Goal: Task Accomplishment & Management: Use online tool/utility

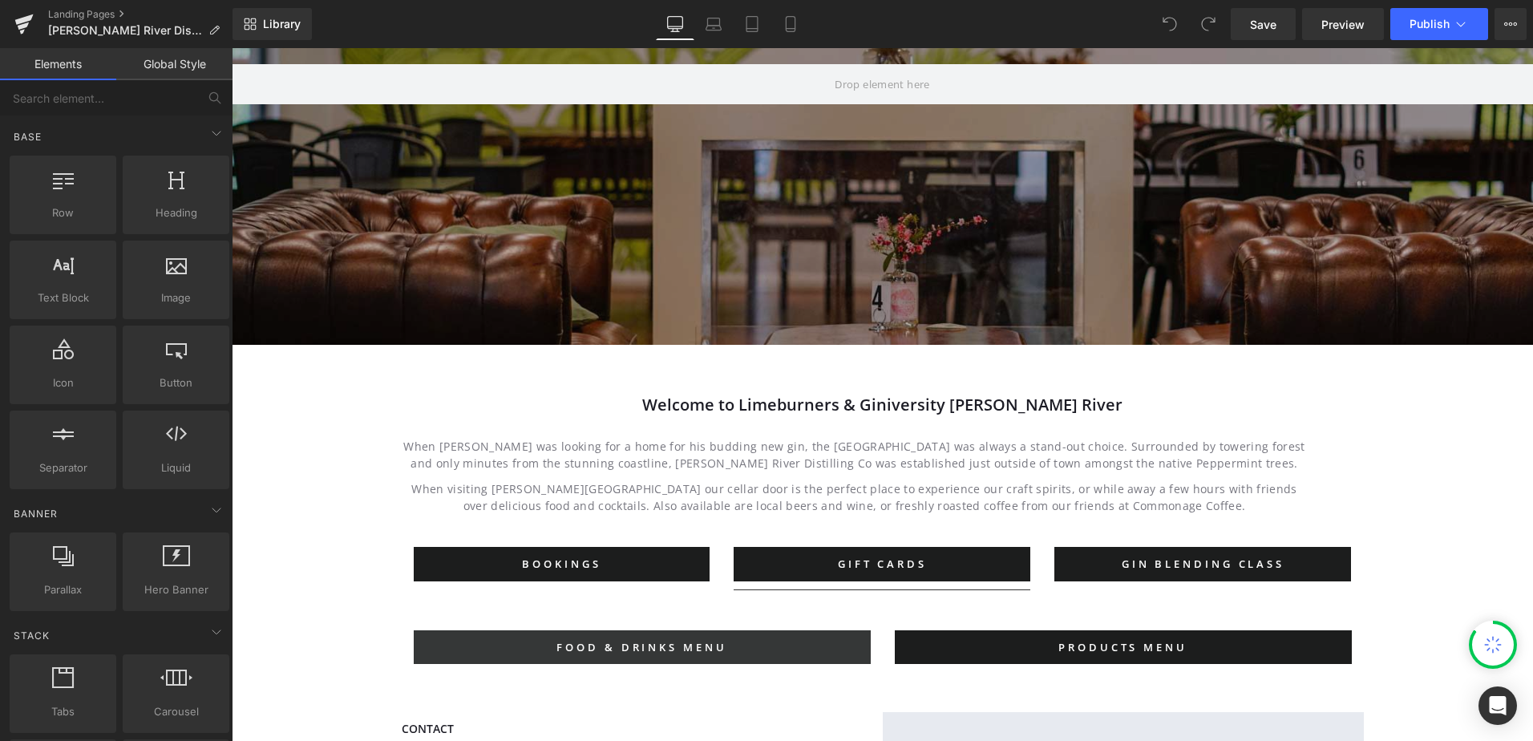
scroll to position [481, 0]
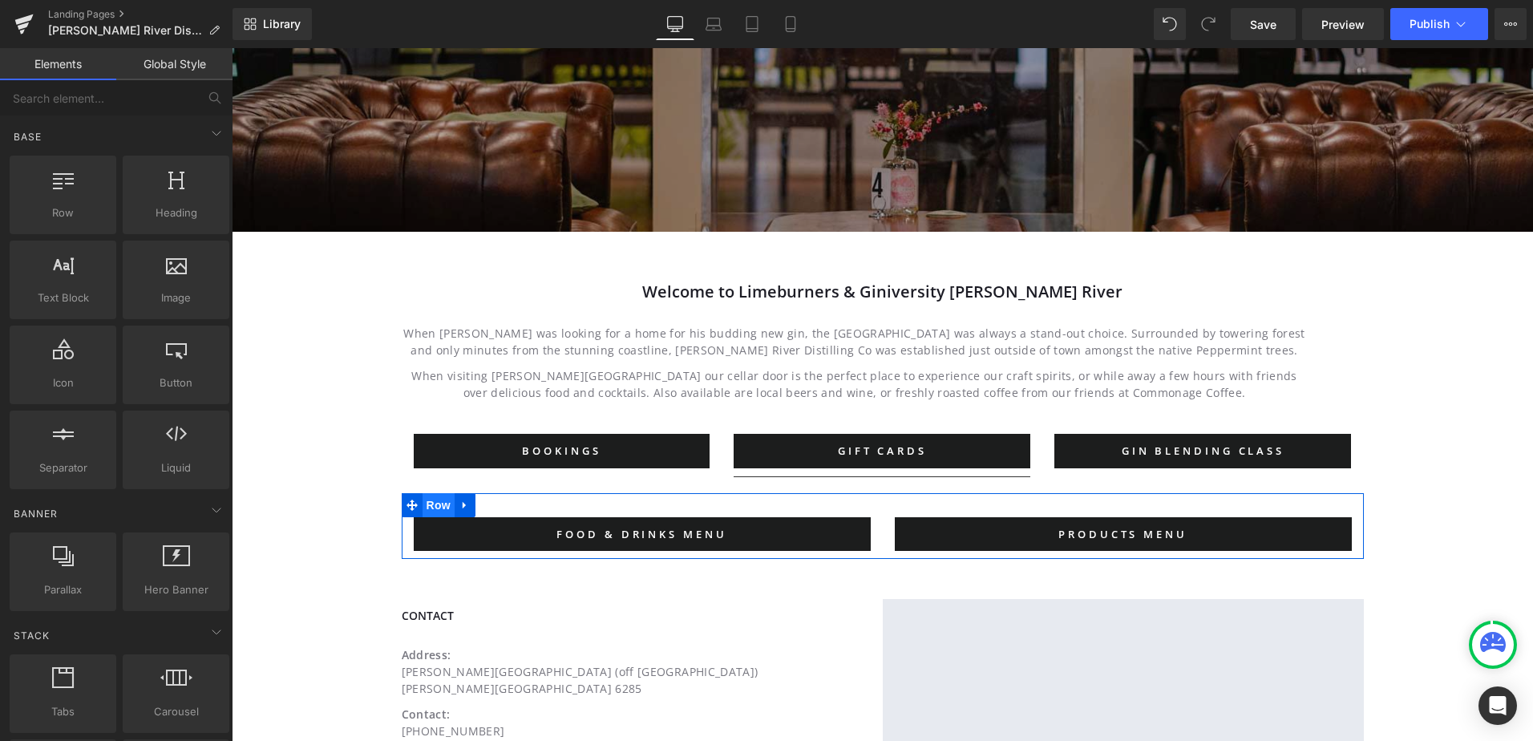
click at [438, 504] on span "Row" at bounding box center [438, 505] width 32 height 24
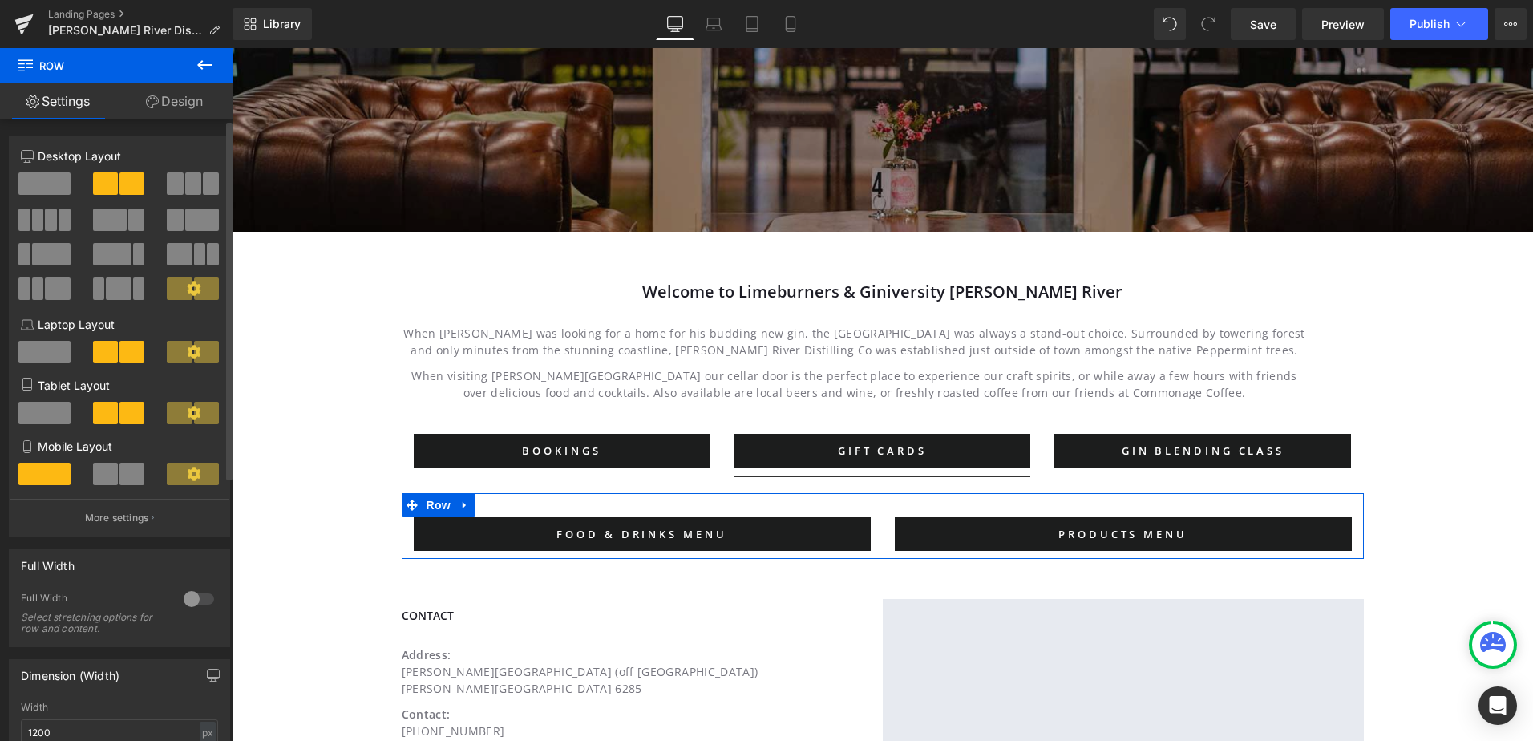
click at [185, 181] on span at bounding box center [193, 183] width 16 height 22
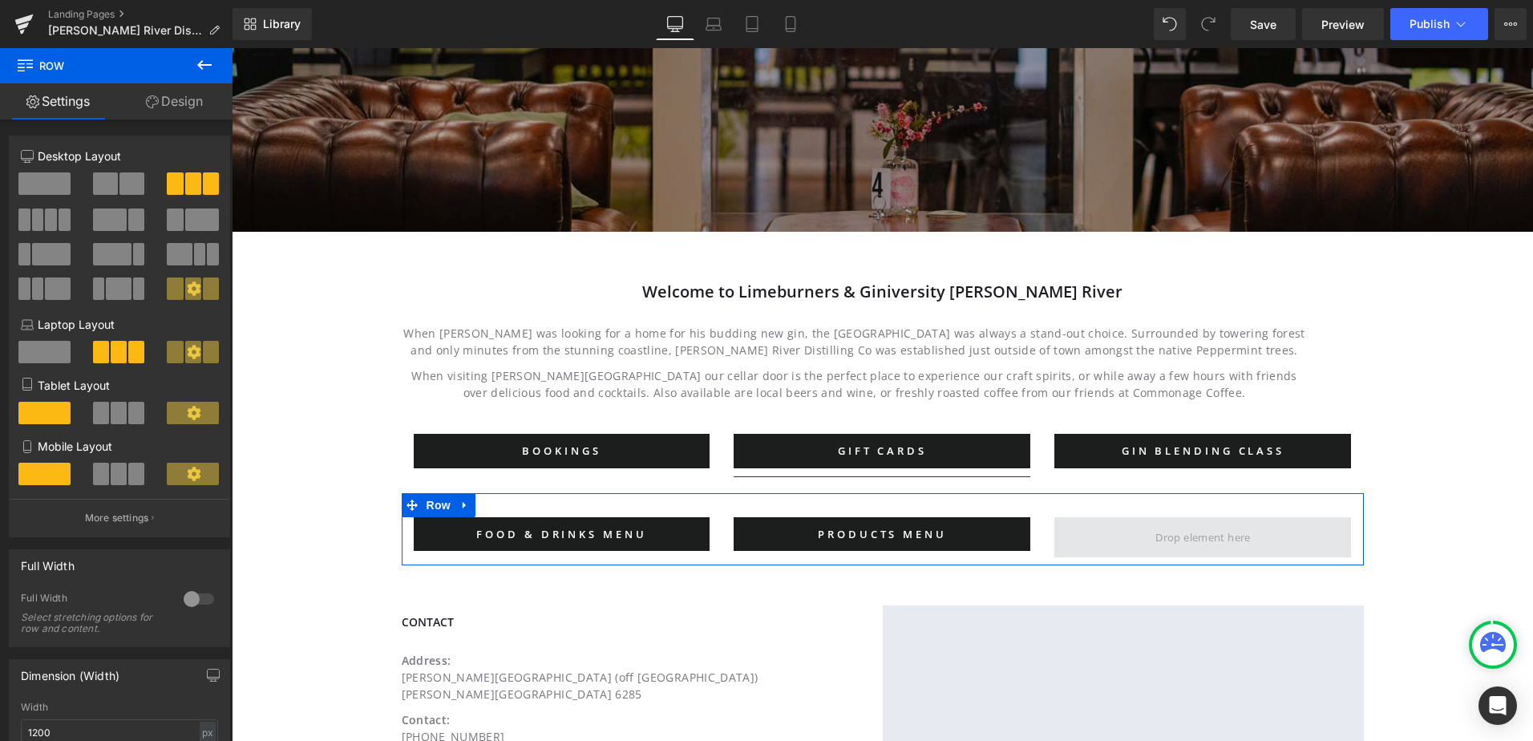
click at [1137, 538] on span at bounding box center [1202, 537] width 297 height 40
click at [584, 535] on icon at bounding box center [588, 534] width 9 height 10
click at [576, 530] on icon at bounding box center [580, 533] width 9 height 9
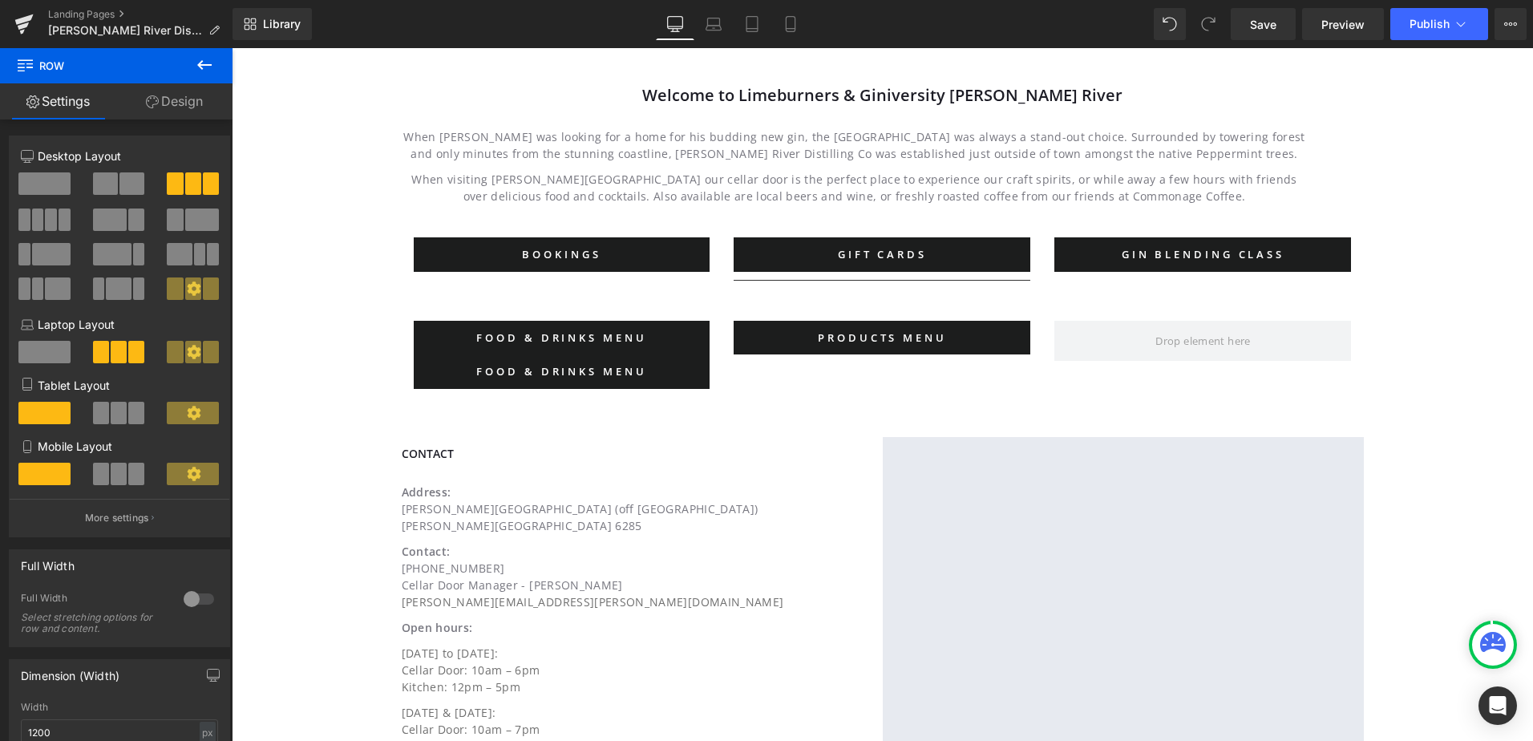
scroll to position [358, 0]
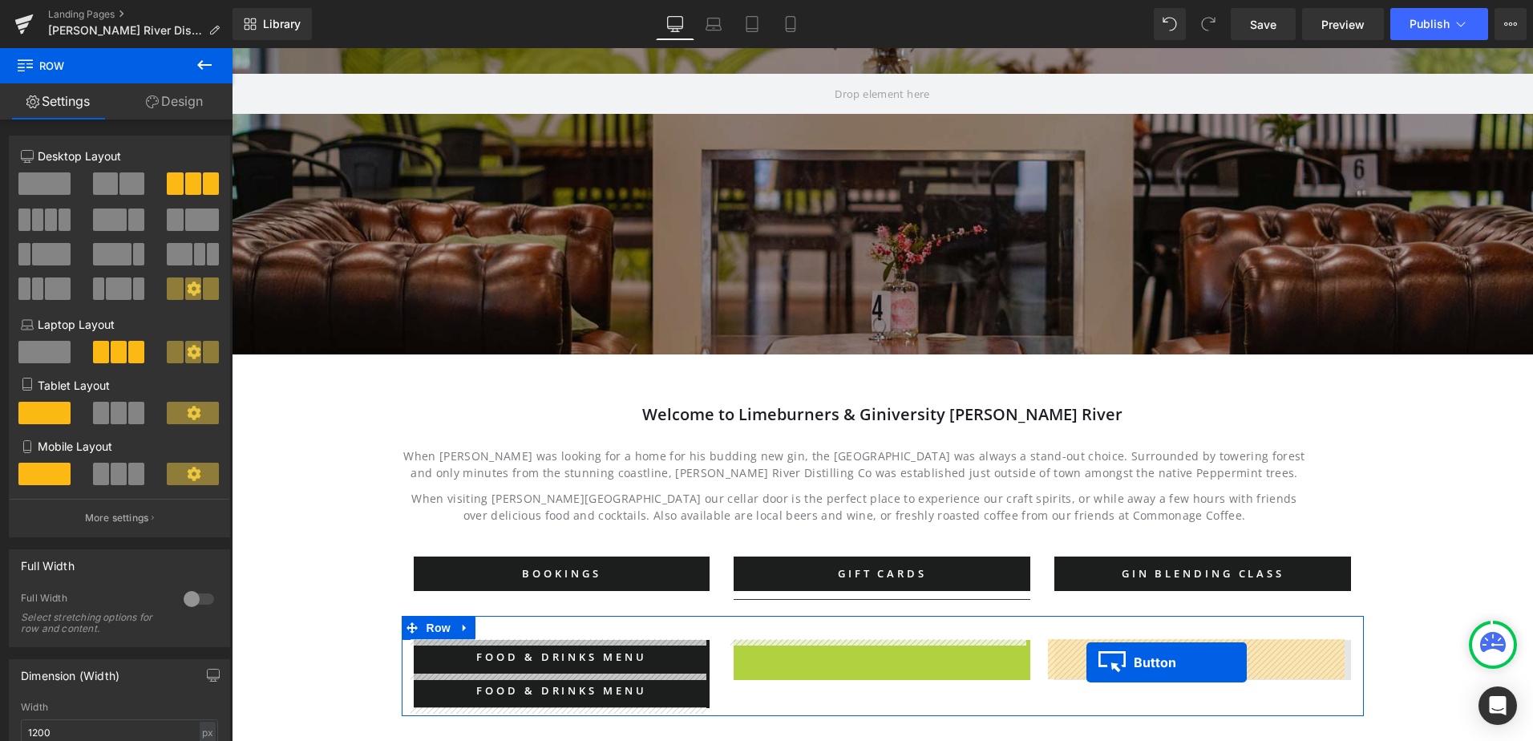
drag, startPoint x: 851, startPoint y: 654, endPoint x: 1086, endPoint y: 662, distance: 235.8
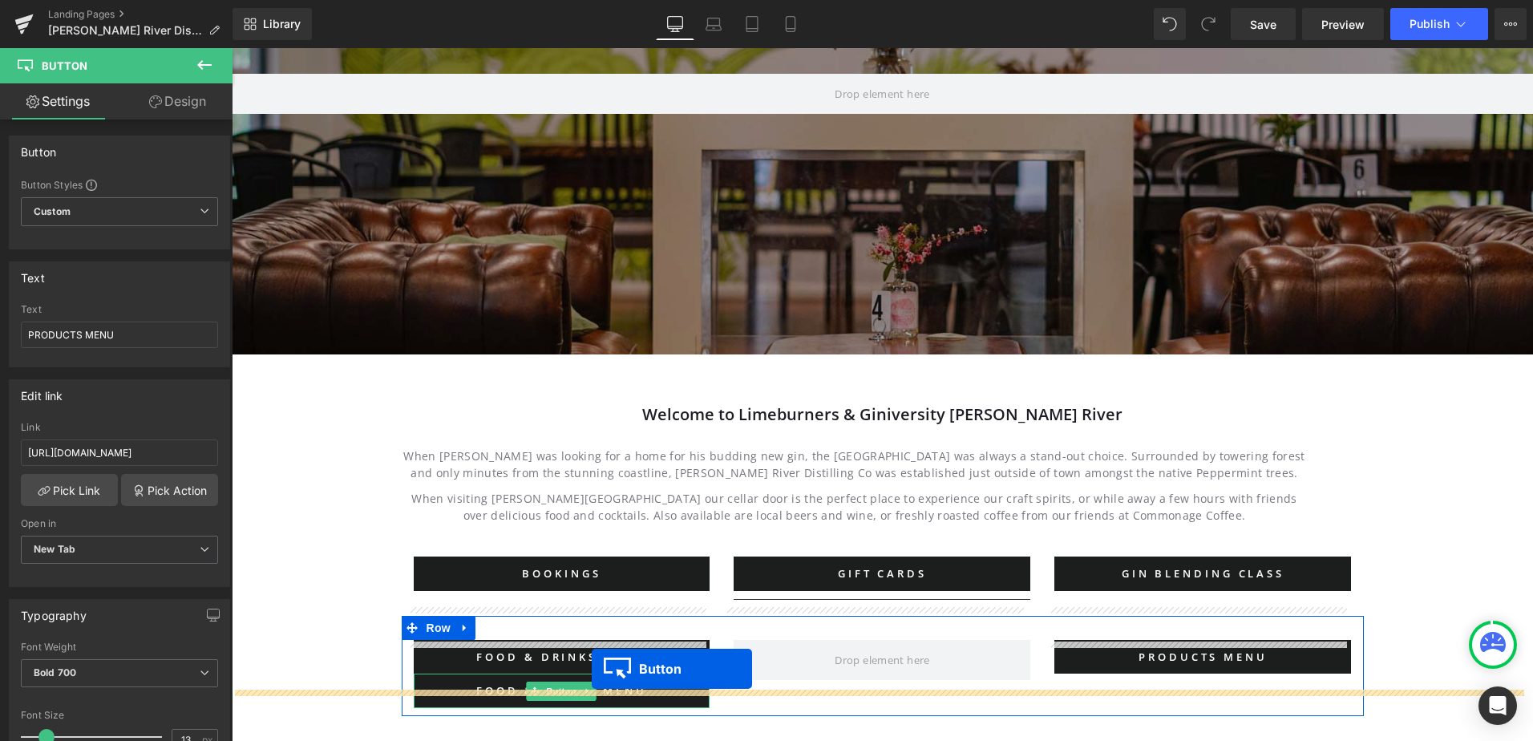
scroll to position [390, 0]
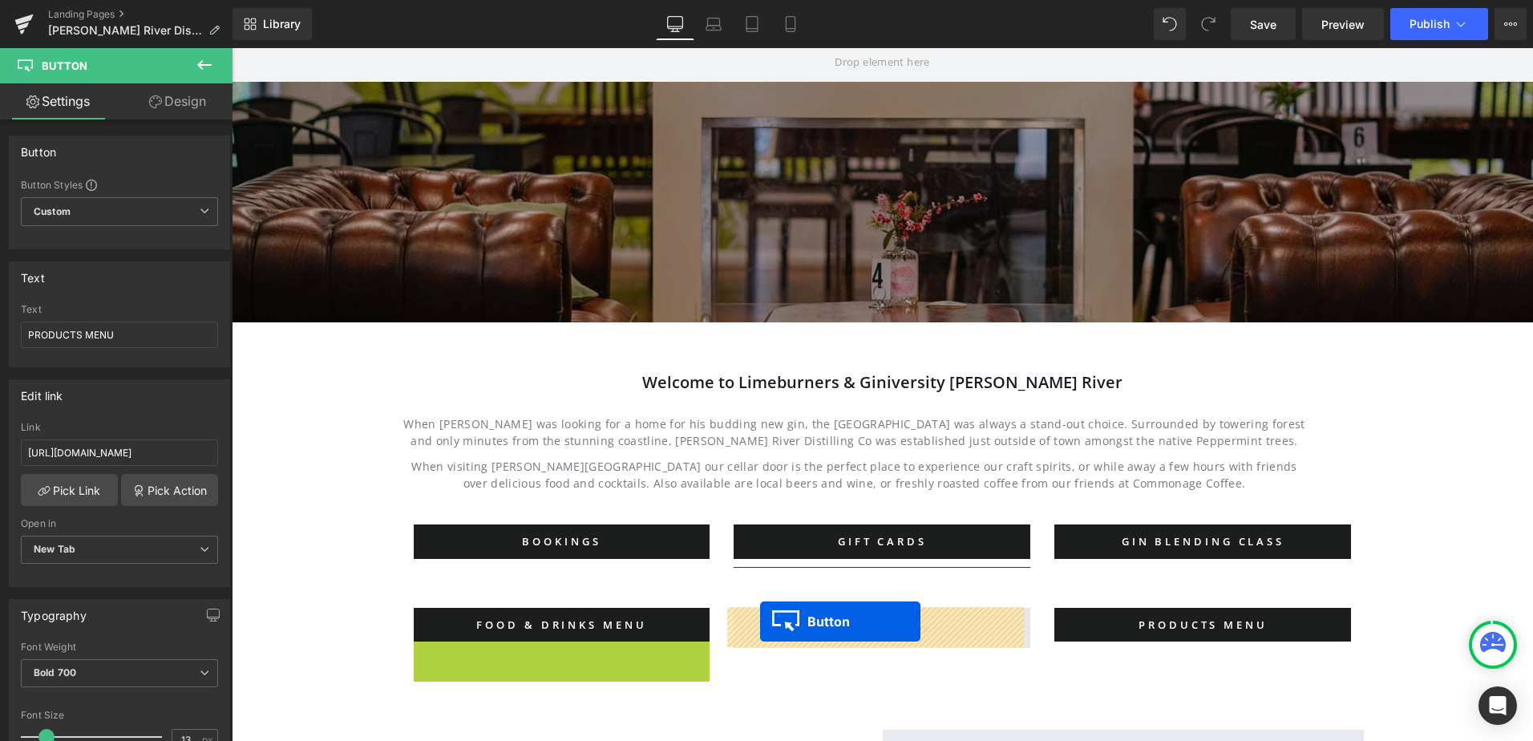
drag, startPoint x: 531, startPoint y: 689, endPoint x: 760, endPoint y: 622, distance: 238.7
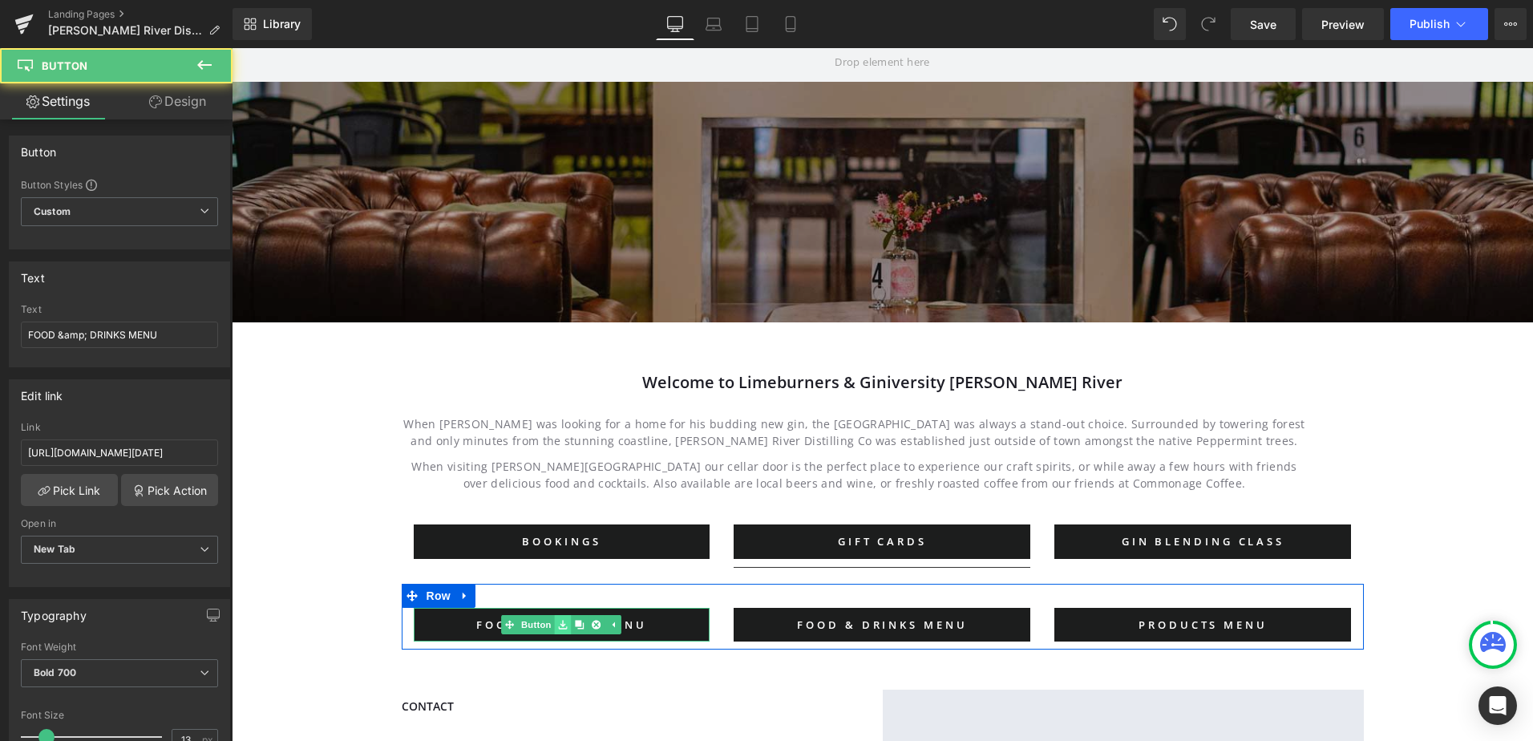
click at [564, 627] on link at bounding box center [563, 624] width 17 height 19
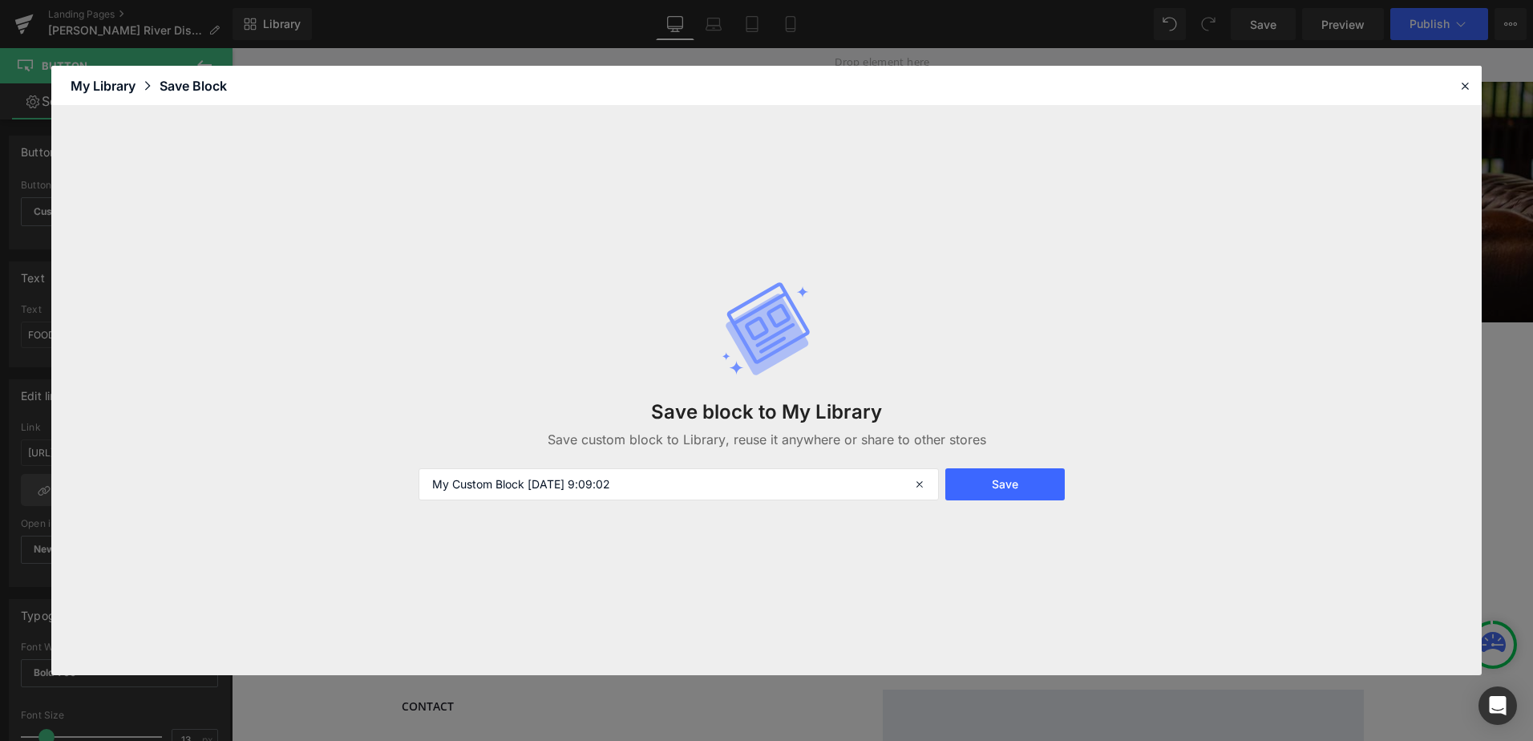
click at [530, 624] on div "Save block to My Library Save custom block to Library, reuse it anywhere or sha…" at bounding box center [766, 390] width 1430 height 569
click at [1462, 92] on icon at bounding box center [1464, 86] width 14 height 14
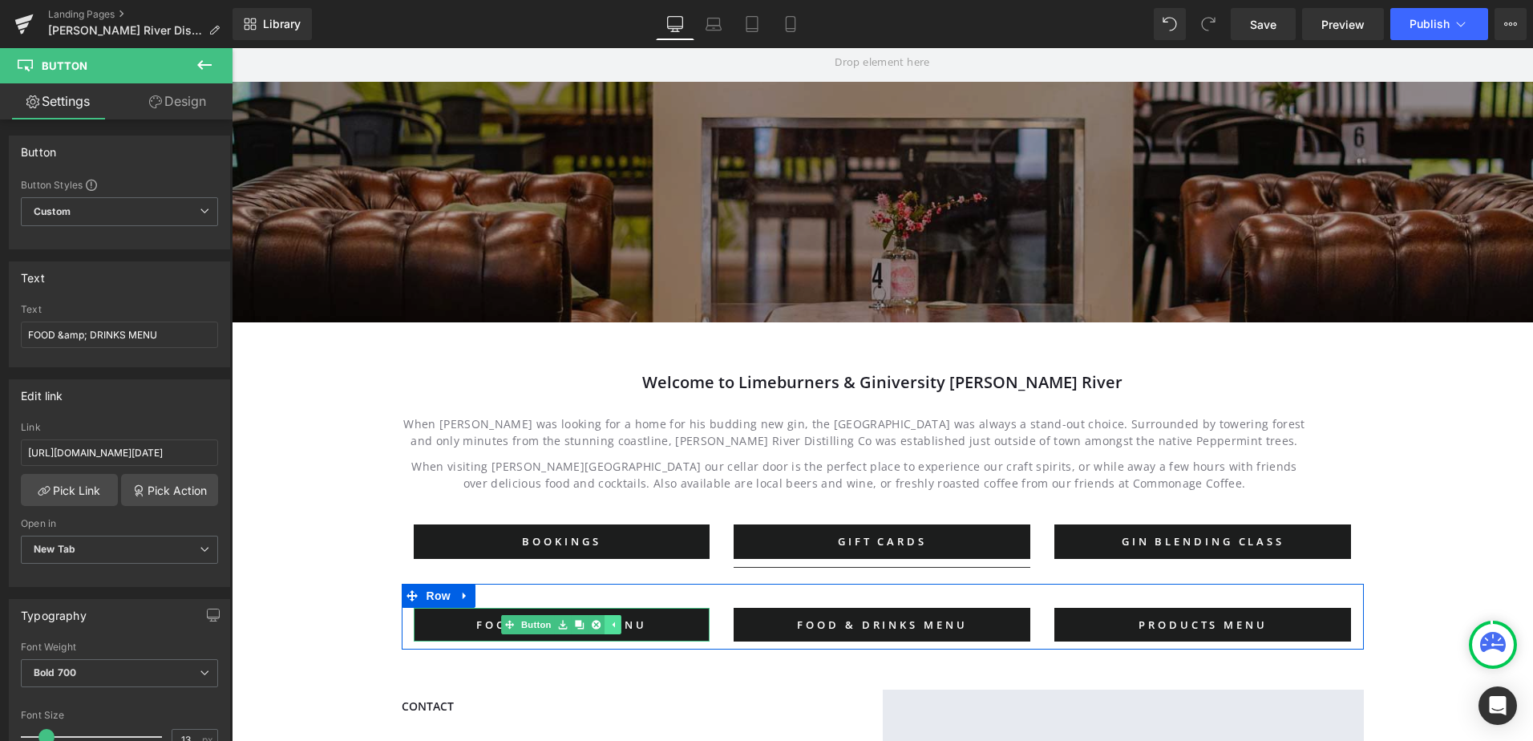
click at [604, 628] on link at bounding box center [612, 624] width 17 height 19
click at [600, 626] on span "FOOD & DRINKS MENU" at bounding box center [561, 624] width 170 height 14
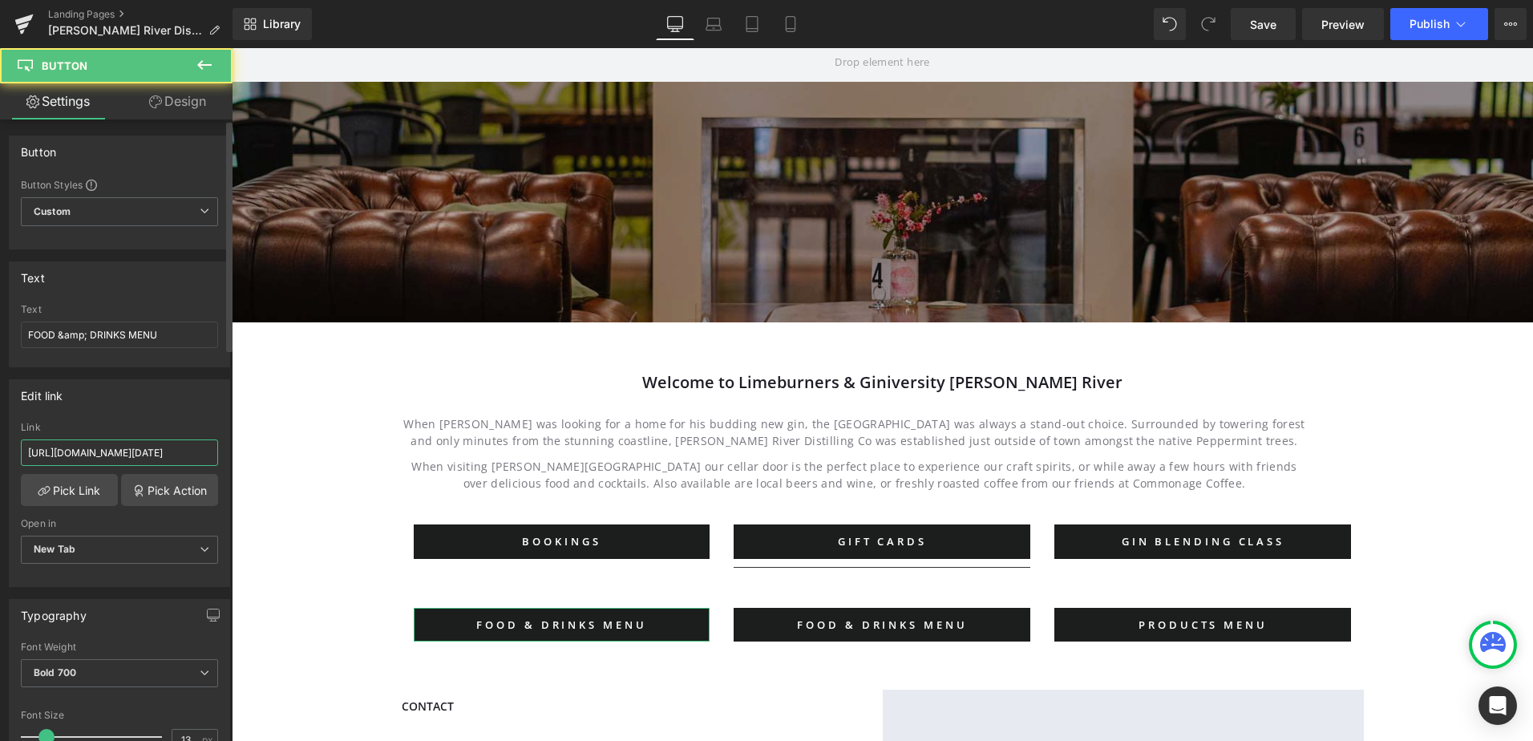
click at [142, 462] on input "https://cdn.shopify.com/s/files/1/0471/4256/8098/files/MARGARET_RIVER_FOOD_DRIN…" at bounding box center [119, 452] width 197 height 26
click at [141, 461] on input "https://cdn.shopify.com/s/files/1/0471/4256/8098/files/MARGARET_RIVER_FOOD_DRIN…" at bounding box center [119, 452] width 197 height 26
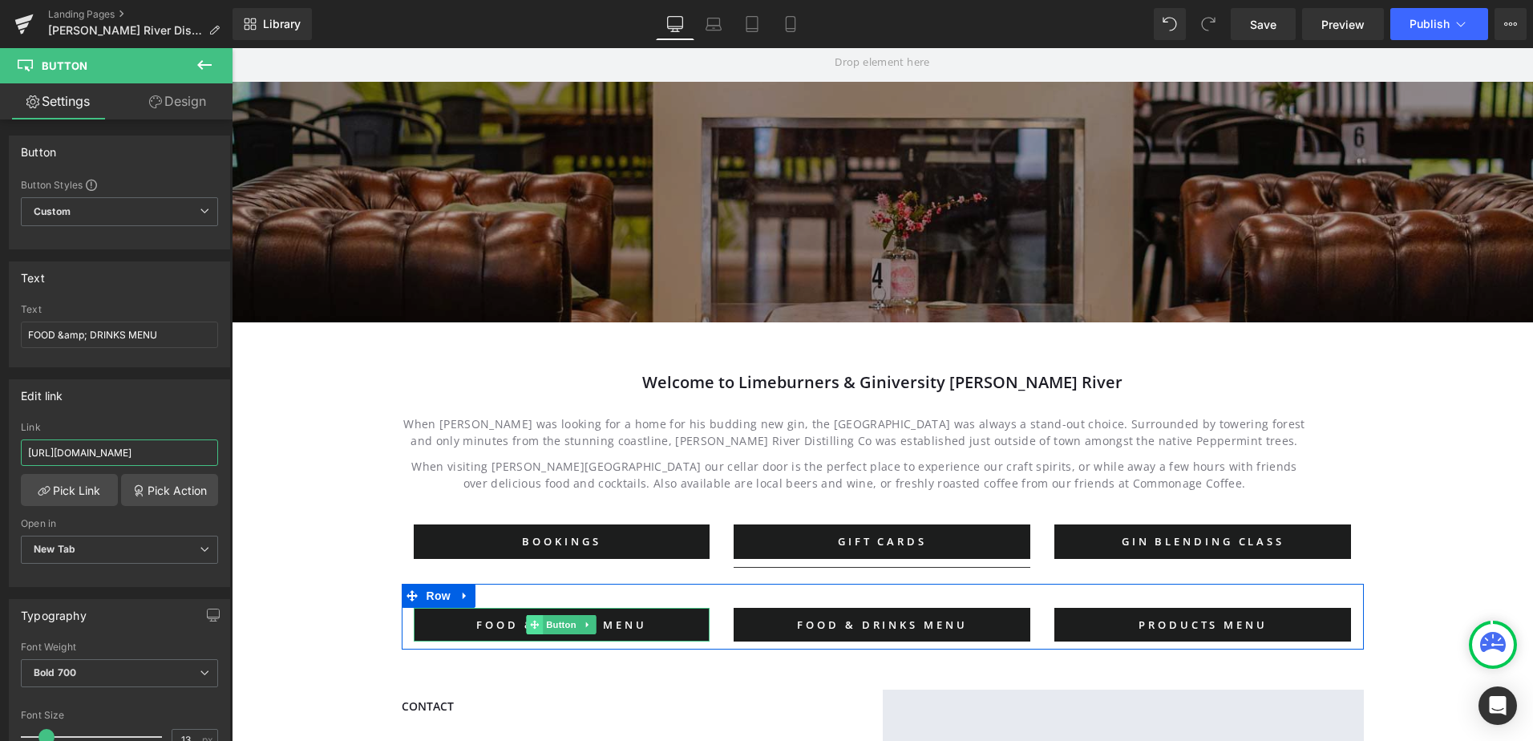
click at [531, 626] on icon at bounding box center [535, 624] width 9 height 9
type input "https://cdn.shopify.com/s/files/1/0471/4256/8098/files/MARGARET_RIVER_FOOD_DRIN…"
click at [103, 336] on input "FOOD &amp; DRINKS MENU" at bounding box center [119, 334] width 197 height 26
drag, startPoint x: 88, startPoint y: 334, endPoint x: 63, endPoint y: 333, distance: 25.7
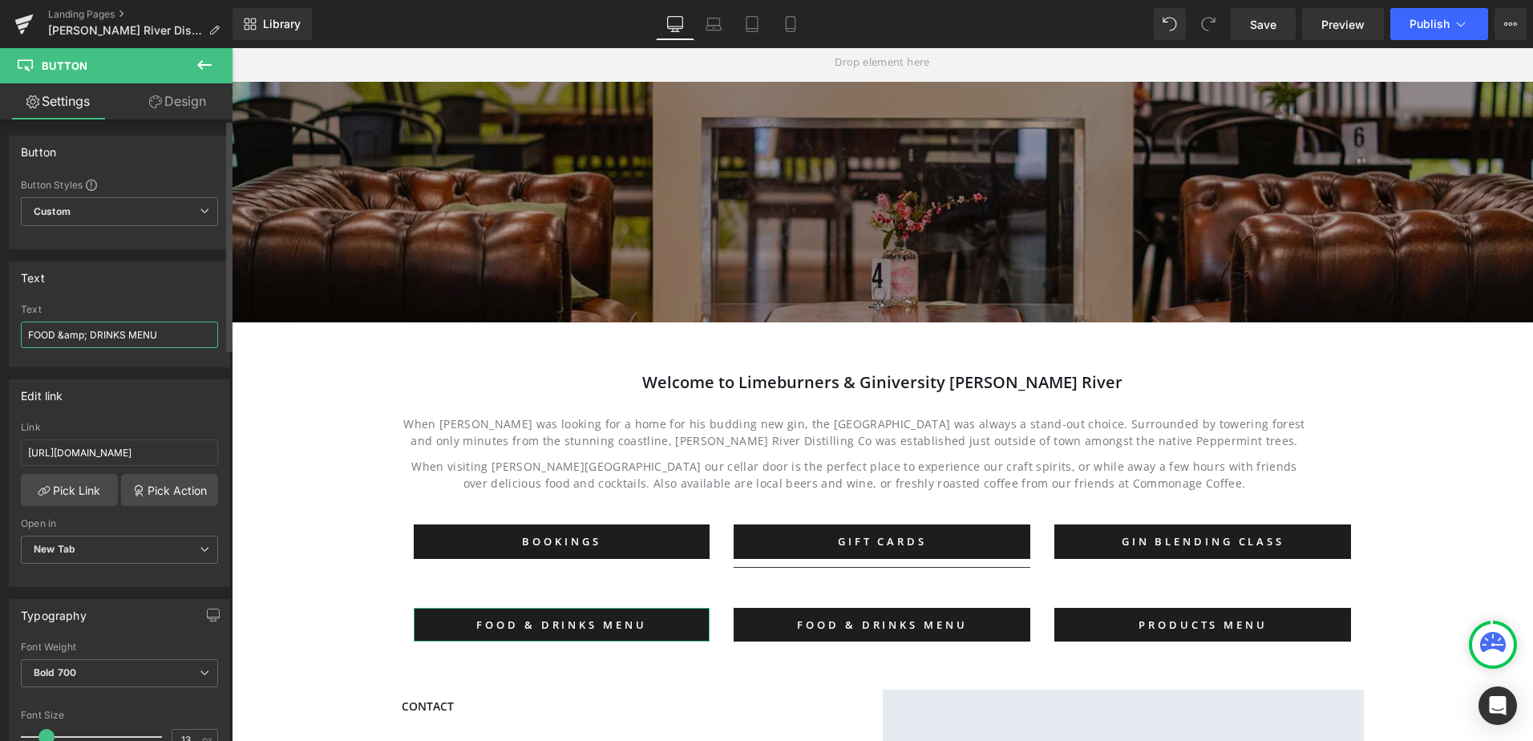
click at [63, 333] on input "FOOD &amp; DRINKS MENU" at bounding box center [119, 334] width 197 height 26
click at [30, 333] on input "FOOD & DRINKS MENU" at bounding box center [119, 334] width 197 height 26
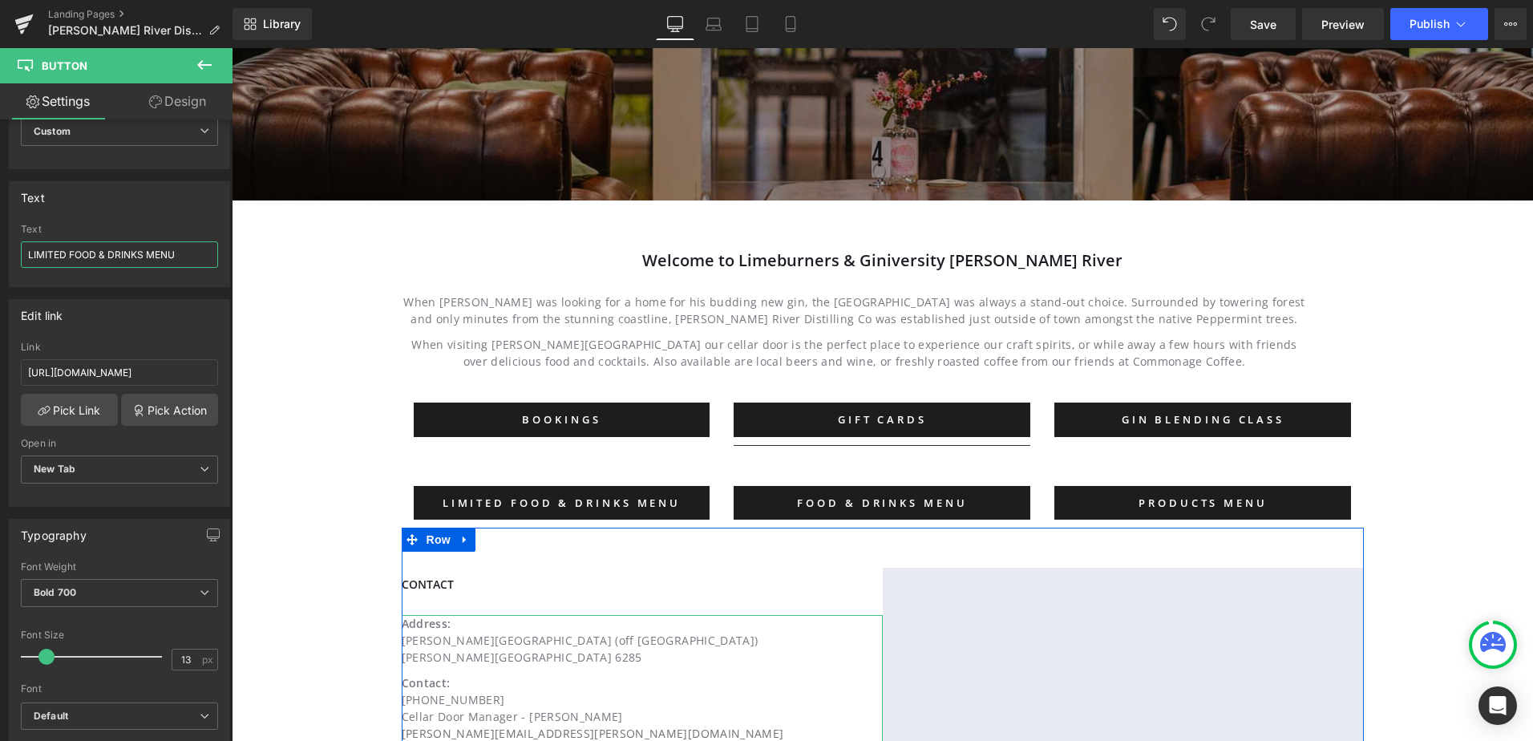
scroll to position [551, 0]
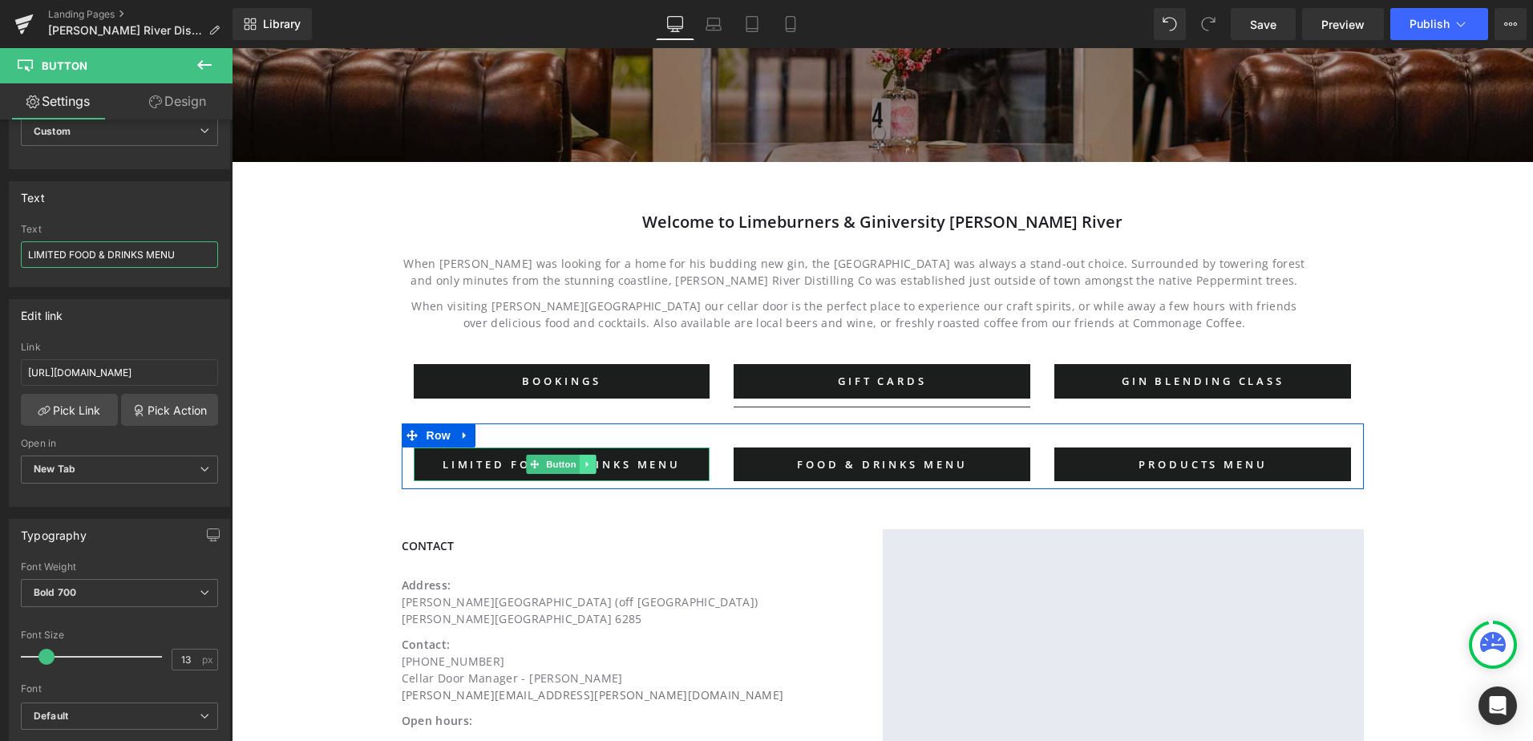
type input "LIMITED FOOD & DRINKS MENU"
click at [584, 467] on icon at bounding box center [588, 464] width 9 height 10
click at [203, 62] on icon at bounding box center [204, 64] width 19 height 19
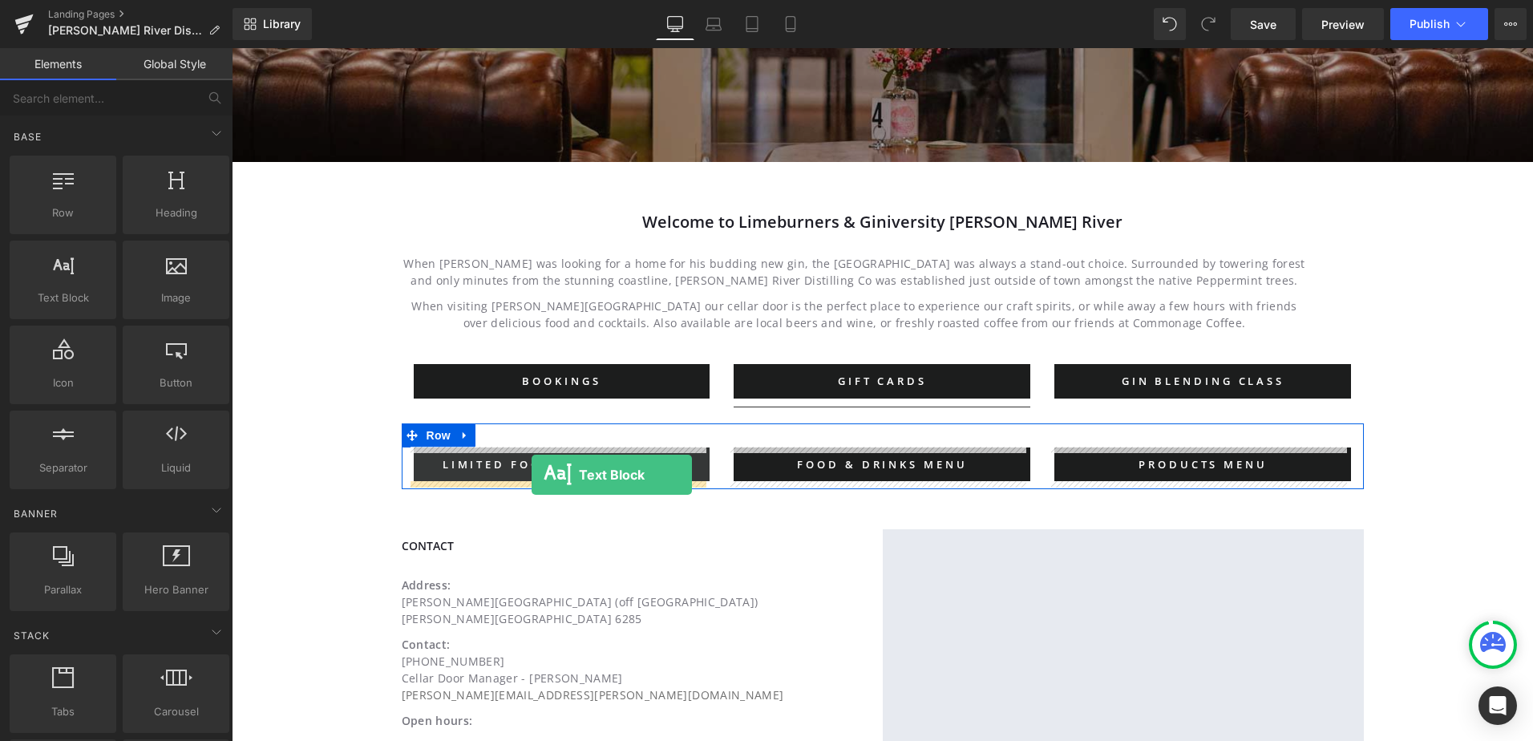
drag, startPoint x: 307, startPoint y: 333, endPoint x: 531, endPoint y: 475, distance: 265.1
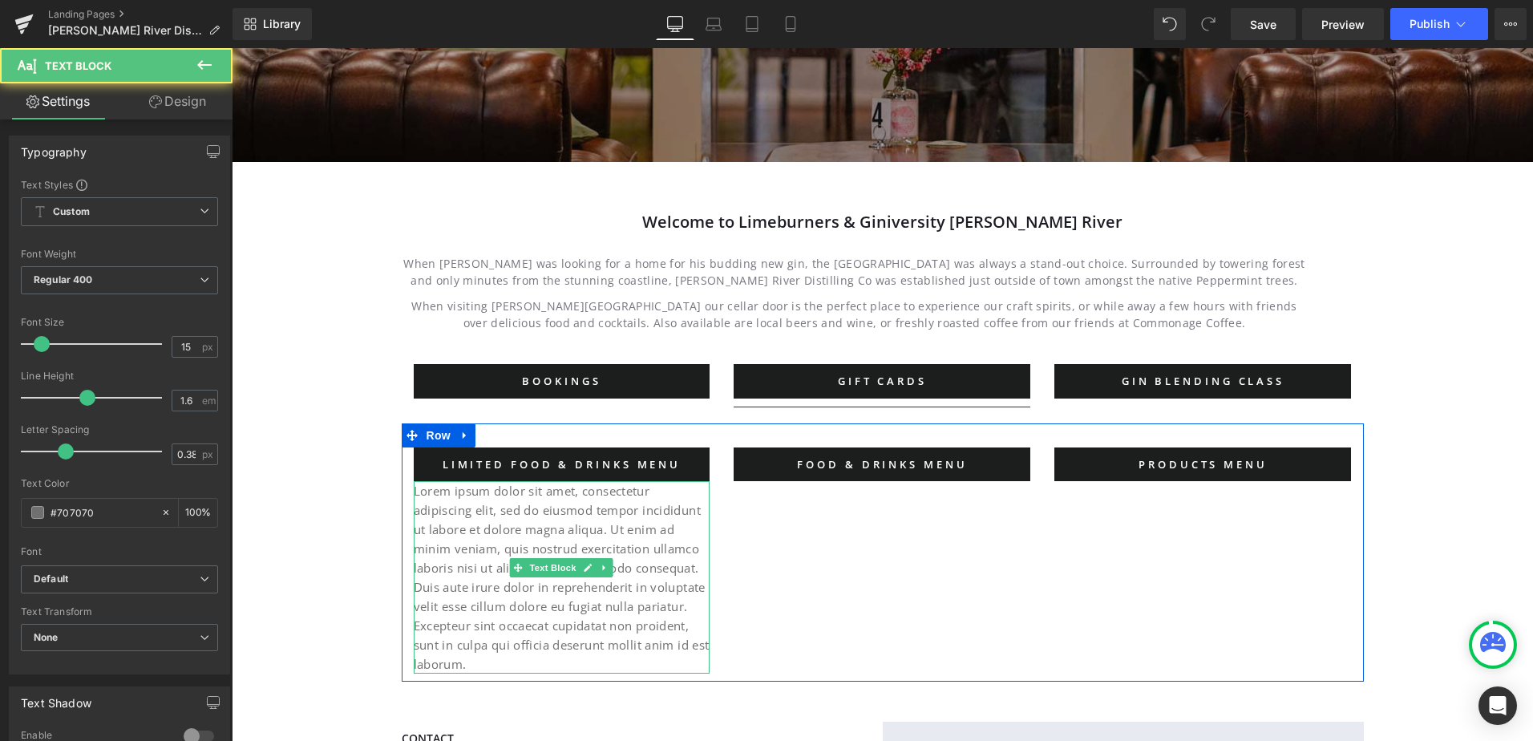
click at [538, 512] on p "Lorem ipsum dolor sit amet, consectetur adipiscing elit, sed do eiusmod tempor …" at bounding box center [562, 577] width 297 height 192
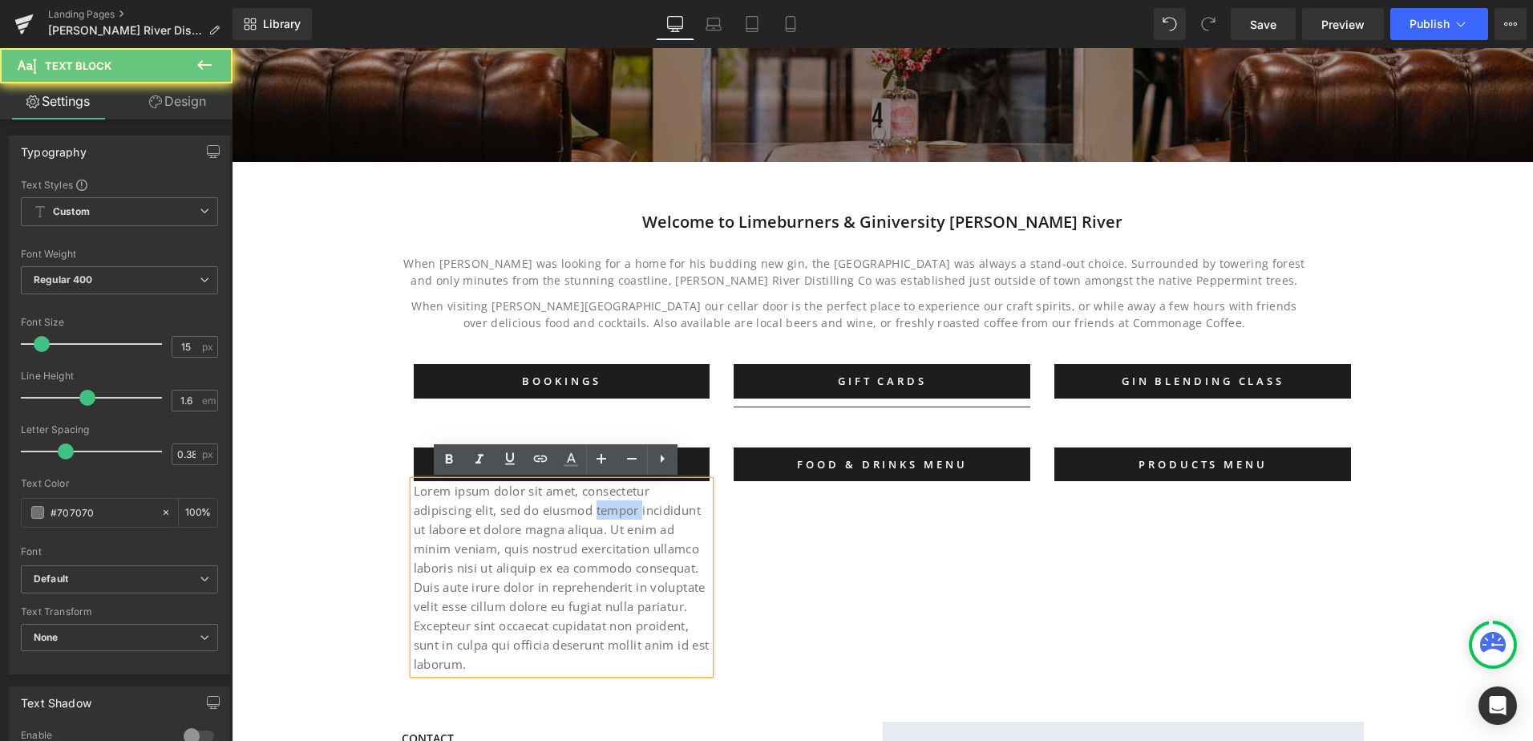
click at [538, 512] on p "Lorem ipsum dolor sit amet, consectetur adipiscing elit, sed do eiusmod tempor …" at bounding box center [562, 577] width 297 height 192
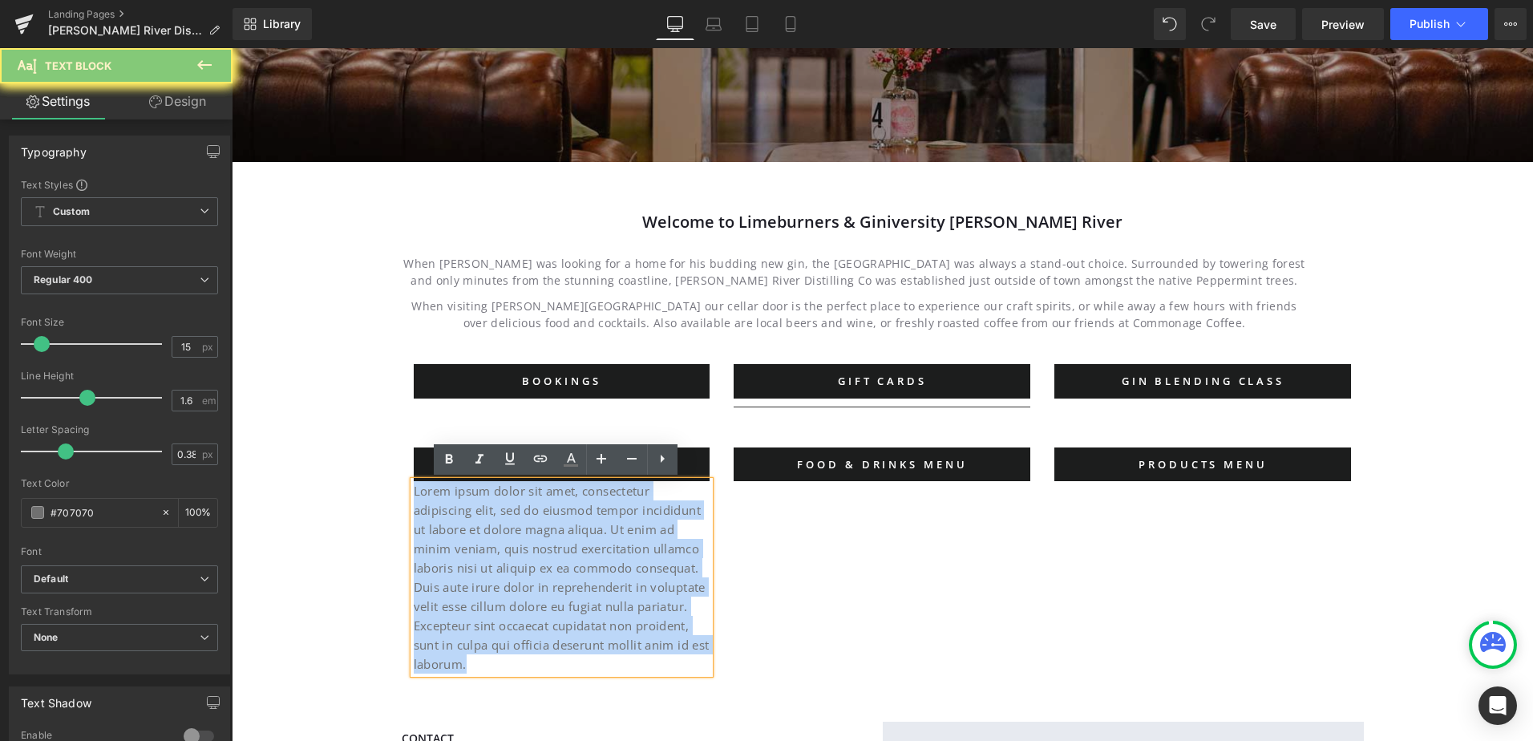
click at [538, 512] on p "Lorem ipsum dolor sit amet, consectetur adipiscing elit, sed do eiusmod tempor …" at bounding box center [562, 577] width 297 height 192
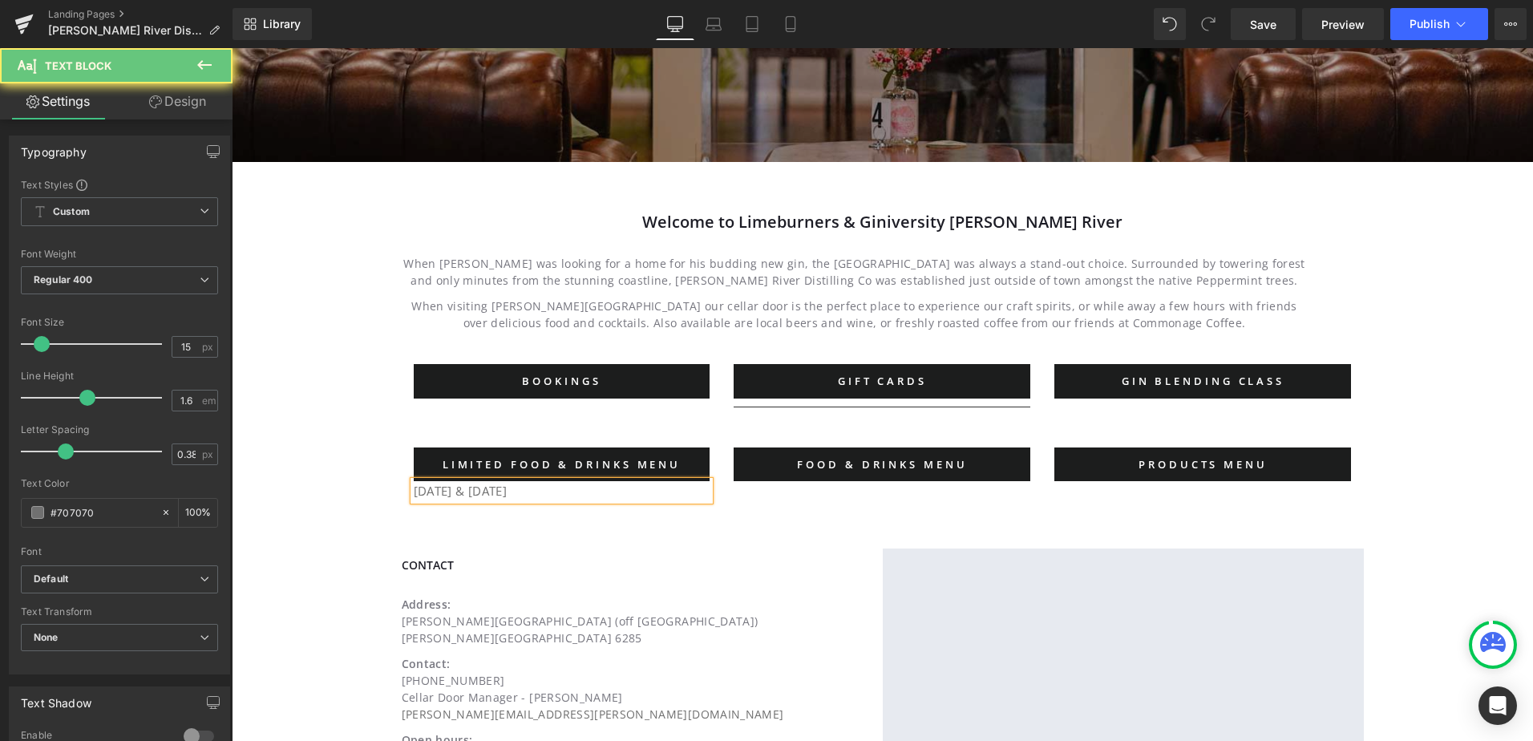
click at [533, 485] on p "TUESDAY & wEDNESDAY" at bounding box center [562, 490] width 297 height 19
click at [543, 495] on p "Tuesday & Wednesday Food and Drinks Menu" at bounding box center [562, 490] width 297 height 19
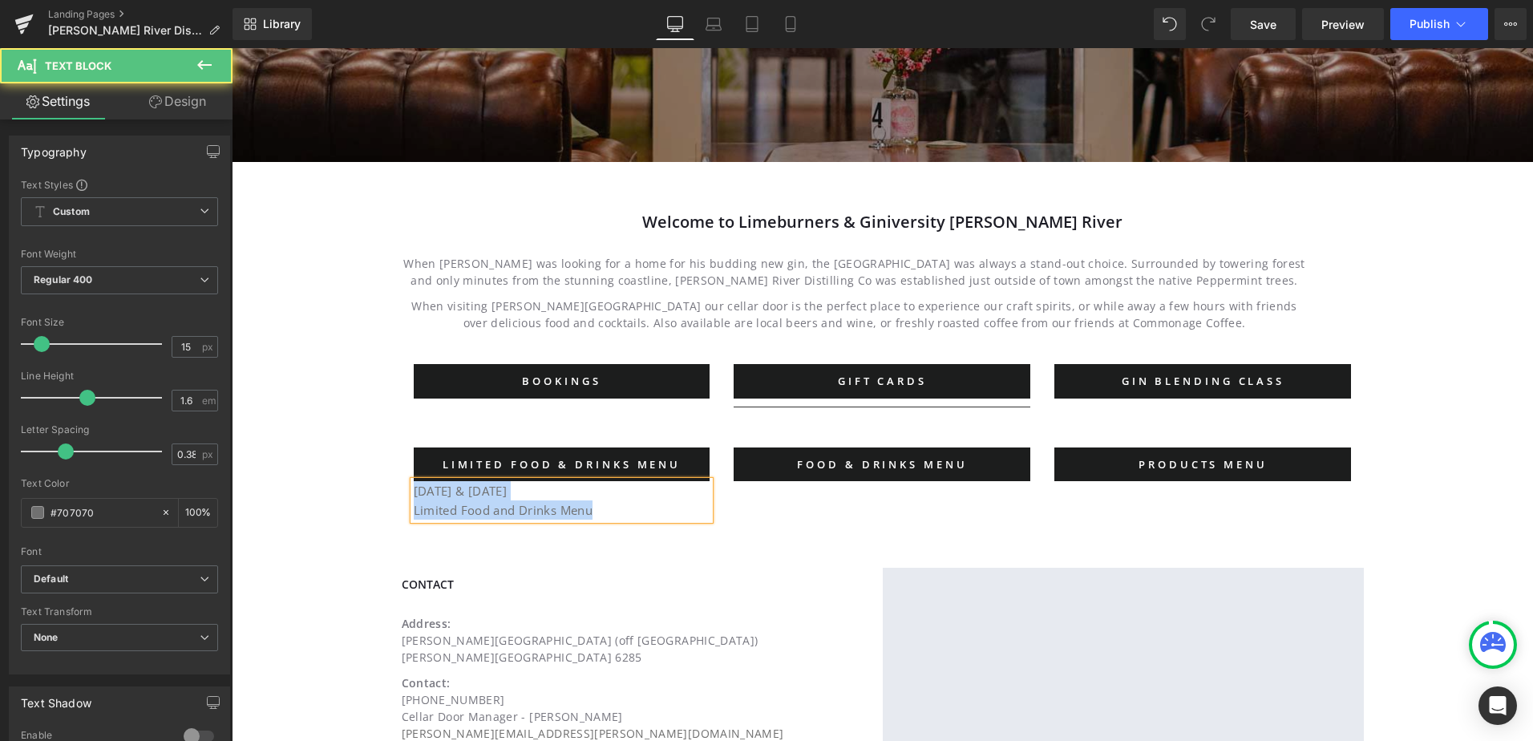
drag, startPoint x: 600, startPoint y: 513, endPoint x: 397, endPoint y: 485, distance: 205.5
click at [402, 485] on div "LIMITED FOOD & DRINKS MENU Button Tuesday & Wednesday Limited Food and Drinks M…" at bounding box center [562, 483] width 321 height 72
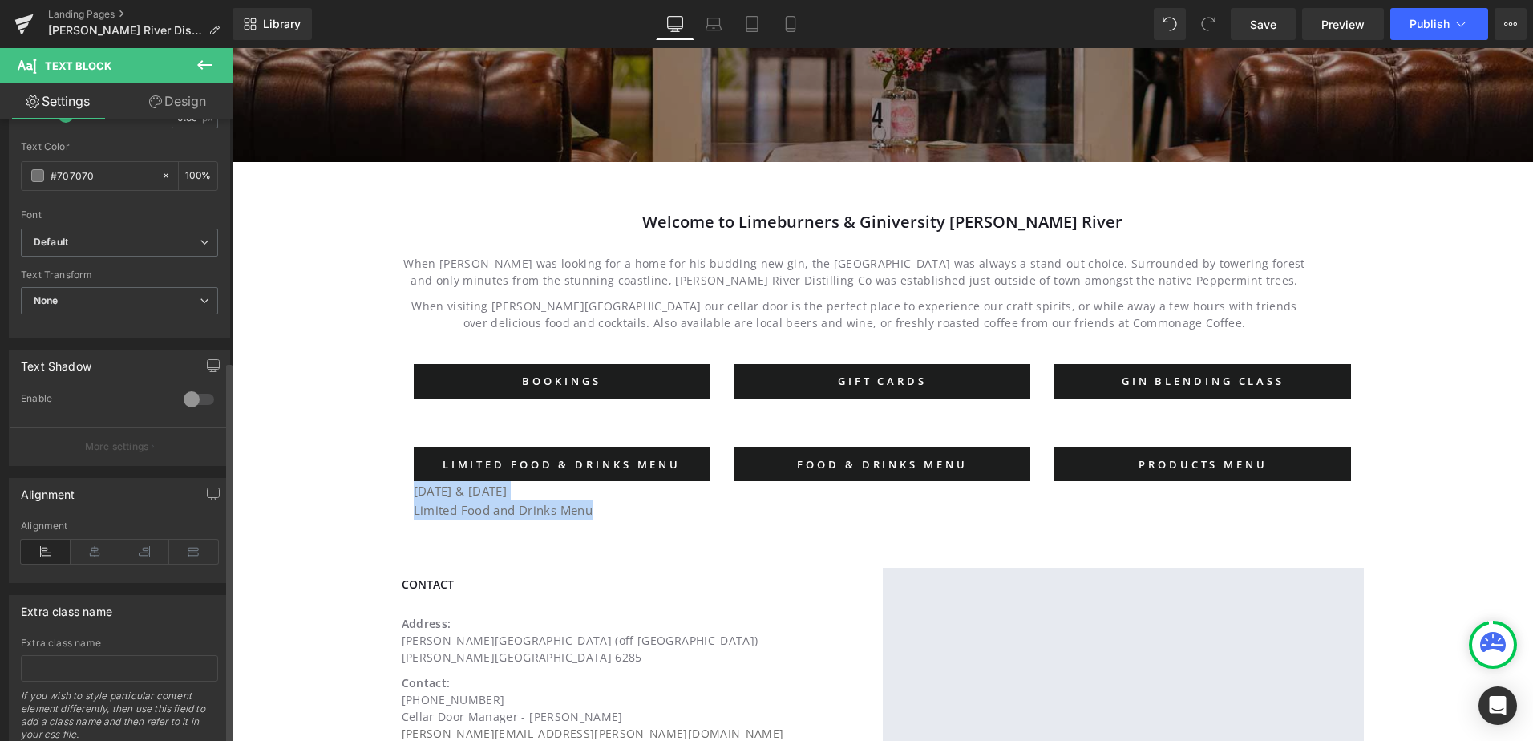
scroll to position [393, 0]
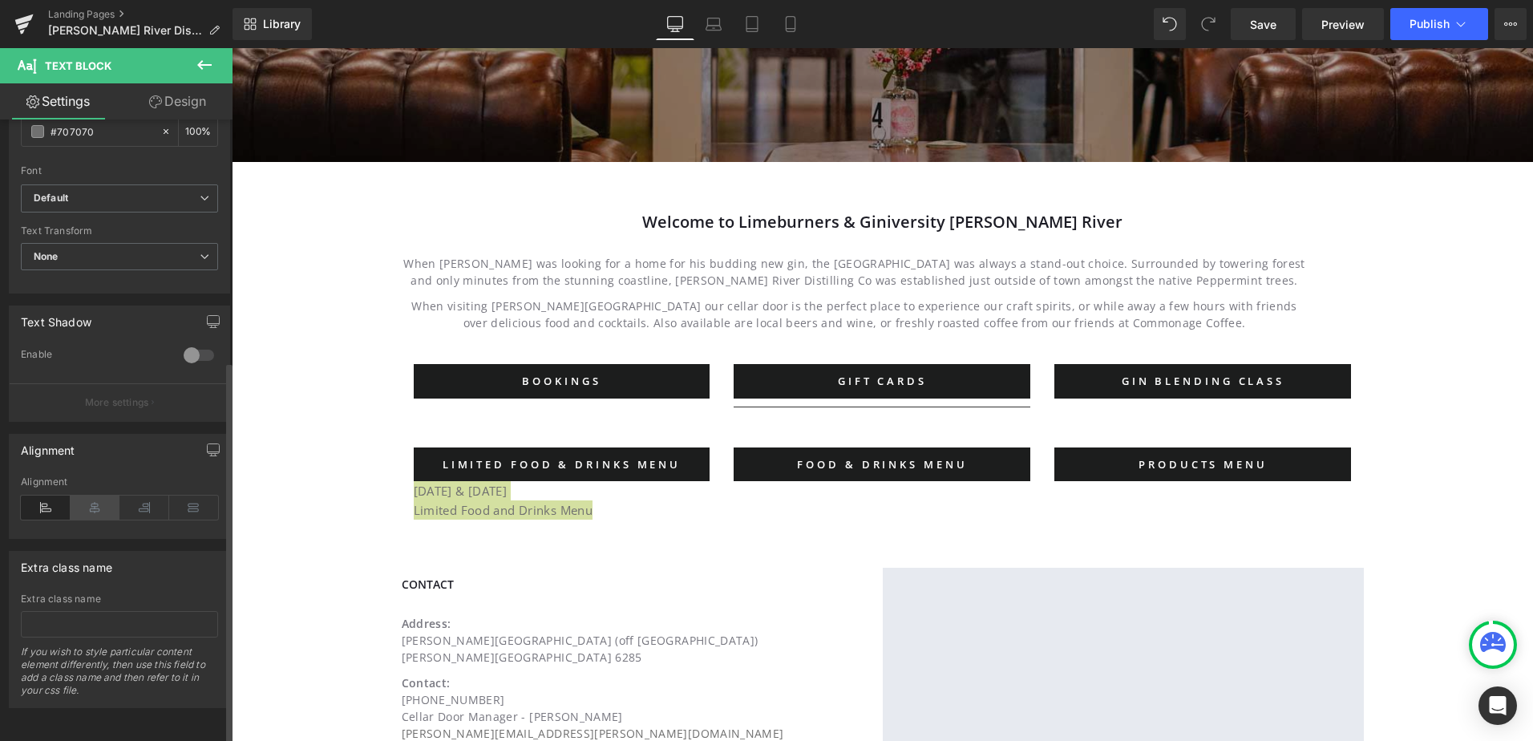
click at [101, 495] on icon at bounding box center [96, 507] width 50 height 24
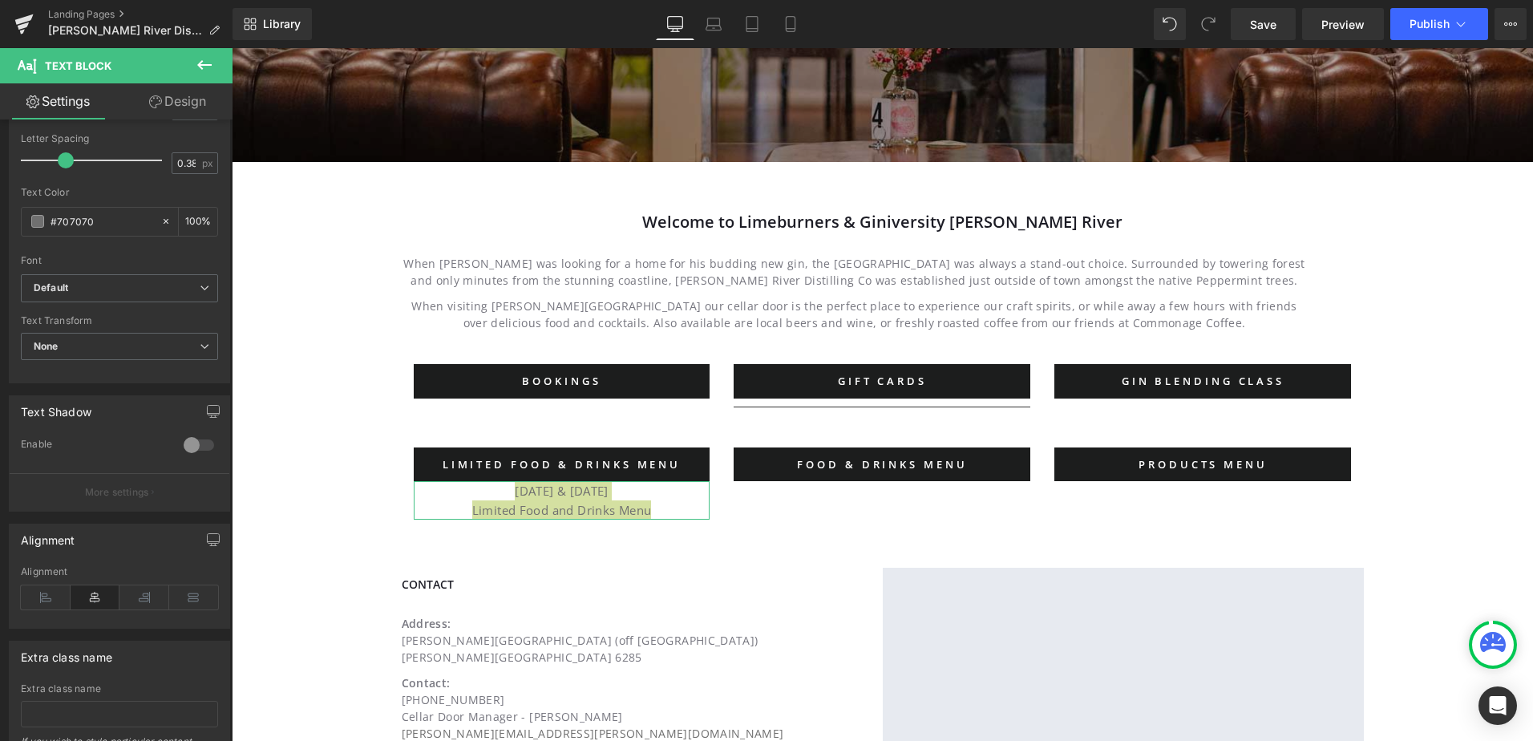
scroll to position [152, 0]
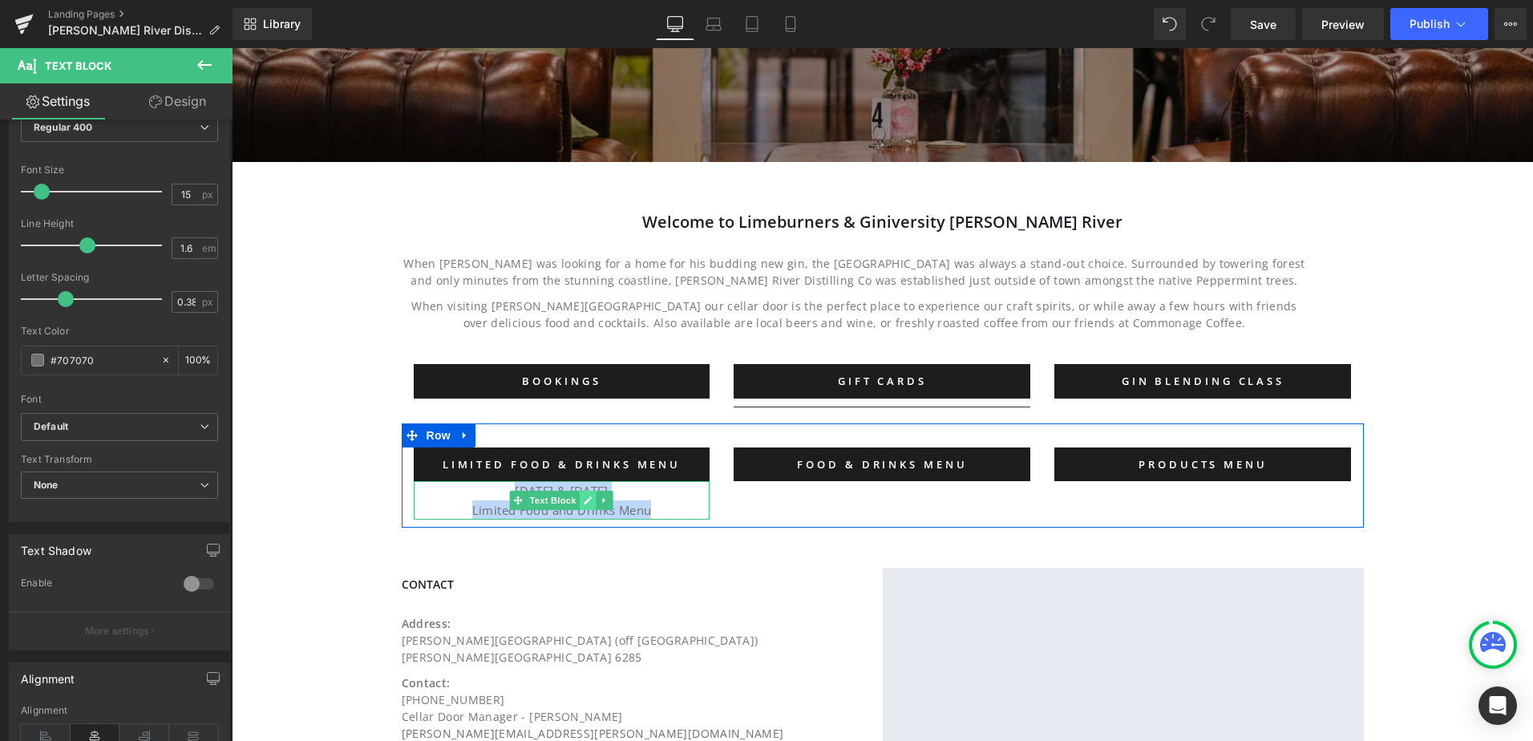
click at [580, 506] on link at bounding box center [588, 500] width 17 height 19
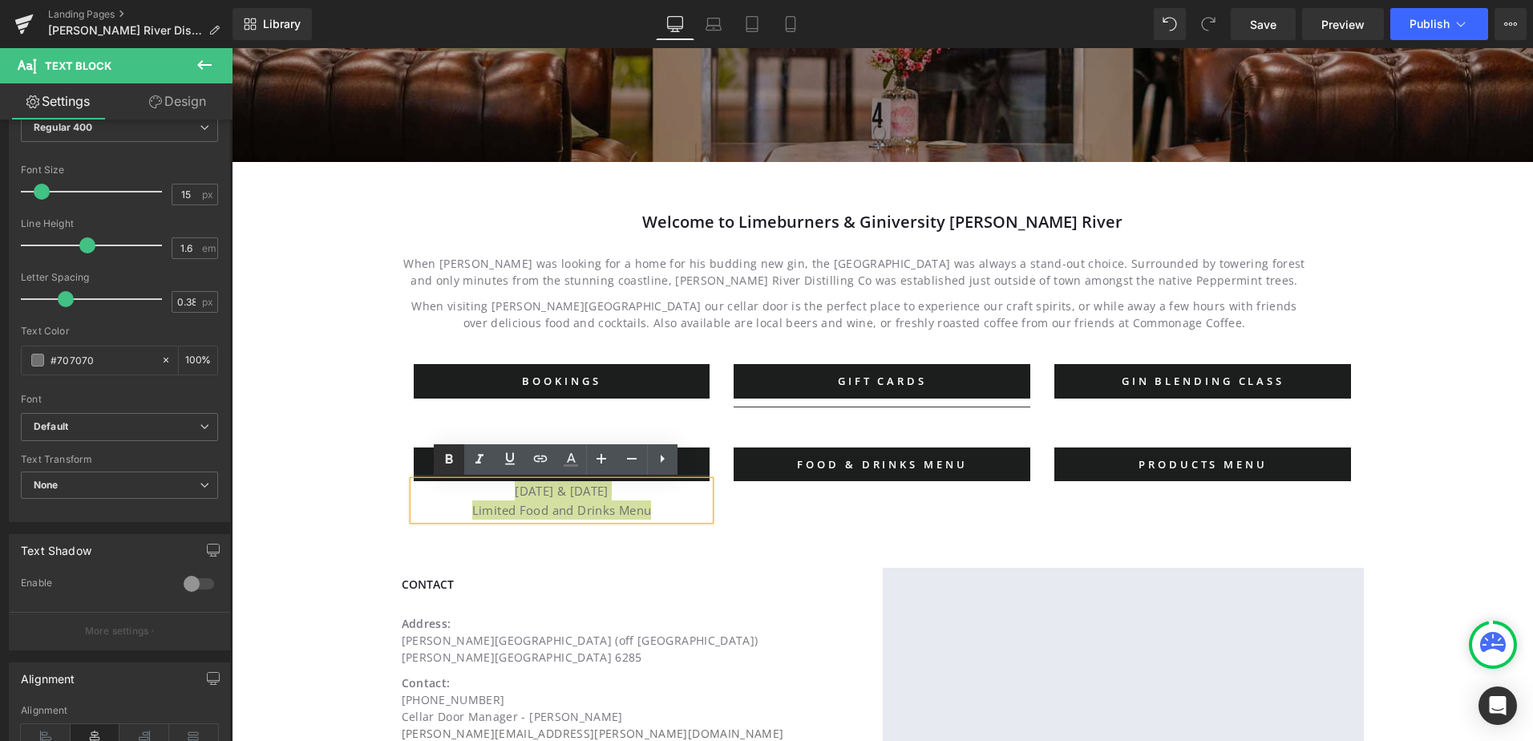
click at [446, 462] on icon at bounding box center [449, 460] width 7 height 10
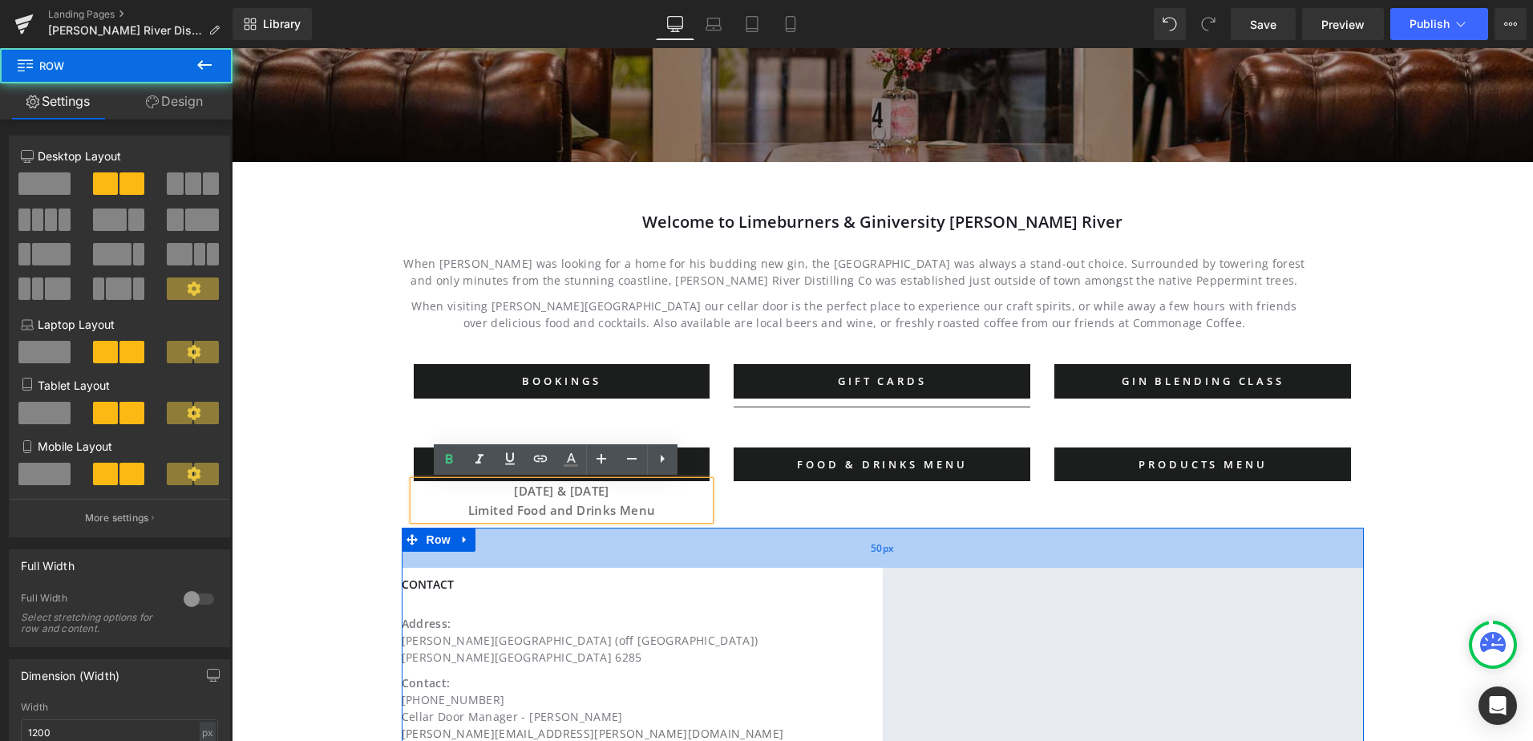
click at [638, 557] on div "50px" at bounding box center [883, 547] width 962 height 40
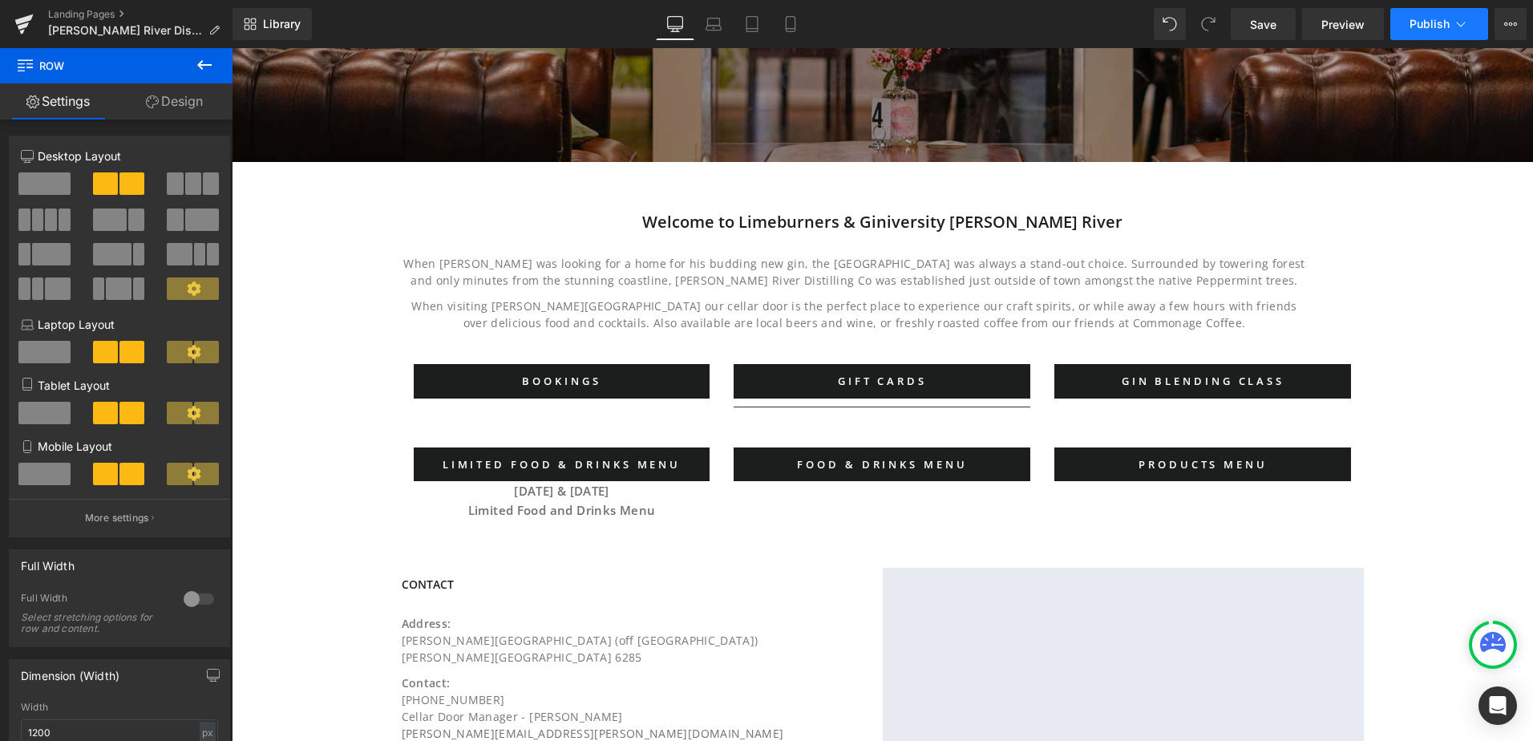
click at [1464, 29] on icon at bounding box center [1461, 24] width 16 height 16
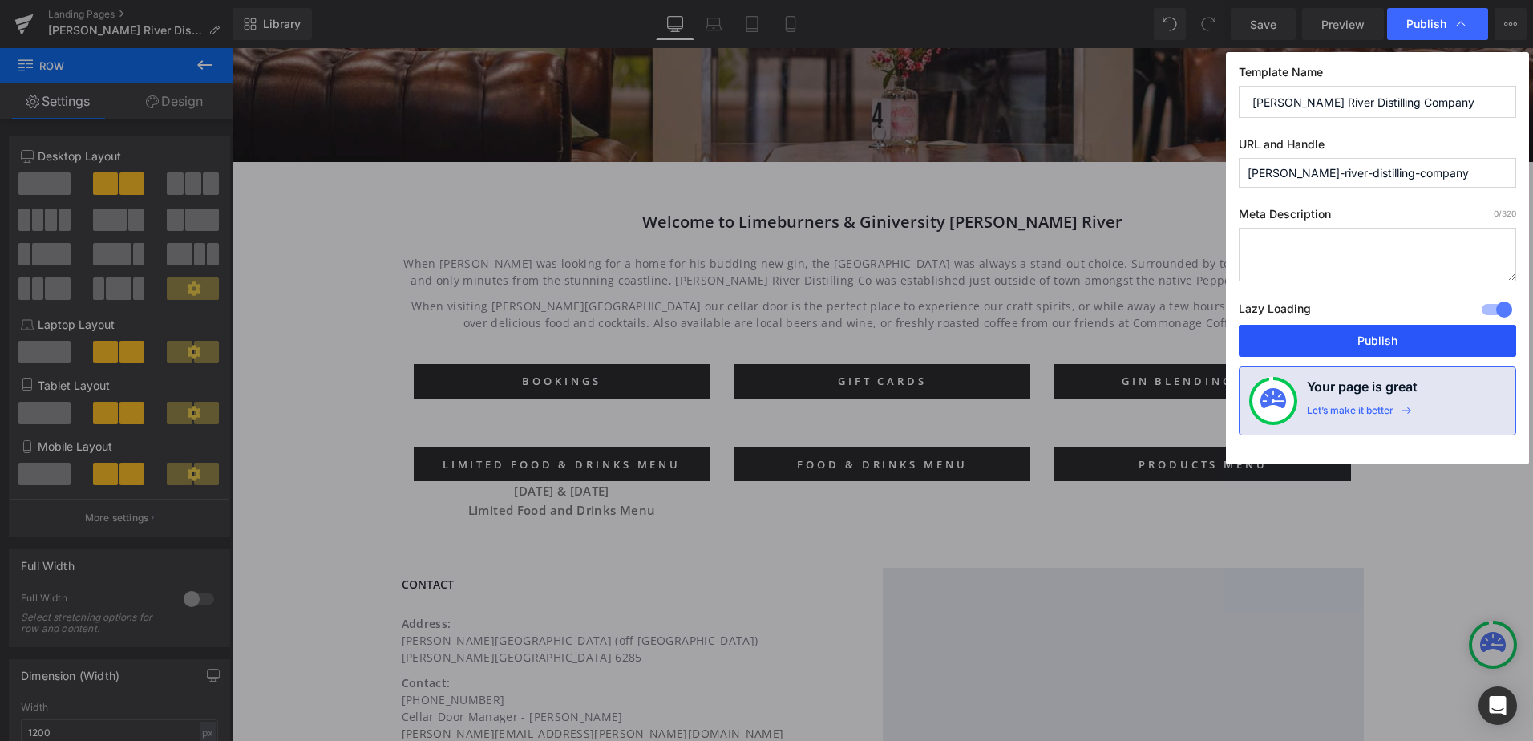
click at [1326, 352] on button "Publish" at bounding box center [1376, 341] width 277 height 32
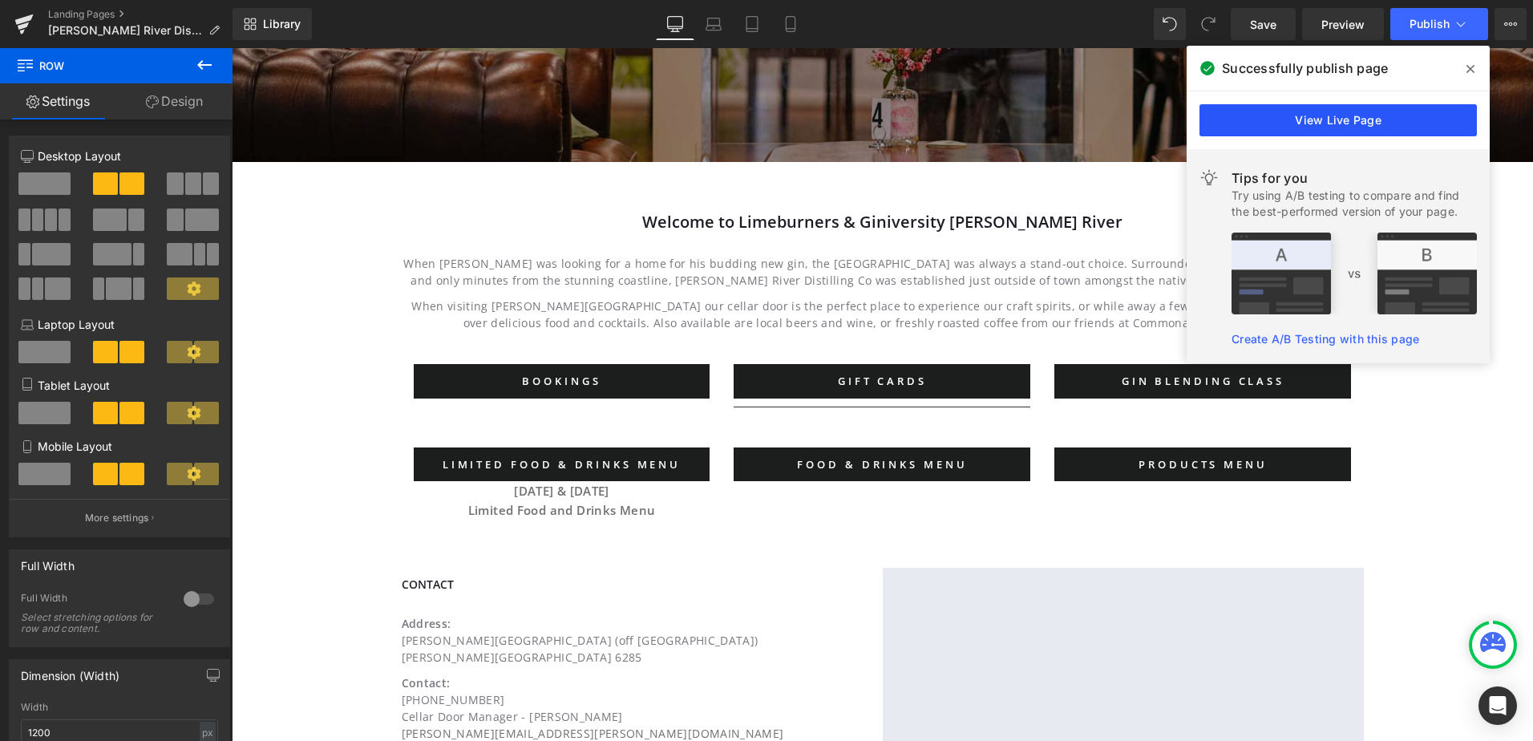
click at [1283, 115] on link "View Live Page" at bounding box center [1337, 120] width 277 height 32
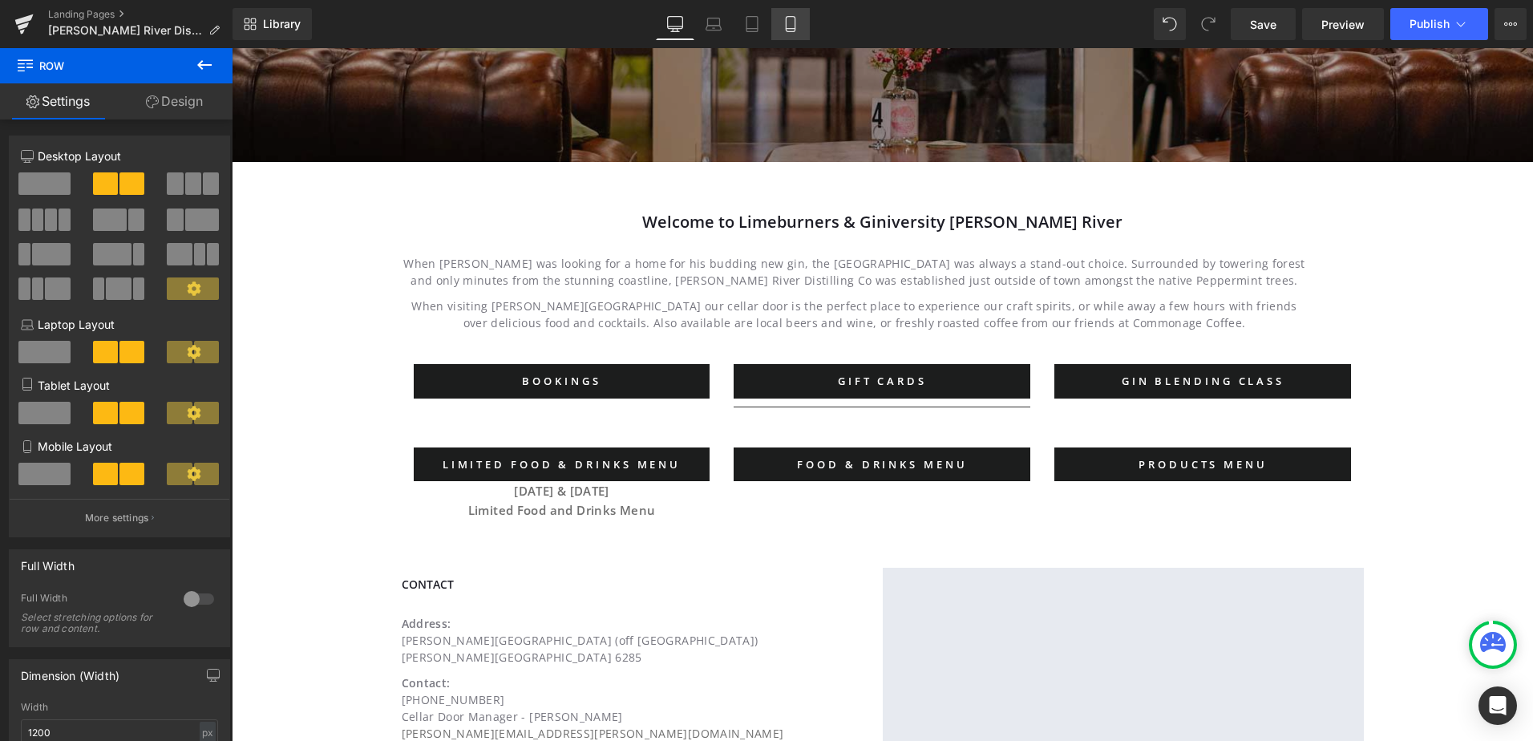
click at [794, 20] on icon at bounding box center [790, 24] width 16 height 16
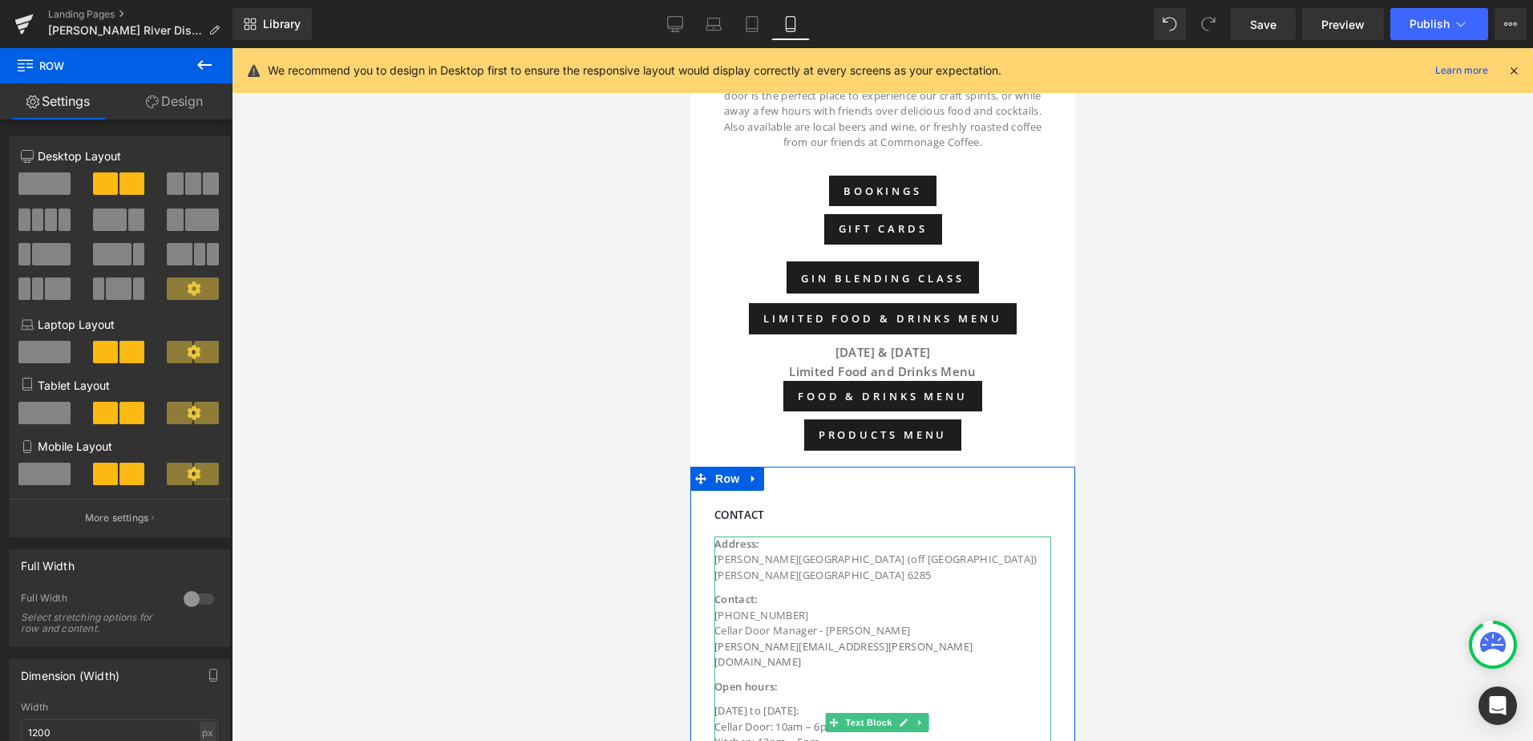
scroll to position [408, 0]
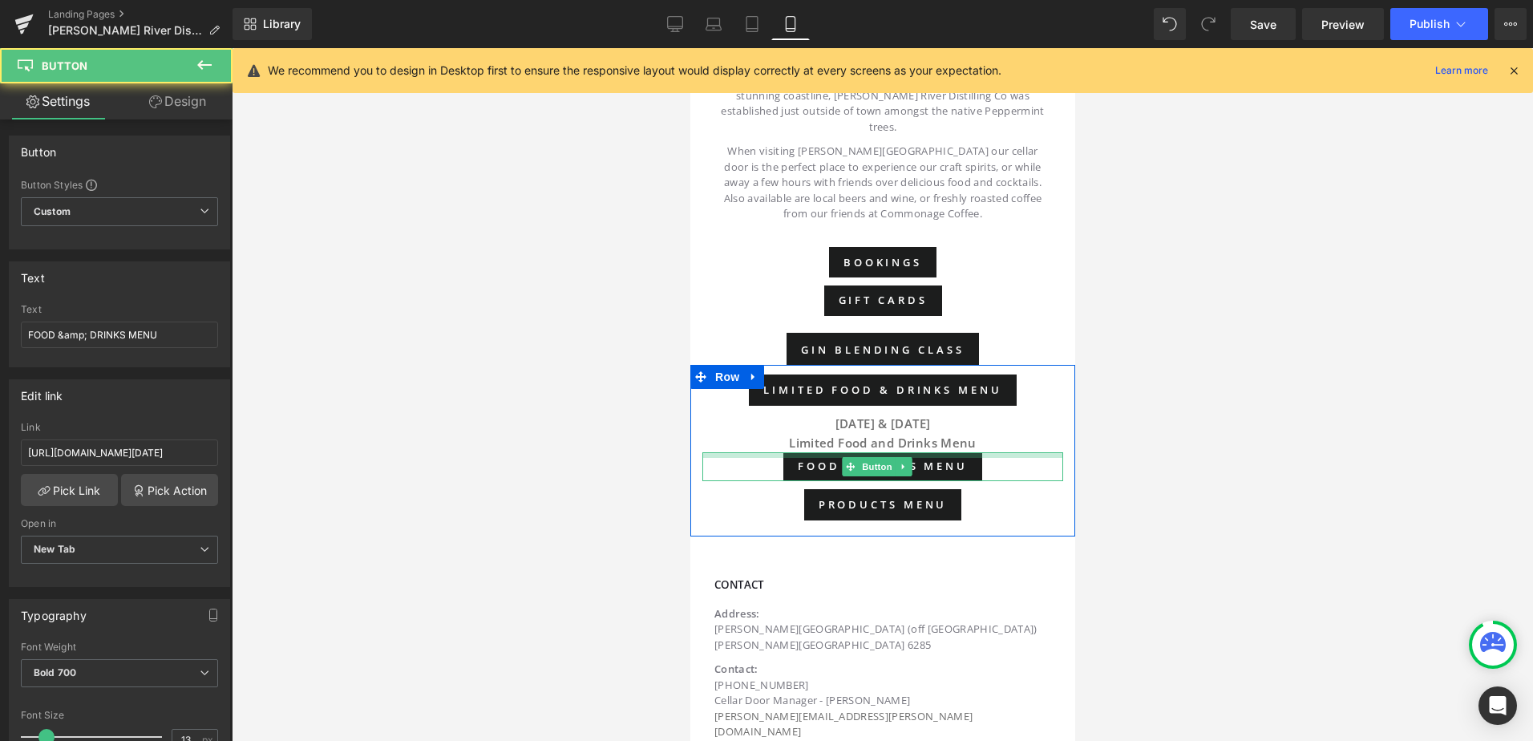
click at [998, 452] on div at bounding box center [881, 455] width 361 height 6
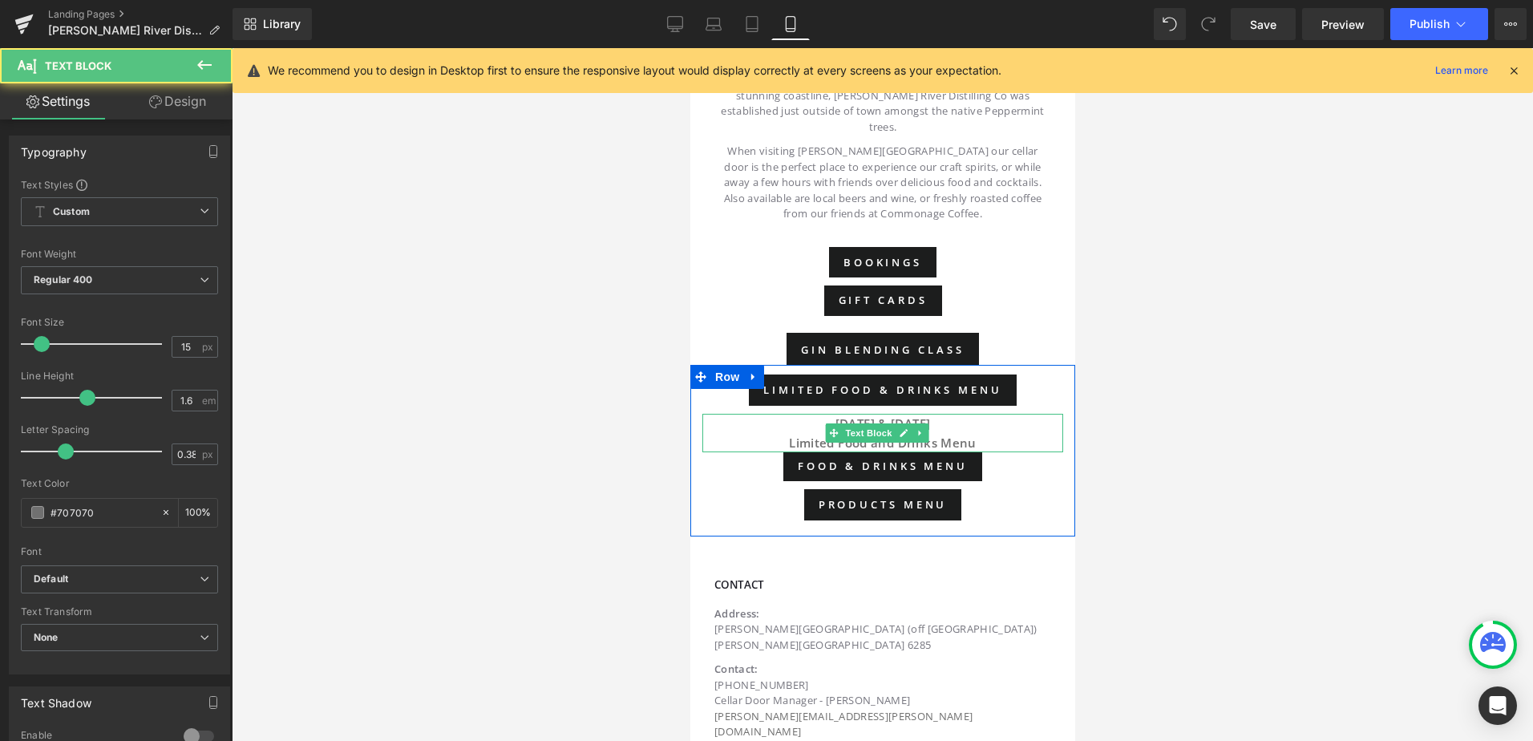
click at [997, 429] on p "Tuesday & Wednesday Limited Food and Drinks Menu" at bounding box center [881, 433] width 361 height 38
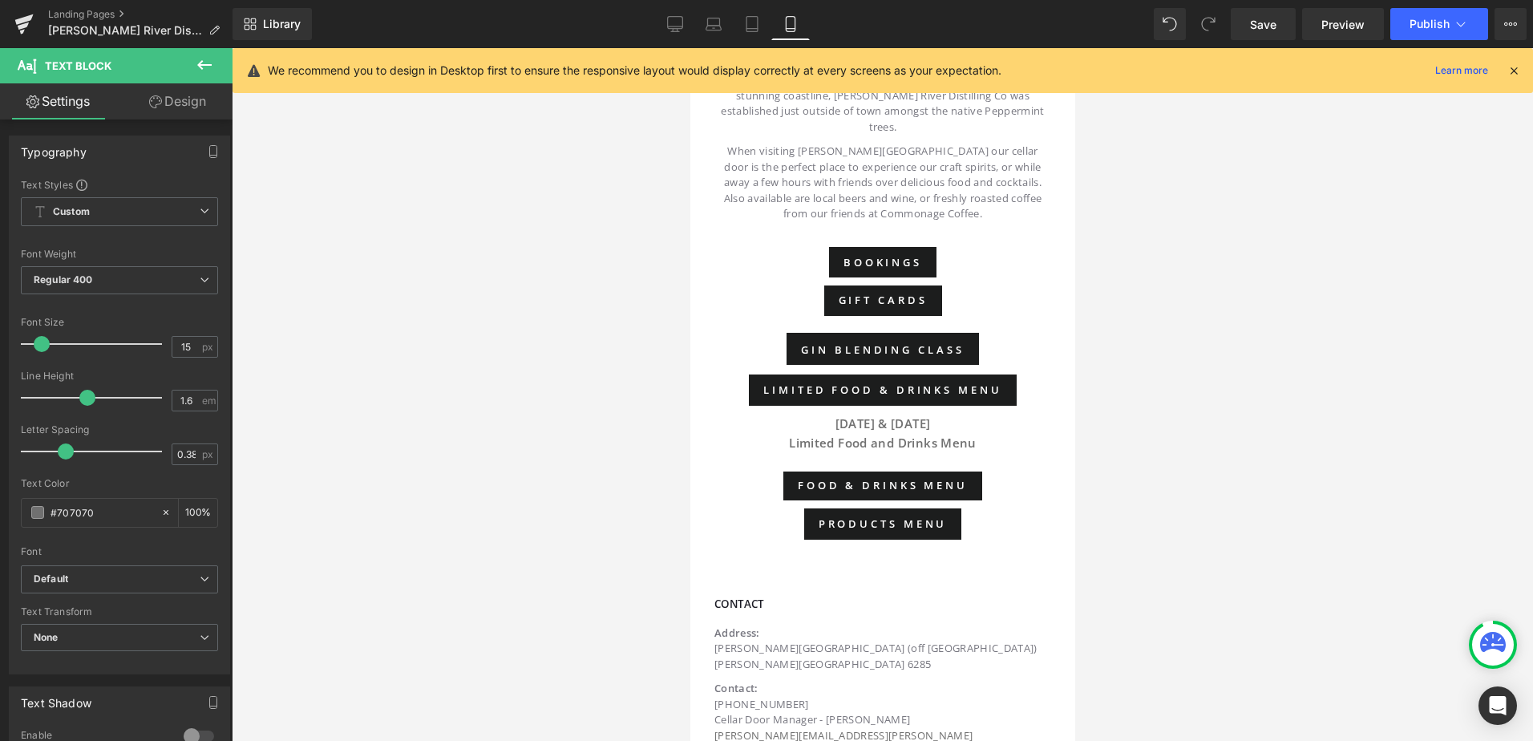
click at [439, 418] on div at bounding box center [882, 394] width 1301 height 693
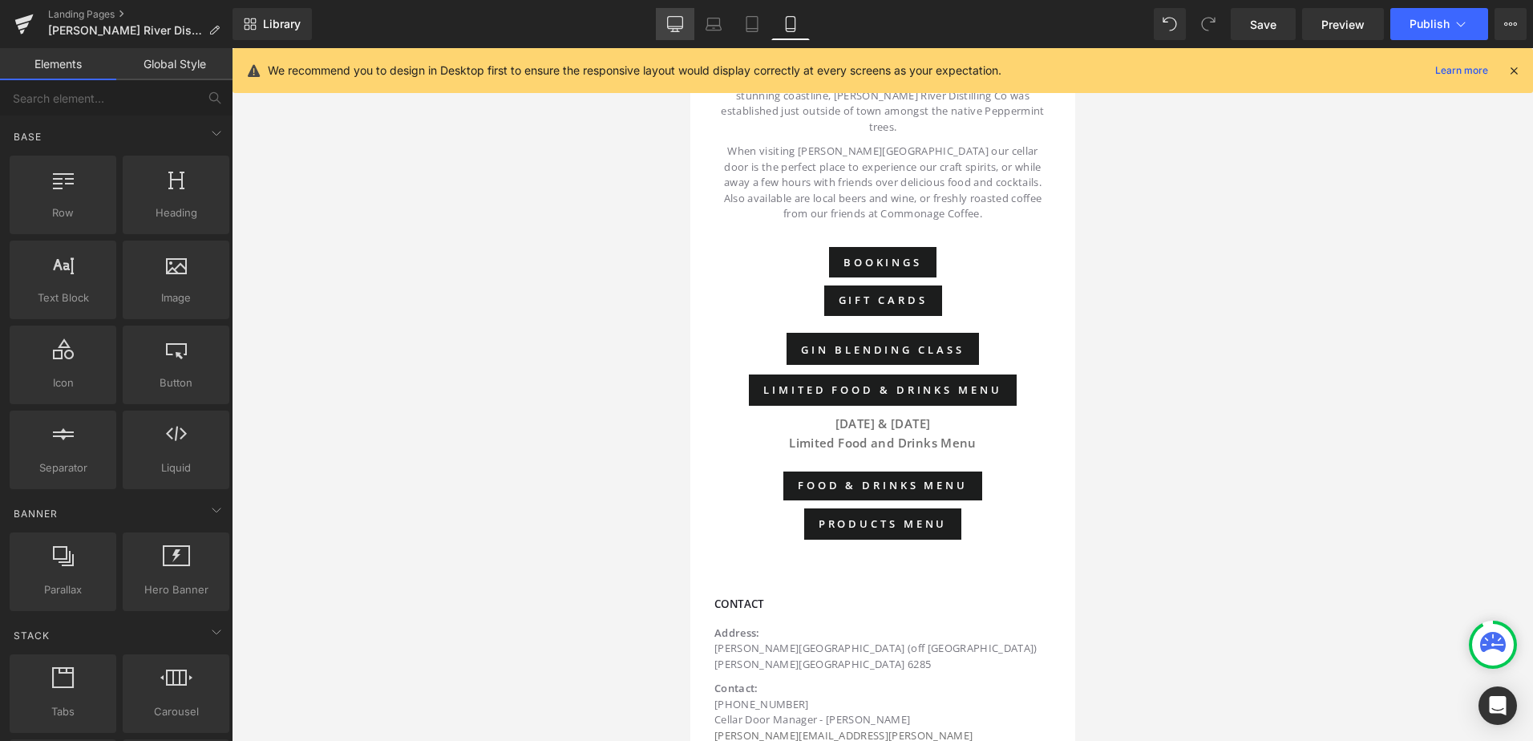
click at [674, 23] on icon at bounding box center [675, 24] width 16 height 16
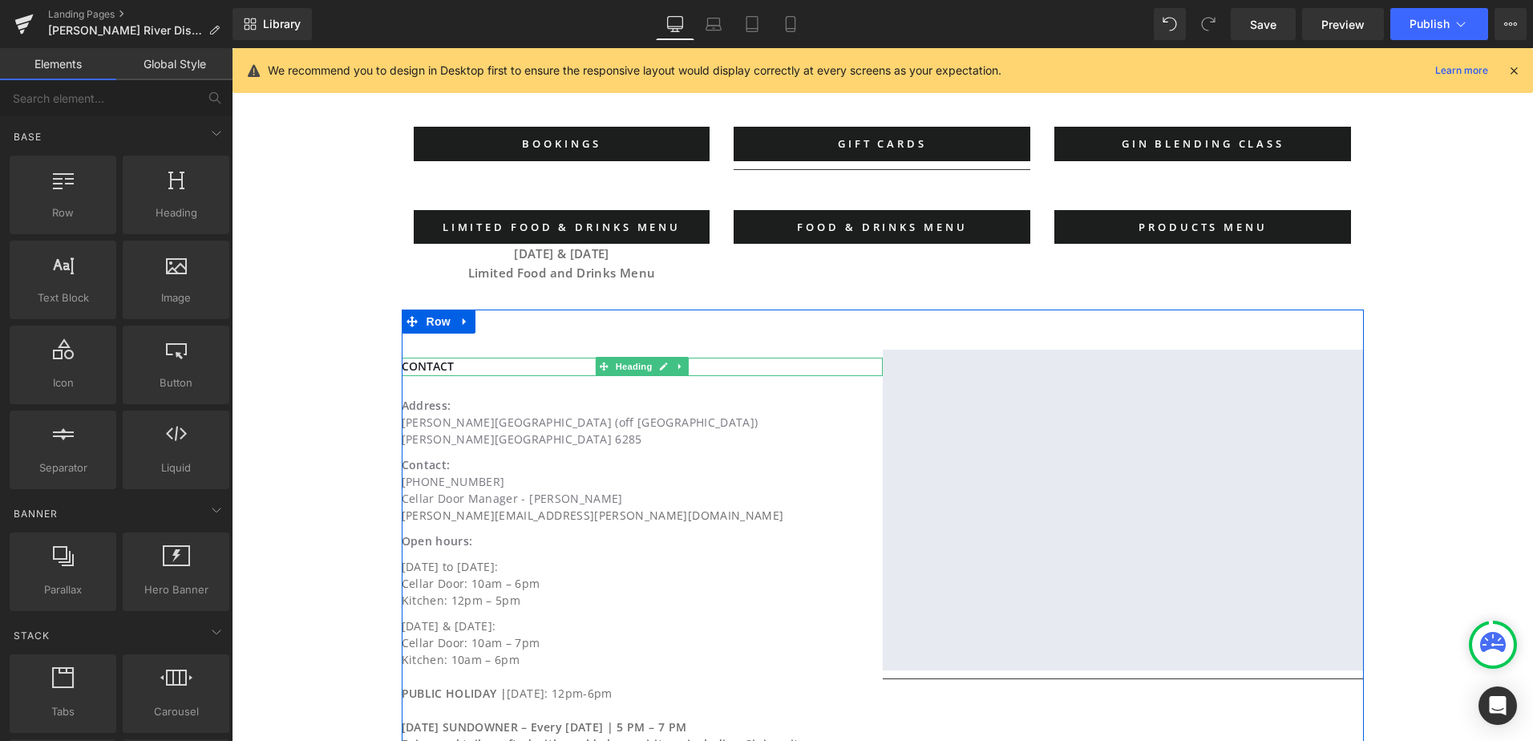
scroll to position [682, 0]
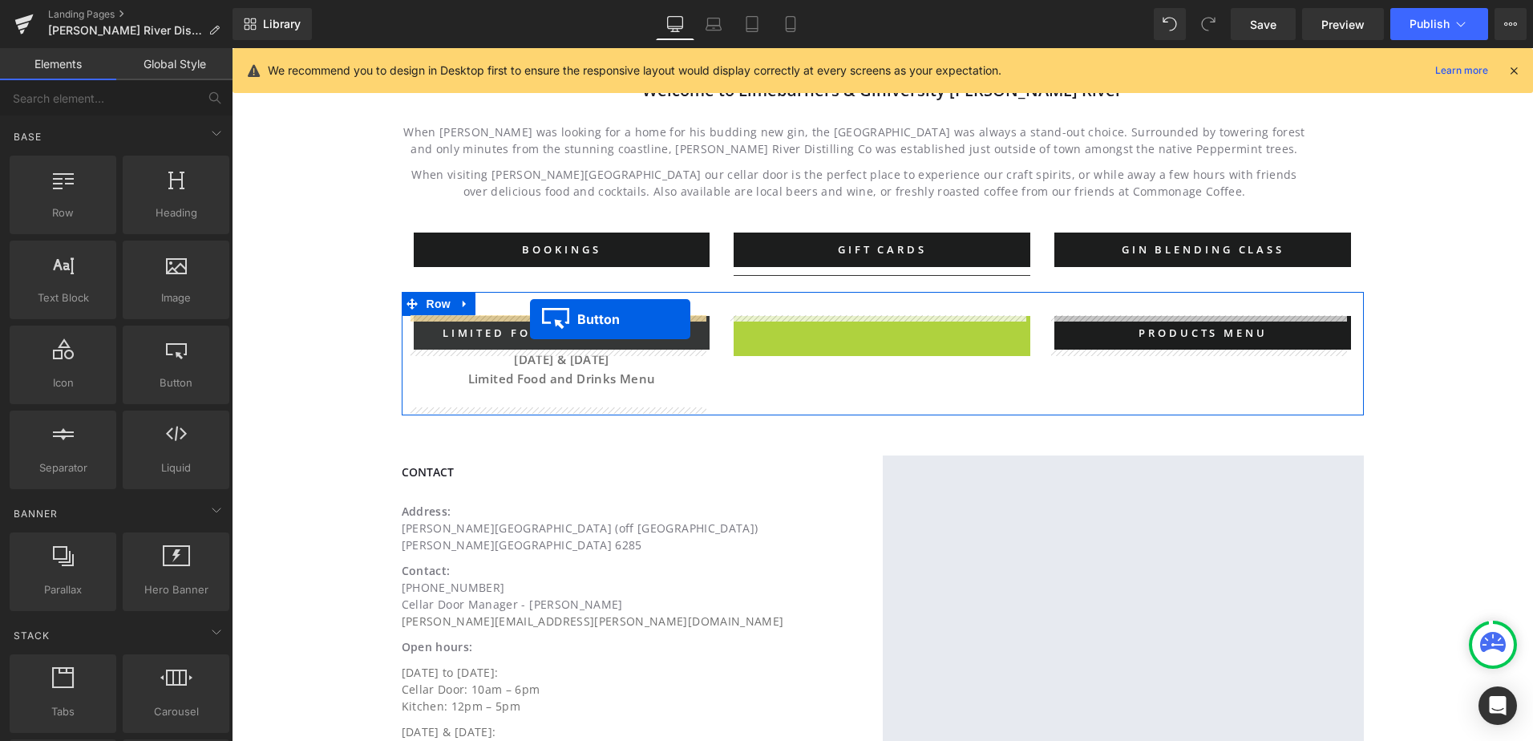
drag, startPoint x: 851, startPoint y: 329, endPoint x: 530, endPoint y: 319, distance: 320.8
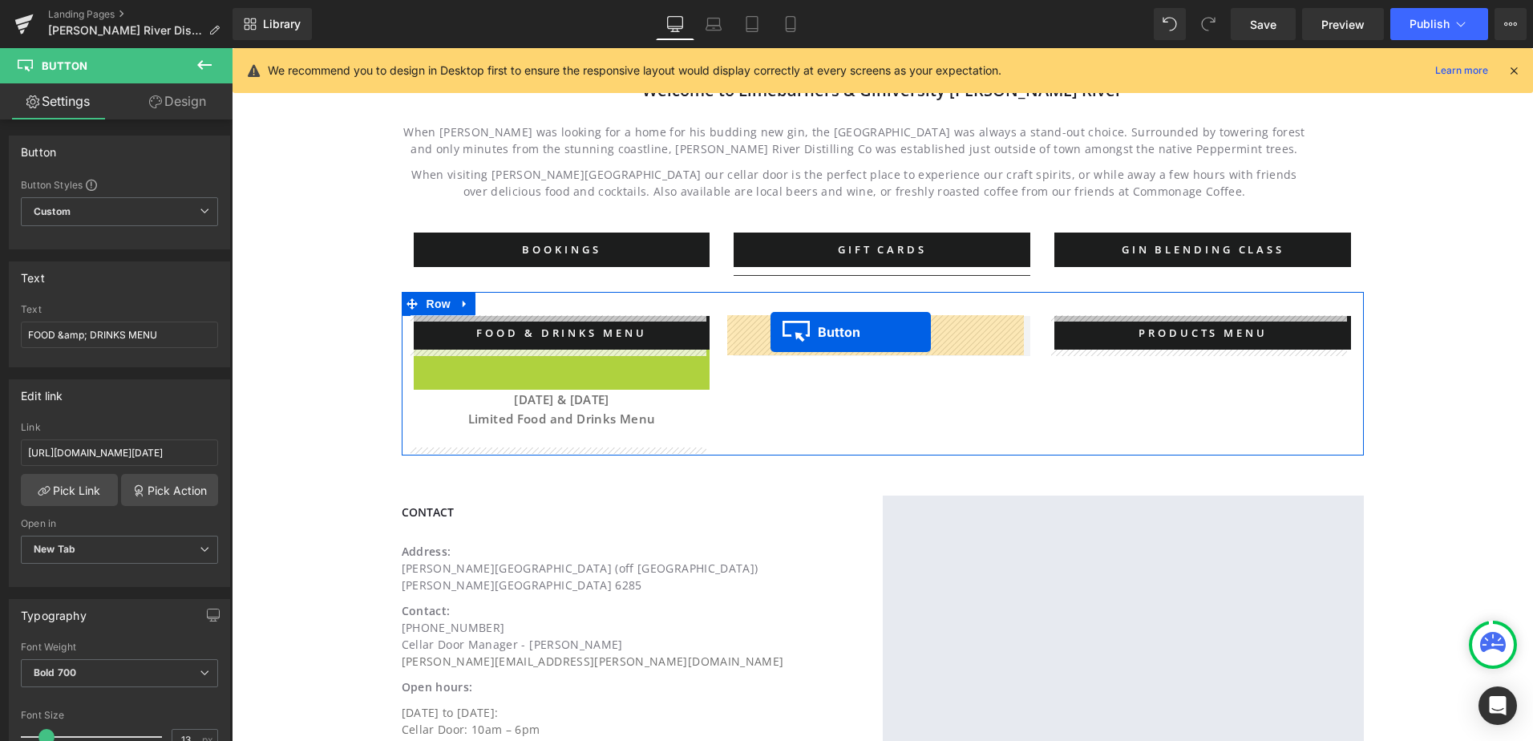
drag, startPoint x: 503, startPoint y: 366, endPoint x: 667, endPoint y: 362, distance: 163.6
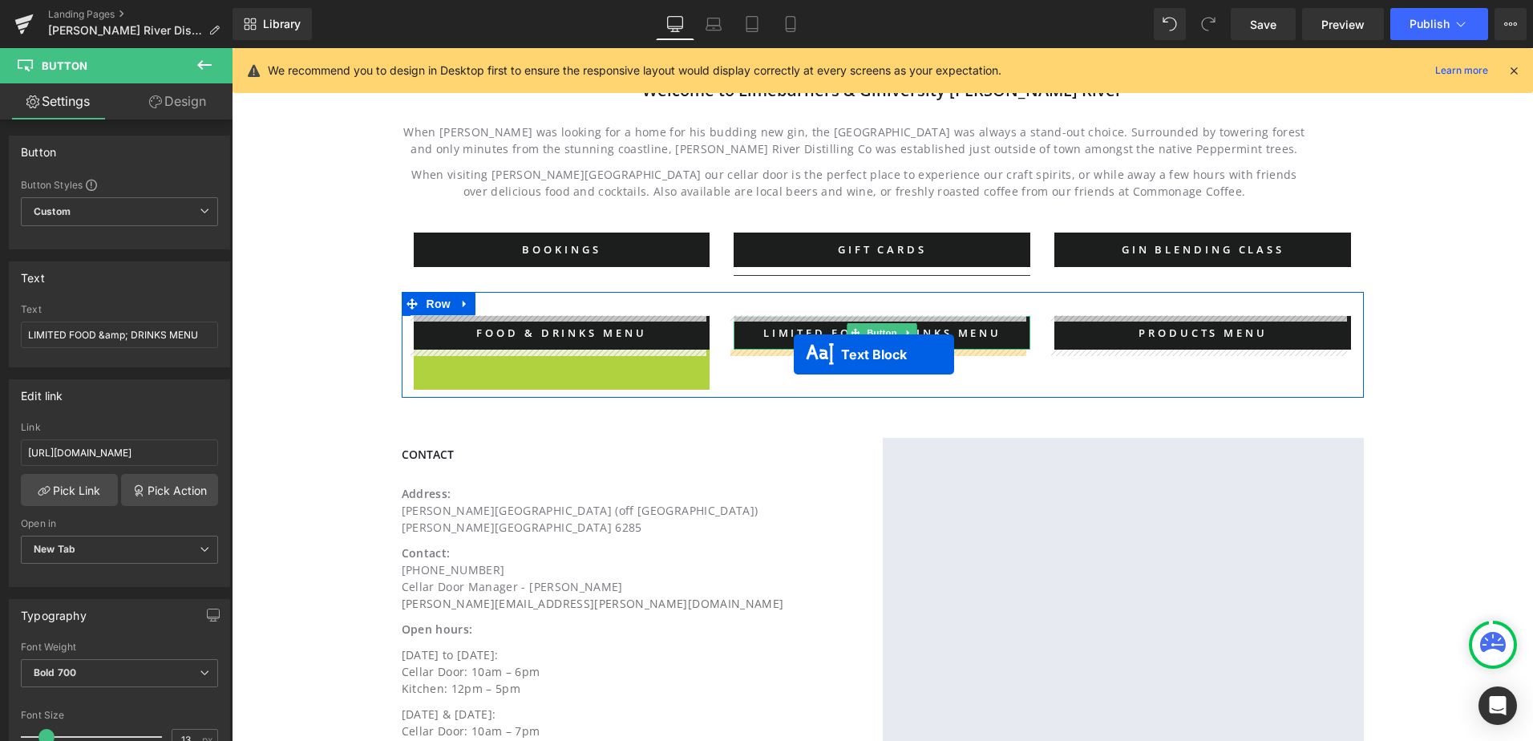
drag, startPoint x: 512, startPoint y: 378, endPoint x: 794, endPoint y: 352, distance: 282.5
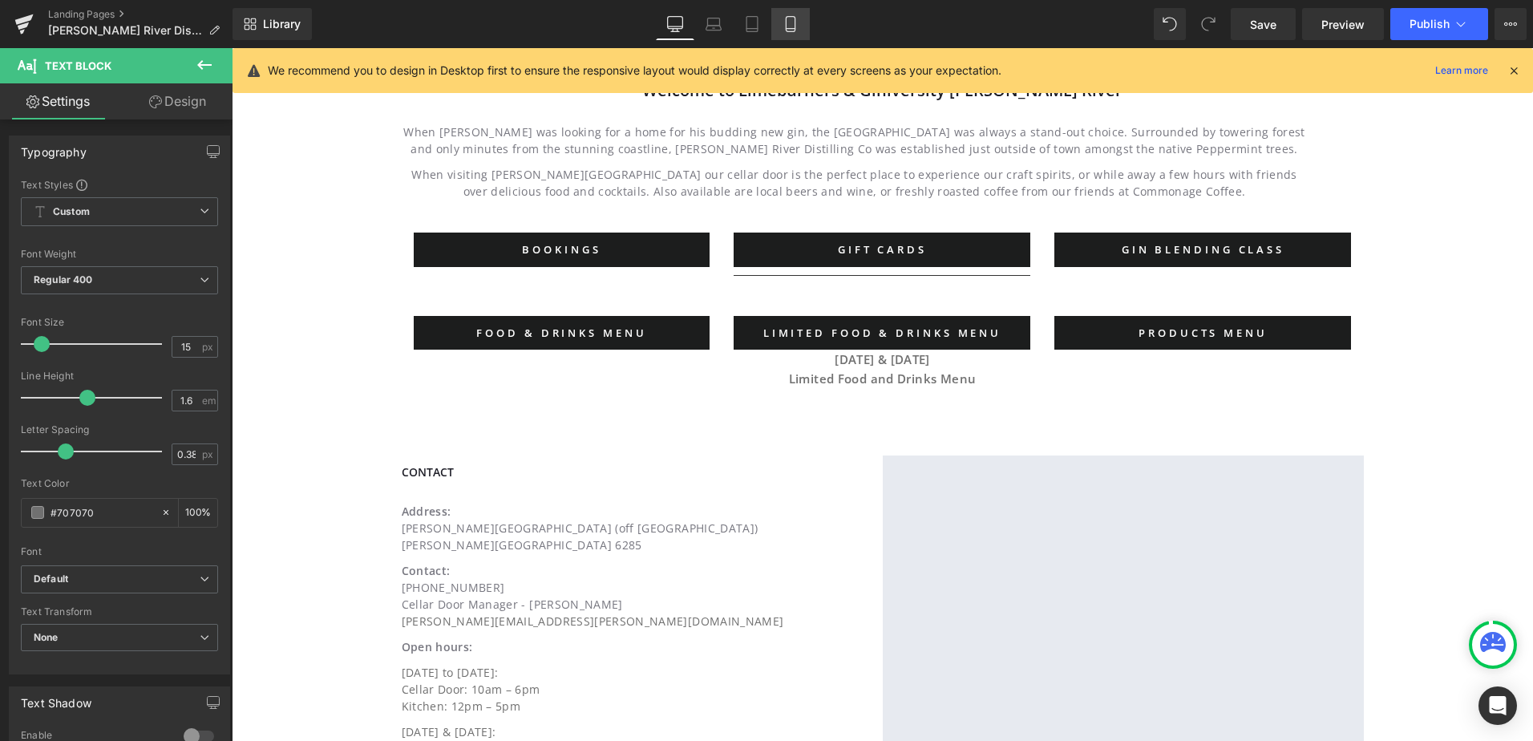
click at [794, 23] on icon at bounding box center [790, 24] width 9 height 15
type input "100"
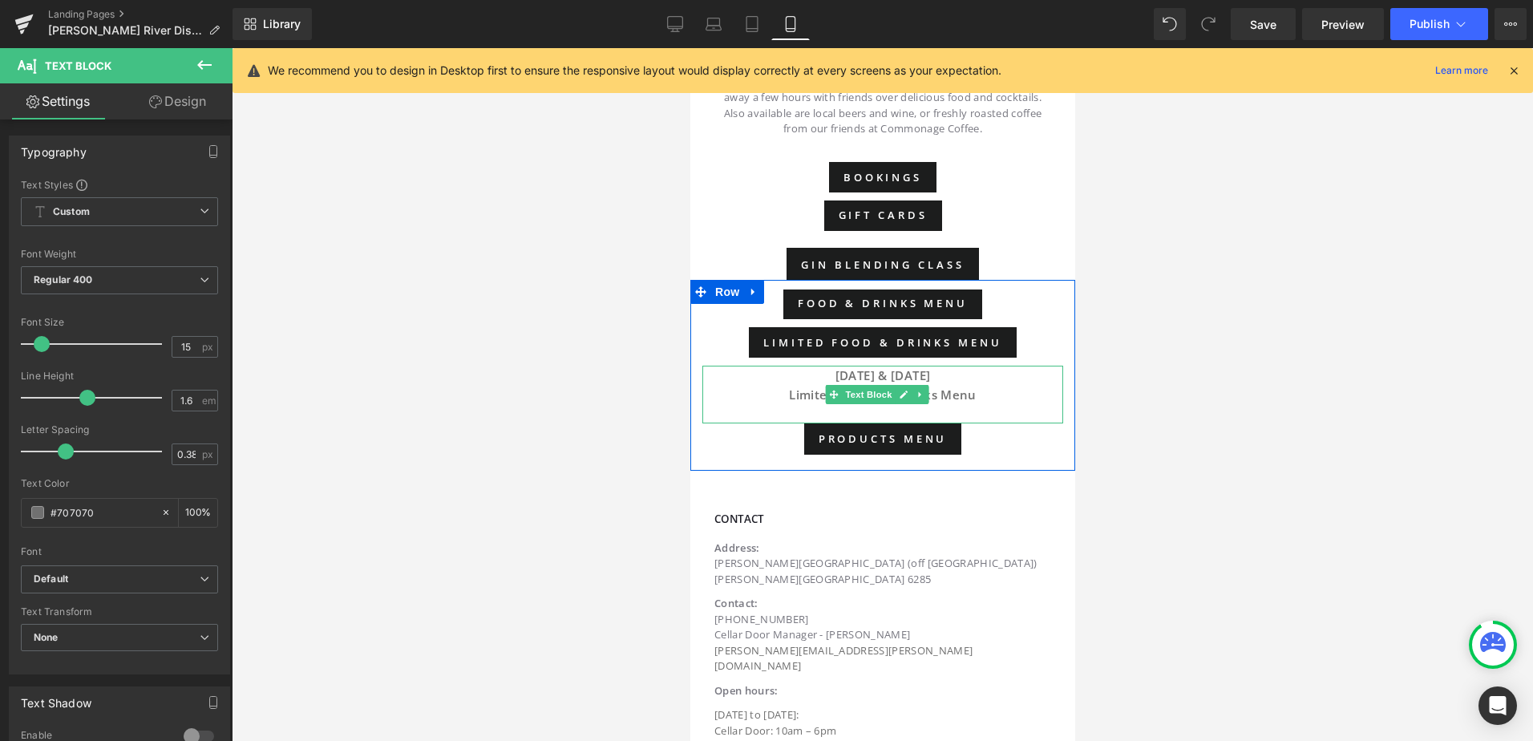
drag, startPoint x: 1011, startPoint y: 406, endPoint x: 1010, endPoint y: 397, distance: 9.7
click at [1010, 397] on div "Tuesday & Wednesday Limited Food and Drinks Menu Text Block" at bounding box center [881, 395] width 361 height 58
click at [1008, 394] on p "Tuesday & Wednesday Limited Food and Drinks Menu" at bounding box center [881, 395] width 361 height 58
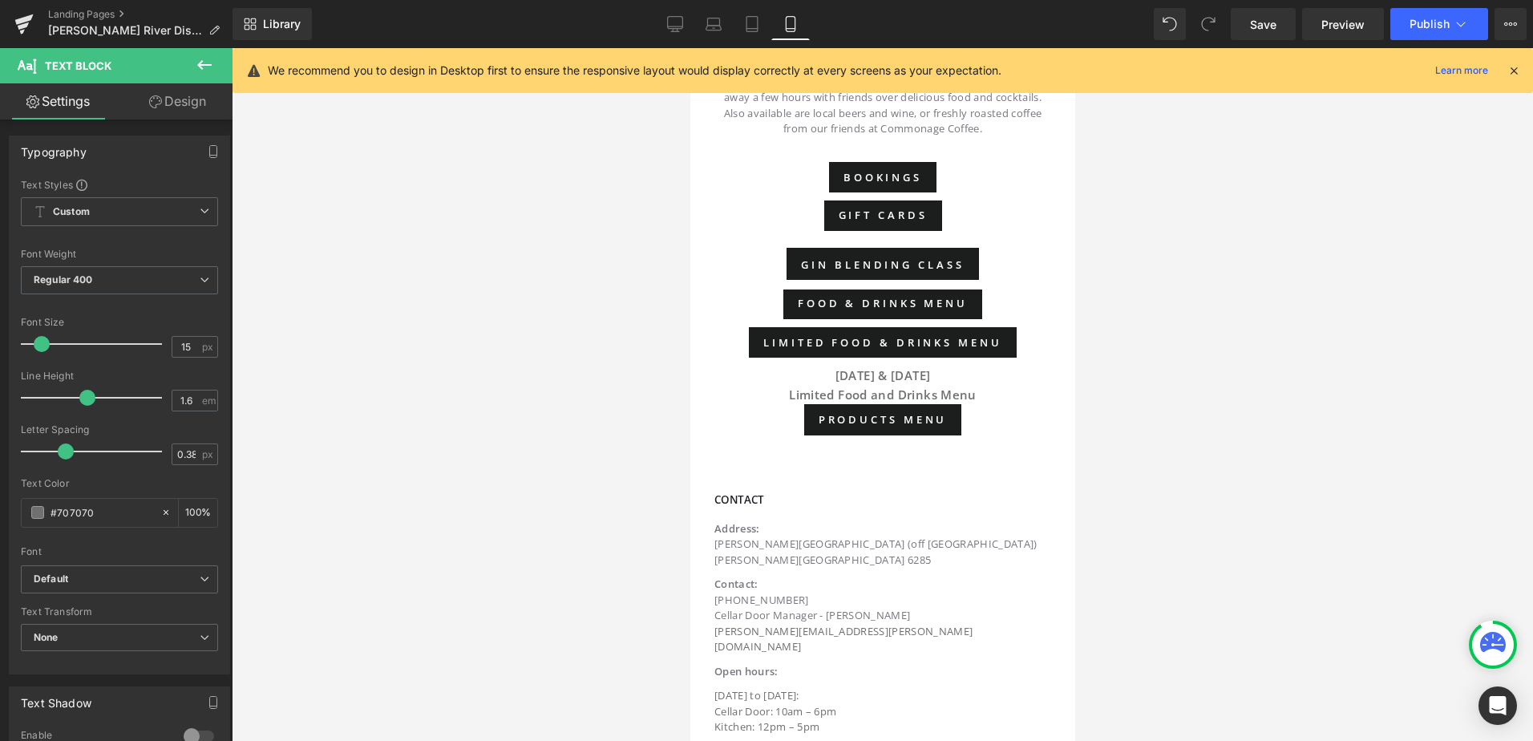
click at [1202, 406] on div at bounding box center [882, 394] width 1301 height 693
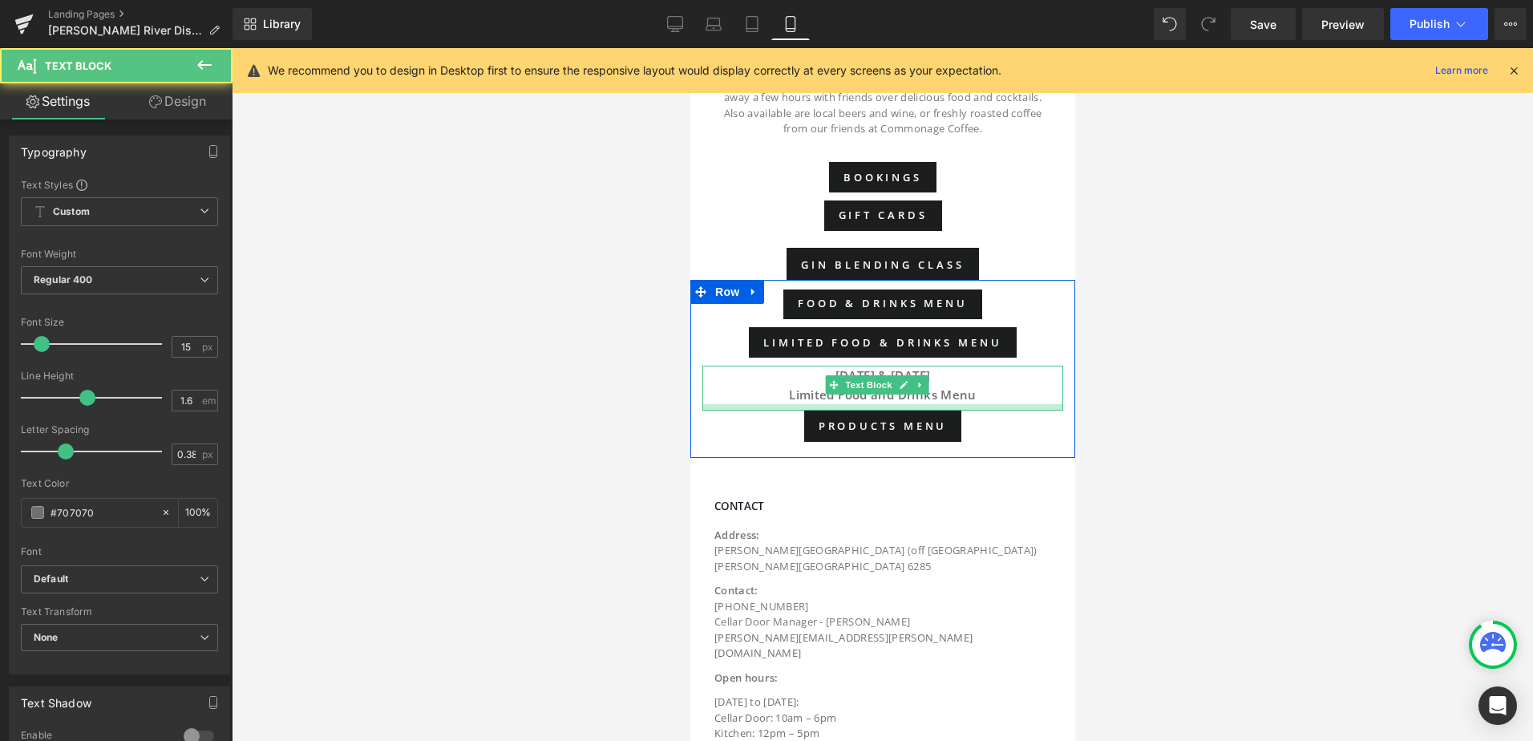
drag, startPoint x: 1005, startPoint y: 387, endPoint x: 1012, endPoint y: 394, distance: 9.7
click at [1012, 404] on div at bounding box center [881, 407] width 361 height 6
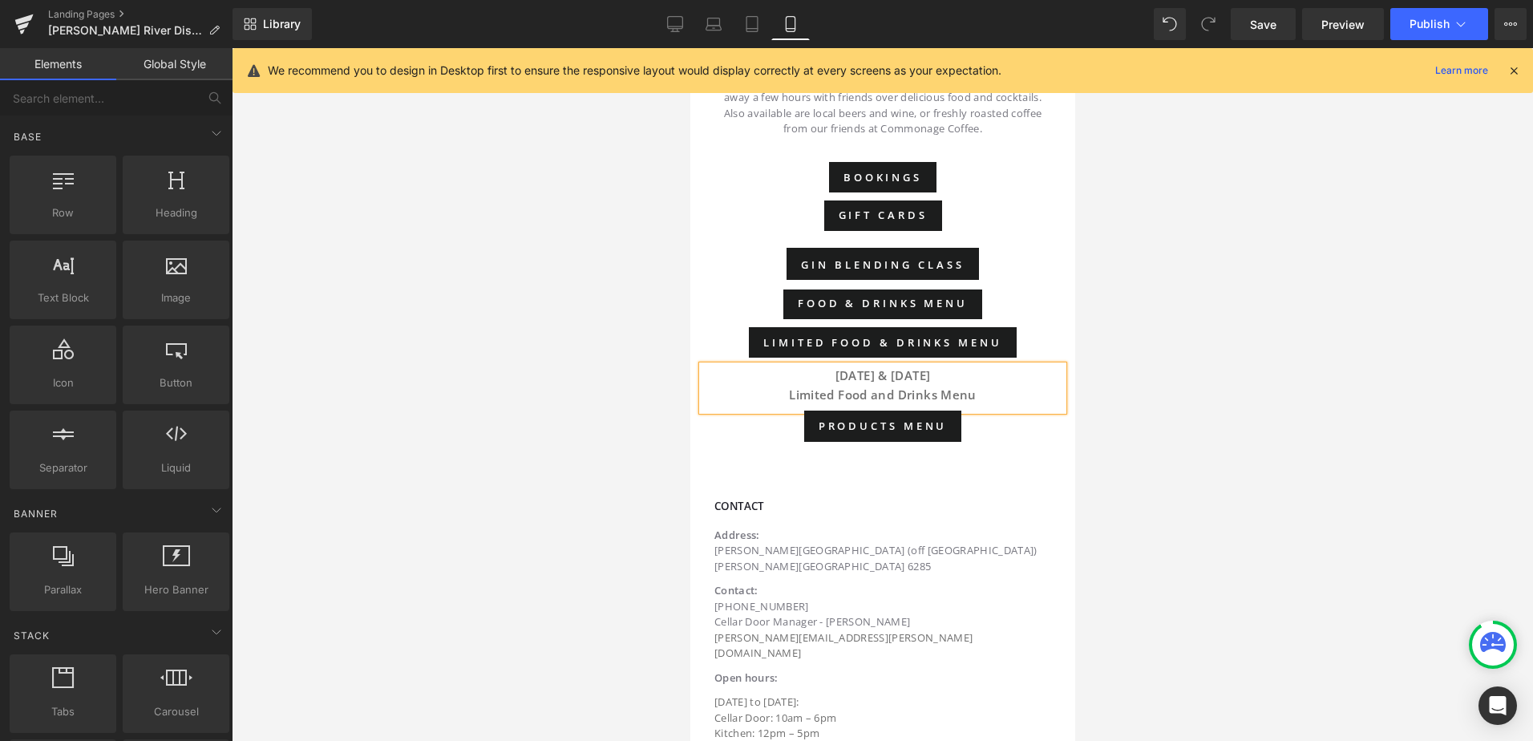
click at [1195, 421] on div at bounding box center [882, 394] width 1301 height 693
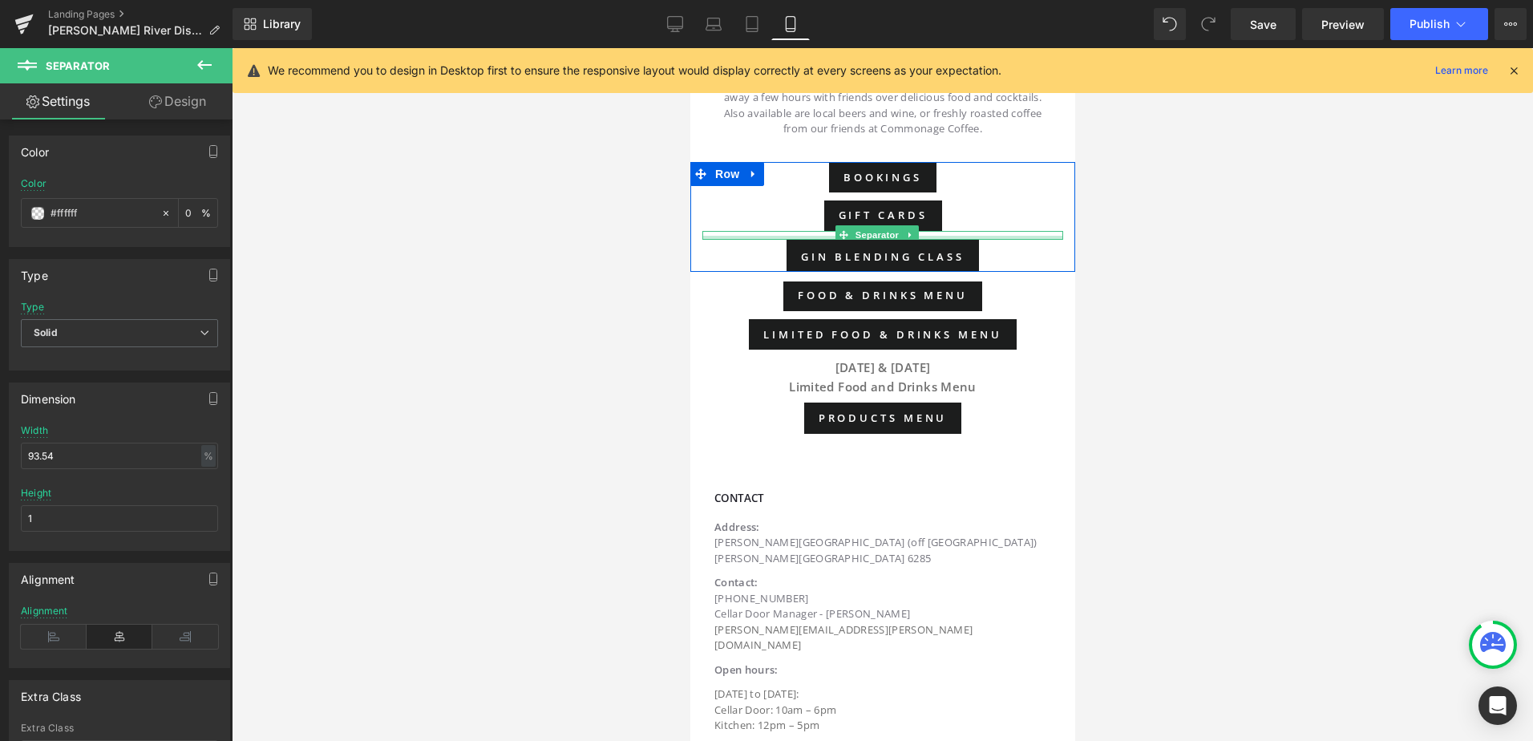
drag, startPoint x: 760, startPoint y: 229, endPoint x: 768, endPoint y: 221, distance: 11.3
click at [767, 236] on div at bounding box center [881, 238] width 361 height 4
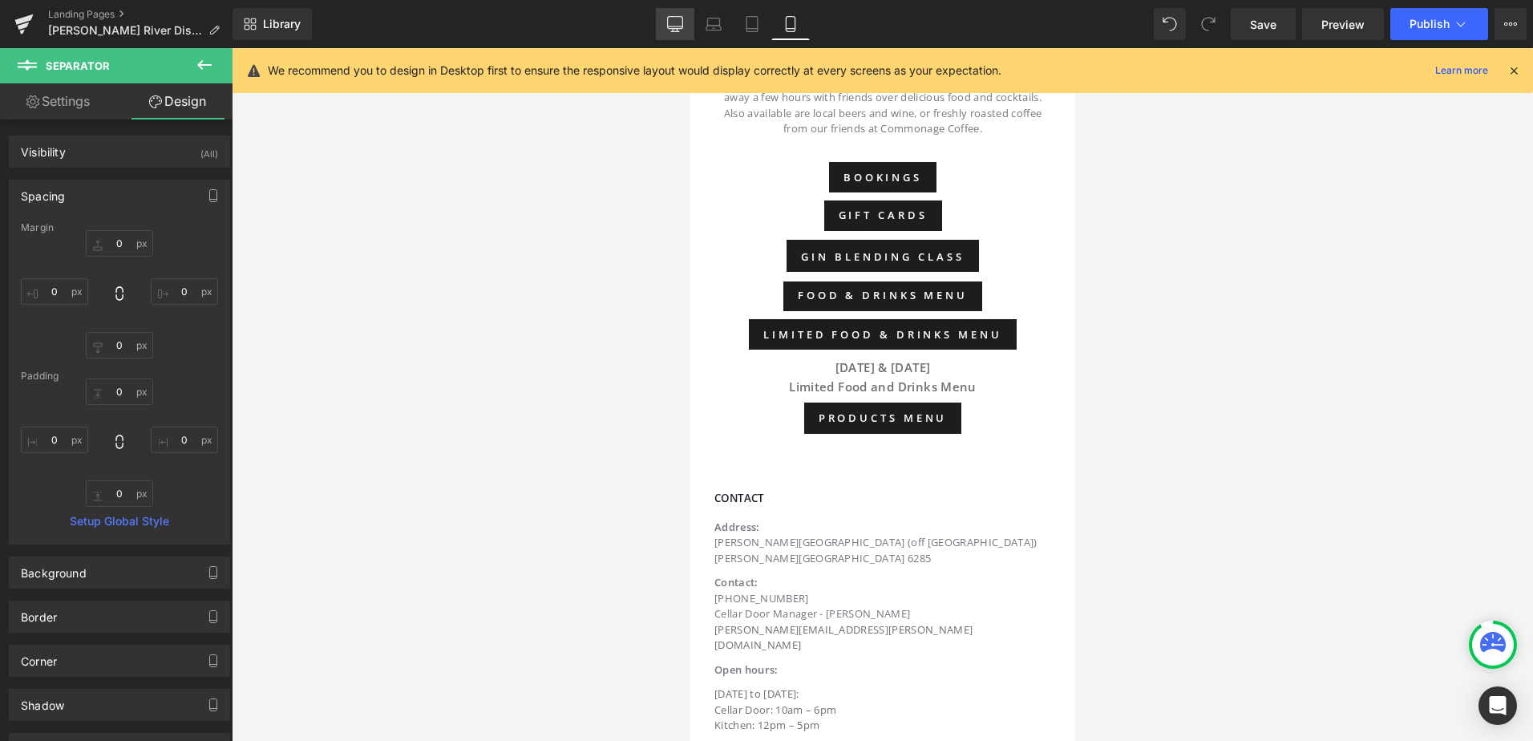
click at [677, 22] on icon at bounding box center [675, 24] width 16 height 16
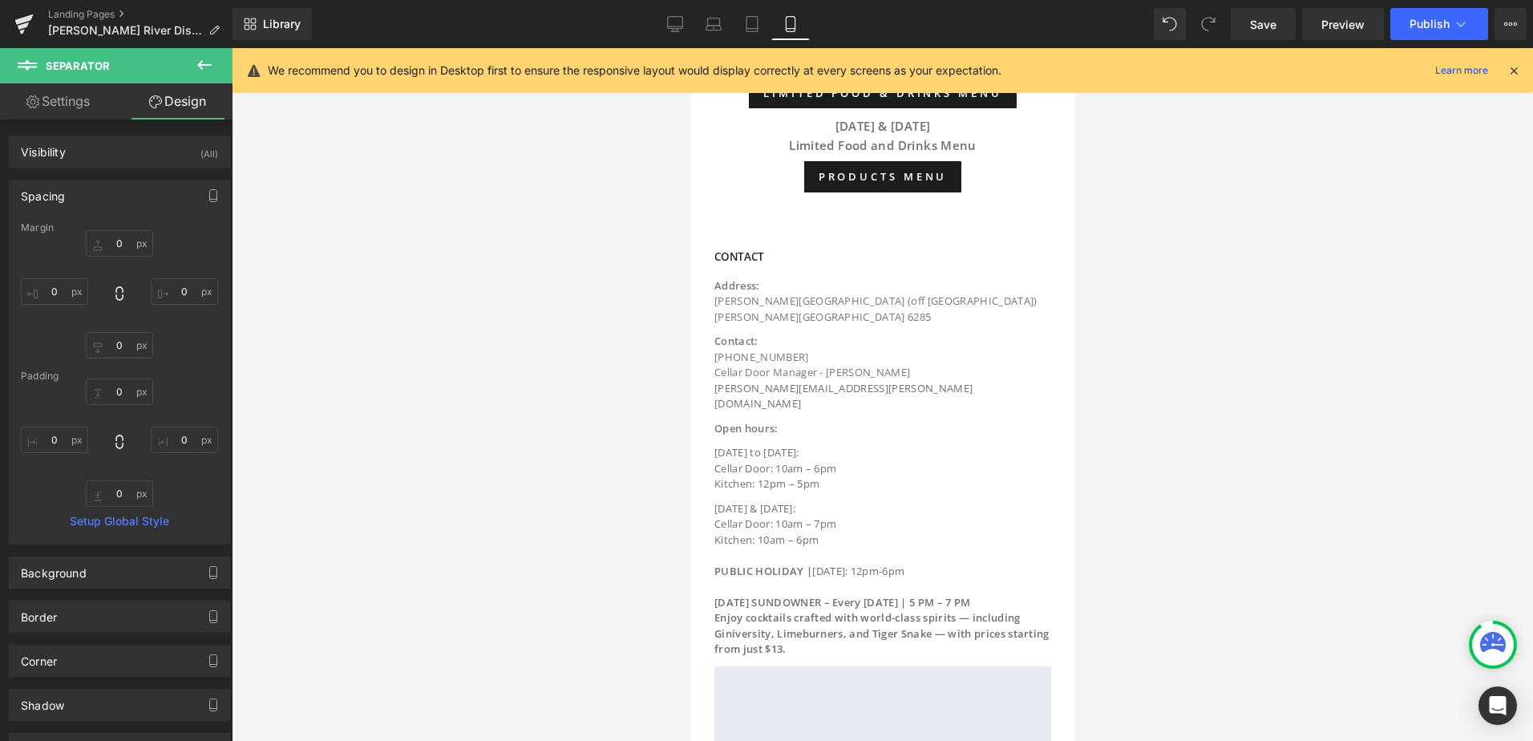
type input "0"
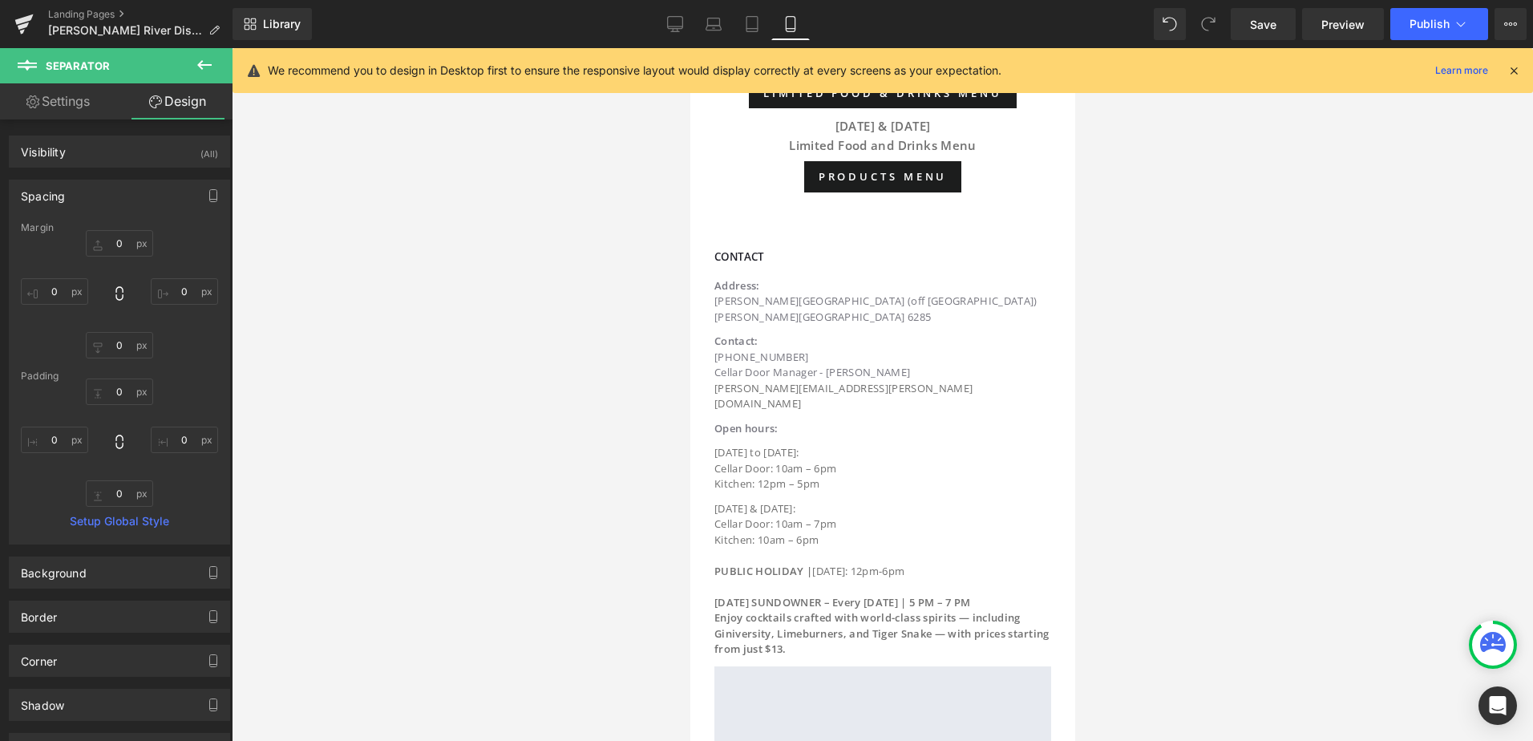
type input "0"
type input "10"
type input "0"
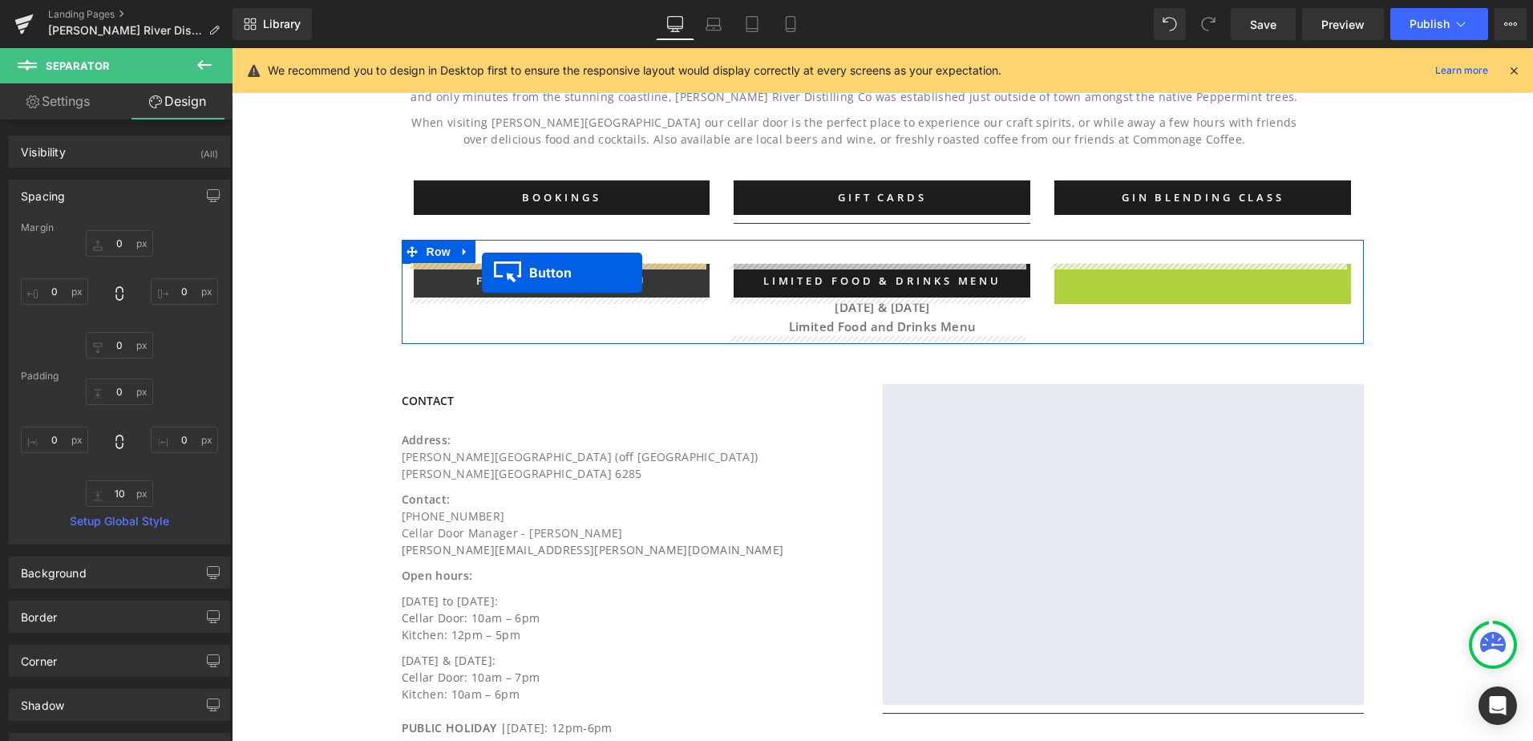
drag, startPoint x: 1178, startPoint y: 280, endPoint x: 482, endPoint y: 273, distance: 695.8
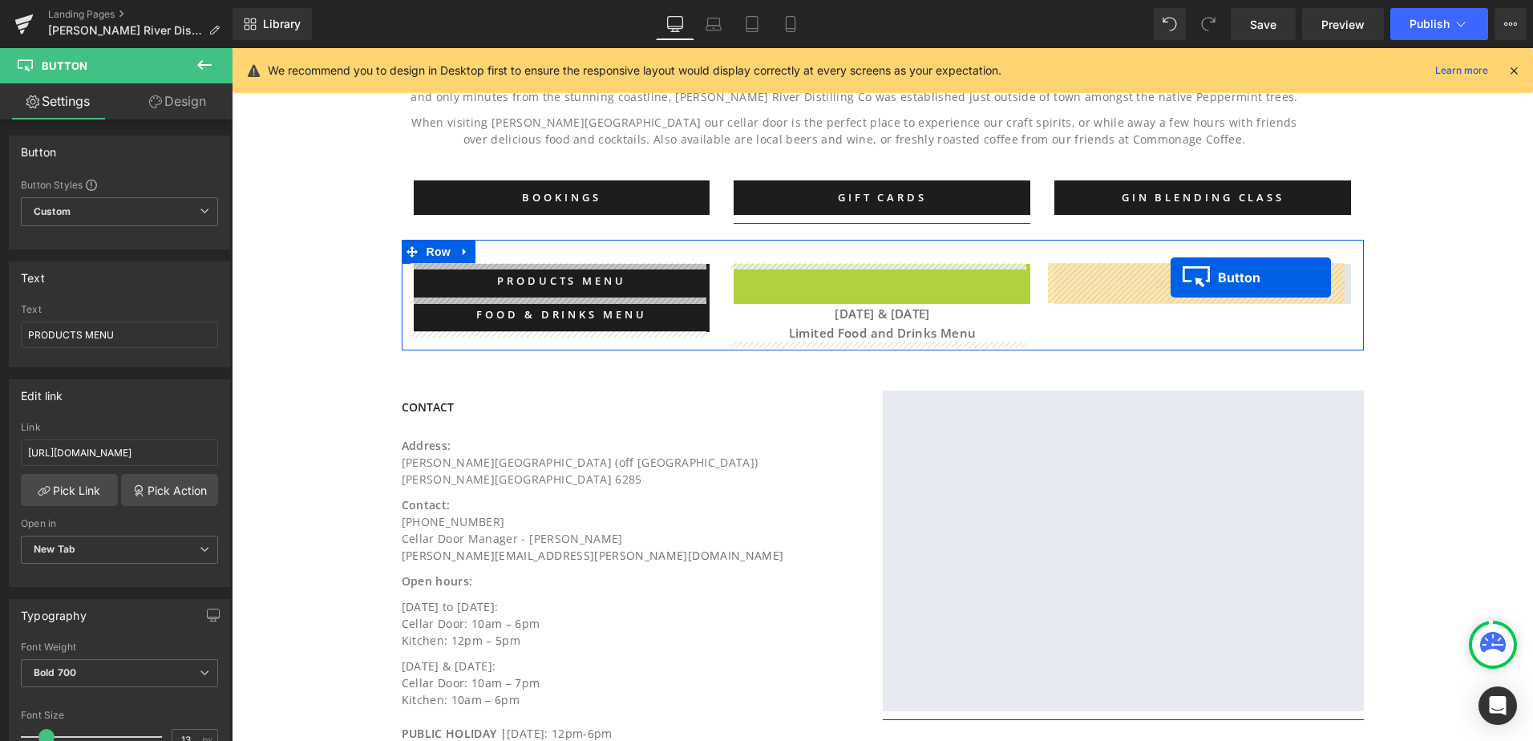
drag, startPoint x: 850, startPoint y: 275, endPoint x: 1168, endPoint y: 277, distance: 318.3
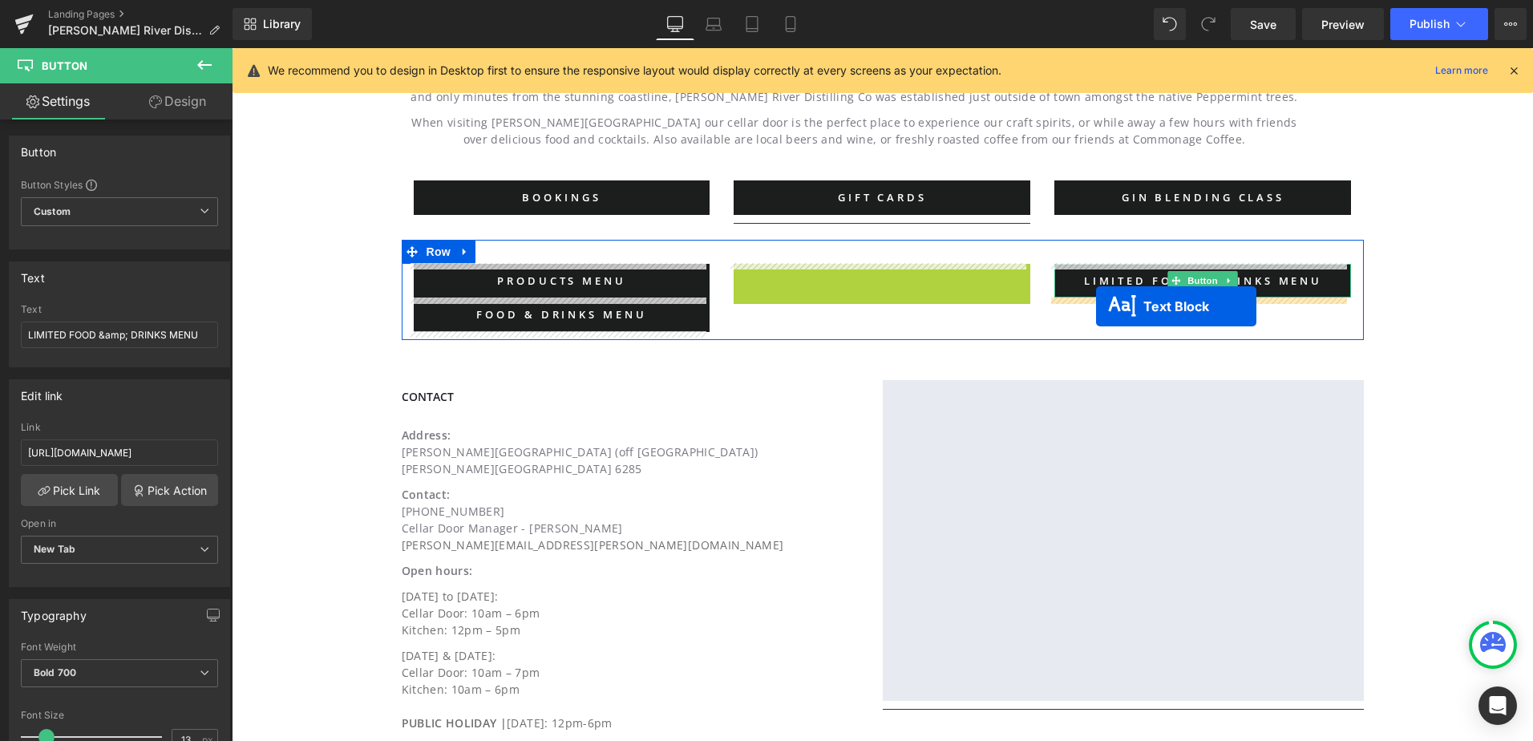
drag, startPoint x: 834, startPoint y: 280, endPoint x: 1096, endPoint y: 306, distance: 263.5
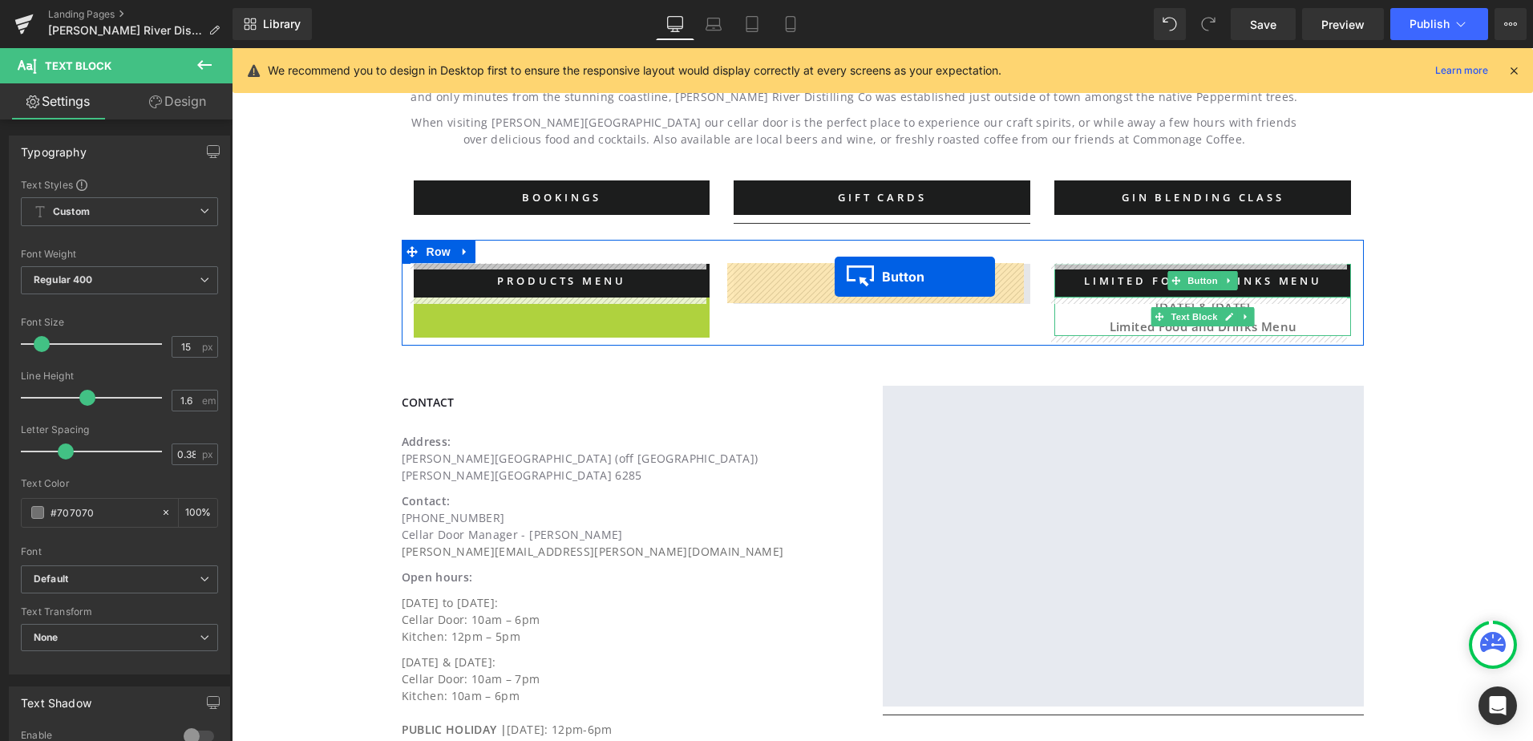
drag, startPoint x: 526, startPoint y: 317, endPoint x: 834, endPoint y: 277, distance: 311.3
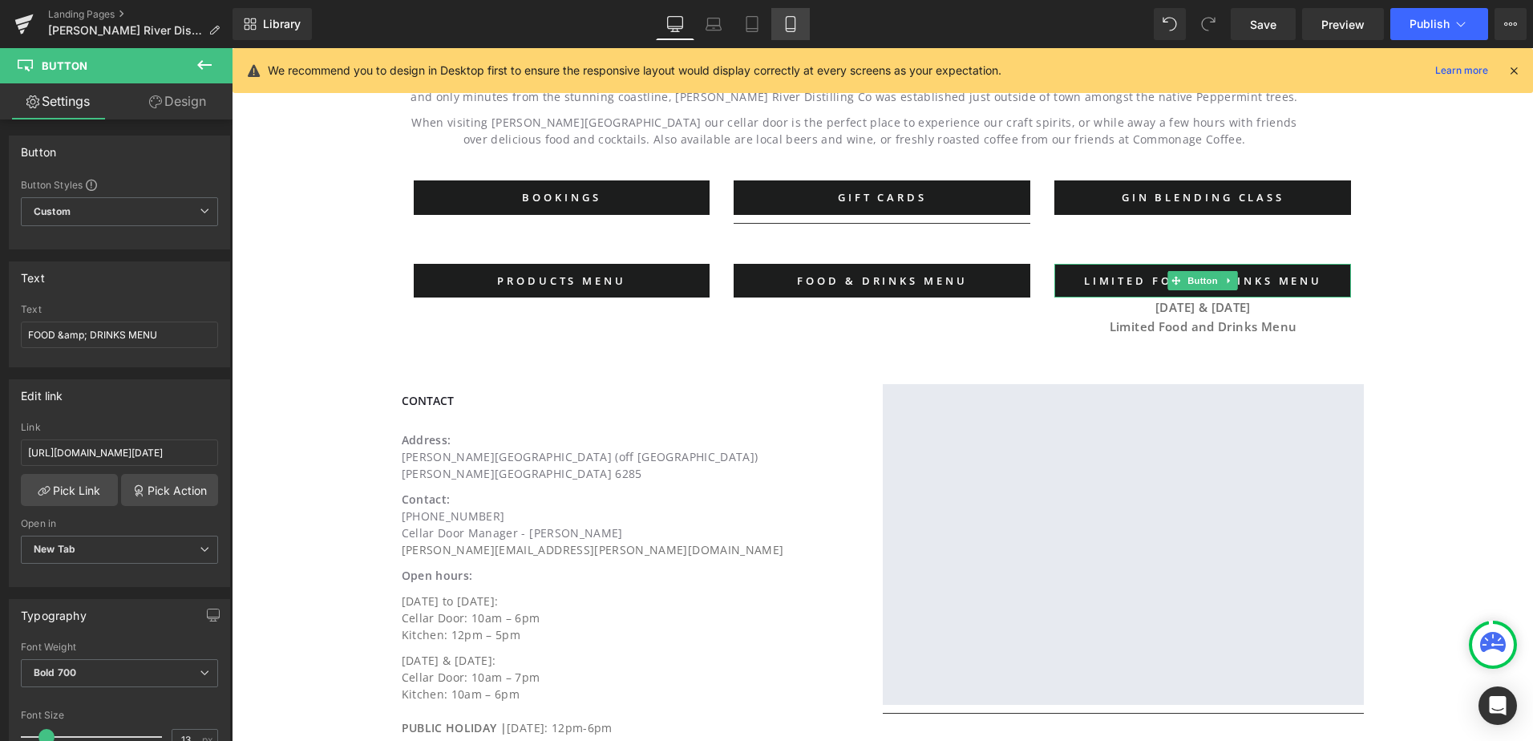
click at [786, 22] on icon at bounding box center [790, 24] width 16 height 16
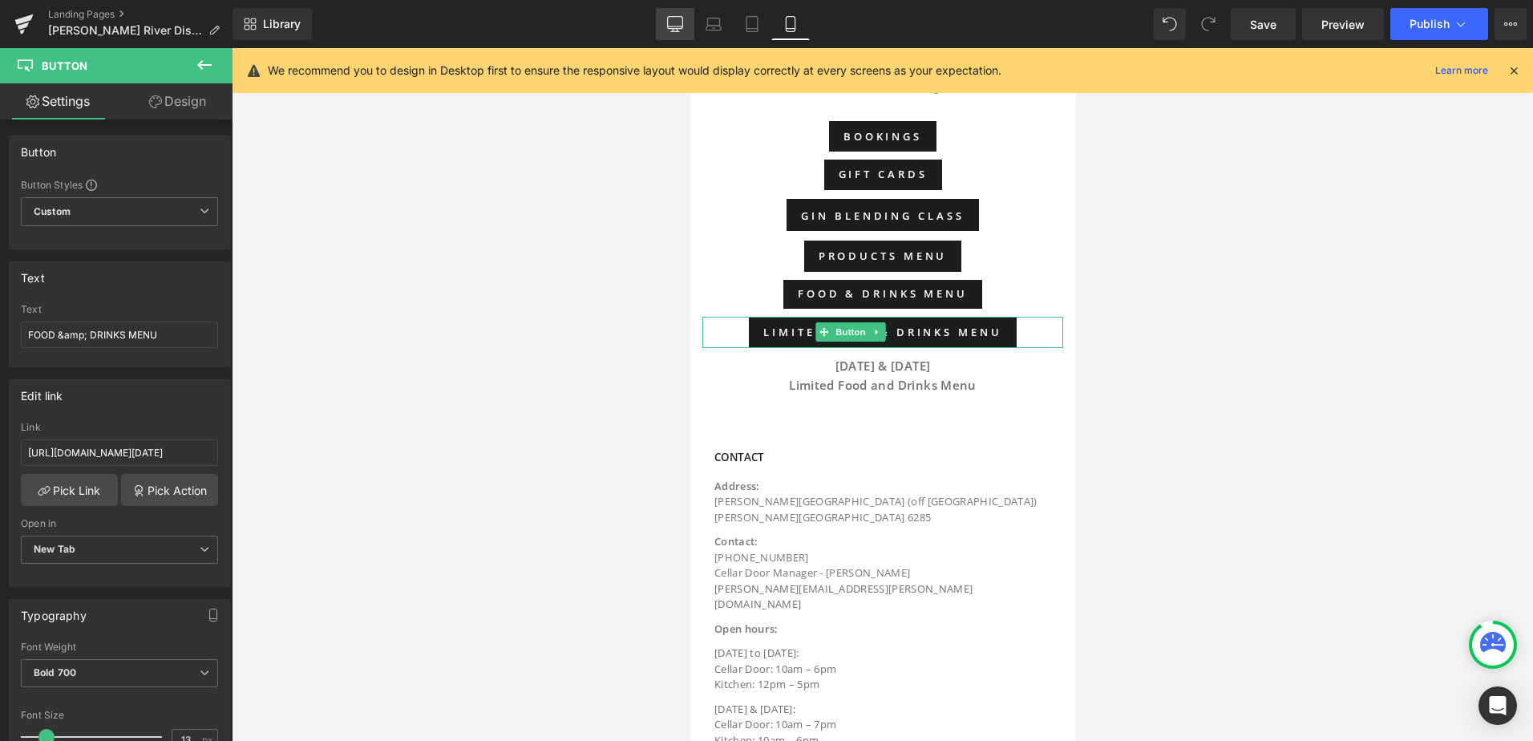
click at [677, 29] on icon at bounding box center [675, 23] width 15 height 12
type input "0"
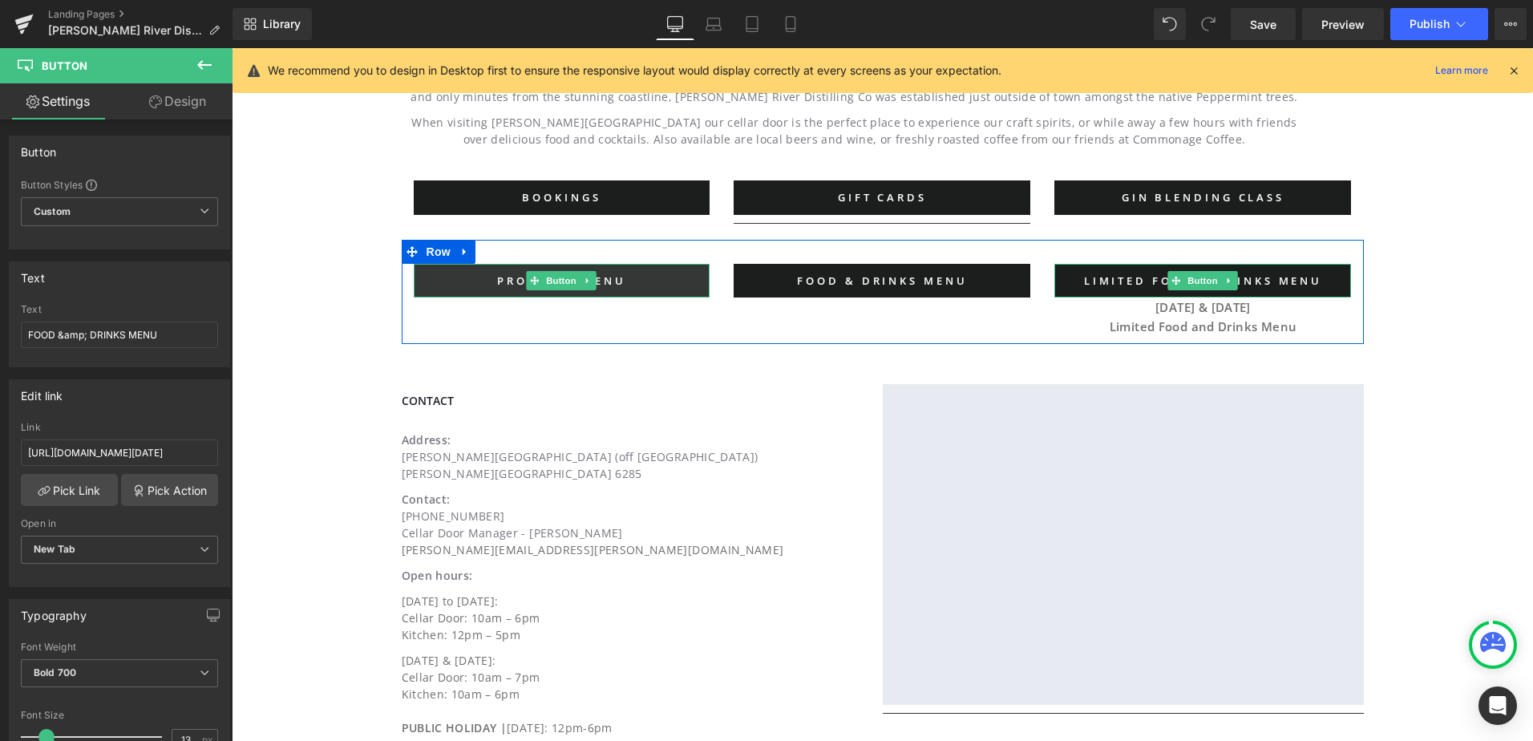
click at [504, 279] on link "PRODUCTS MENU" at bounding box center [562, 281] width 297 height 34
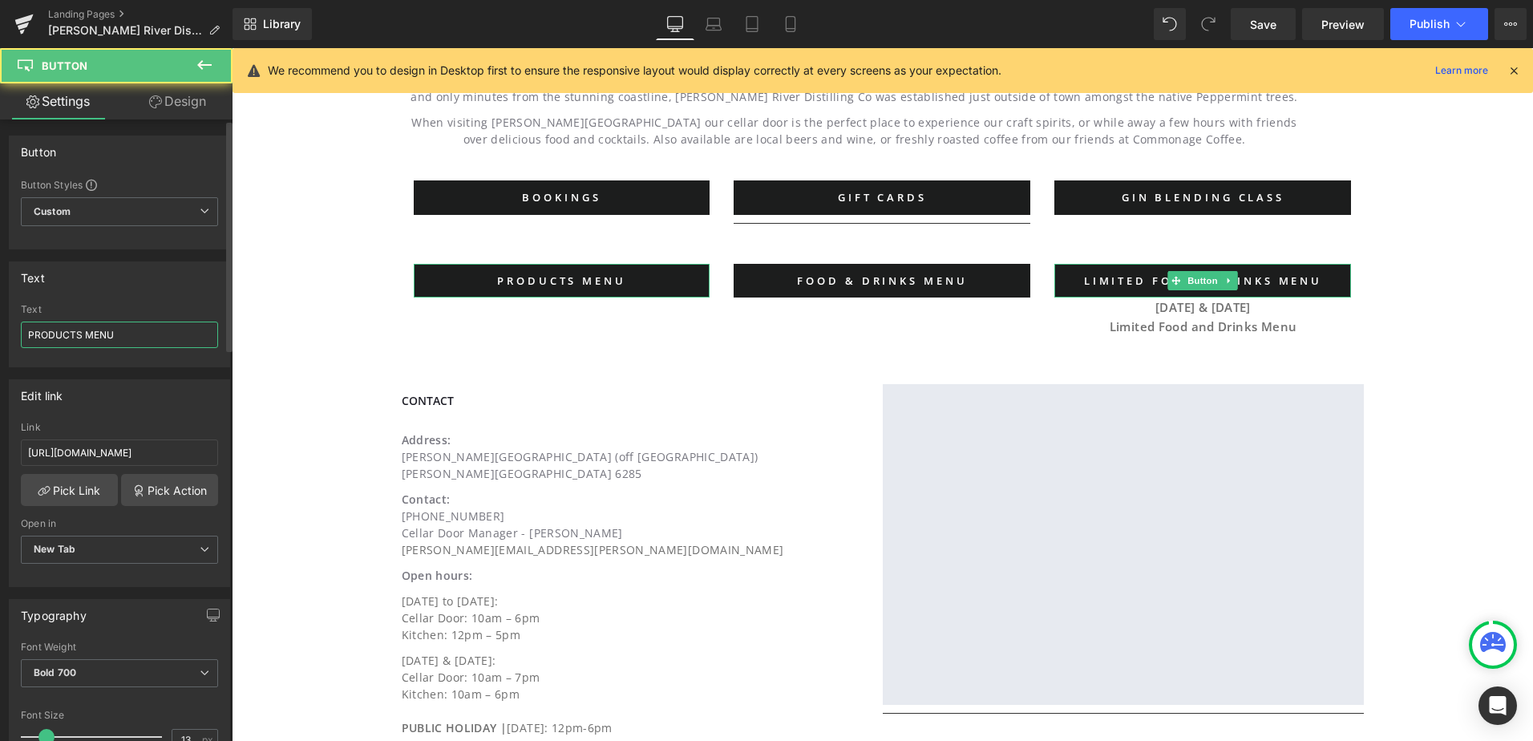
click at [45, 336] on input "PRODUCTS MENU" at bounding box center [119, 334] width 197 height 26
type input "SPIRITS MENU"
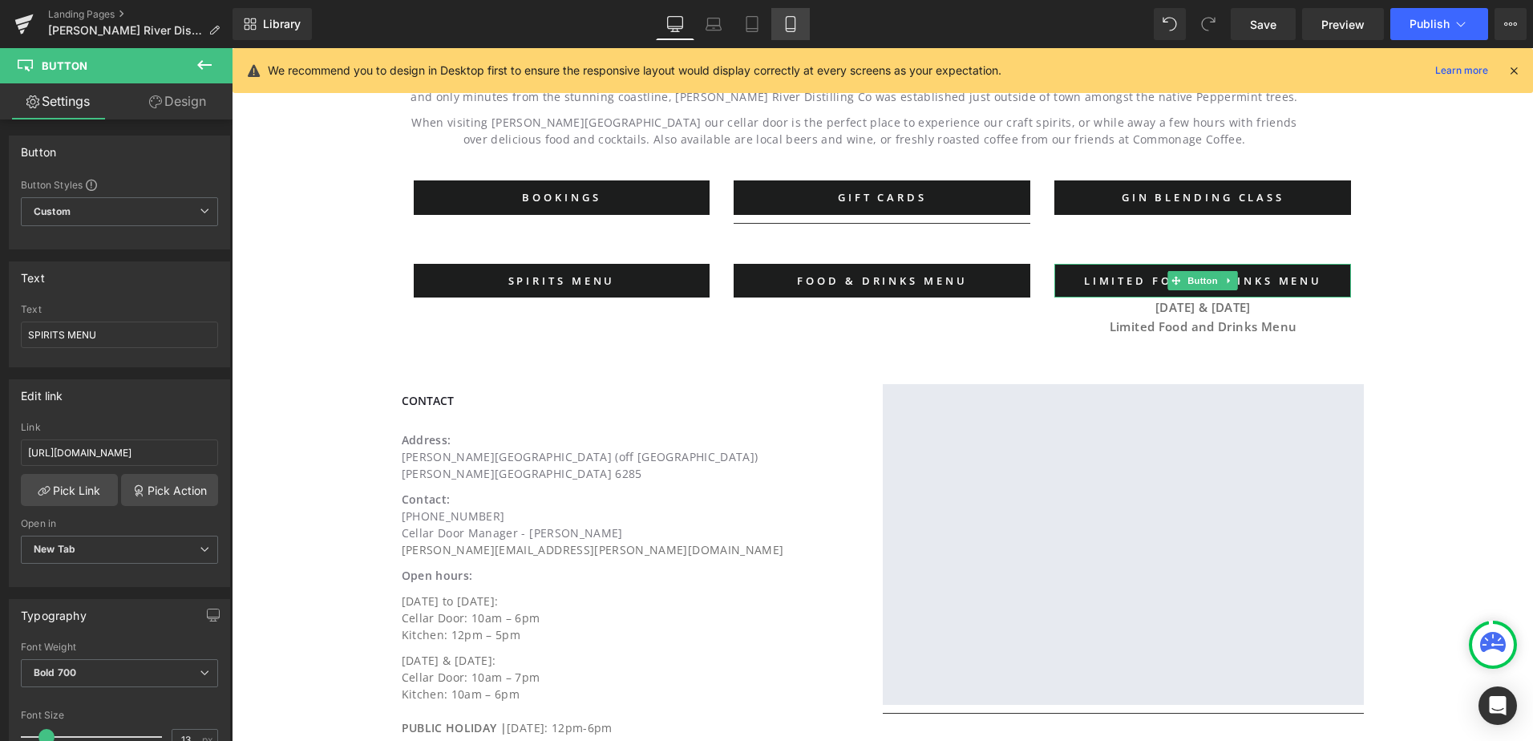
click at [793, 21] on icon at bounding box center [790, 24] width 16 height 16
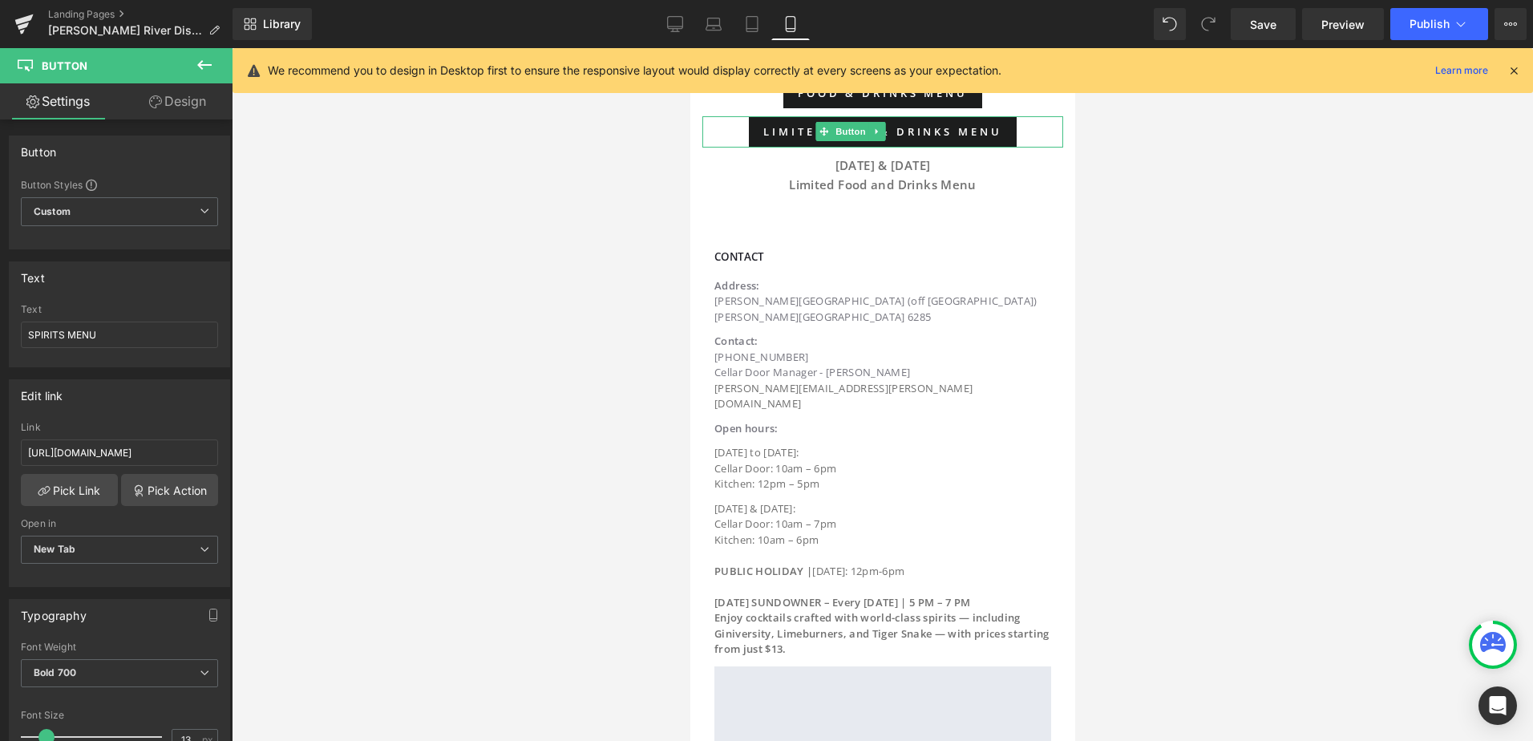
scroll to position [495, 0]
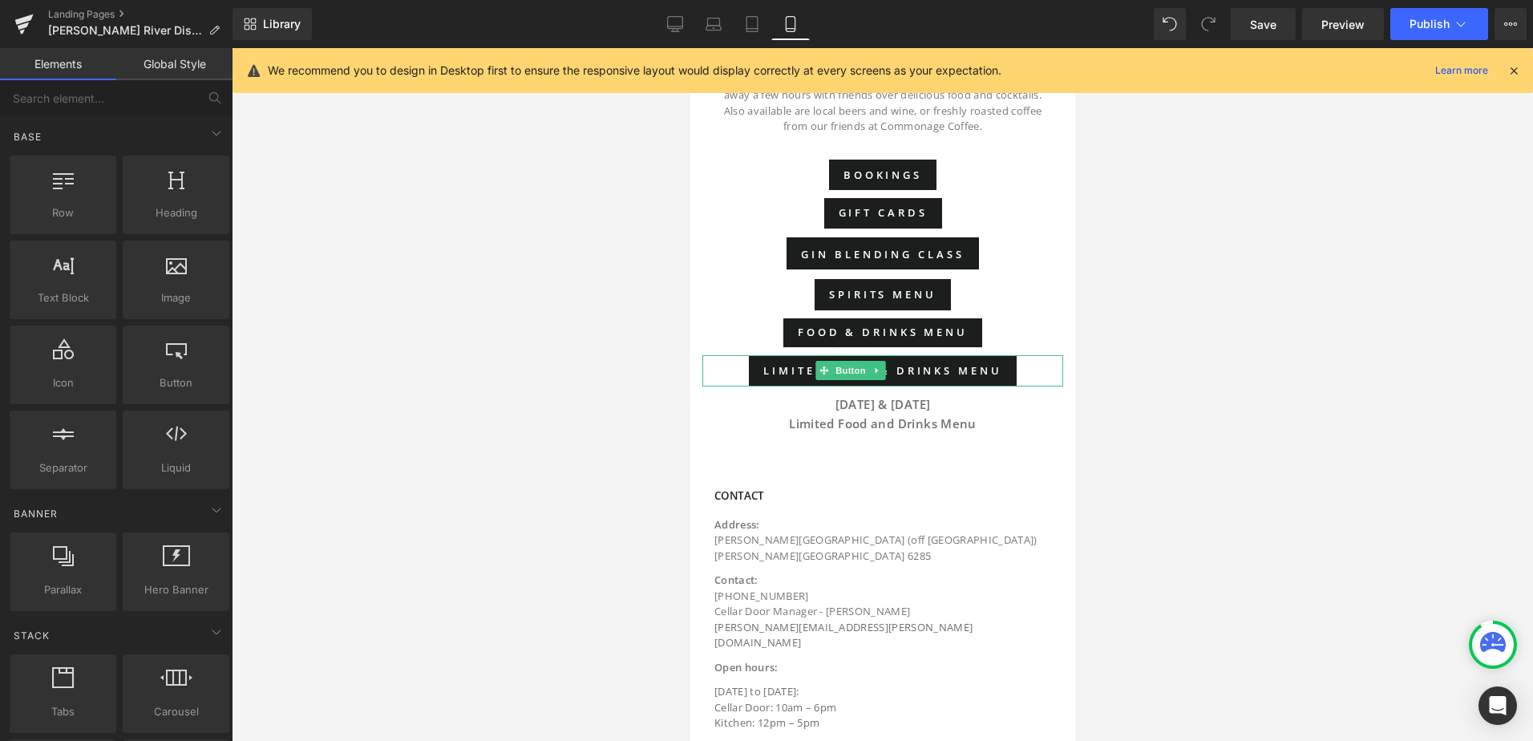
click at [604, 298] on div at bounding box center [882, 394] width 1301 height 693
click at [1431, 16] on button "Publish" at bounding box center [1439, 24] width 98 height 32
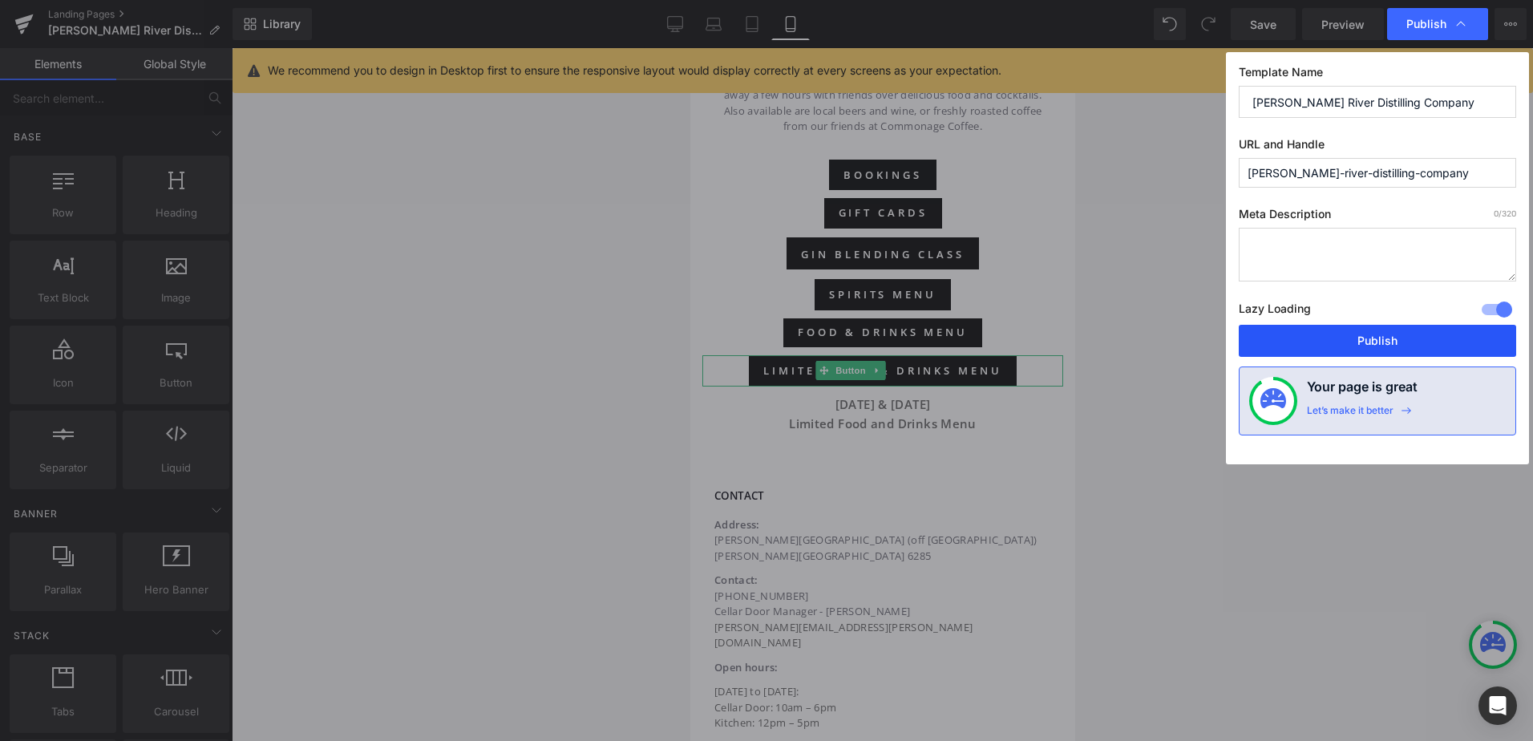
click at [1344, 336] on button "Publish" at bounding box center [1376, 341] width 277 height 32
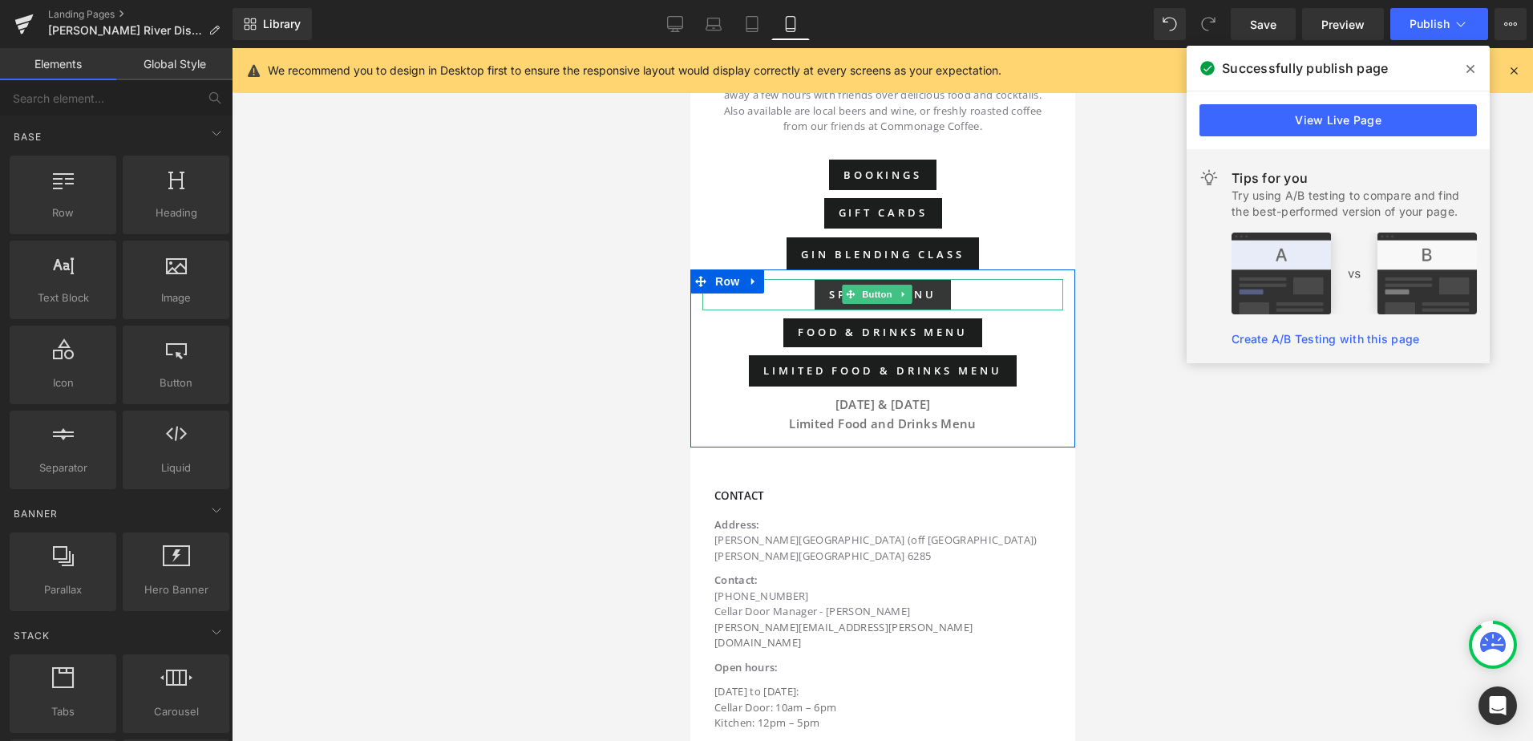
click at [841, 287] on span "SPIRITS MENU" at bounding box center [881, 294] width 107 height 14
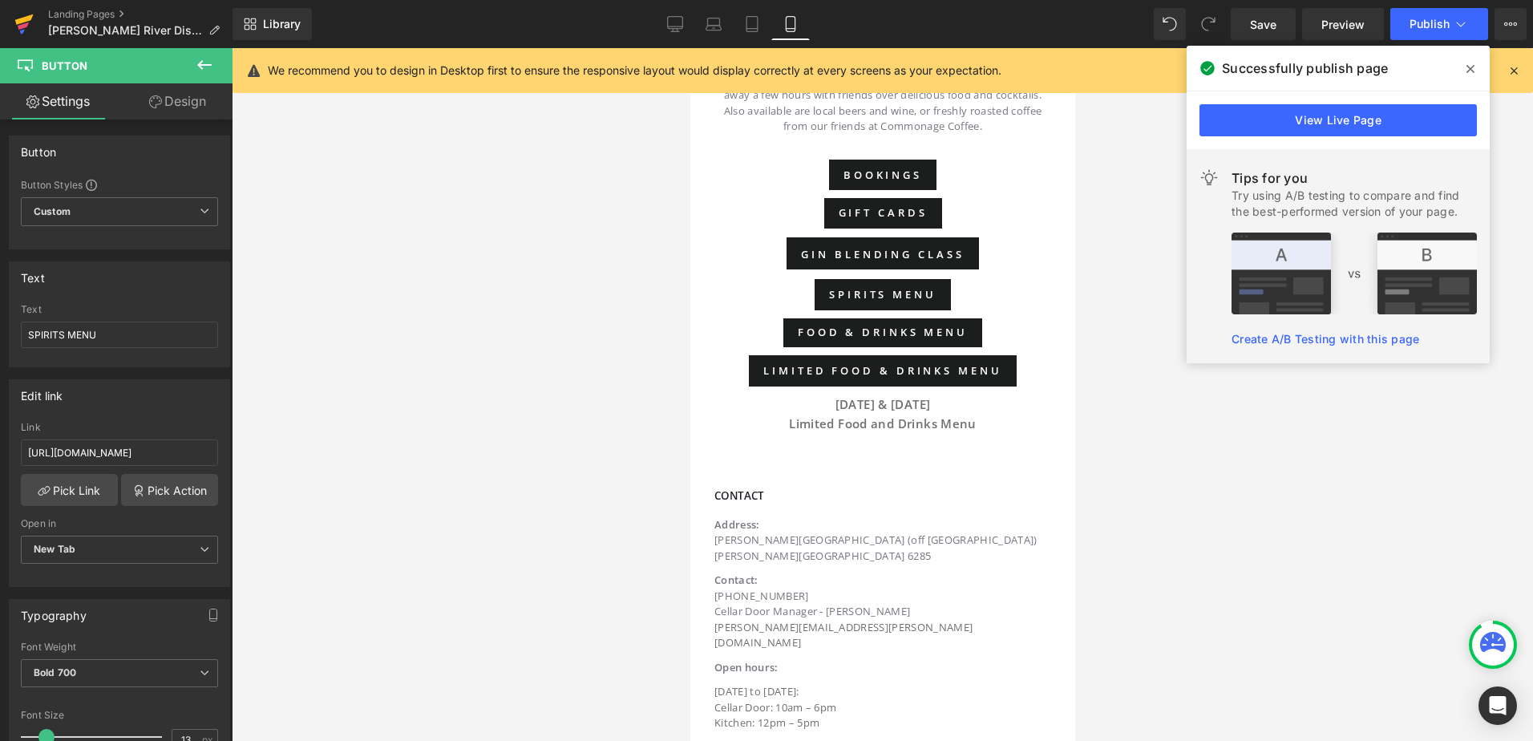
click at [23, 24] on icon at bounding box center [23, 25] width 11 height 7
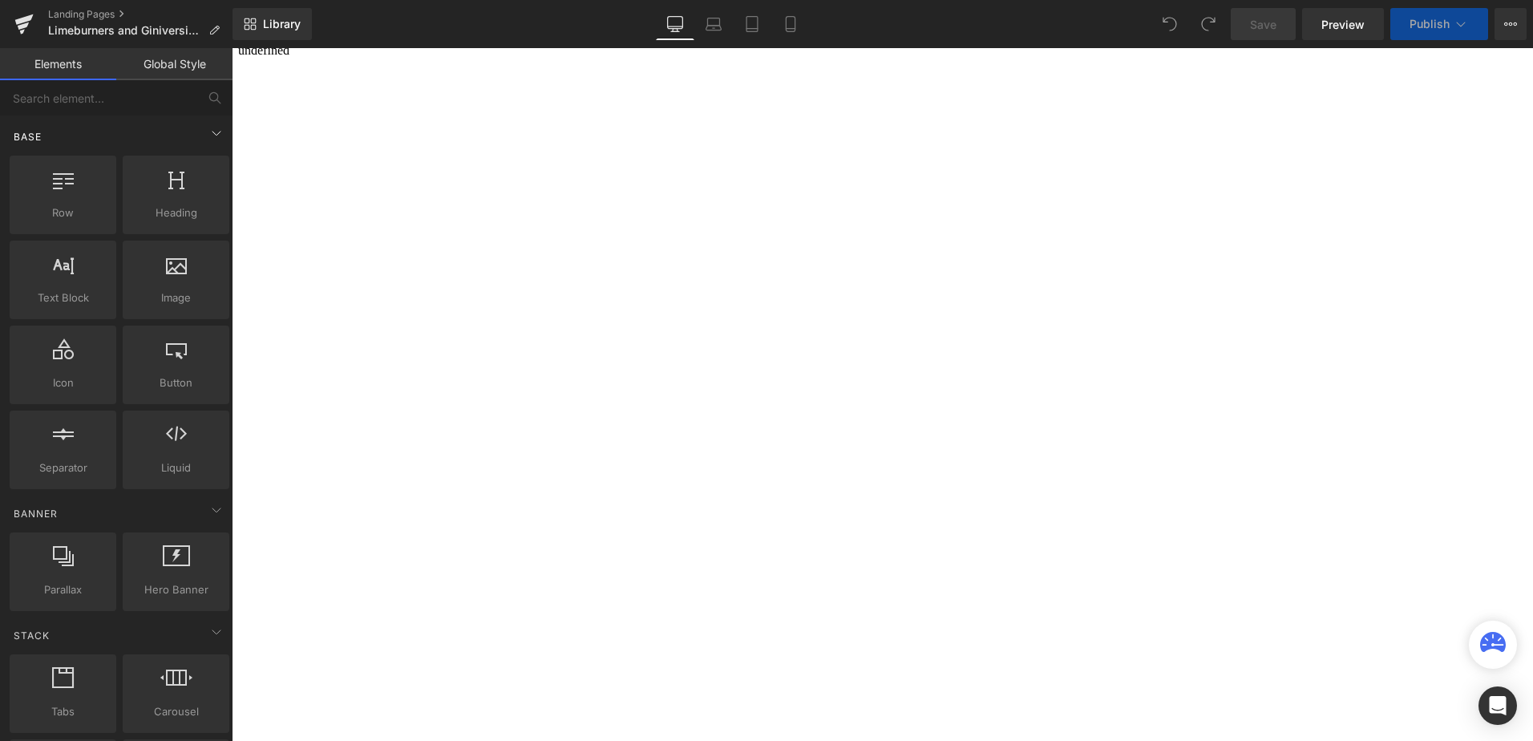
scroll to position [13, 0]
click at [13, 22] on link at bounding box center [24, 24] width 48 height 48
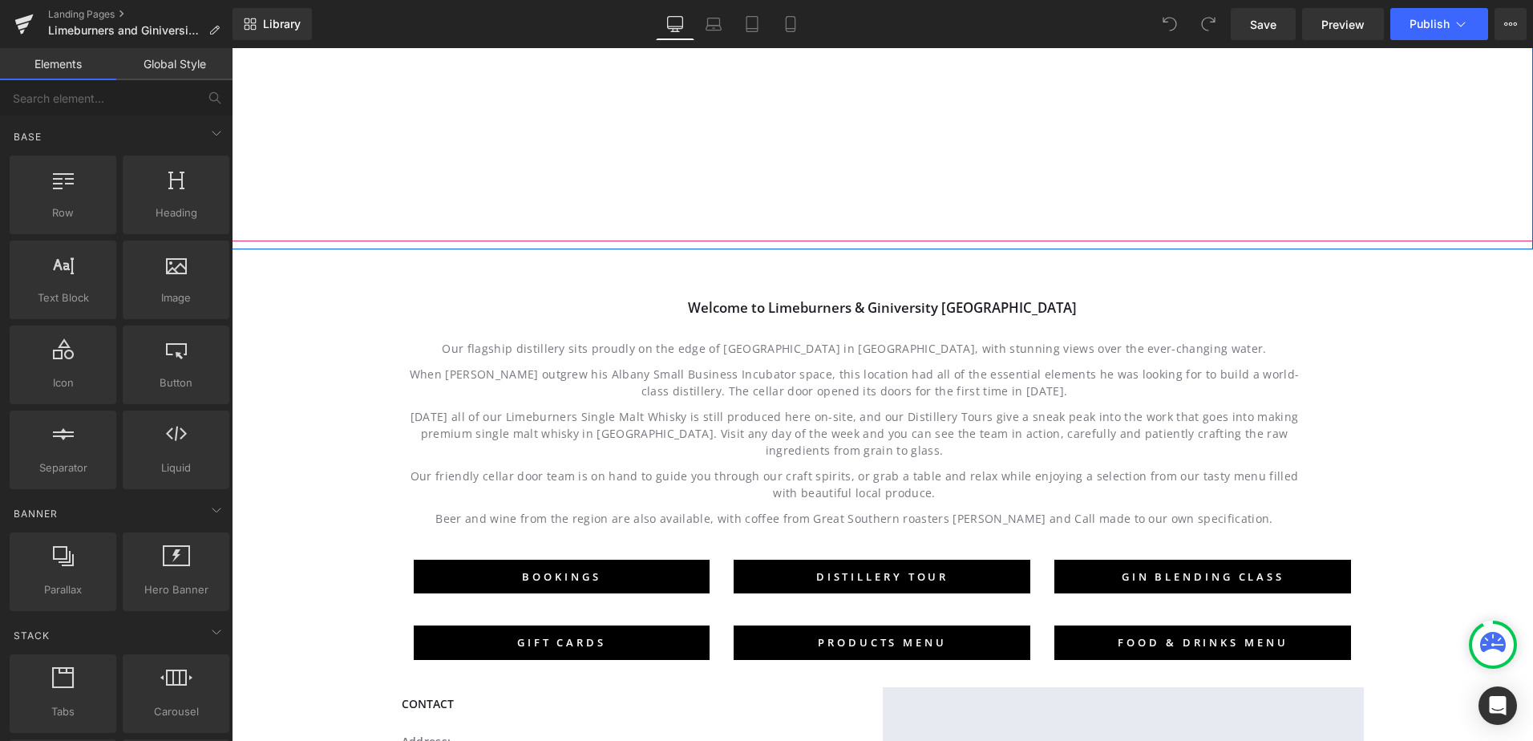
scroll to position [962, 0]
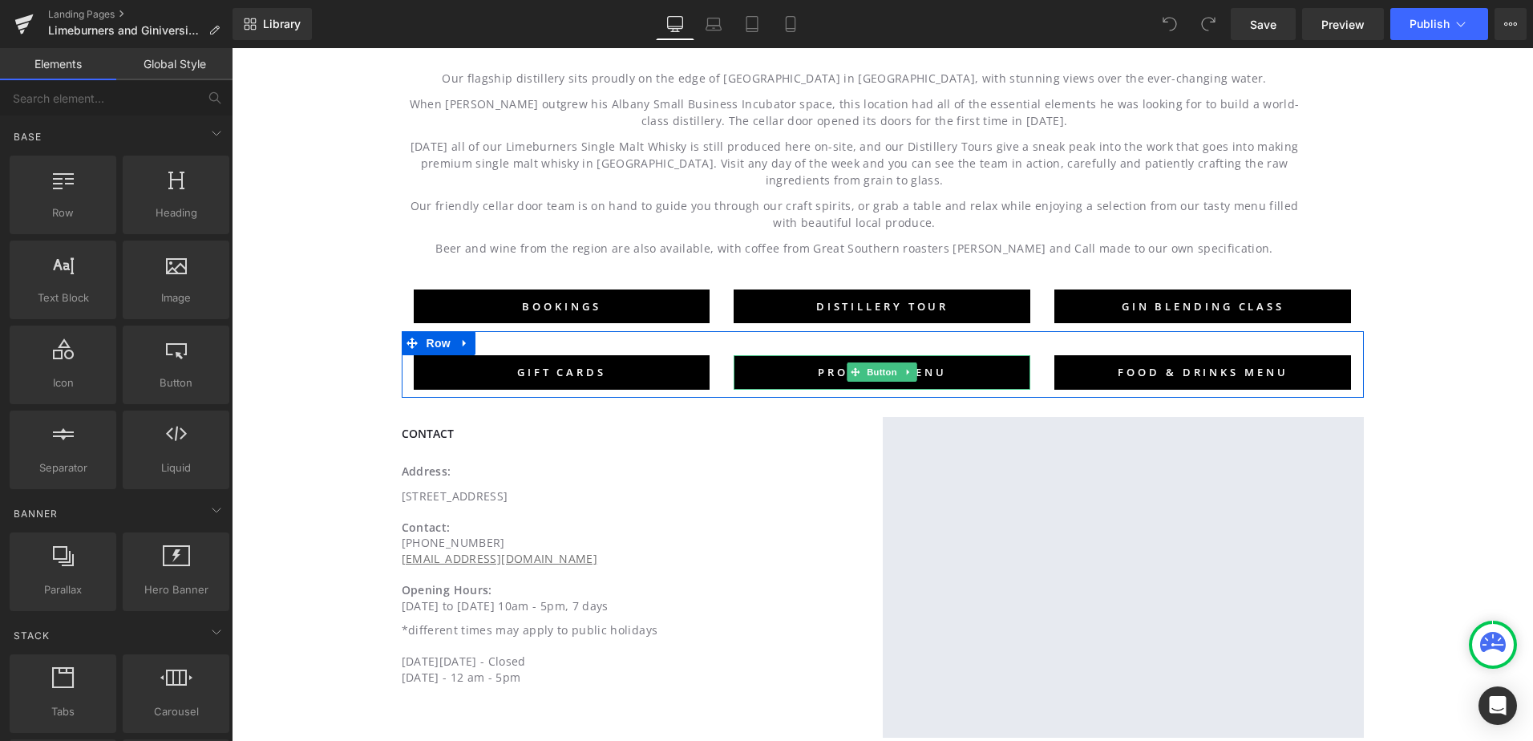
click at [957, 356] on link "PRODUCTS MENU" at bounding box center [881, 372] width 297 height 34
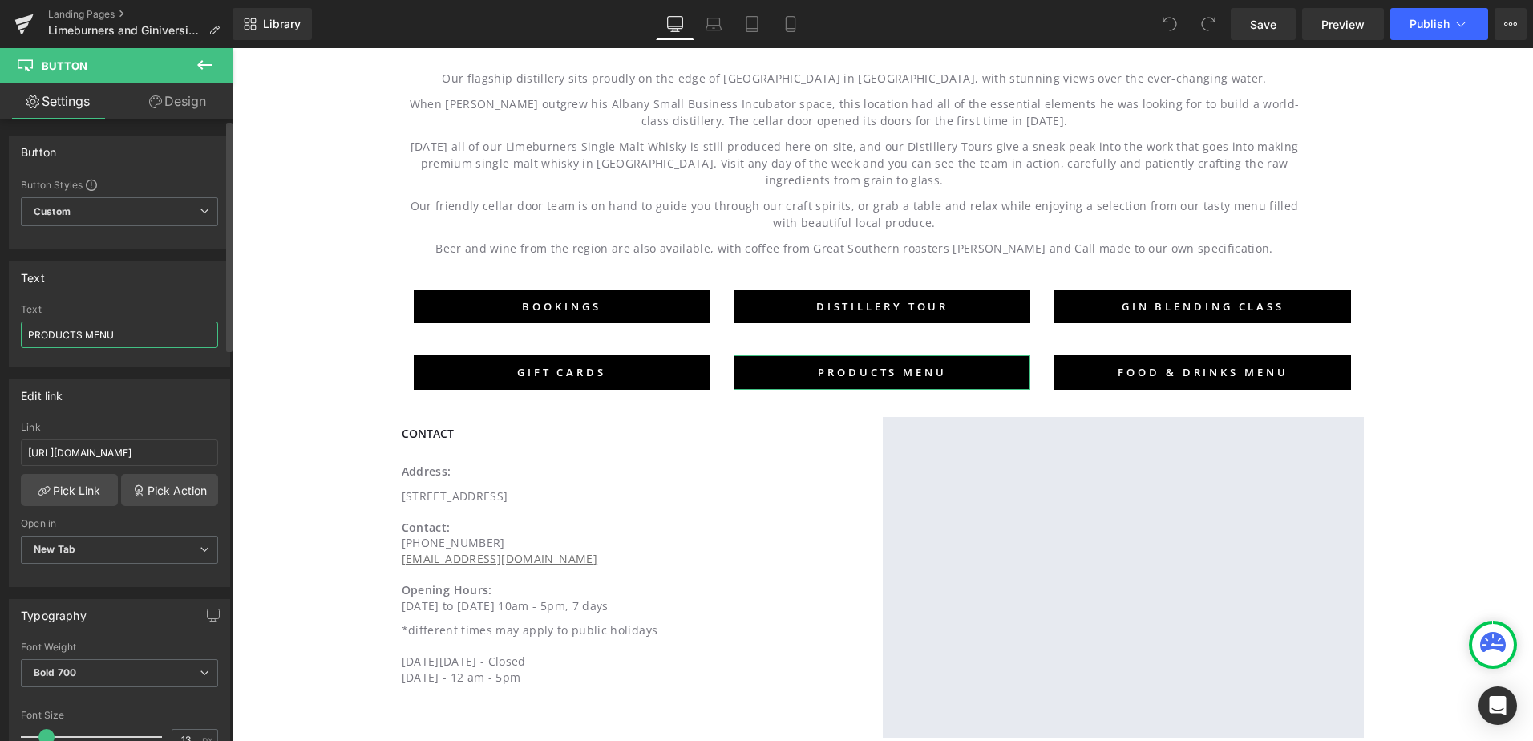
click at [45, 332] on input "PRODUCTS MENU" at bounding box center [119, 334] width 197 height 26
type input "SPIRITS MENU"
click at [1461, 21] on icon at bounding box center [1461, 24] width 16 height 16
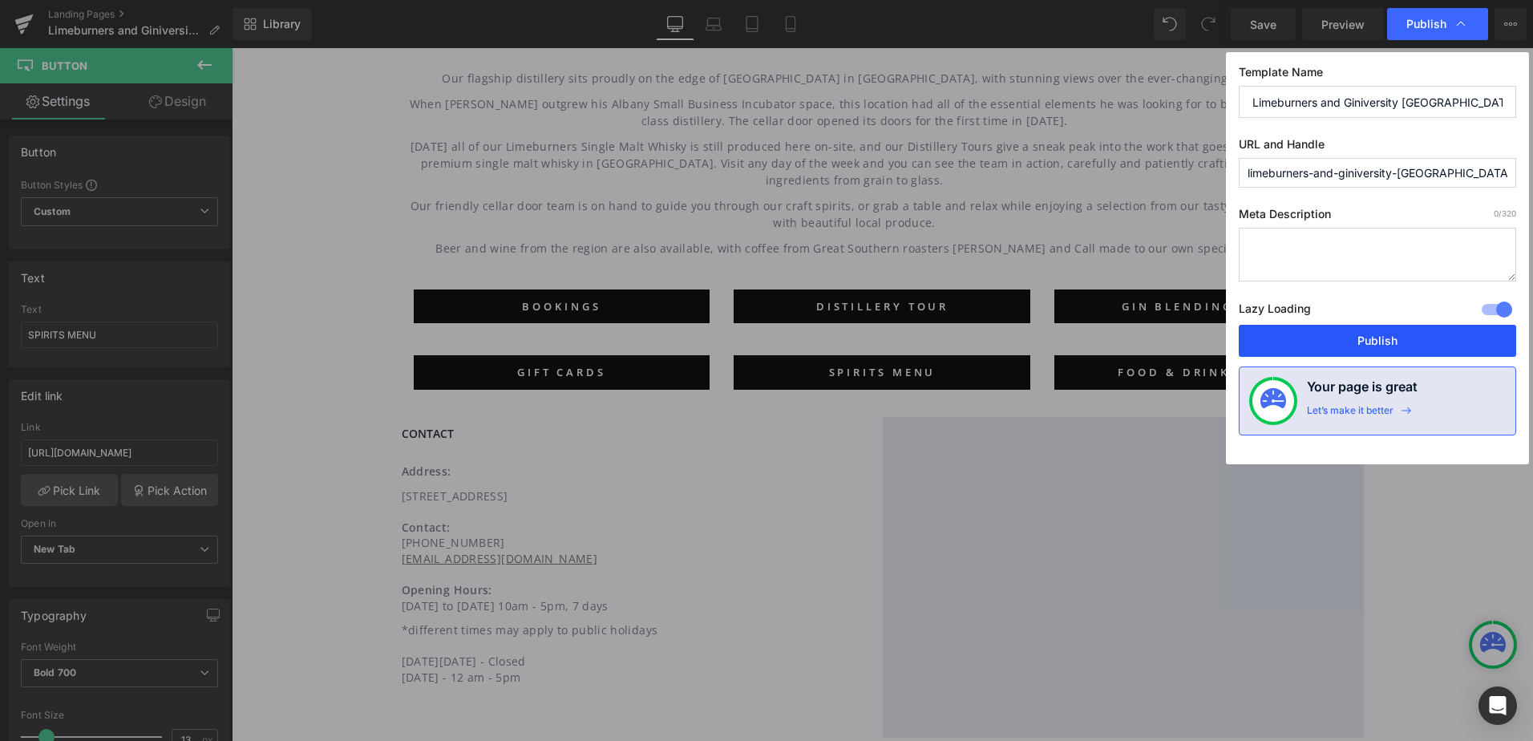
click at [1356, 347] on button "Publish" at bounding box center [1376, 341] width 277 height 32
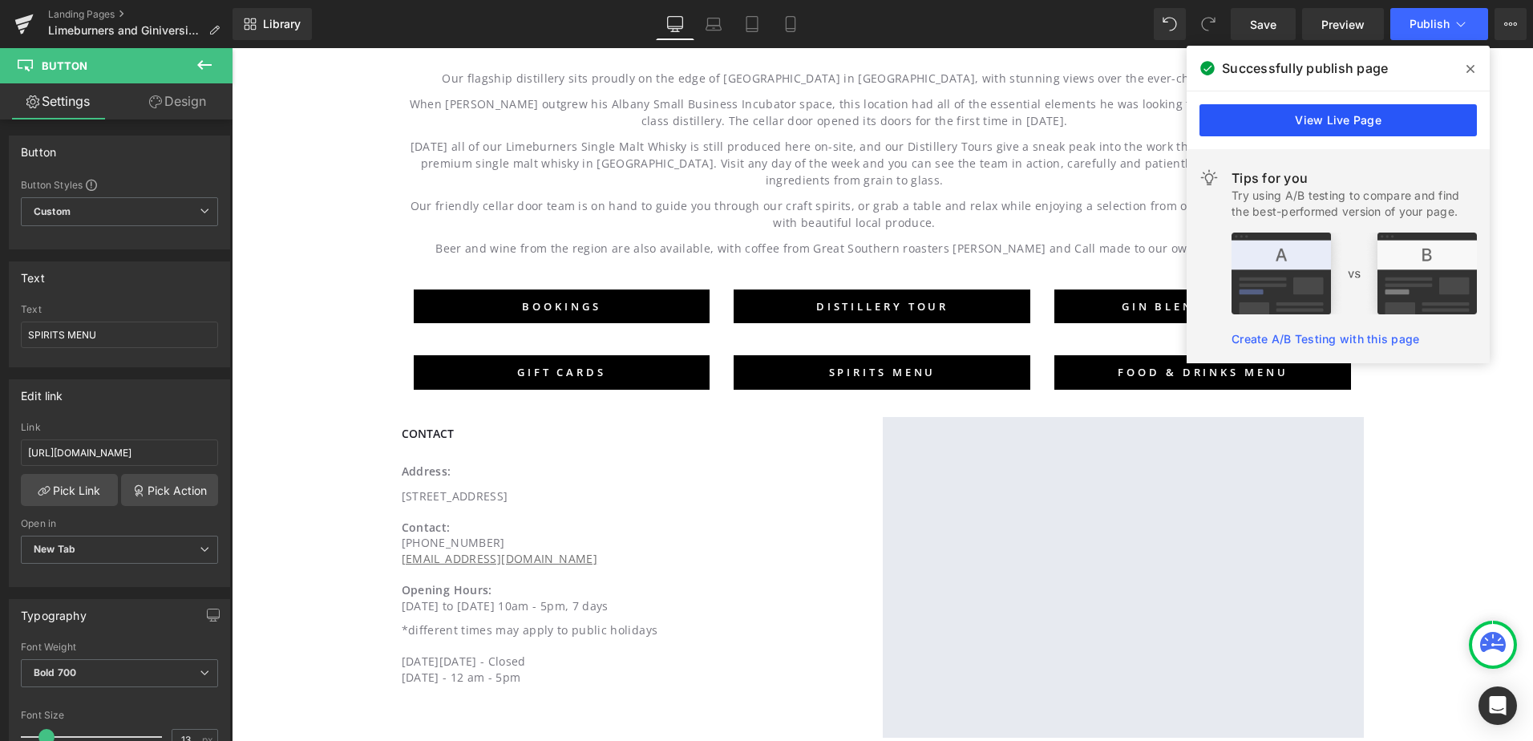
click at [1368, 127] on link "View Live Page" at bounding box center [1337, 120] width 277 height 32
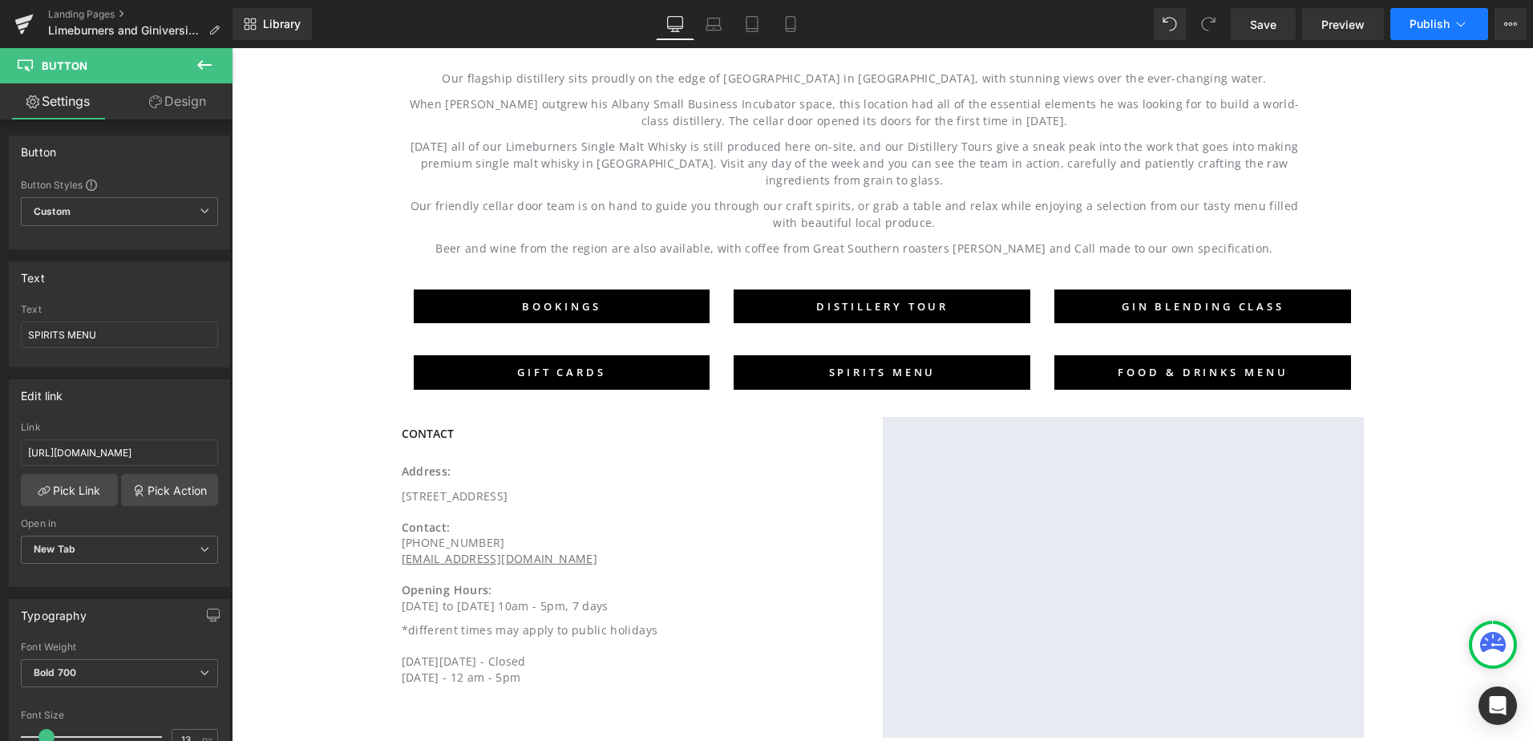
click at [1449, 22] on button "Publish" at bounding box center [1439, 24] width 98 height 32
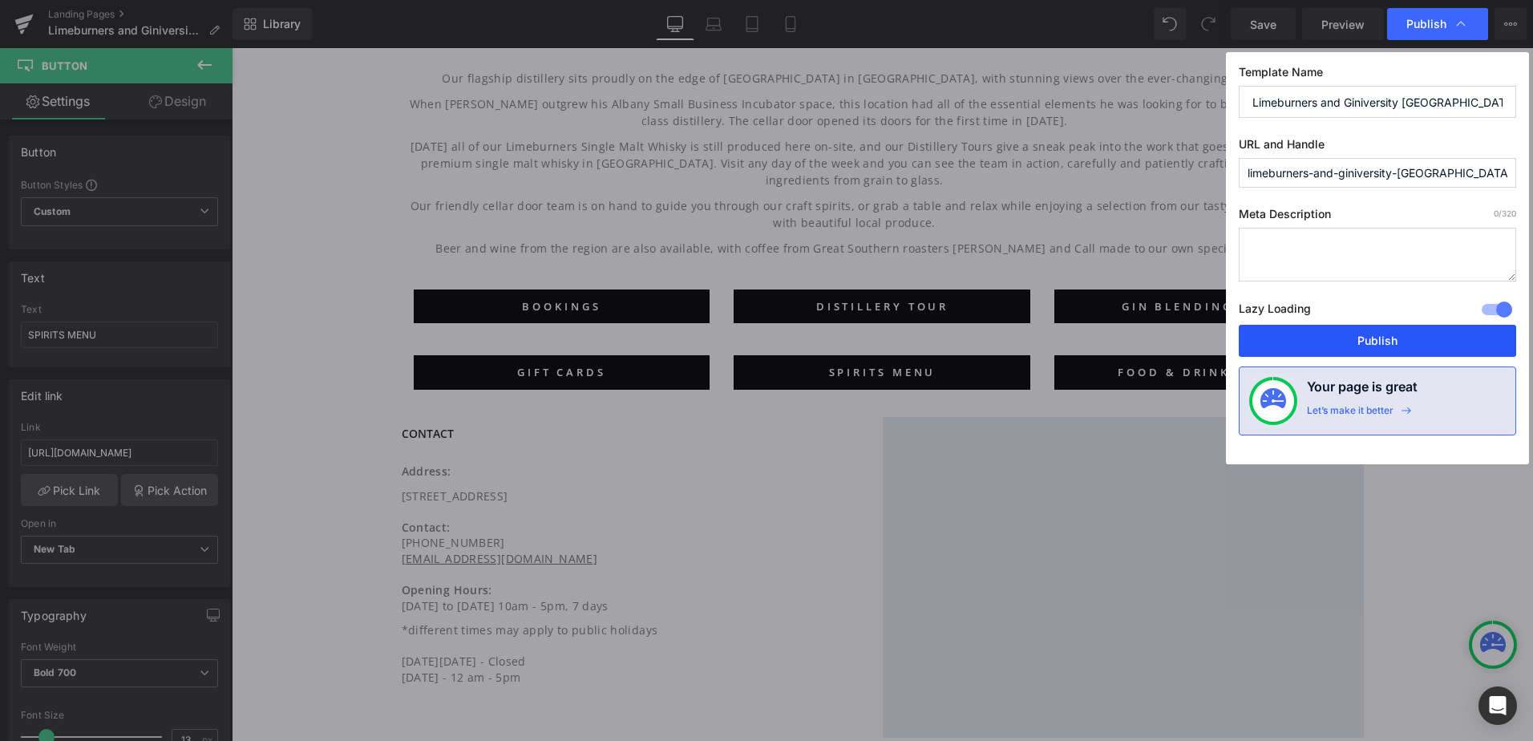
click at [1412, 348] on button "Publish" at bounding box center [1376, 341] width 277 height 32
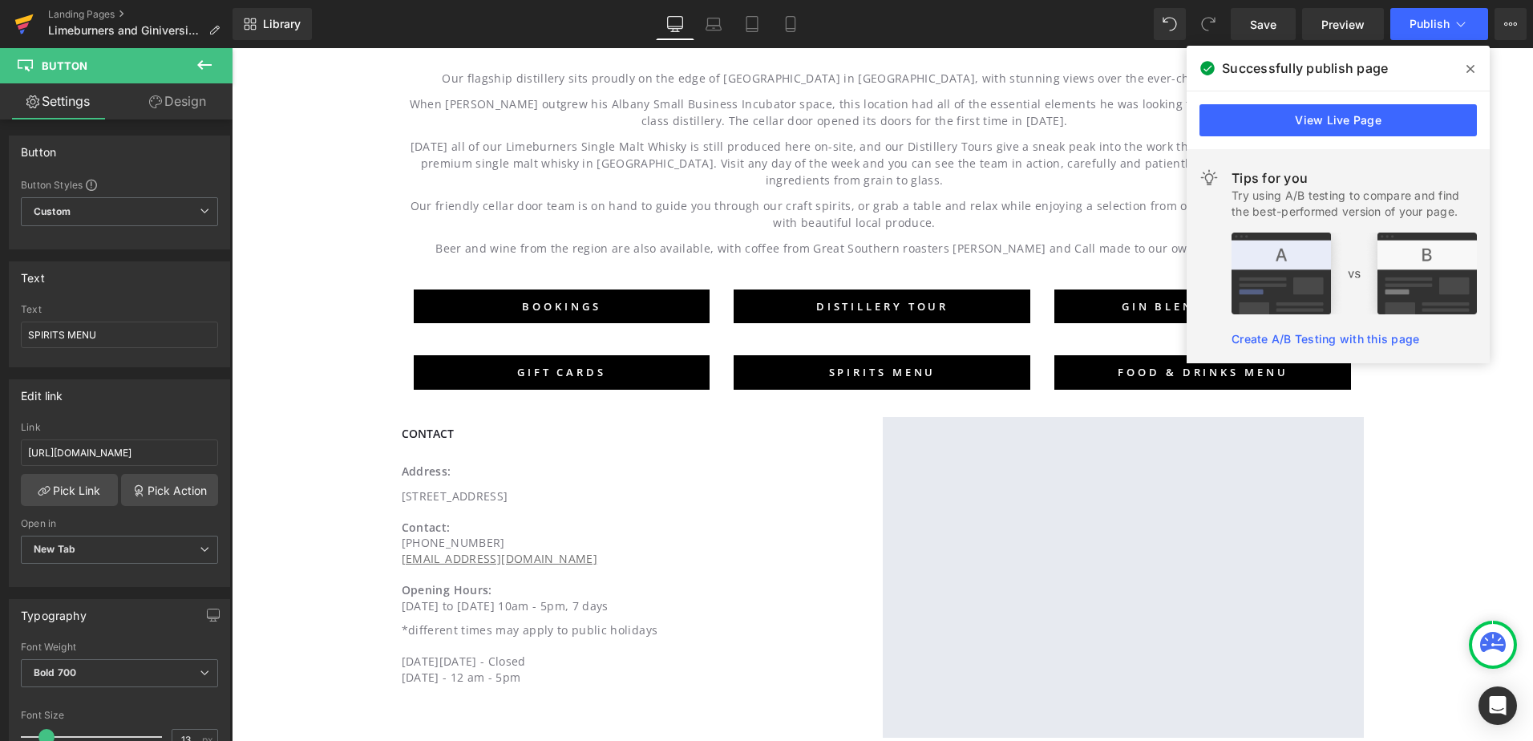
click at [23, 18] on icon at bounding box center [24, 19] width 18 height 10
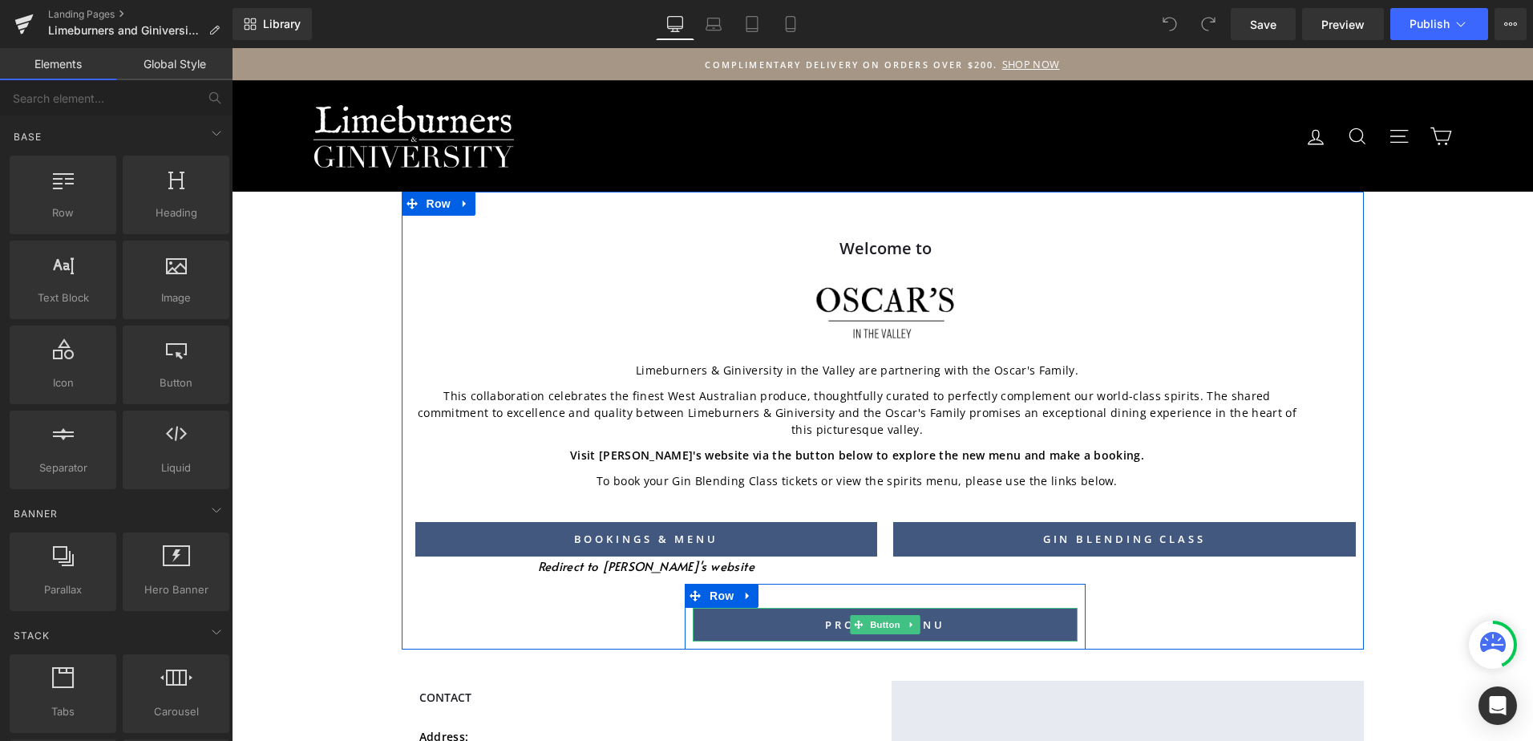
click at [850, 615] on span at bounding box center [858, 624] width 17 height 19
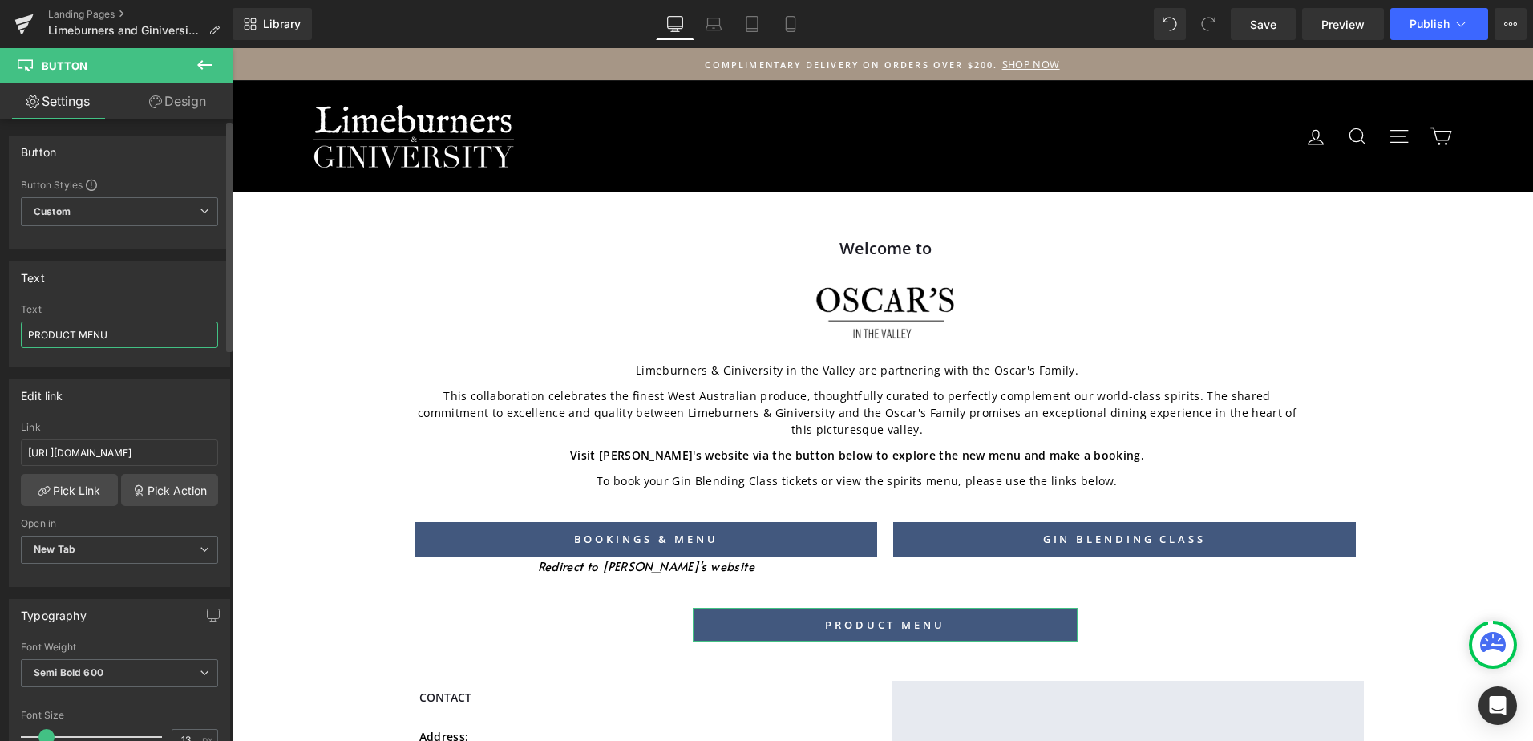
click at [66, 335] on input "PRODUCT MENU" at bounding box center [119, 334] width 197 height 26
type input "SPIRITS MENU"
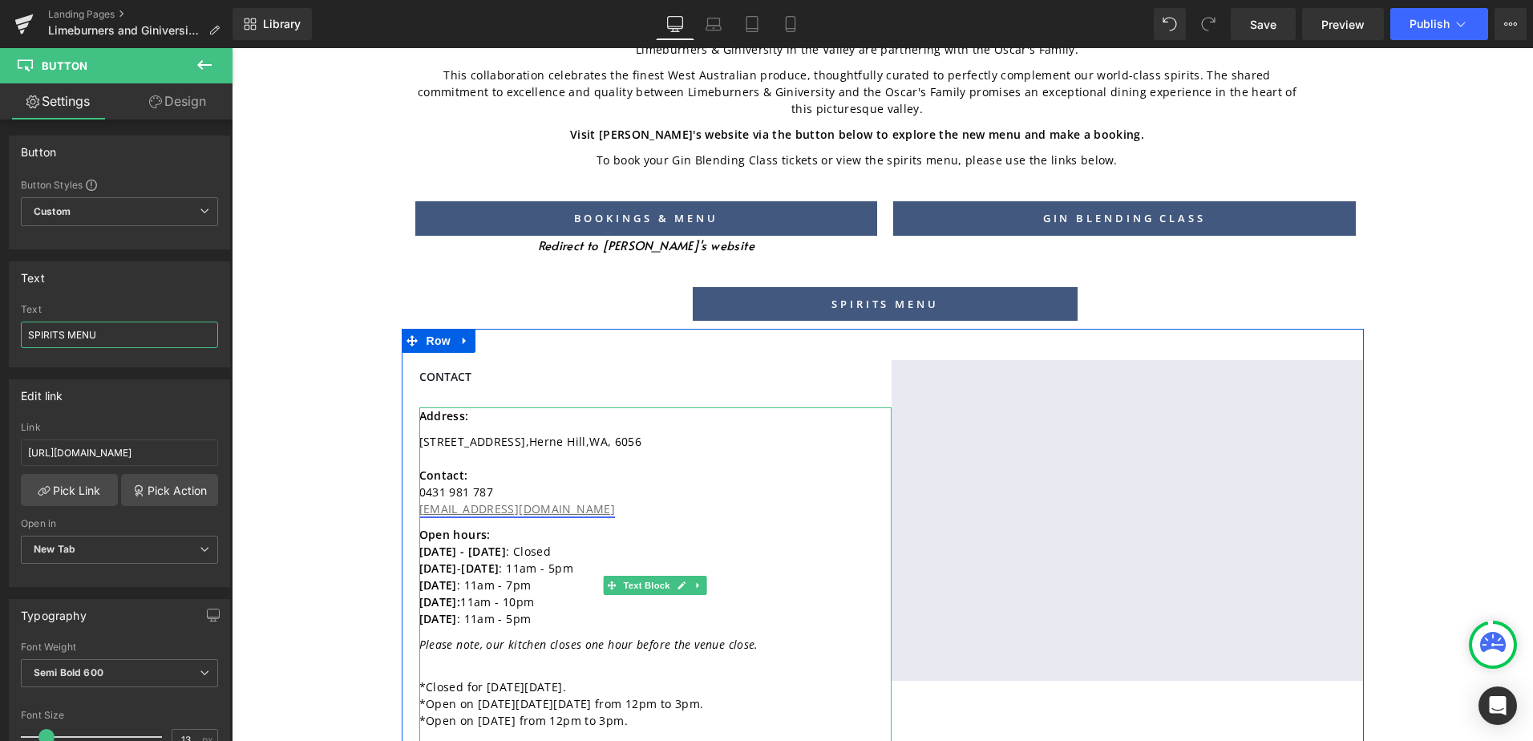
scroll to position [401, 0]
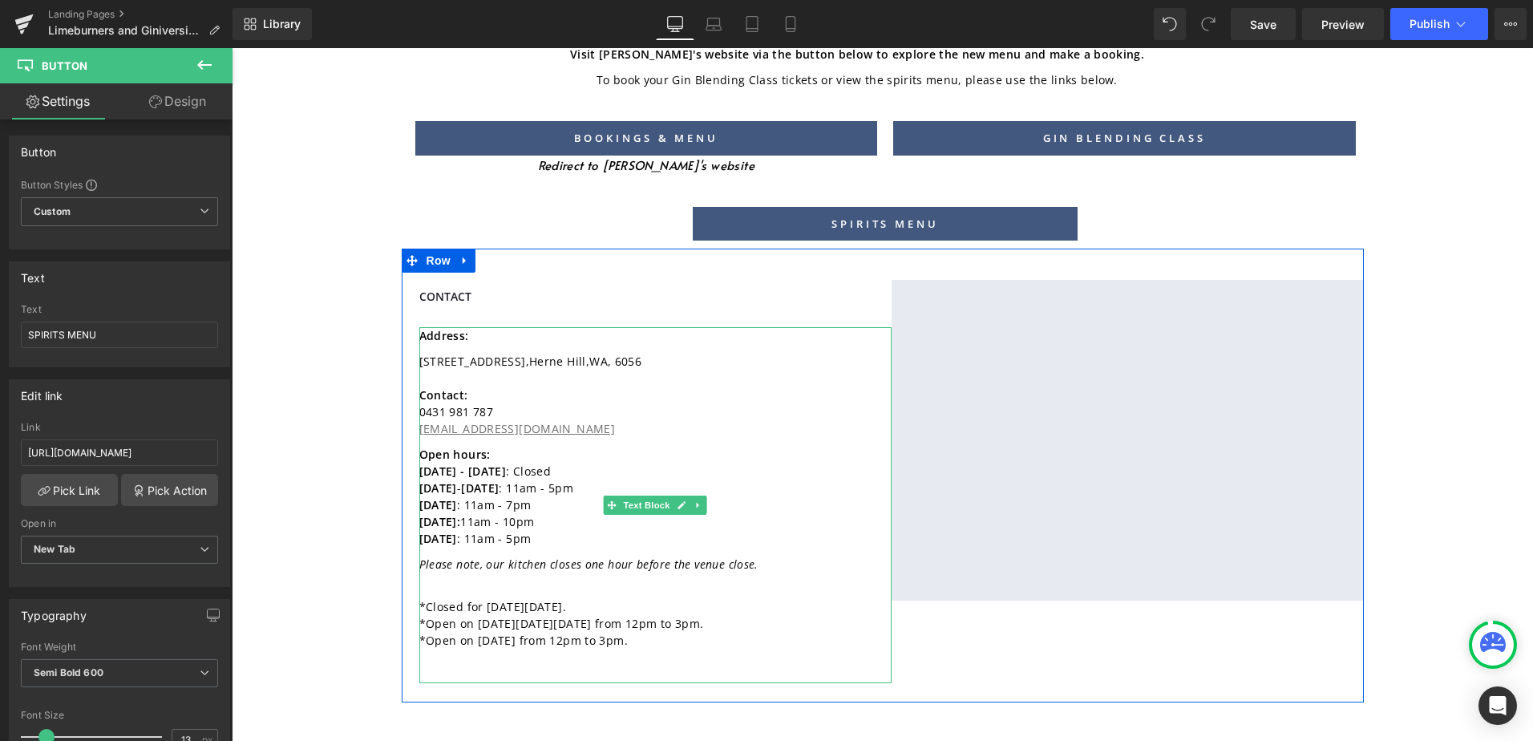
click at [622, 632] on p "*Closed for [DATE][DATE]. *Open on [DATE][DATE][DATE] from 12pm to 3pm. *Open o…" at bounding box center [627, 619] width 416 height 76
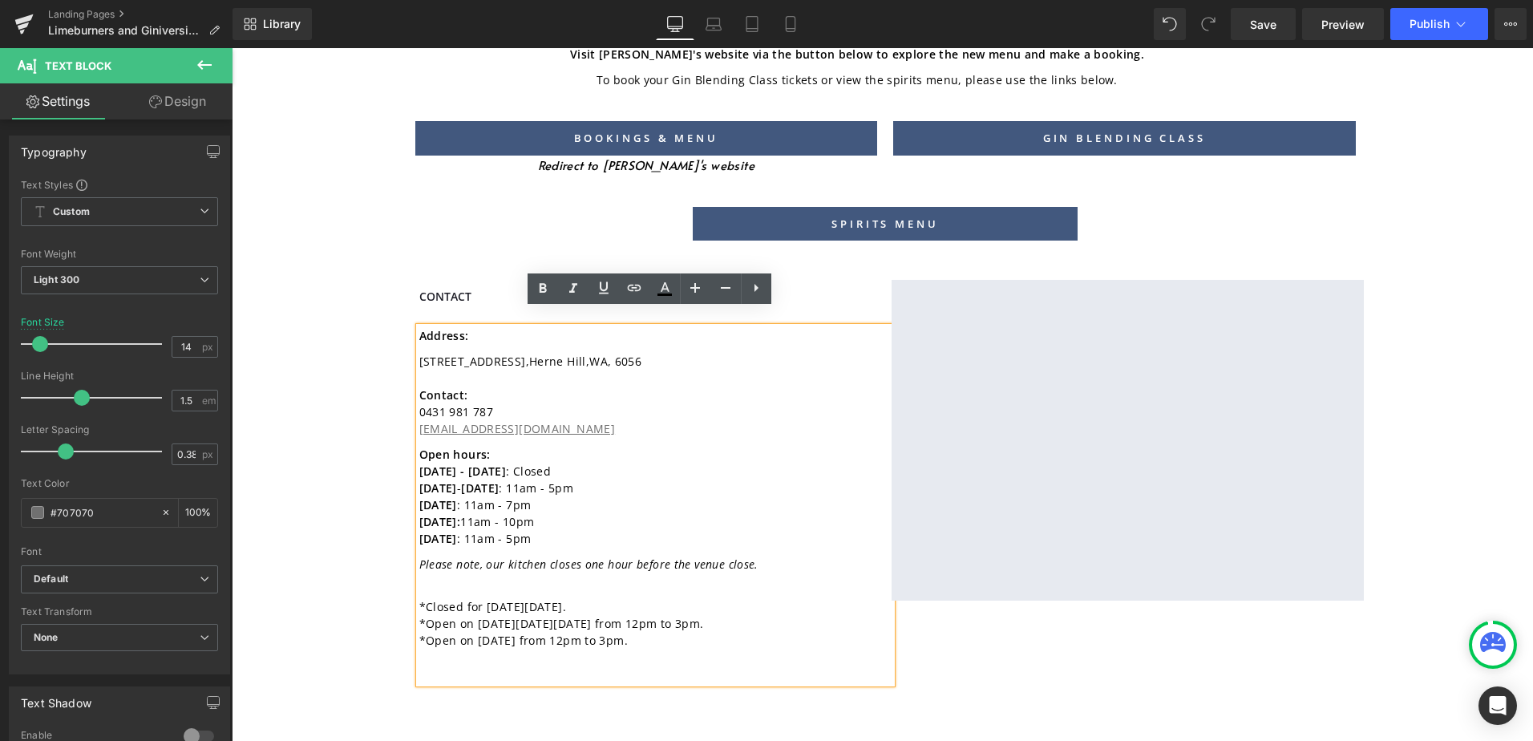
click at [681, 526] on p "Open hours: [DATE] - [DATE] : Closed [DATE] - [DATE] : 11am - 5pm [DATE] : 11am…" at bounding box center [627, 501] width 416 height 110
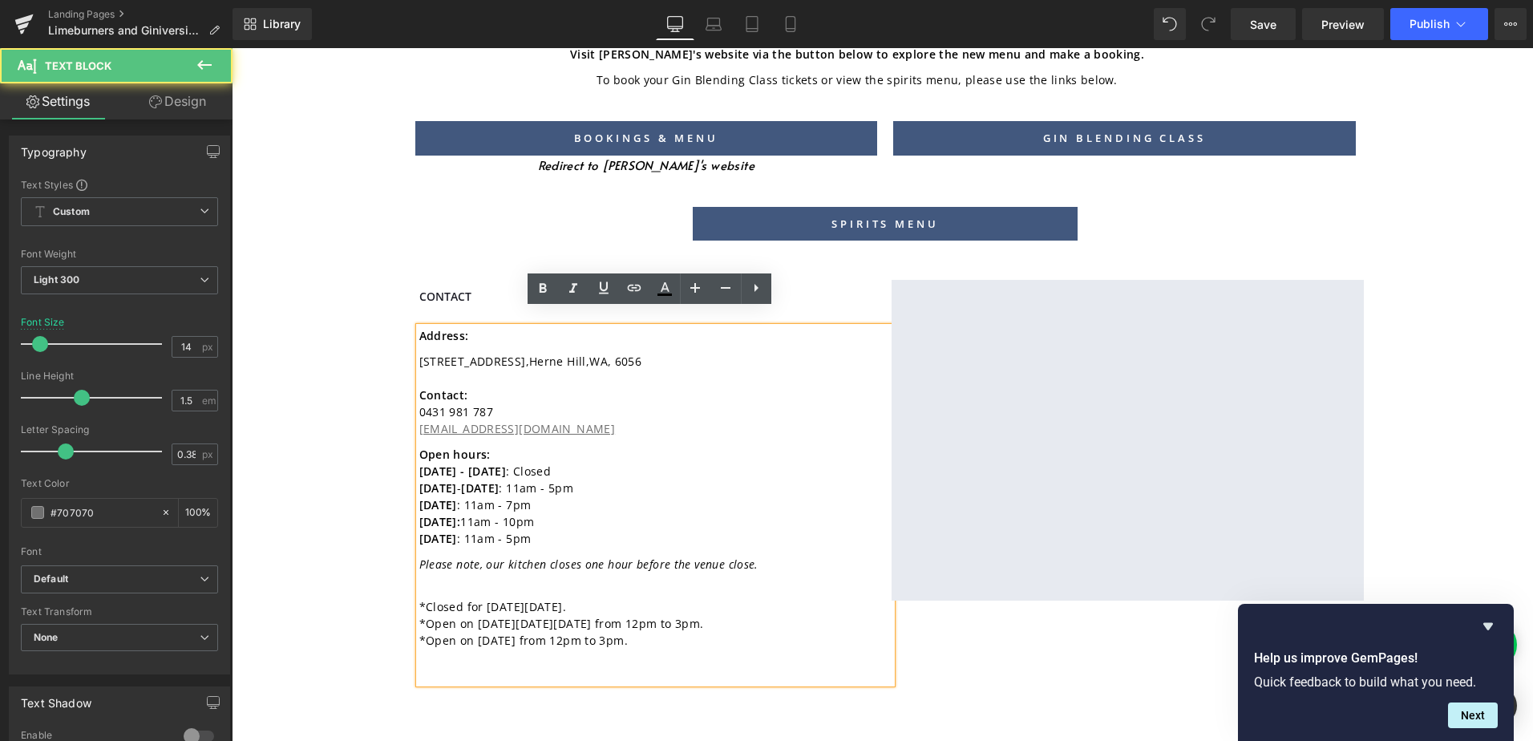
click at [491, 598] on p "*Closed for [DATE][DATE]. *Open on [DATE][DATE][DATE] from 12pm to 3pm. *Open o…" at bounding box center [627, 619] width 416 height 76
drag, startPoint x: 552, startPoint y: 587, endPoint x: 457, endPoint y: 585, distance: 95.4
click at [457, 585] on p "*Closed for [DATE][DATE]. *Open on [DATE][DATE][DATE] from 12pm to 3pm. *Open o…" at bounding box center [627, 619] width 416 height 76
click at [540, 599] on span "*Closed for [DATE][DATE]." at bounding box center [492, 606] width 147 height 15
drag, startPoint x: 549, startPoint y: 596, endPoint x: 476, endPoint y: 593, distance: 73.0
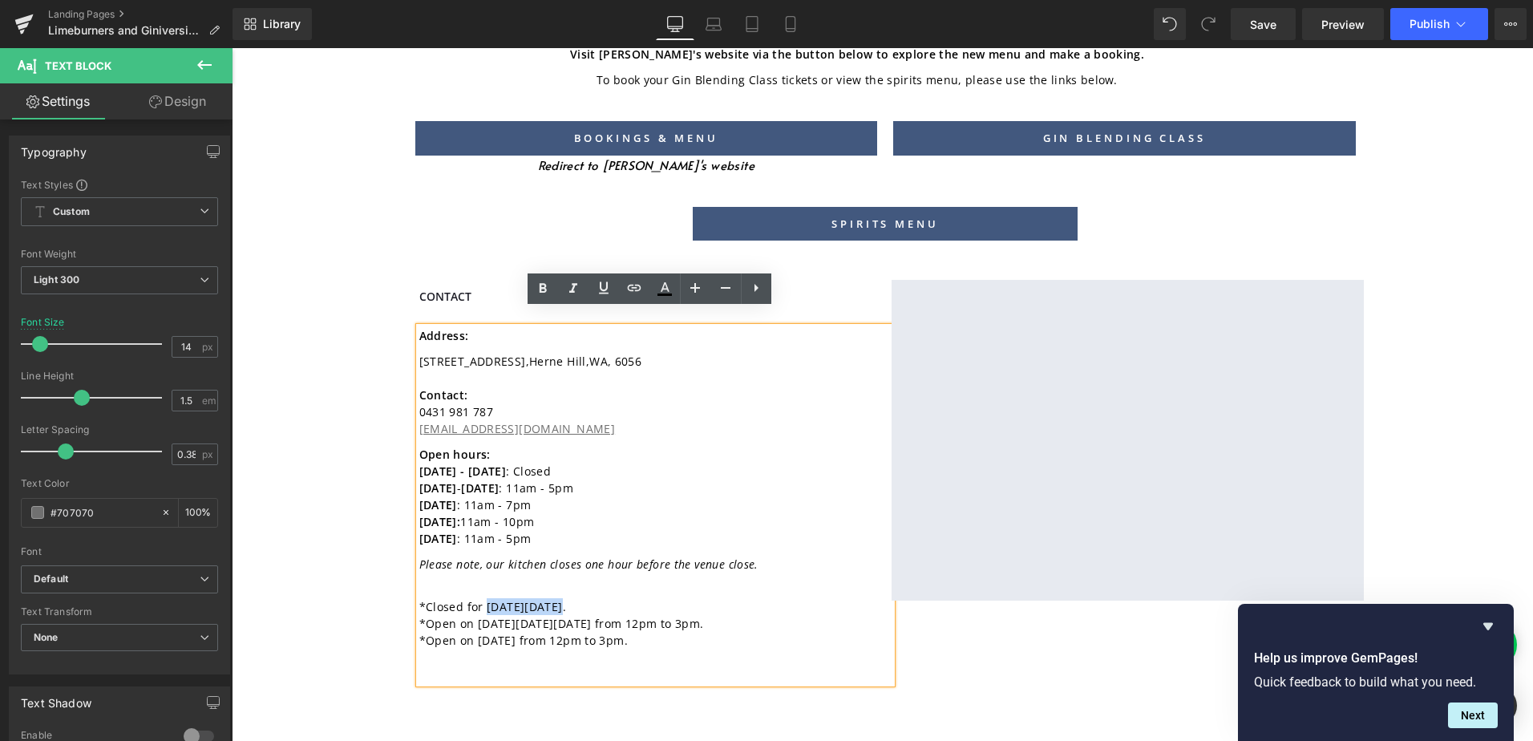
click at [476, 593] on p "*Closed for [DATE][DATE]. *Open on [DATE][DATE][DATE] from 12pm to 3pm. *Open o…" at bounding box center [627, 619] width 416 height 76
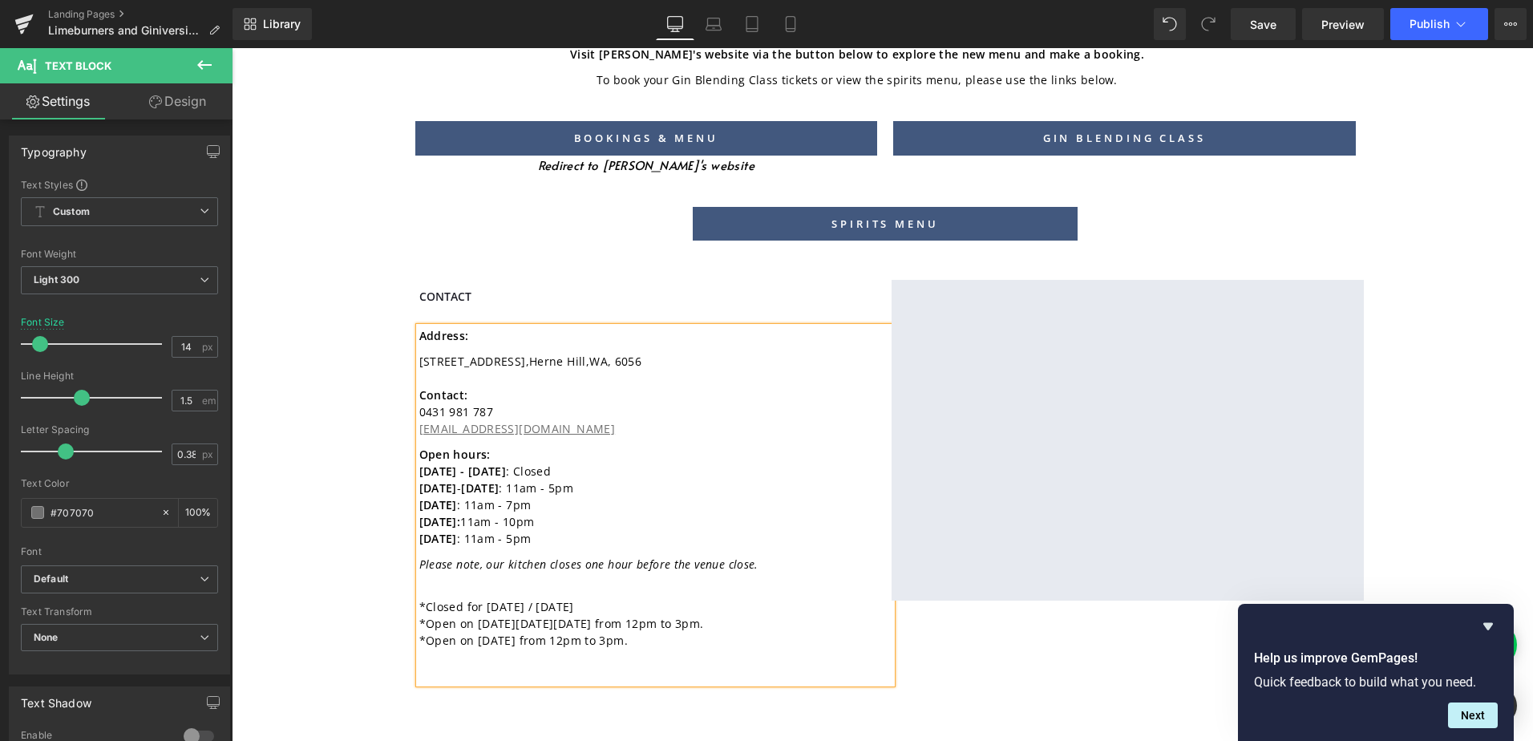
click at [653, 657] on p at bounding box center [627, 670] width 416 height 26
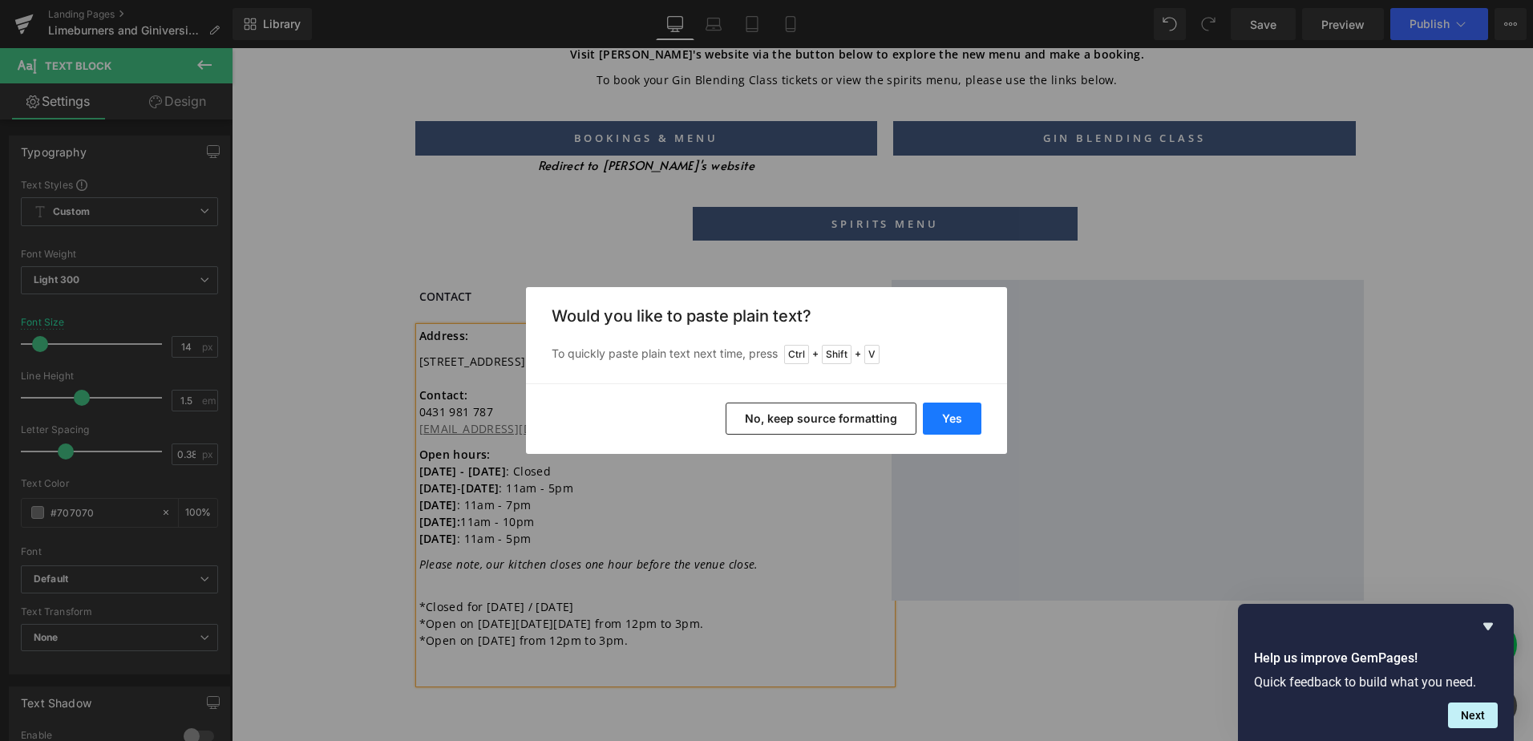
drag, startPoint x: 945, startPoint y: 429, endPoint x: 714, endPoint y: 381, distance: 235.8
click at [946, 429] on button "Yes" at bounding box center [952, 418] width 59 height 32
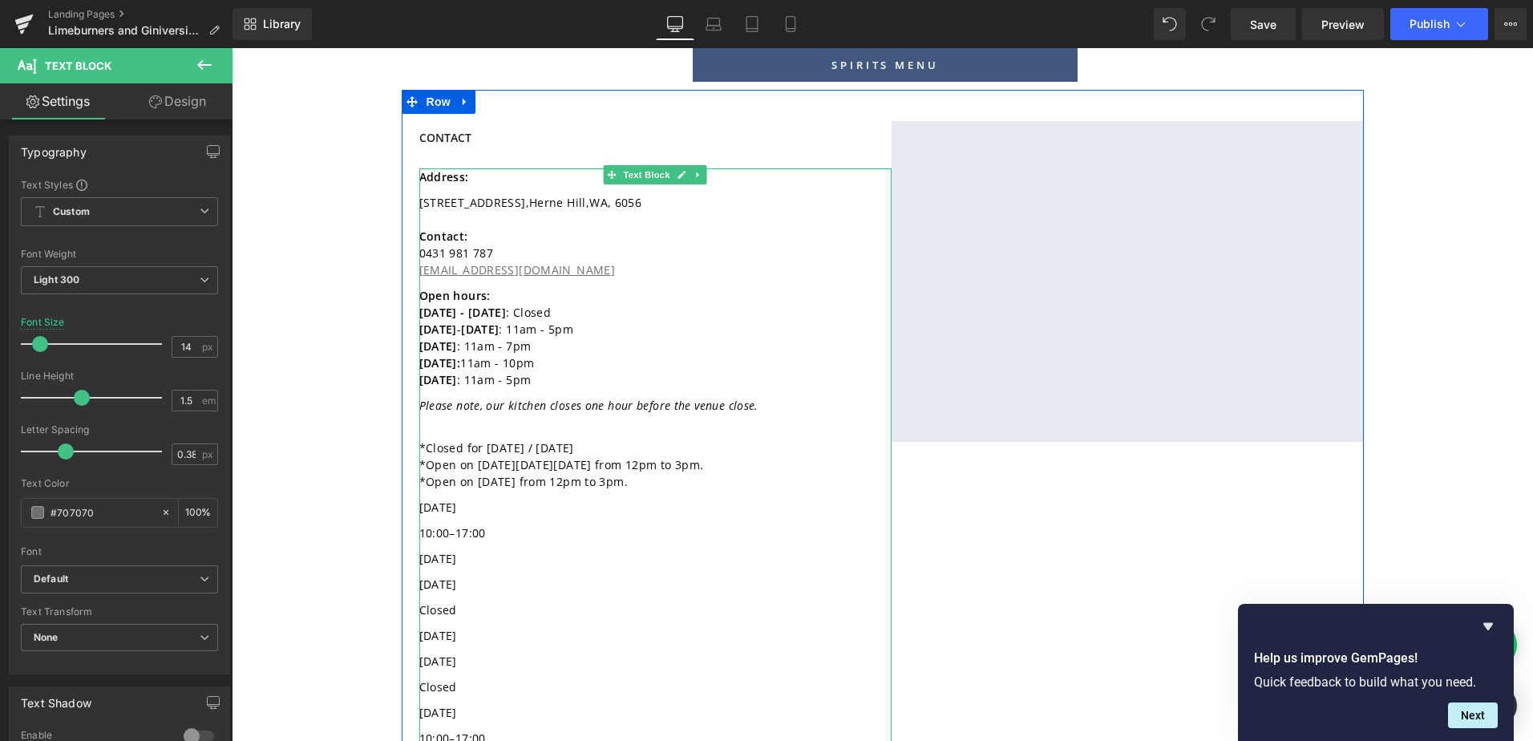
scroll to position [561, 0]
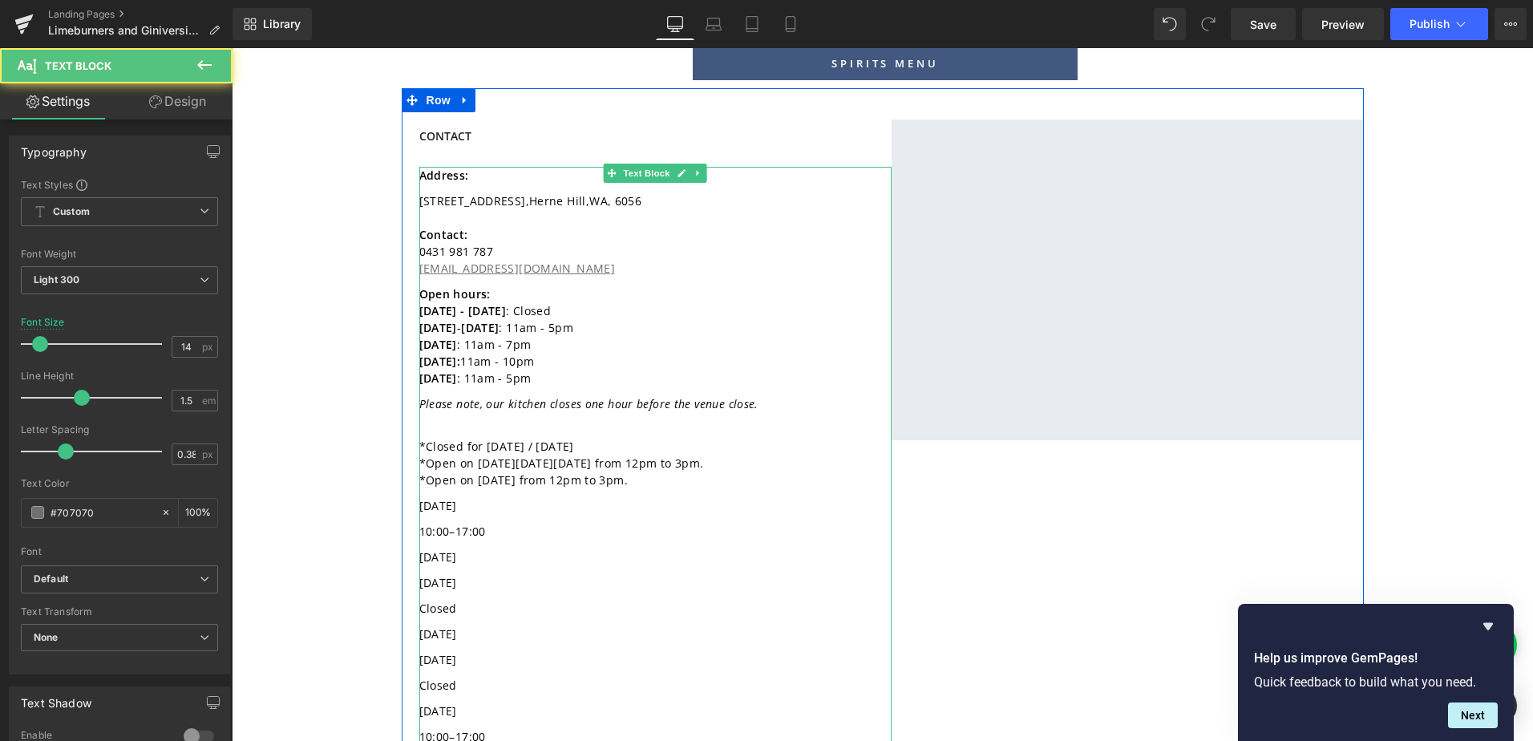
click at [419, 523] on span "10:00–17:00" at bounding box center [452, 530] width 67 height 15
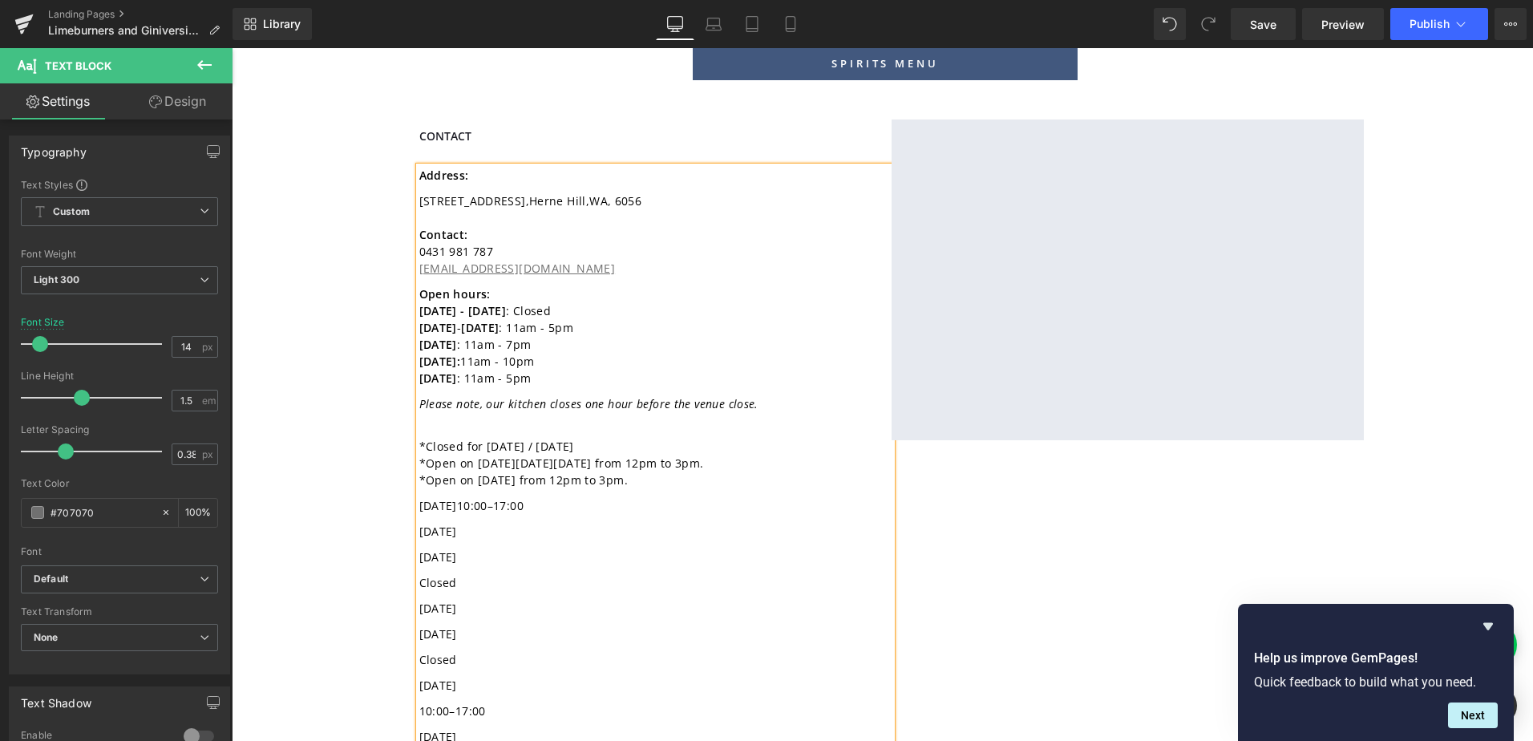
click at [419, 549] on span "[DATE]" at bounding box center [438, 556] width 38 height 15
drag, startPoint x: 525, startPoint y: 540, endPoint x: 486, endPoint y: 518, distance: 45.2
click at [485, 517] on div "Address: [STREET_ADDRESS] Contact: [PHONE_NUMBER] [EMAIL_ADDRESS][DOMAIN_NAME] …" at bounding box center [655, 499] width 472 height 664
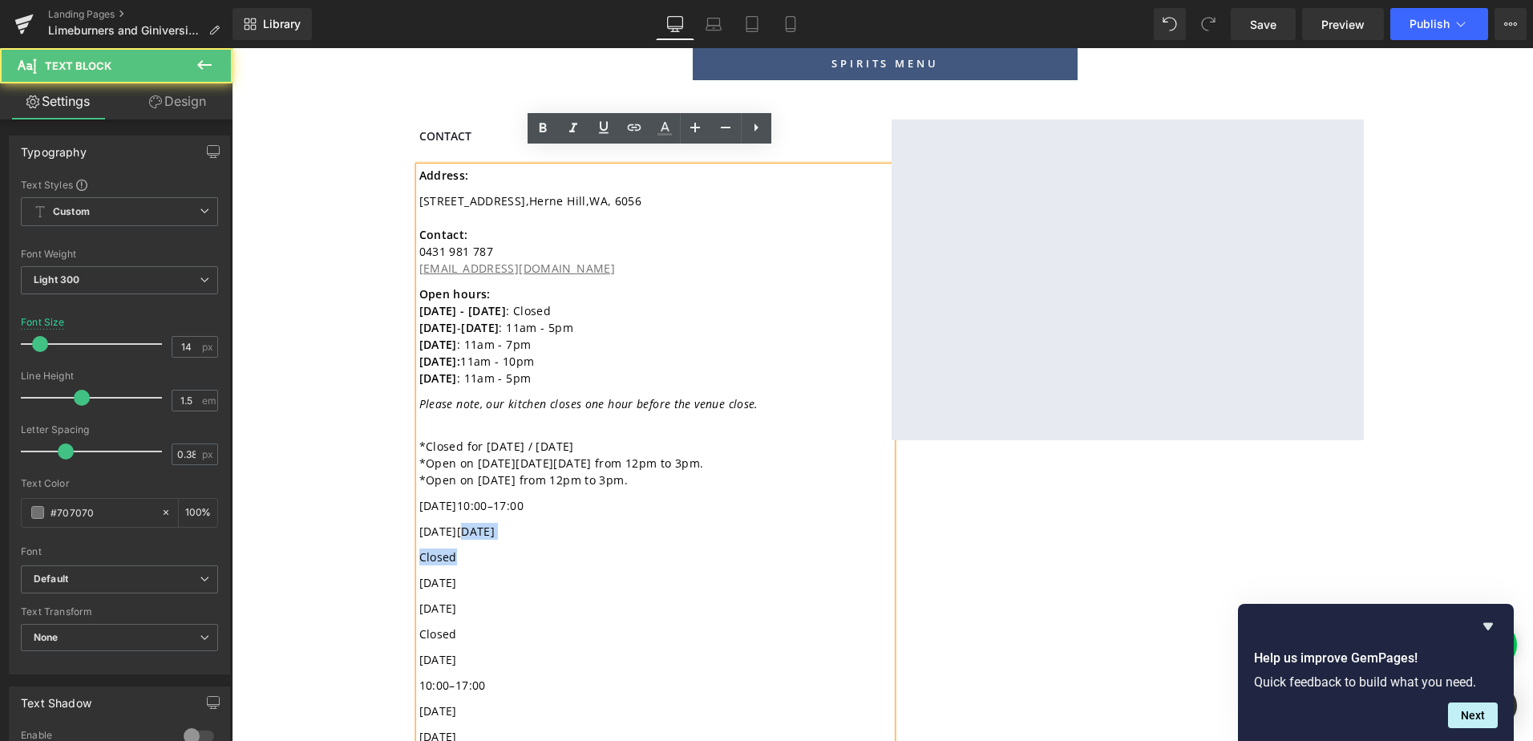
click at [491, 523] on p "[DATE] [DATE]" at bounding box center [627, 536] width 416 height 26
drag, startPoint x: 479, startPoint y: 510, endPoint x: 555, endPoint y: 511, distance: 75.4
click at [555, 523] on p "[DATE] [DATE]" at bounding box center [627, 536] width 416 height 26
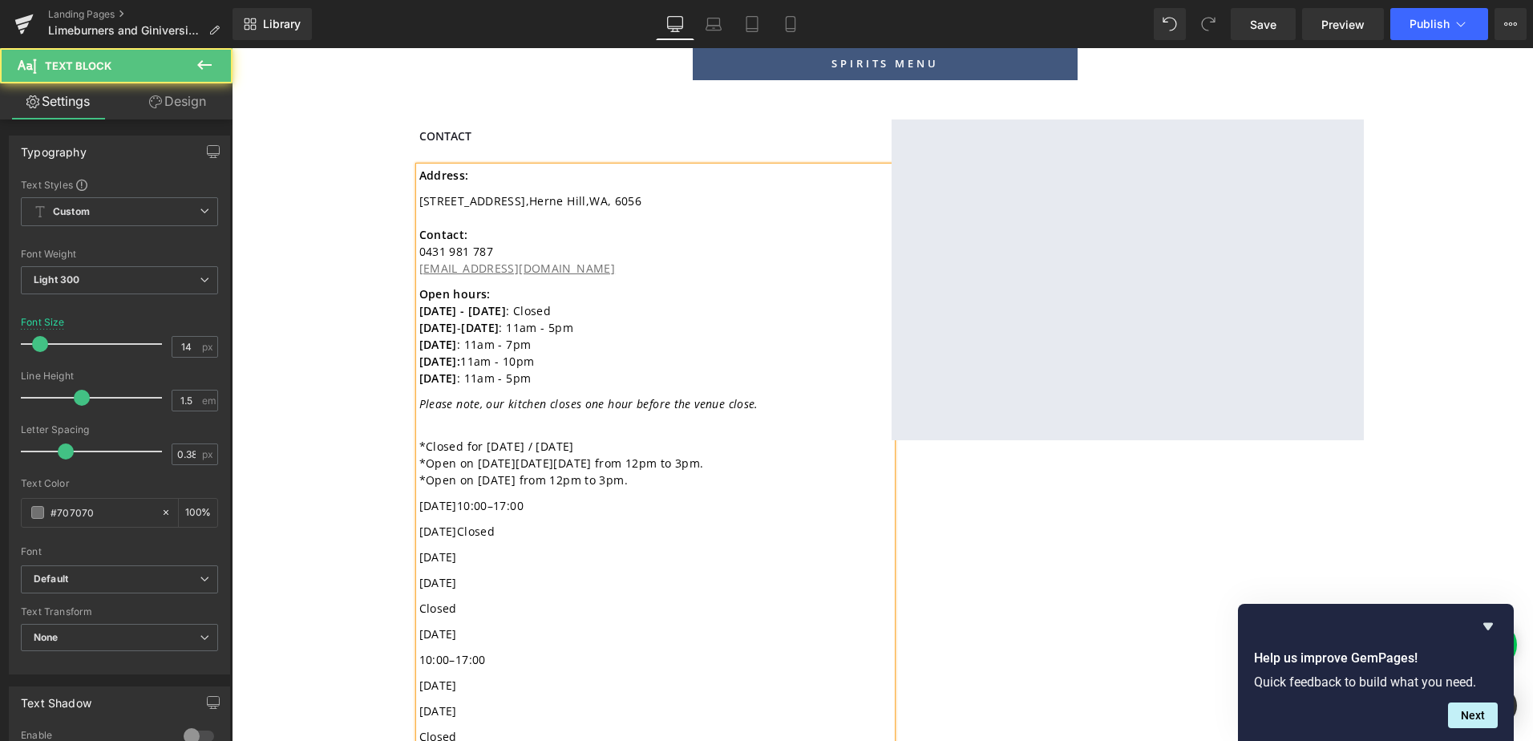
drag, startPoint x: 413, startPoint y: 564, endPoint x: 499, endPoint y: 563, distance: 86.6
click at [499, 574] on p "[DATE]" at bounding box center [627, 587] width 416 height 26
click at [457, 523] on span "[DATE]" at bounding box center [438, 530] width 38 height 15
click at [457, 498] on span "[DATE]" at bounding box center [438, 505] width 38 height 15
click at [419, 600] on span "10:00–17:00" at bounding box center [452, 607] width 67 height 15
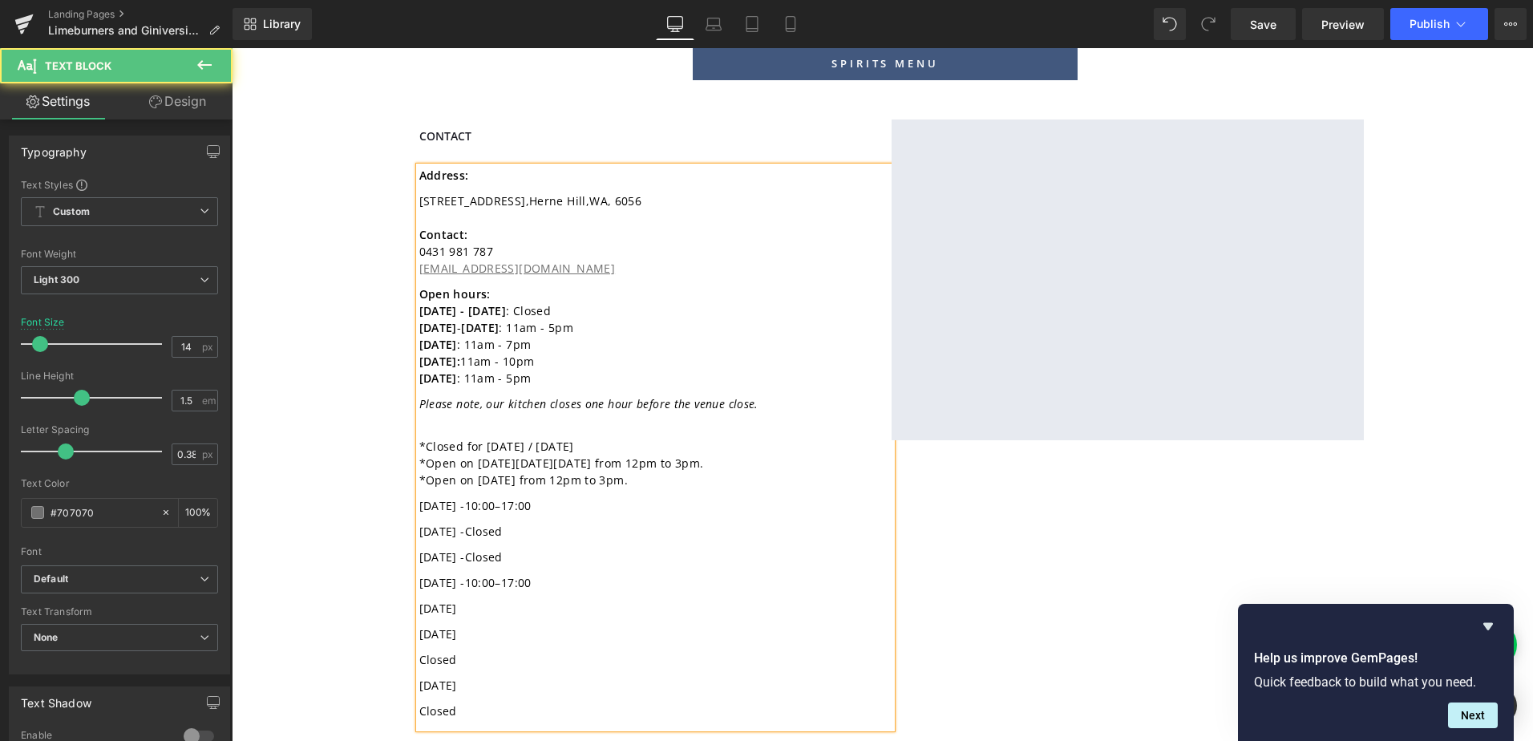
drag, startPoint x: 415, startPoint y: 617, endPoint x: 479, endPoint y: 617, distance: 63.3
click at [479, 617] on div "Address: [STREET_ADDRESS] Contact: [PHONE_NUMBER] [EMAIL_ADDRESS][DOMAIN_NAME] …" at bounding box center [655, 447] width 472 height 561
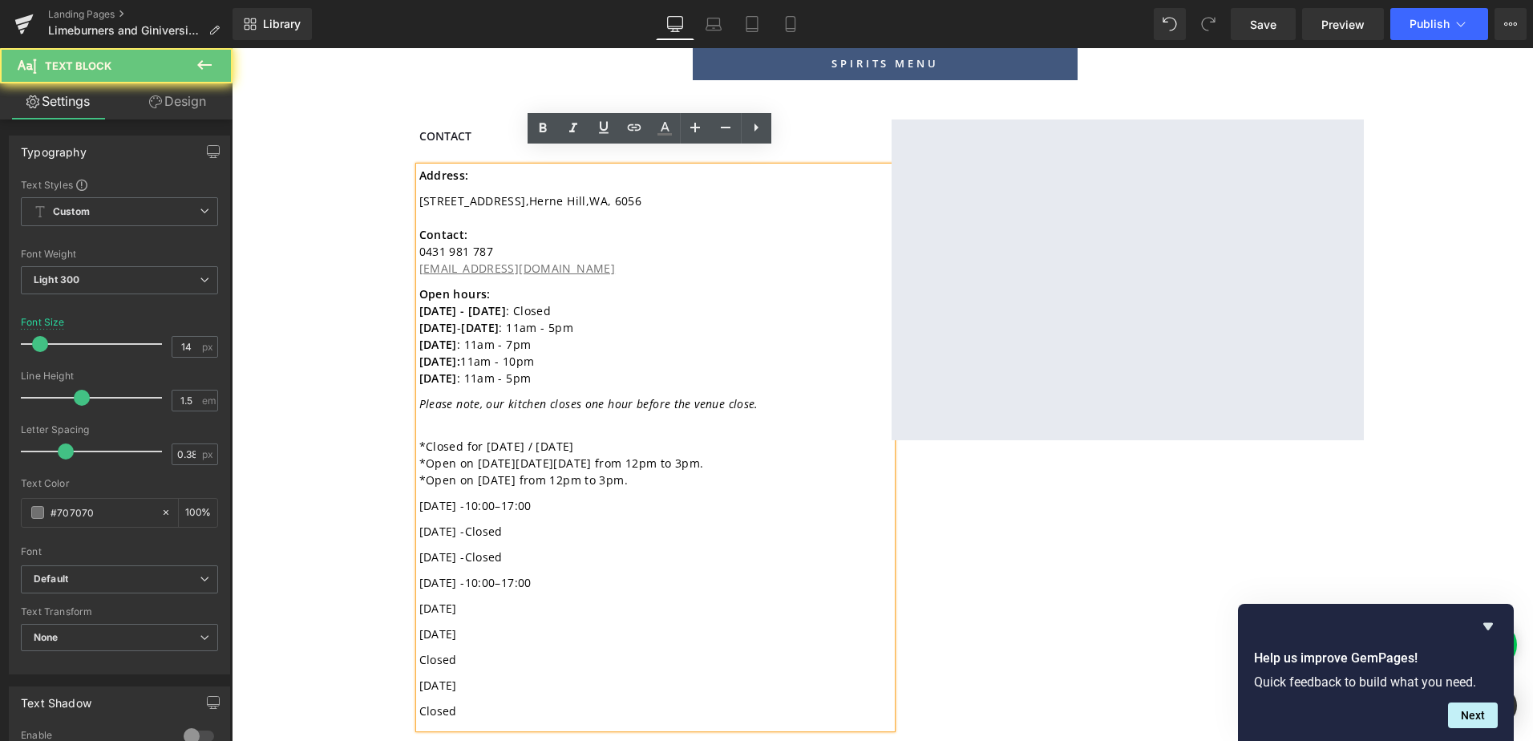
click at [457, 626] on span "[DATE]" at bounding box center [438, 633] width 38 height 15
drag, startPoint x: 414, startPoint y: 642, endPoint x: 404, endPoint y: 613, distance: 30.4
click at [404, 613] on div "Contact Heading Address: [STREET_ADDRESS] Contact: [PHONE_NUMBER] [EMAIL_ADDRES…" at bounding box center [883, 417] width 962 height 658
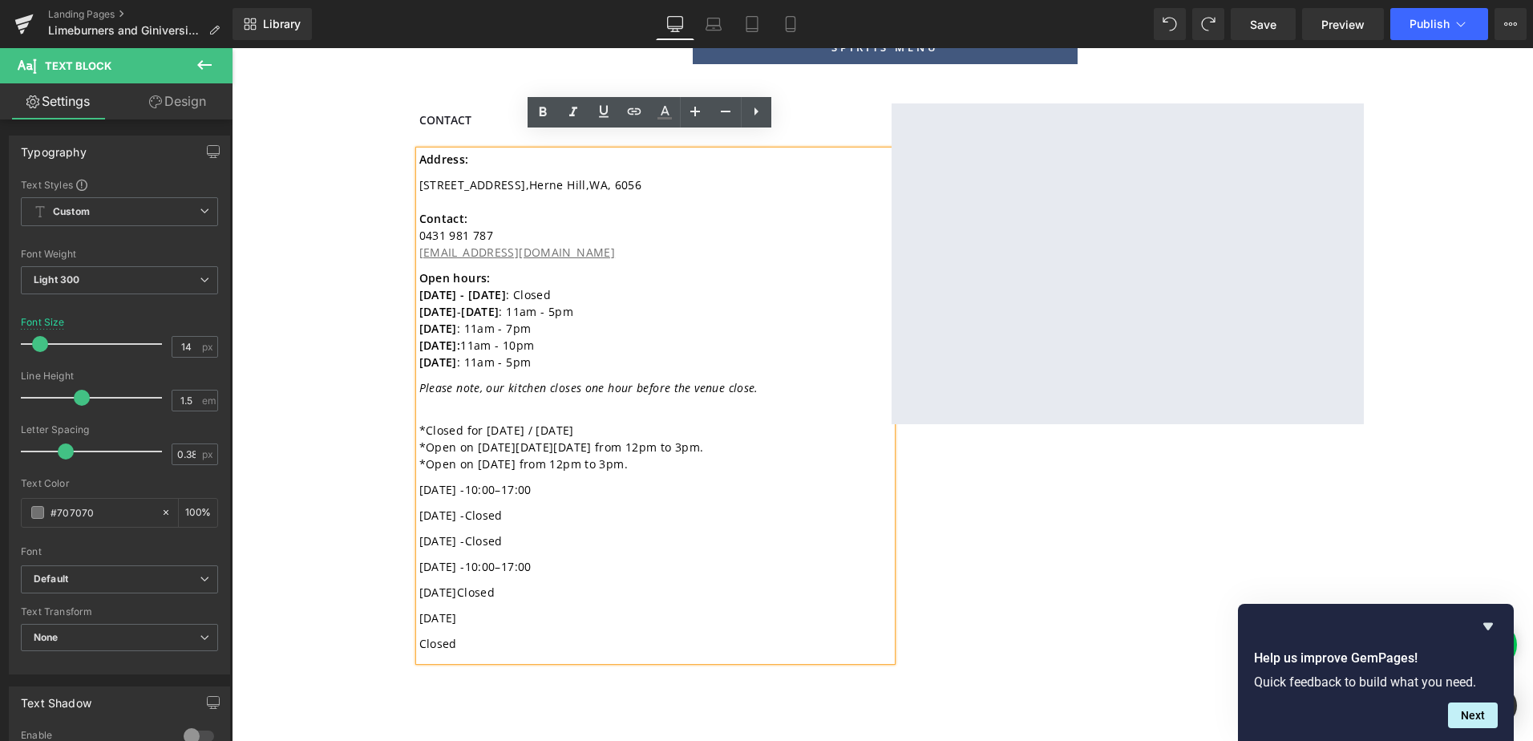
scroll to position [589, 0]
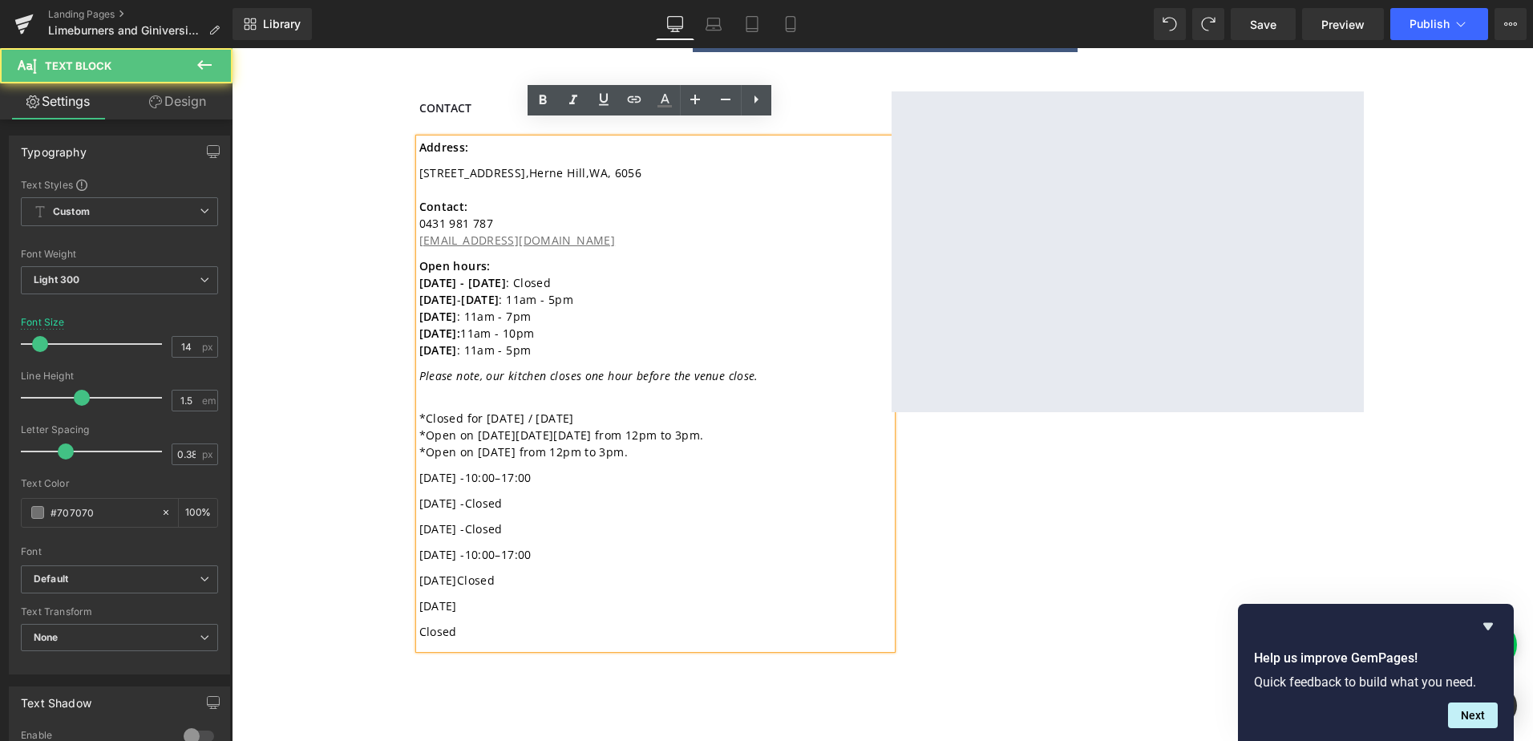
click at [471, 572] on span "Closed" at bounding box center [476, 579] width 38 height 15
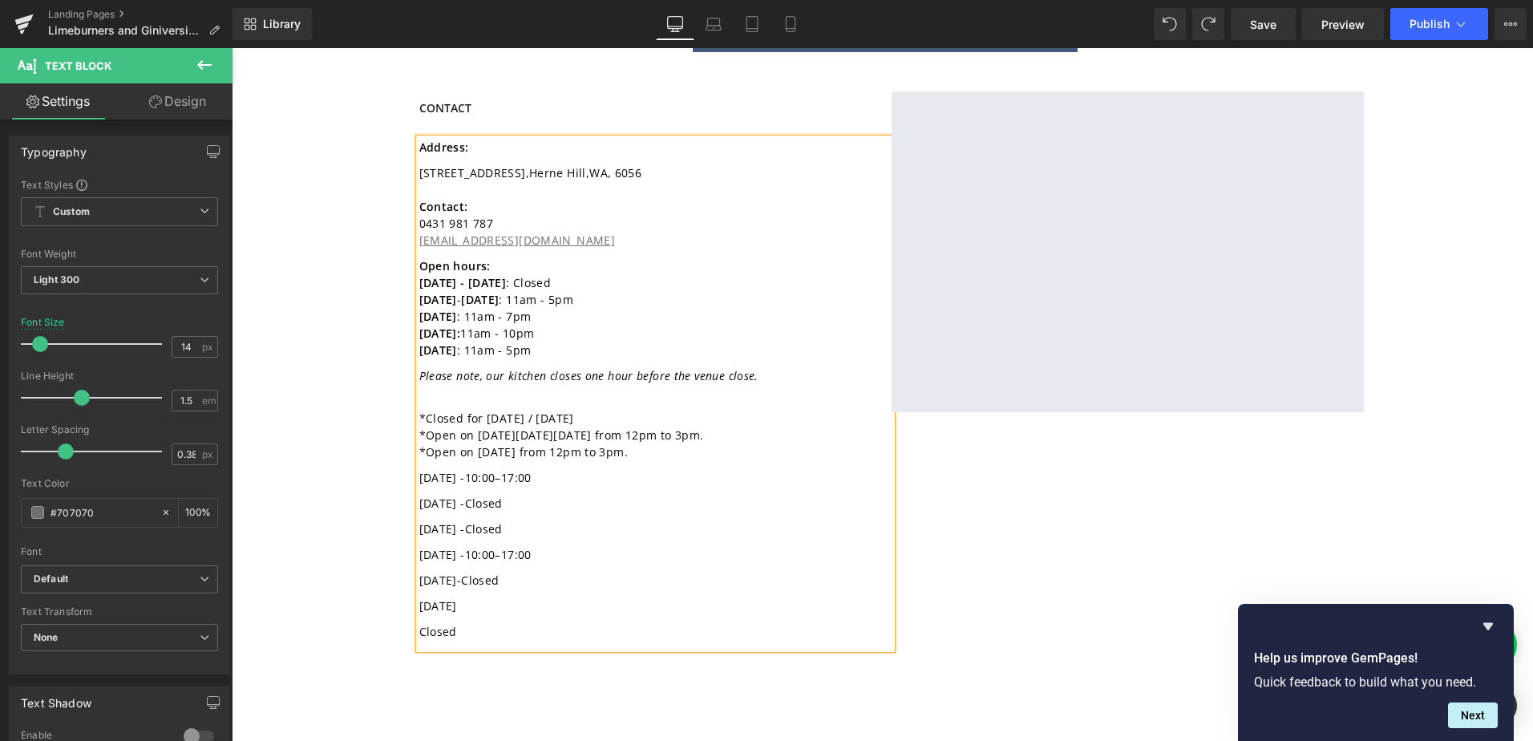
click at [462, 572] on span "[DATE]-" at bounding box center [440, 579] width 42 height 15
click at [419, 624] on span "Closed" at bounding box center [438, 631] width 38 height 15
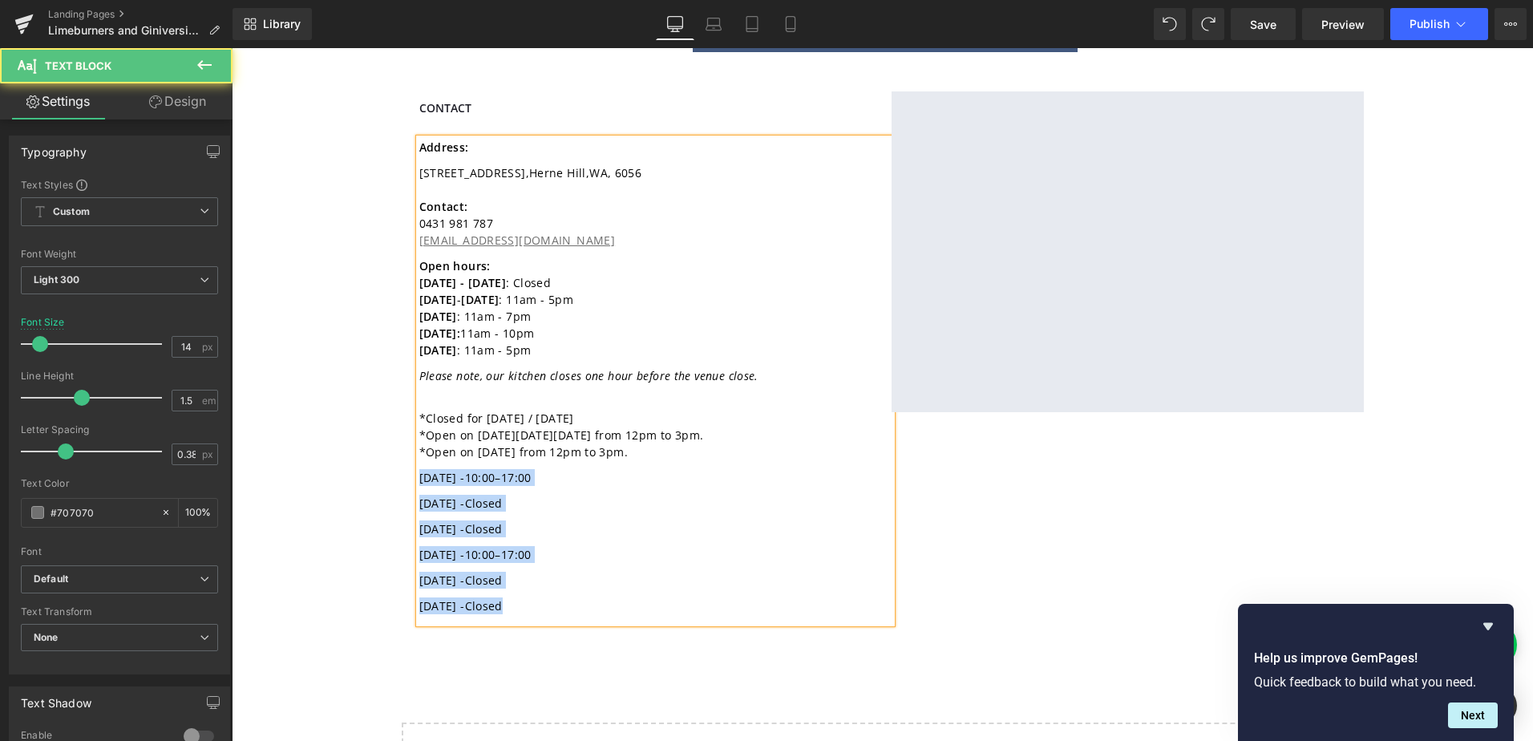
drag, startPoint x: 559, startPoint y: 586, endPoint x: 374, endPoint y: 466, distance: 220.1
click at [374, 466] on div "Welcome to Heading Image Limeburners & Giniversity in the Valley are partnering…" at bounding box center [882, 227] width 1301 height 1251
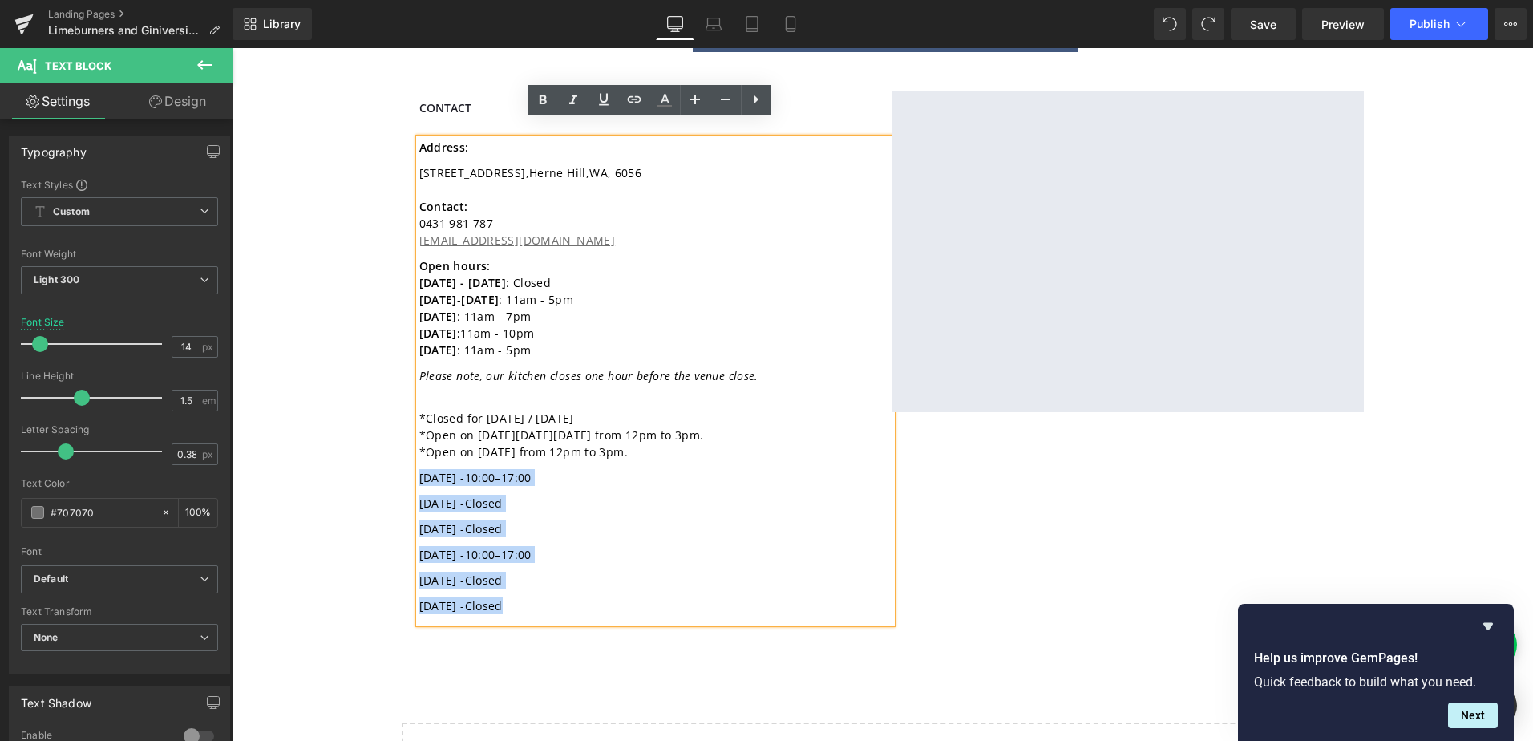
copy div "[DATE] 10:00–17:00 [DATE] - Closed [DATE] - Closed [DATE] 10:00–17:00 [DATE] - …"
click at [593, 572] on p "[DATE] - Closed" at bounding box center [627, 585] width 416 height 26
drag, startPoint x: 530, startPoint y: 587, endPoint x: 400, endPoint y: 461, distance: 180.8
click at [402, 461] on div "Contact Heading Address: [STREET_ADDRESS] Contact: [PHONE_NUMBER] [EMAIL_ADDRES…" at bounding box center [883, 350] width 962 height 581
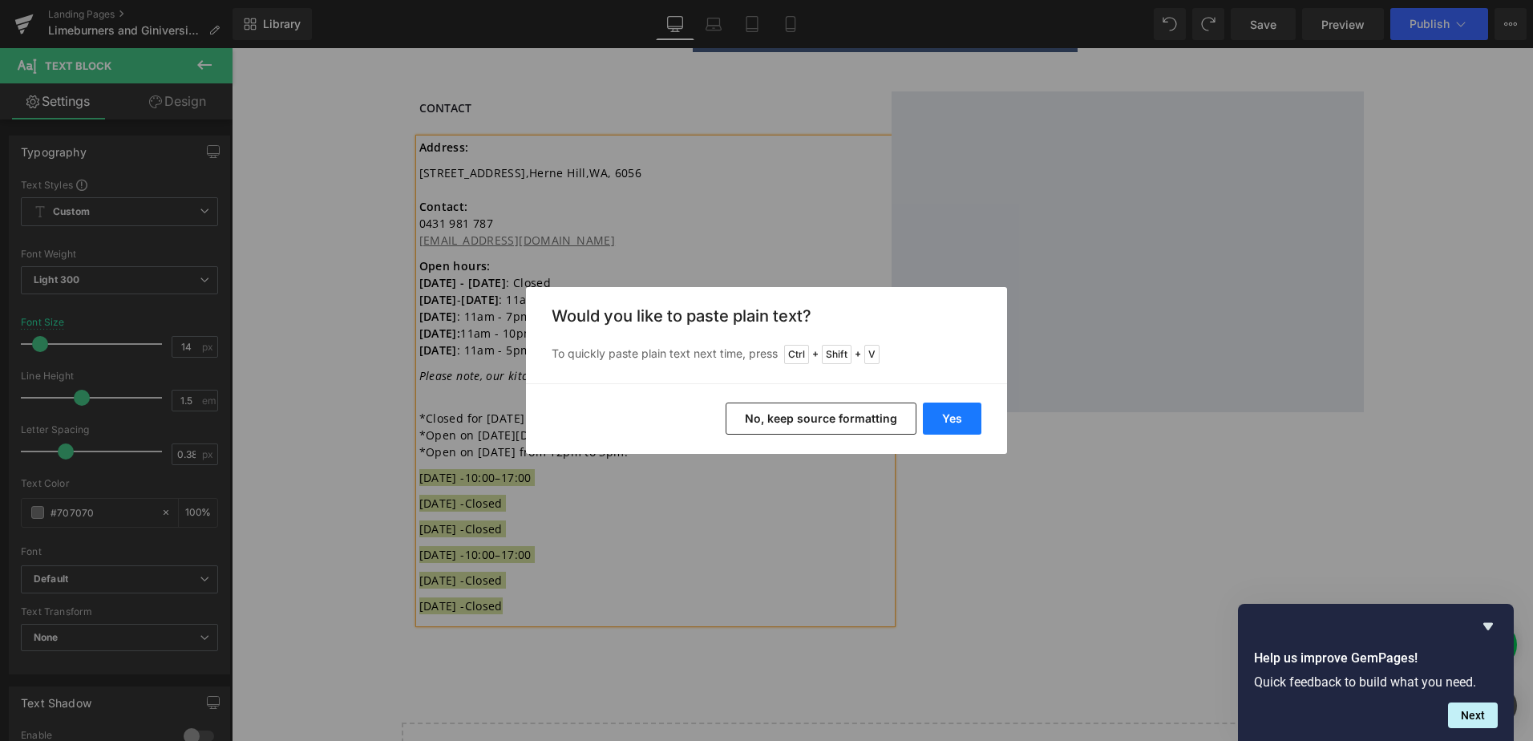
click at [966, 414] on button "Yes" at bounding box center [952, 418] width 59 height 32
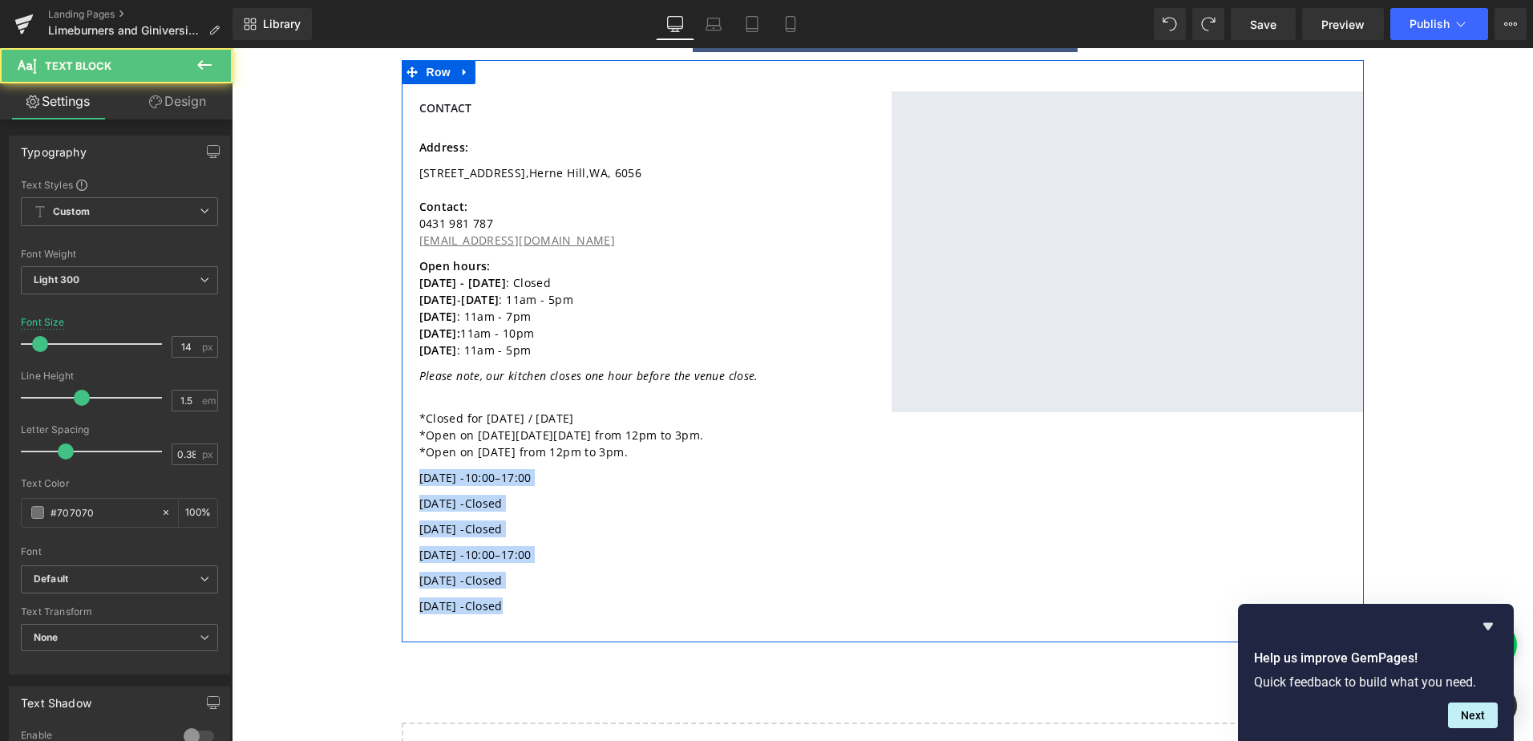
drag, startPoint x: 536, startPoint y: 586, endPoint x: 402, endPoint y: 461, distance: 183.2
click at [402, 461] on div "Contact Heading Address: [STREET_ADDRESS] Contact: [PHONE_NUMBER] [EMAIL_ADDRES…" at bounding box center [883, 350] width 962 height 581
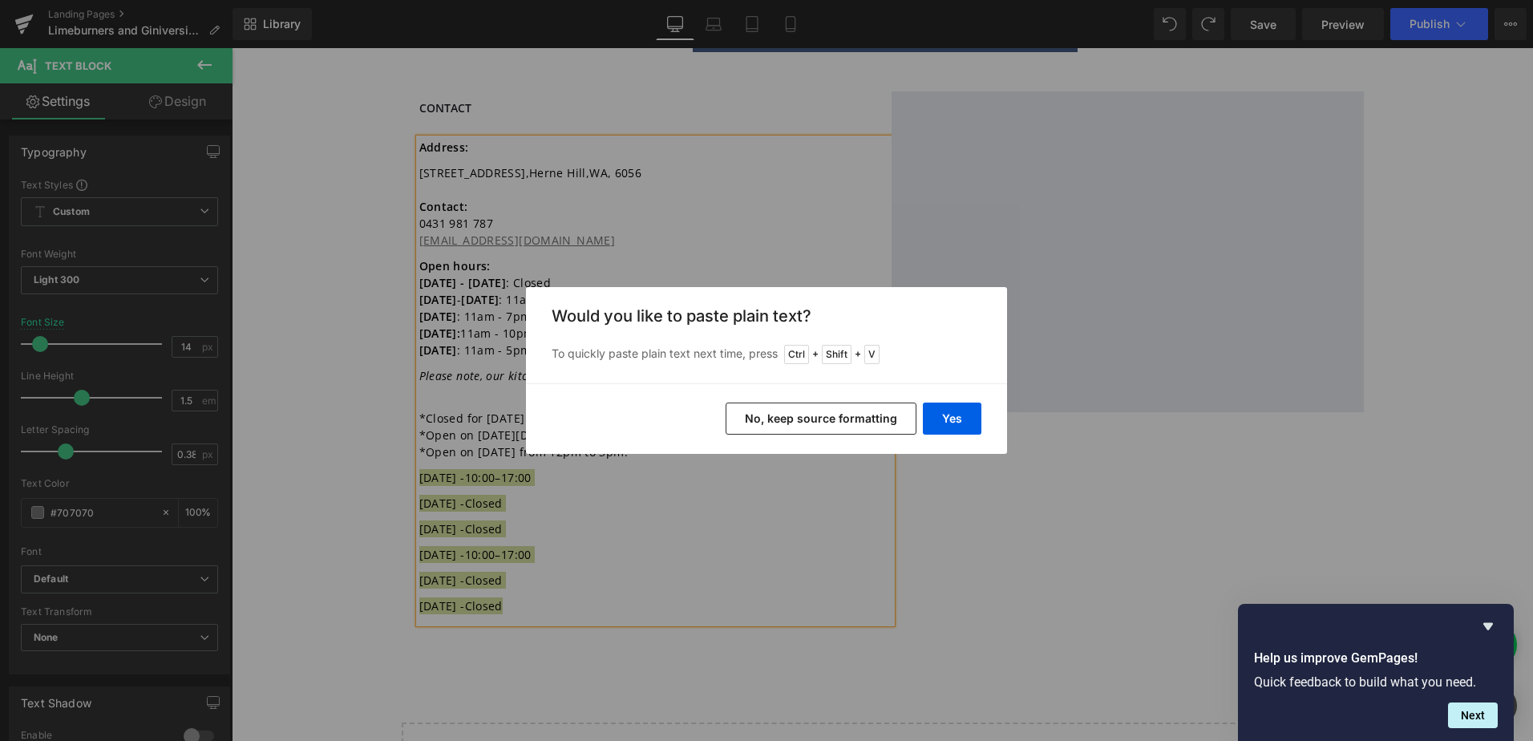
click at [846, 422] on button "No, keep source formatting" at bounding box center [820, 418] width 191 height 32
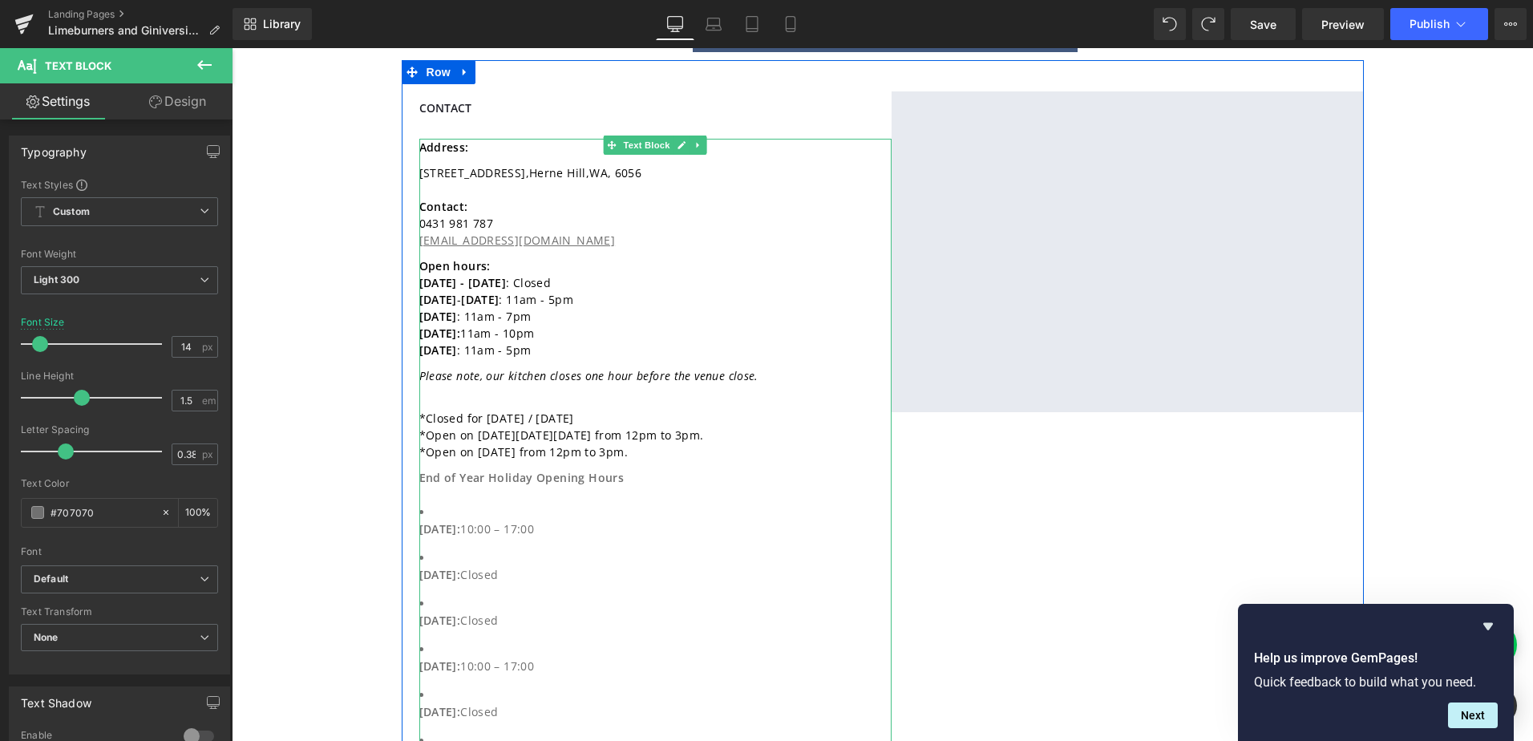
click at [480, 495] on p at bounding box center [627, 499] width 416 height 9
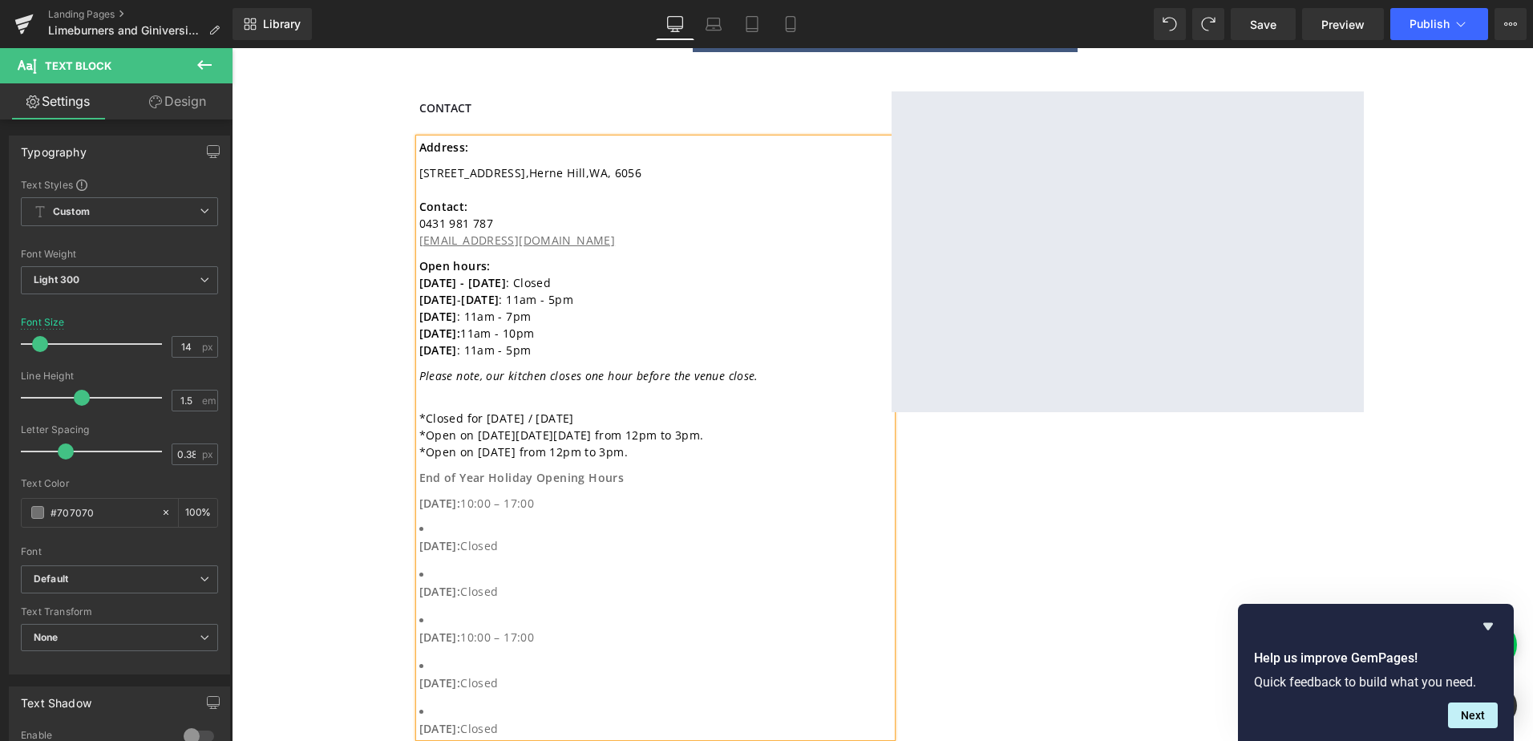
click at [462, 520] on li "[DATE]: Closed" at bounding box center [627, 537] width 416 height 34
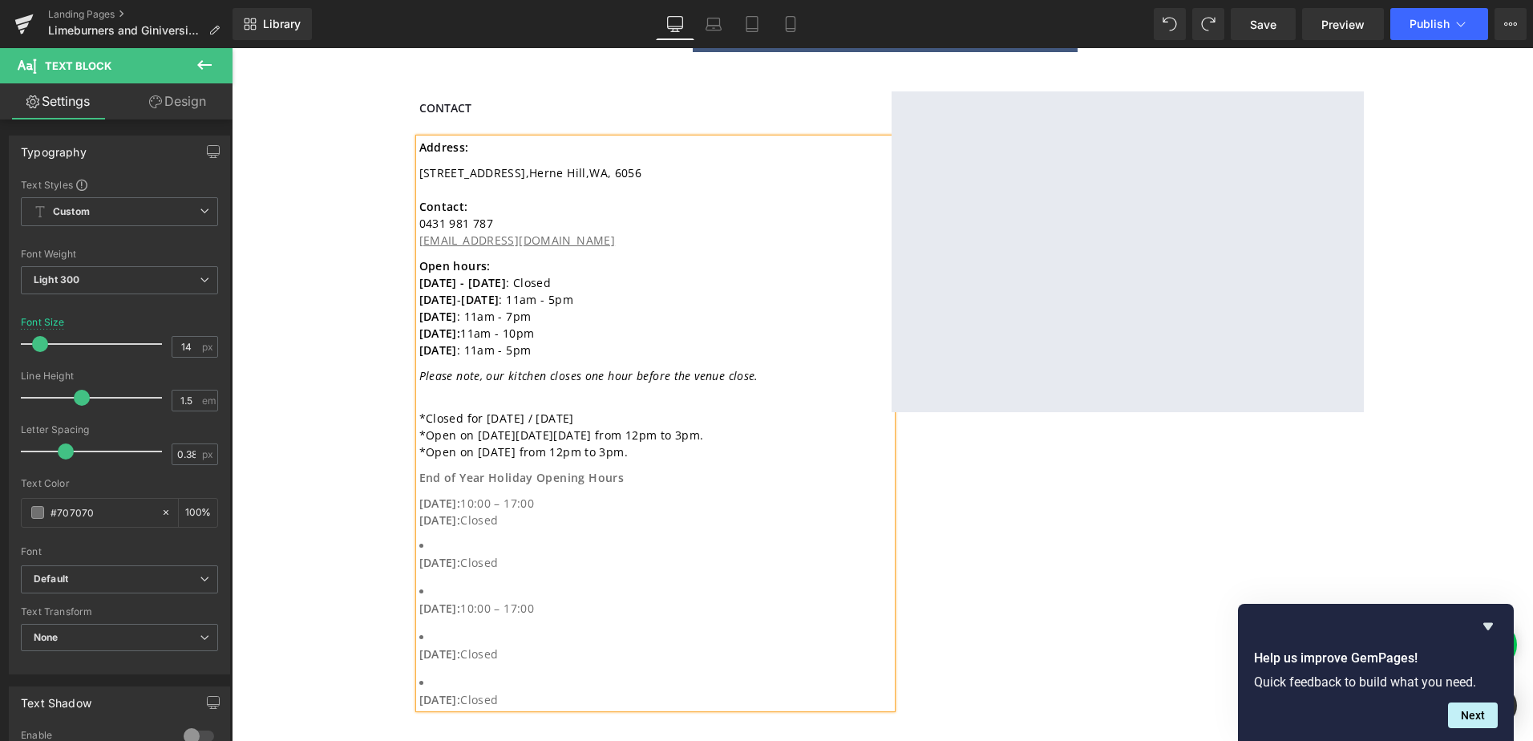
click at [441, 537] on li "[DATE]: Closed" at bounding box center [627, 554] width 416 height 34
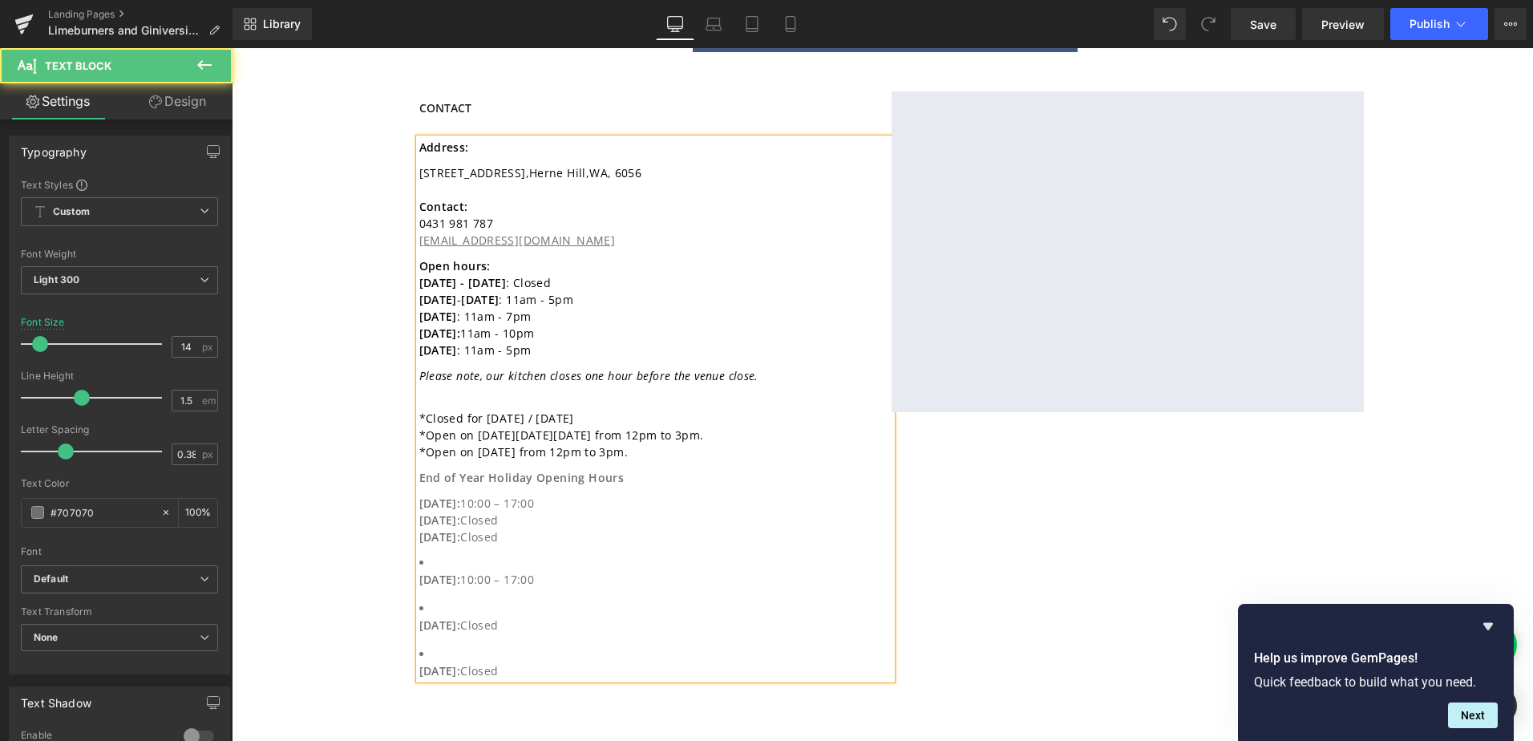
click at [426, 574] on ul "[DATE]: 10:00 – 17:00 [DATE]: Closed [DATE]: Closed" at bounding box center [627, 616] width 416 height 125
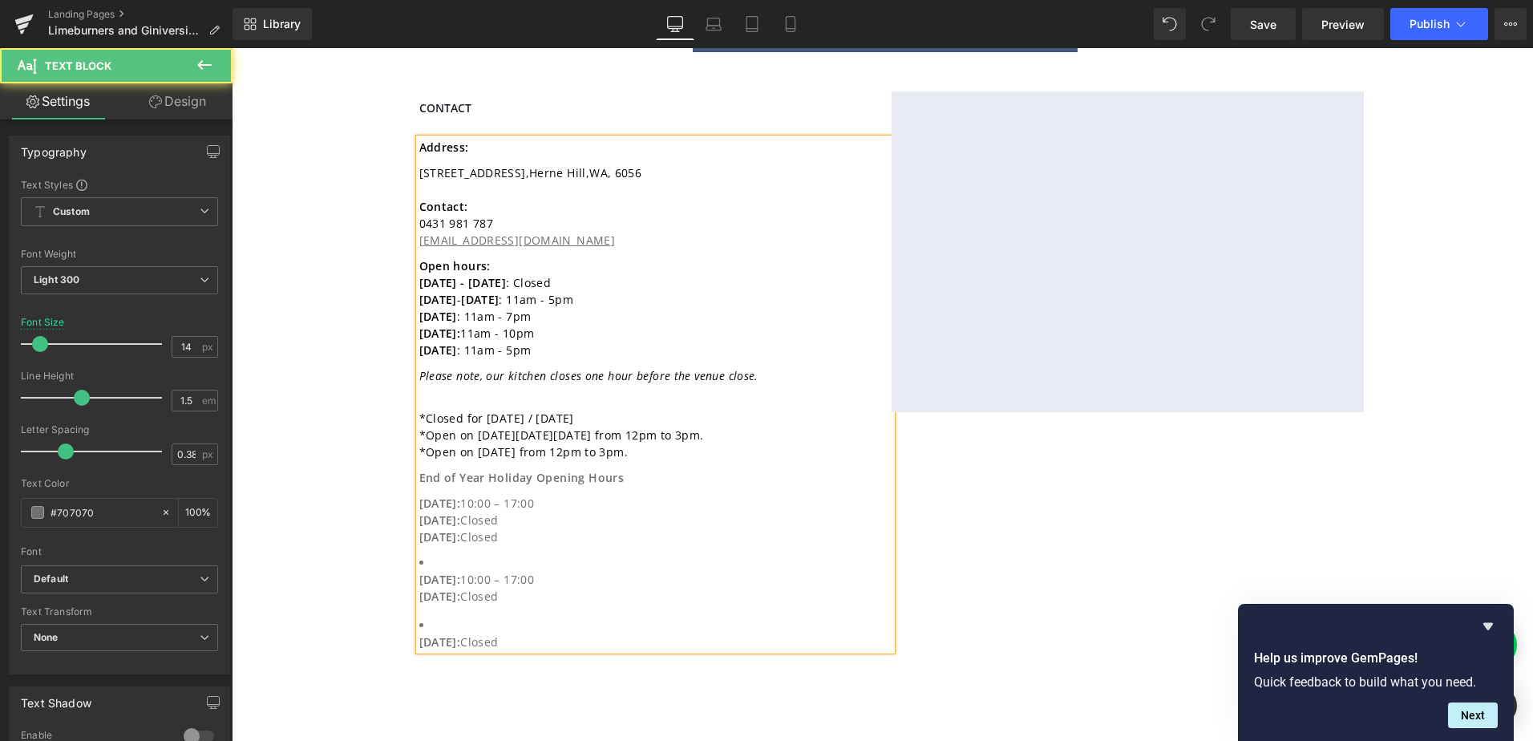
click at [419, 572] on strong "[DATE]:" at bounding box center [440, 579] width 42 height 15
click at [419, 588] on strong "[DATE]:" at bounding box center [440, 595] width 42 height 15
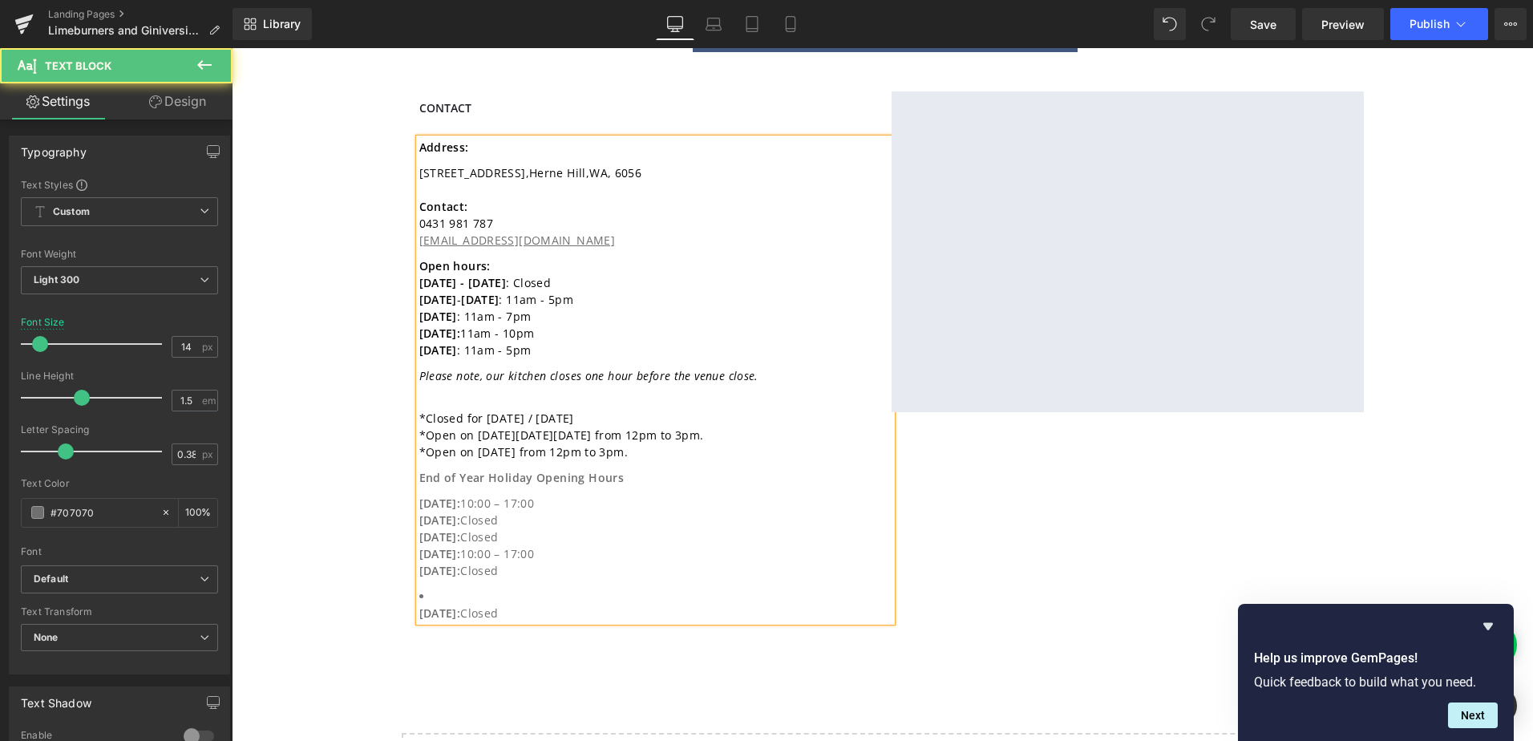
click at [419, 605] on strong "[DATE]:" at bounding box center [440, 612] width 42 height 15
drag, startPoint x: 549, startPoint y: 573, endPoint x: 401, endPoint y: 458, distance: 187.9
click at [402, 458] on div "Contact Heading Address: [STREET_ADDRESS] Contact: [PHONE_NUMBER] [EMAIL_ADDRES…" at bounding box center [883, 341] width 962 height 563
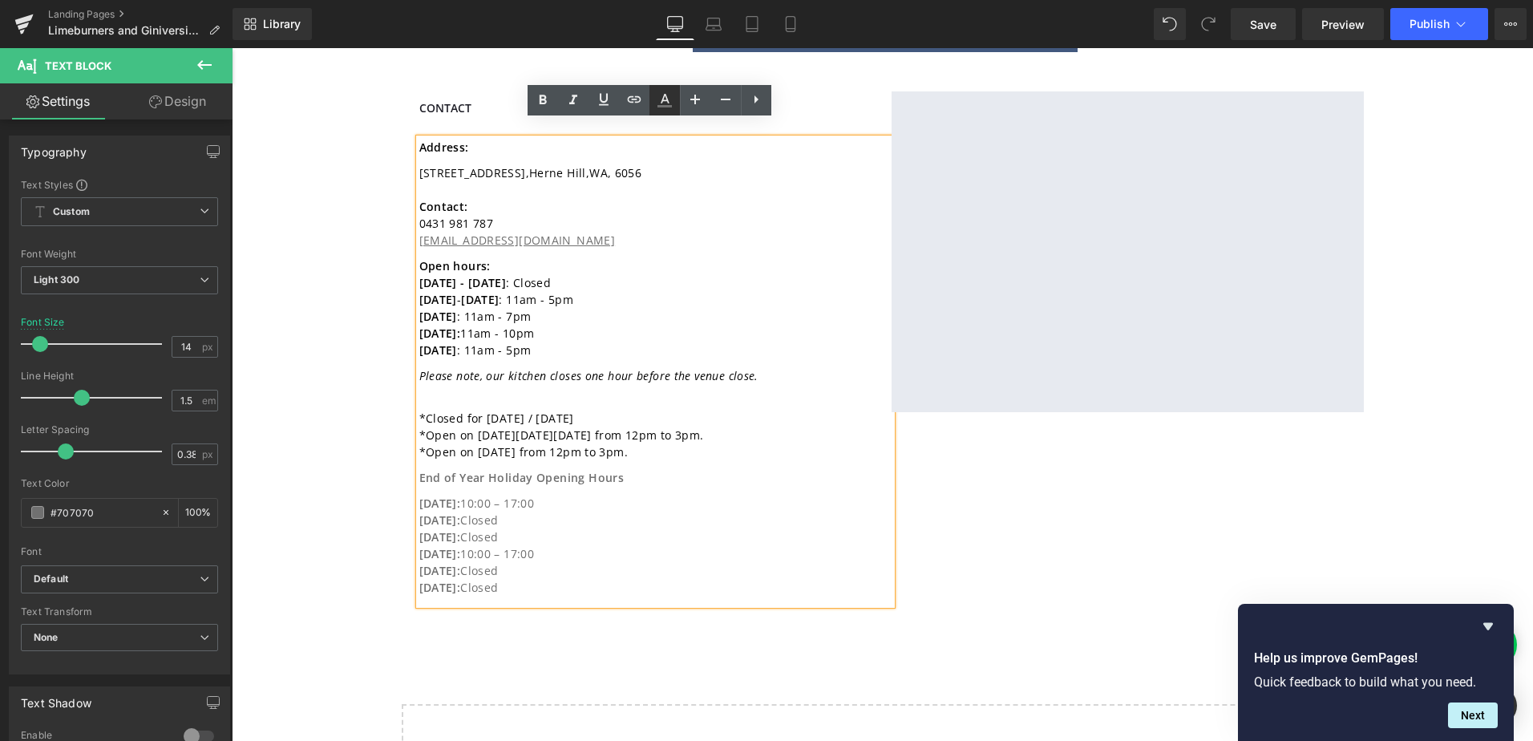
click at [670, 98] on icon at bounding box center [664, 100] width 19 height 19
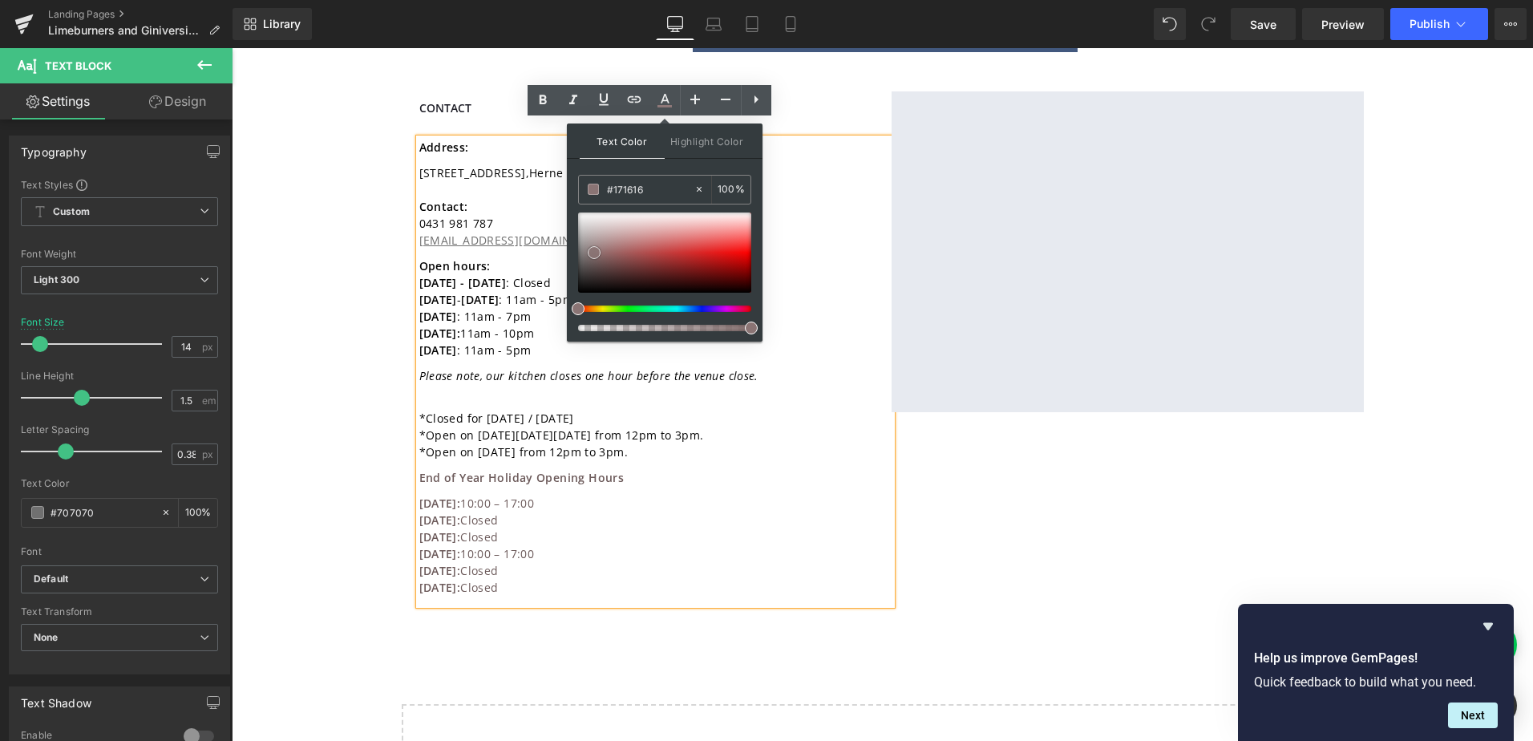
type input "#000000"
drag, startPoint x: 826, startPoint y: 301, endPoint x: 532, endPoint y: 422, distance: 317.4
click at [521, 546] on span "10:00 – 17:00" at bounding box center [497, 553] width 74 height 15
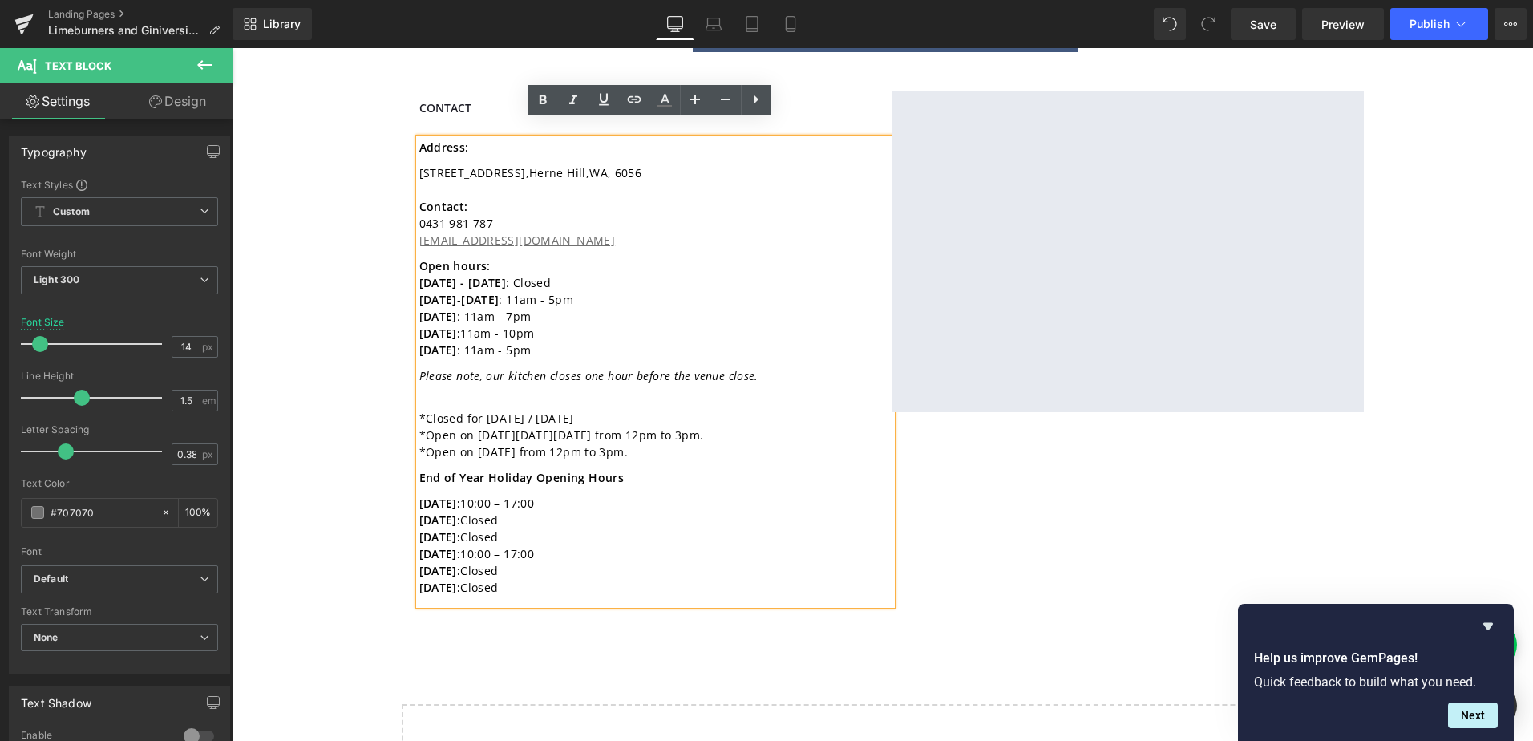
drag, startPoint x: 626, startPoint y: 437, endPoint x: 405, endPoint y: 405, distance: 223.6
click at [405, 405] on div "Contact Heading Address: [STREET_ADDRESS] Contact: [PHONE_NUMBER] [EMAIL_ADDRES…" at bounding box center [883, 341] width 962 height 563
click at [419, 470] on strong "End of Year Holiday Opening Hours" at bounding box center [521, 477] width 205 height 15
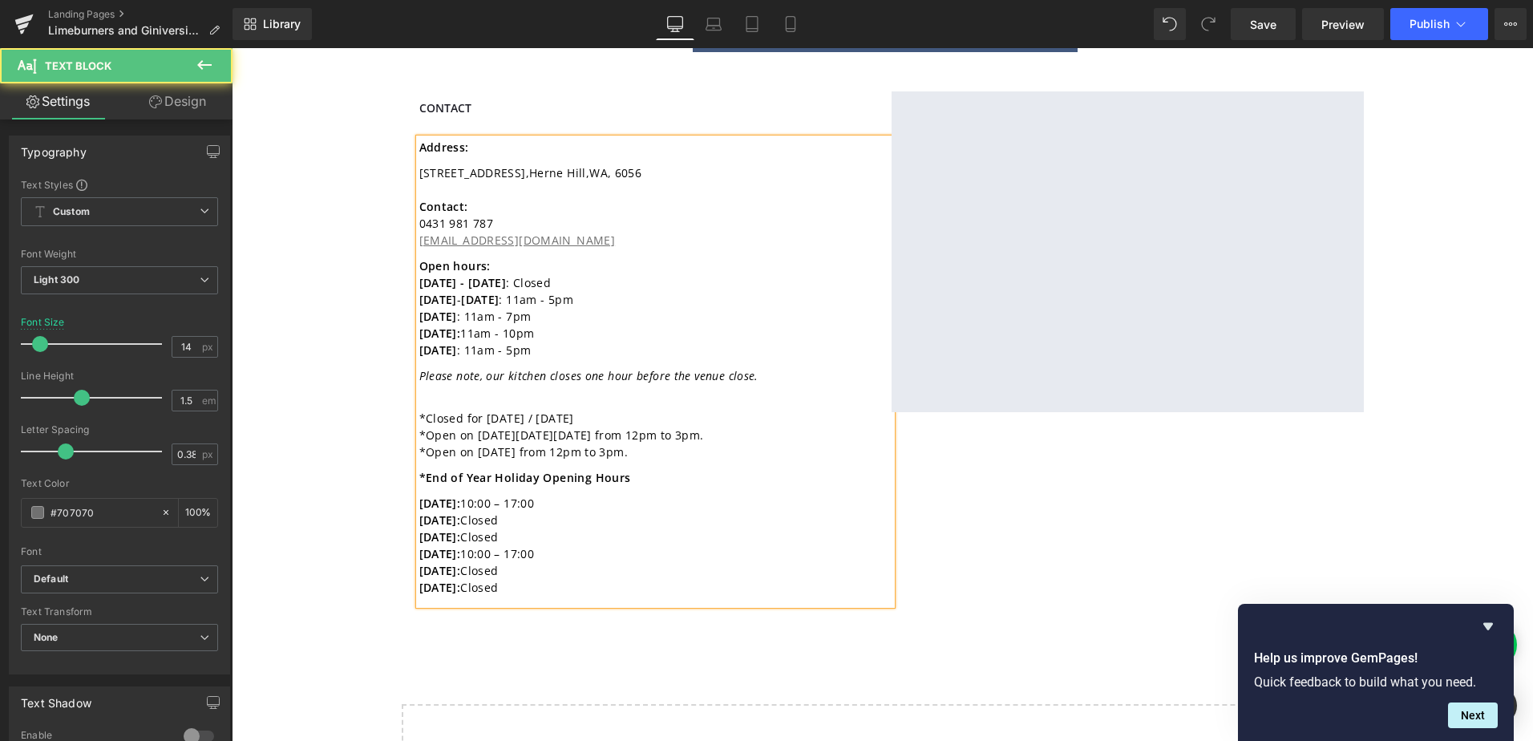
drag, startPoint x: 655, startPoint y: 432, endPoint x: 372, endPoint y: 398, distance: 285.1
click at [372, 398] on div "Welcome to Heading Image Limeburners & Giniversity in the Valley are partnering…" at bounding box center [882, 218] width 1301 height 1232
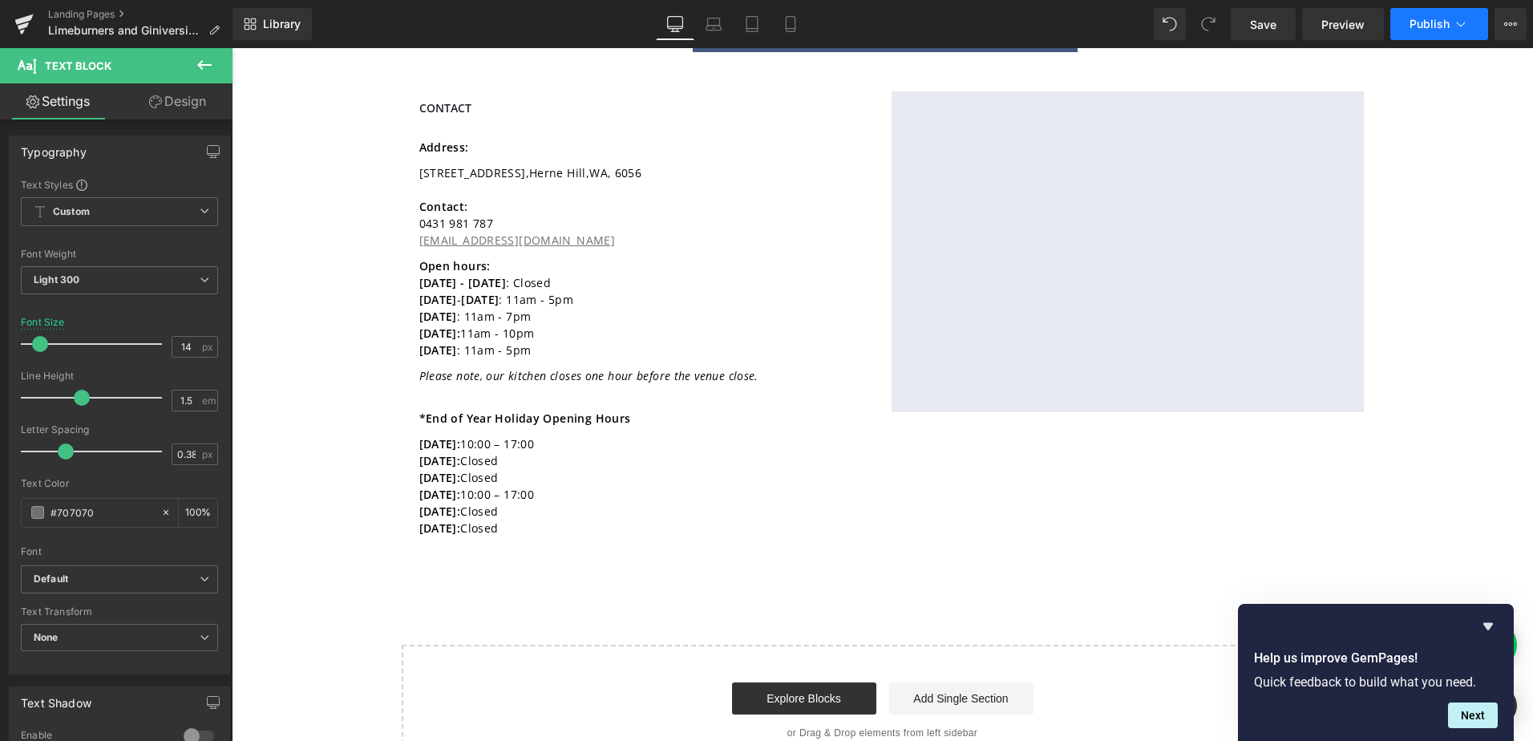
click at [1444, 26] on span "Publish" at bounding box center [1429, 24] width 40 height 13
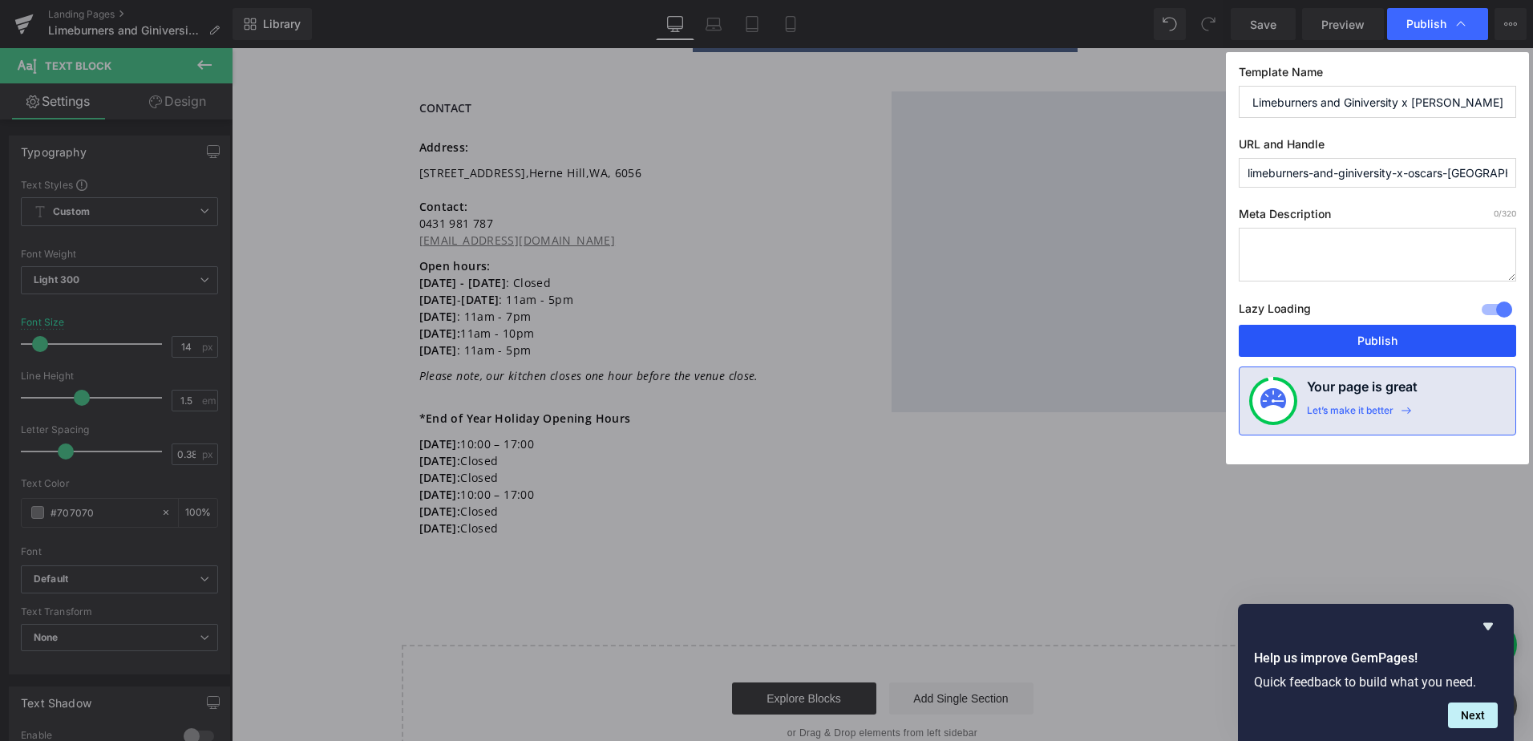
click at [1355, 342] on button "Publish" at bounding box center [1376, 341] width 277 height 32
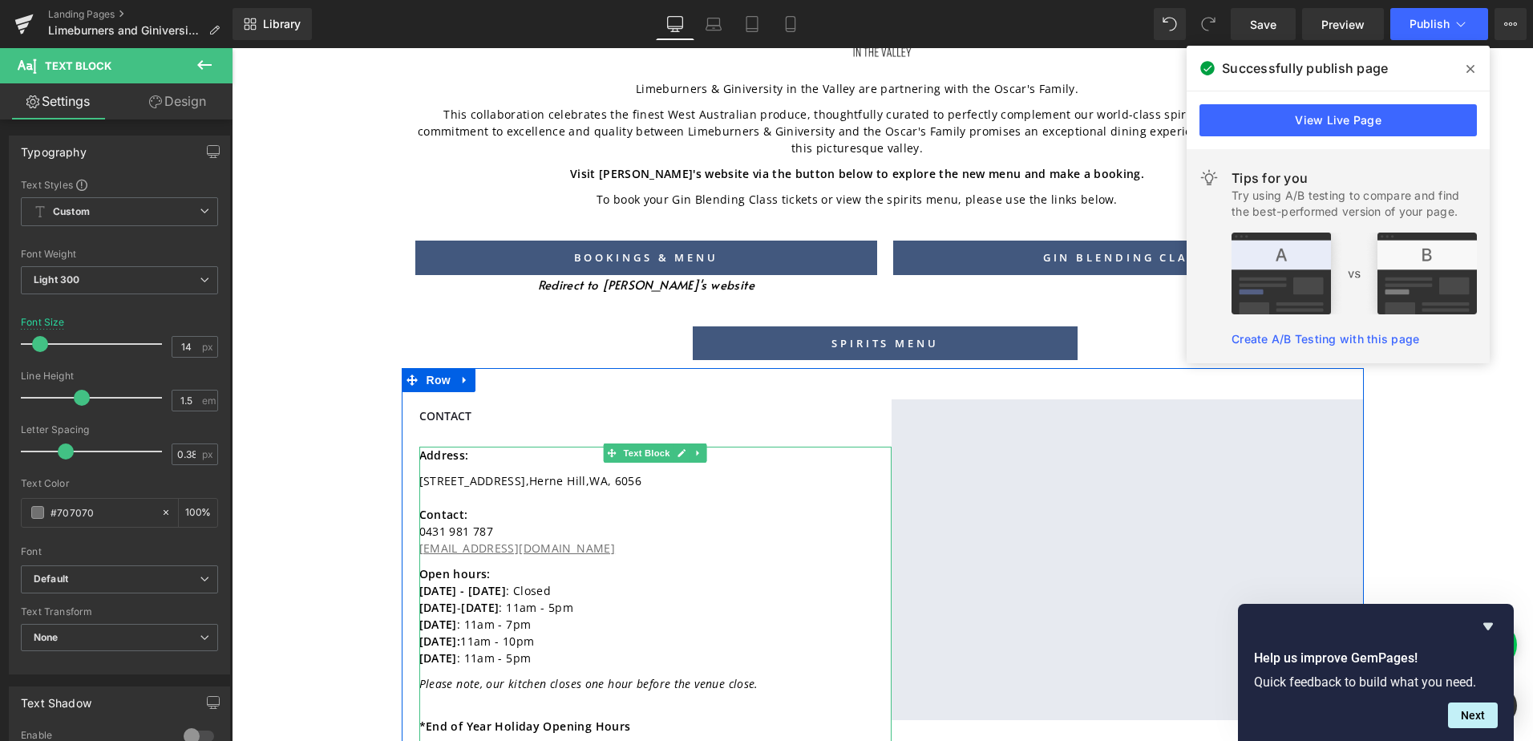
scroll to position [269, 0]
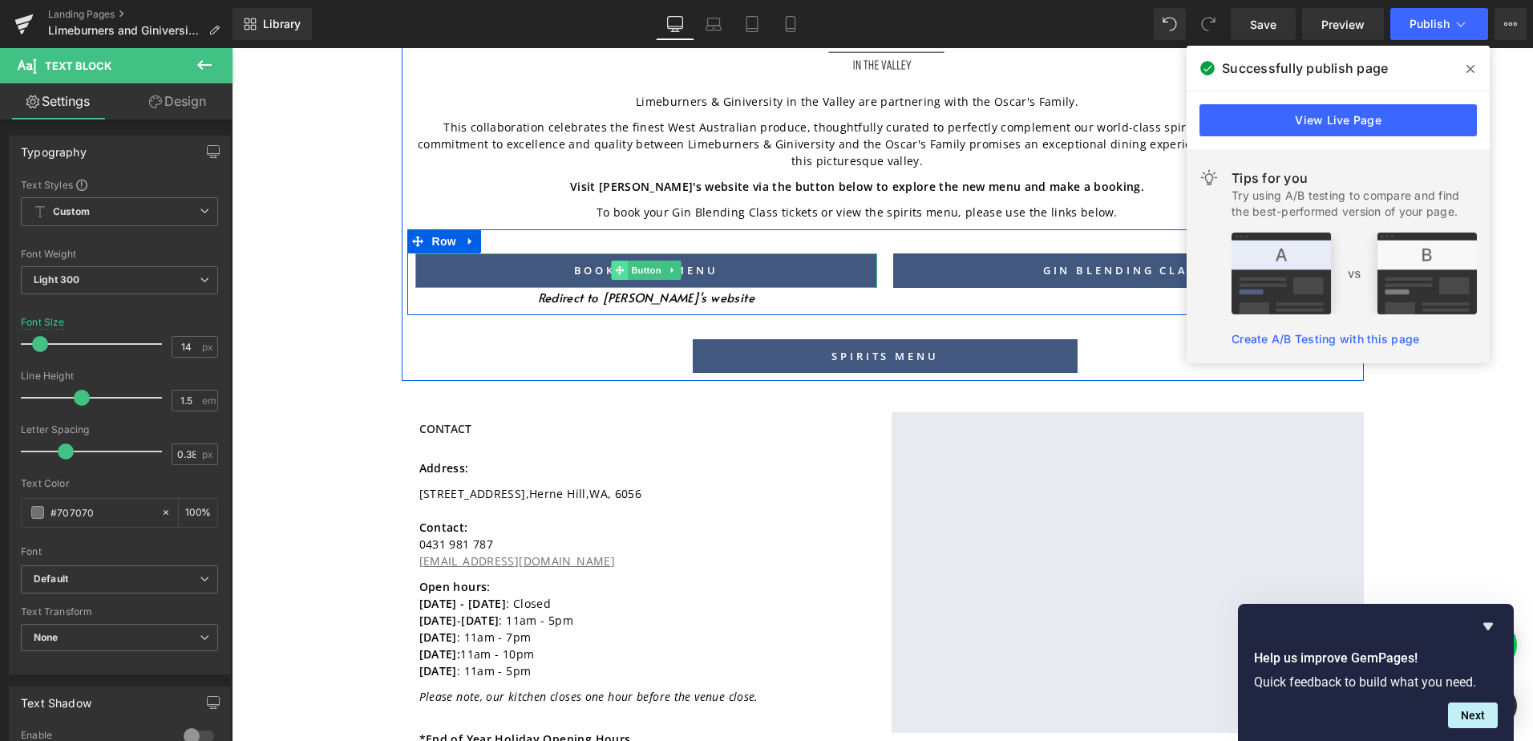
click at [615, 266] on icon at bounding box center [619, 270] width 9 height 9
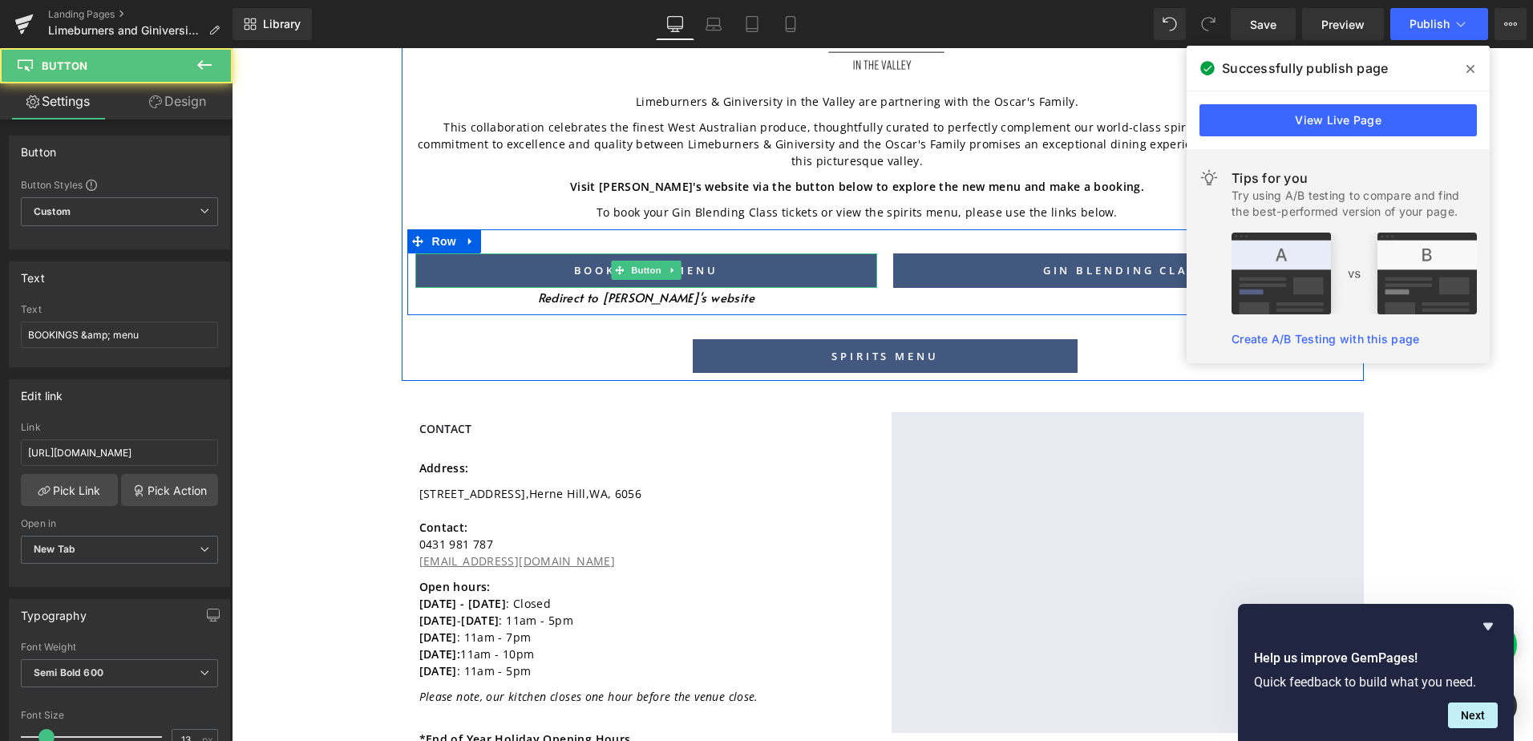
click at [838, 253] on link "BOOKINGS & menu" at bounding box center [646, 270] width 463 height 34
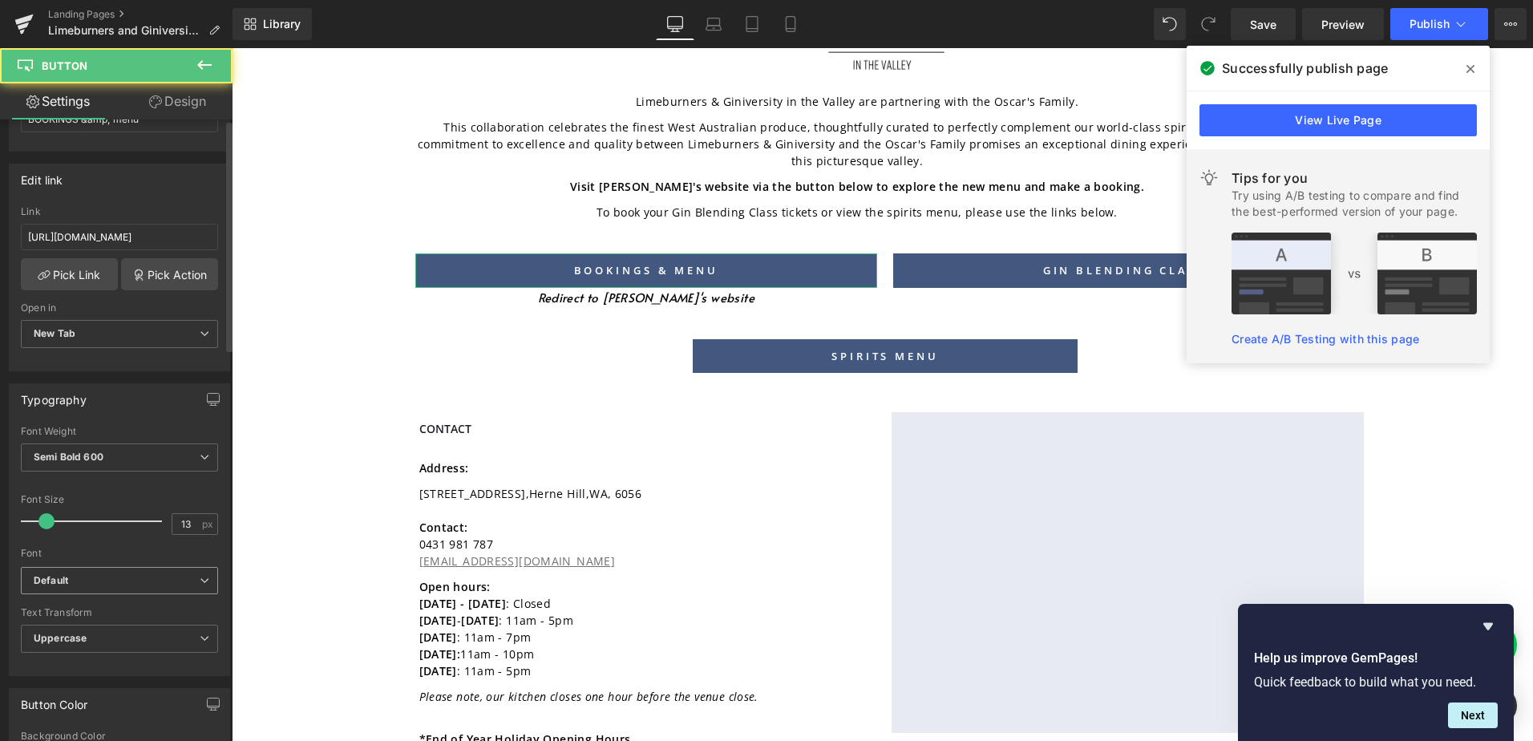
scroll to position [481, 0]
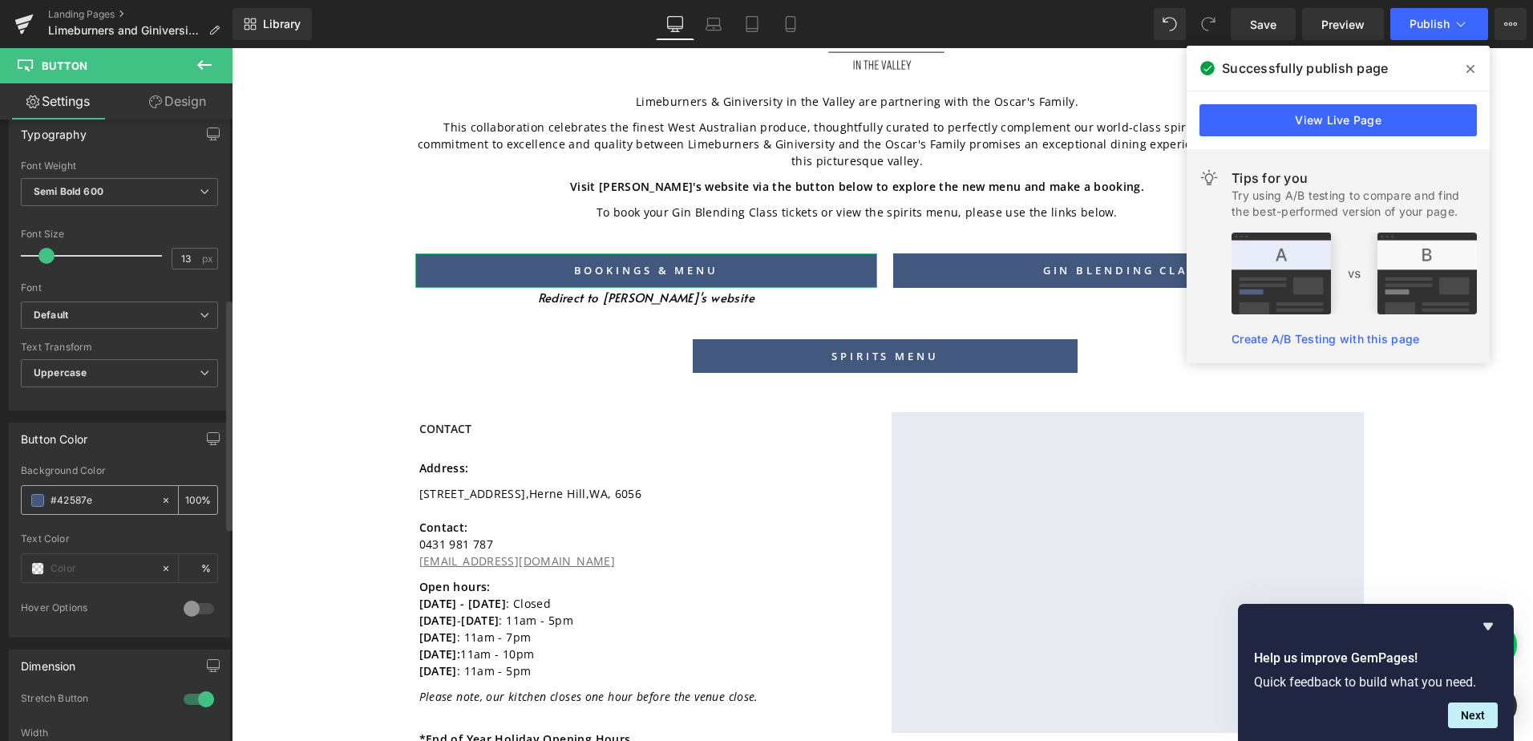
click at [36, 498] on span at bounding box center [37, 500] width 13 height 13
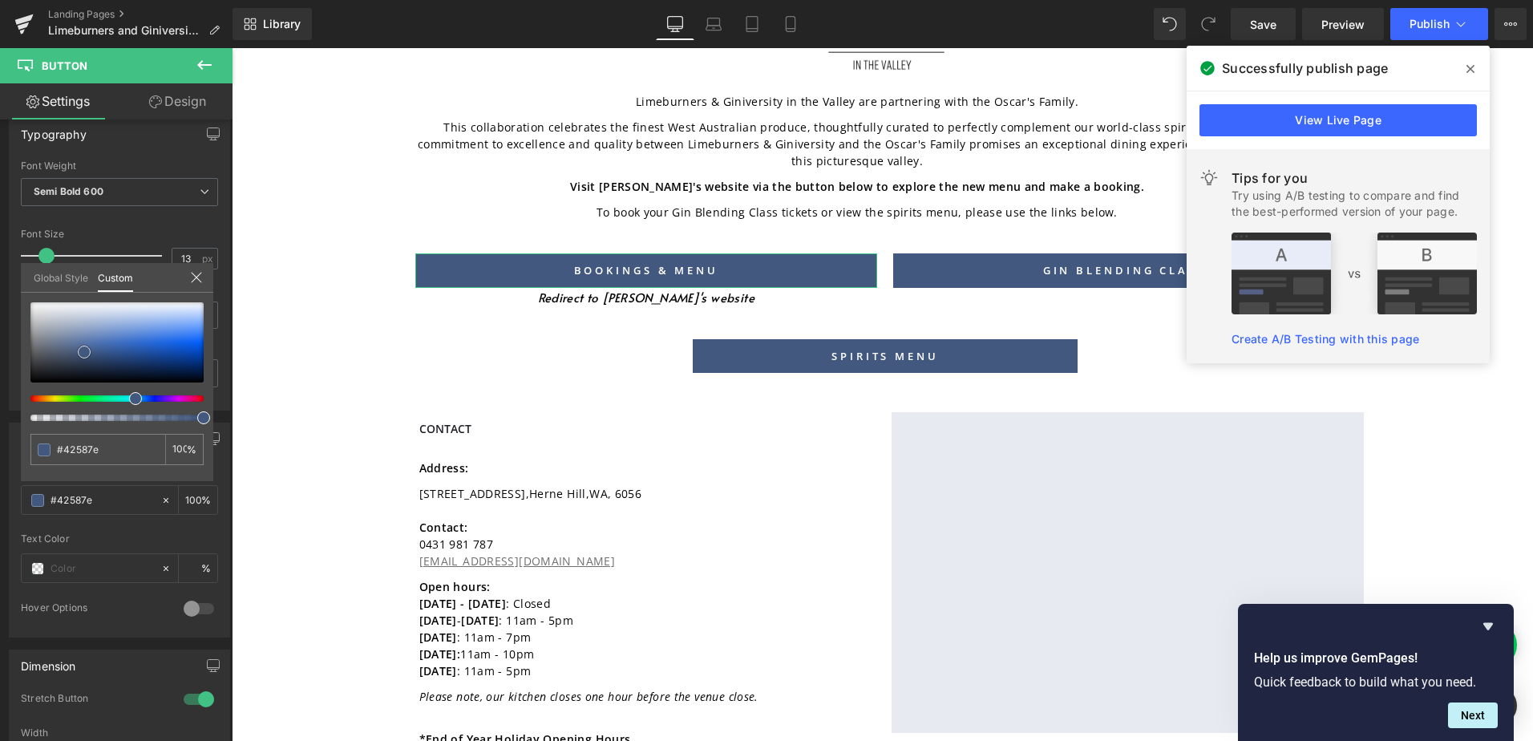
type input "#35496e"
type input "#35393f"
type input "#000000"
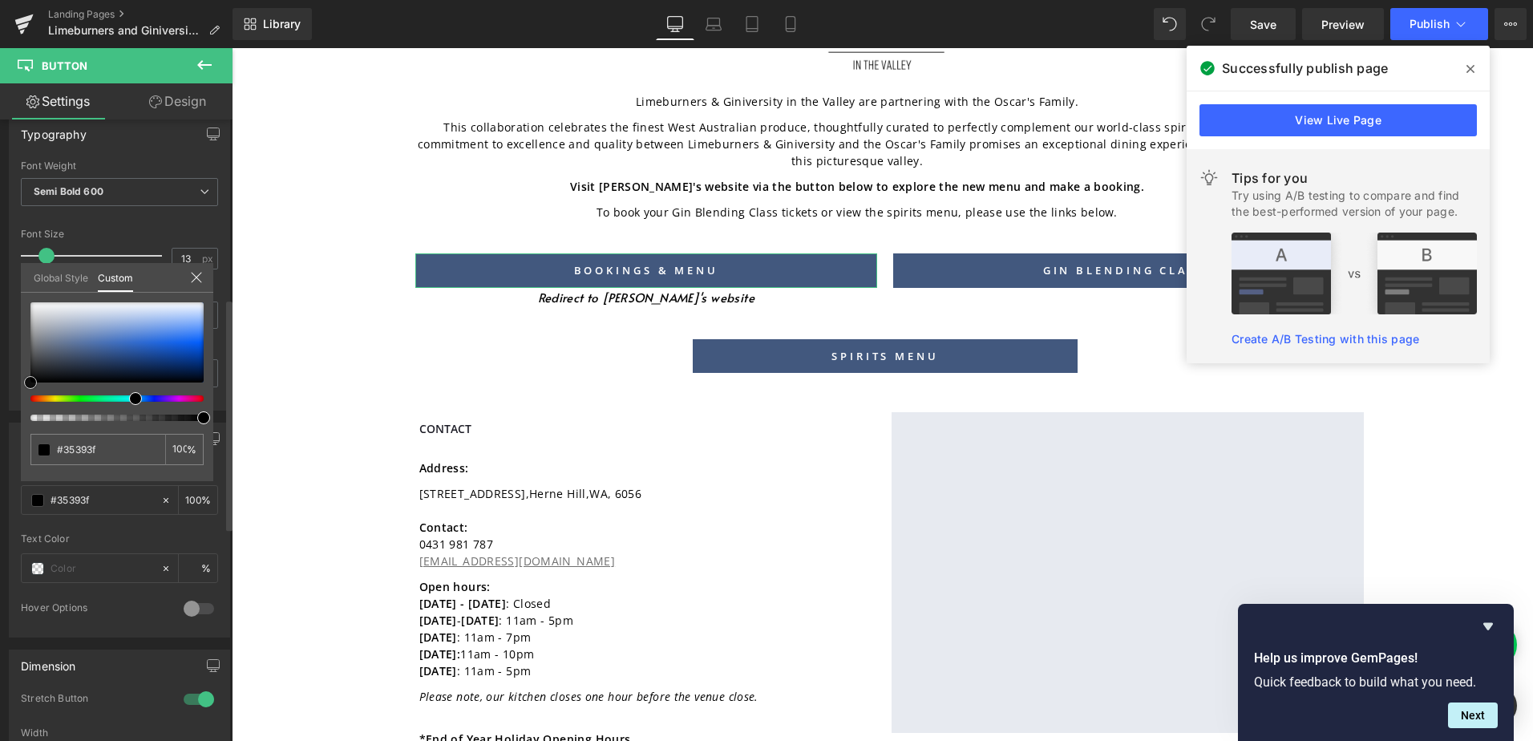
type input "#000000"
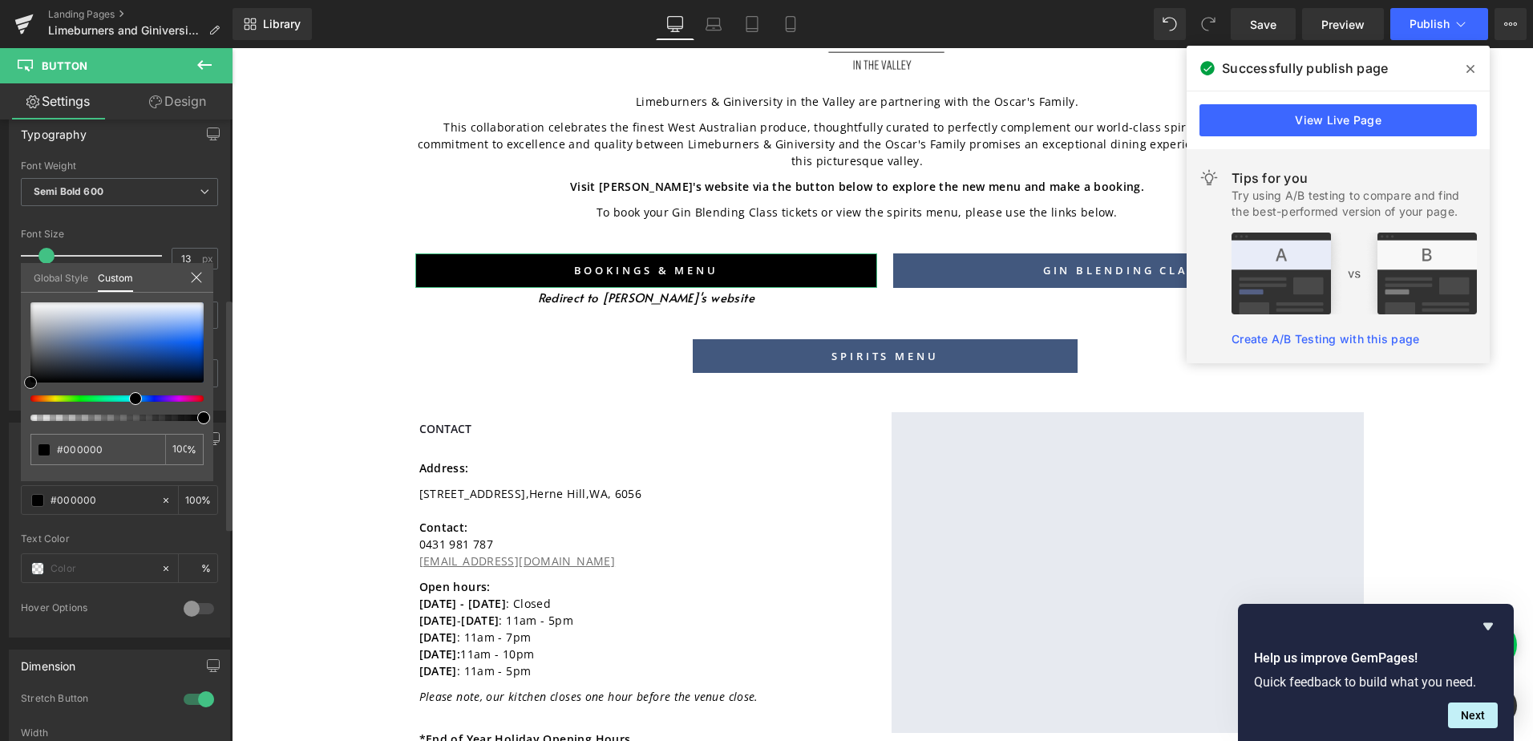
drag, startPoint x: -3, startPoint y: 373, endPoint x: 6, endPoint y: 396, distance: 24.9
click at [6, 410] on div "Button Color rgba(0, 0, 0, 1) Background Color #000000 100 % Text Color % 0 Hov…" at bounding box center [120, 523] width 240 height 227
click at [946, 261] on body "Skip to content Close menu HOME CRAFT SPIRITS LIMEBURNERS WHISKY SHOP LIMEBURNE…" at bounding box center [882, 708] width 1301 height 1857
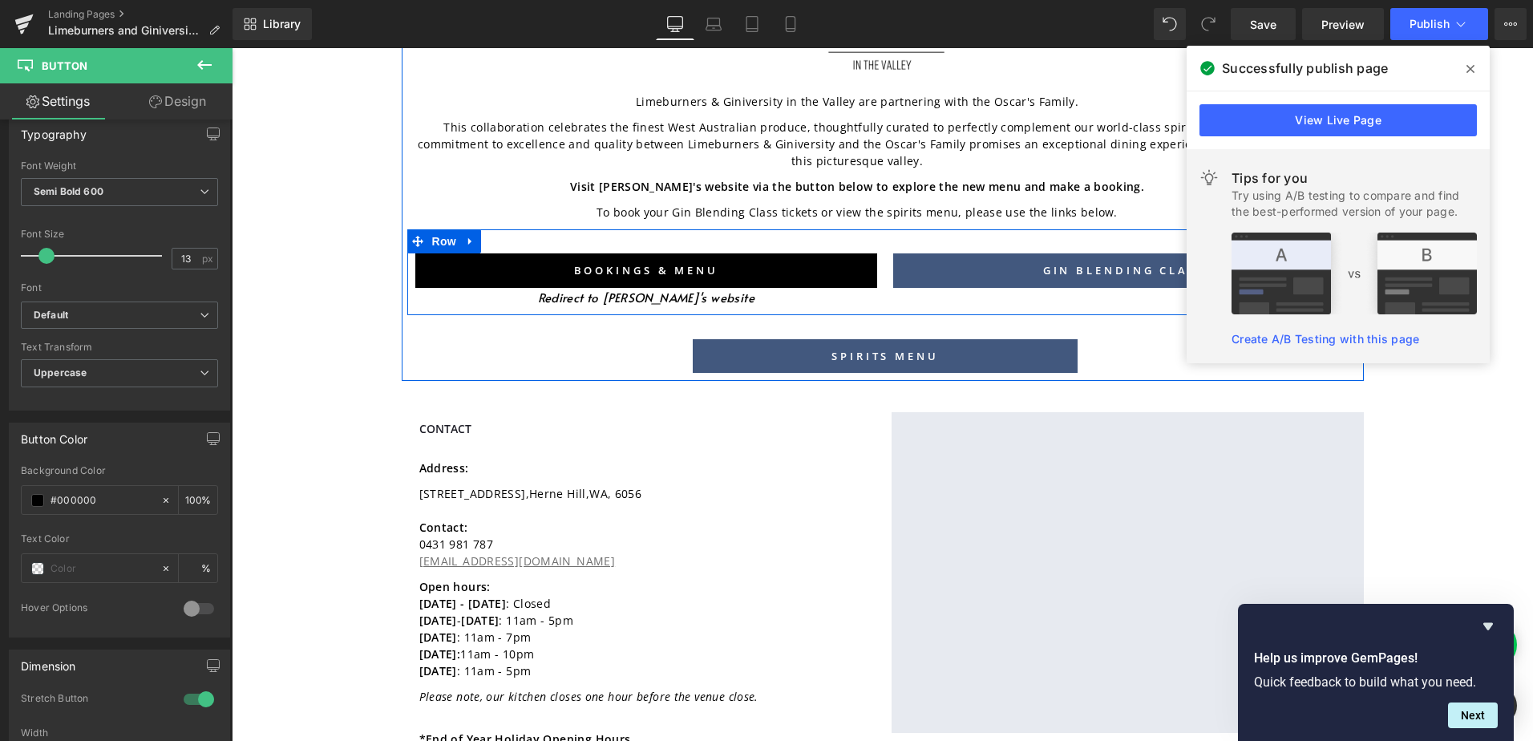
click at [921, 261] on link "GIN BLENDING CLASS" at bounding box center [1124, 270] width 463 height 34
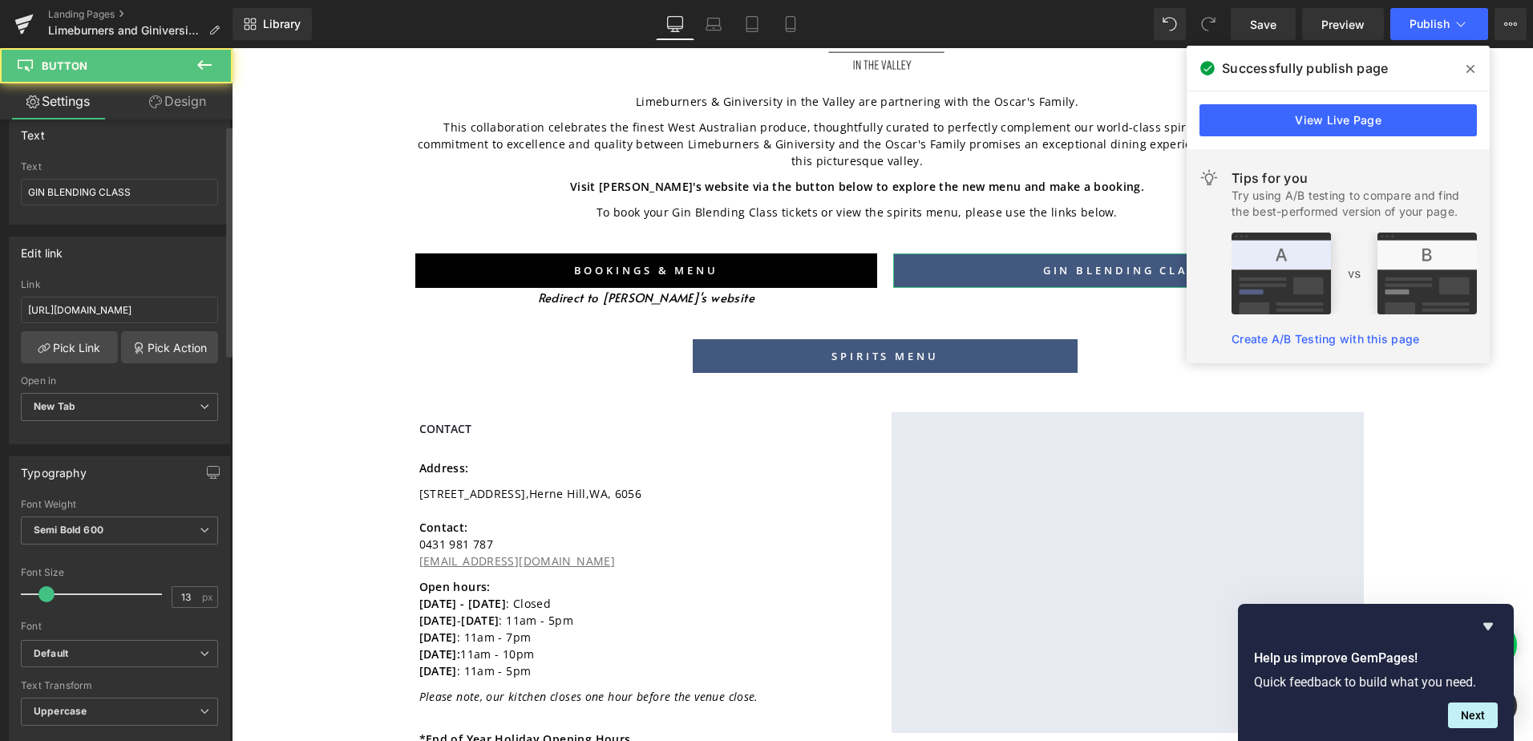
scroll to position [561, 0]
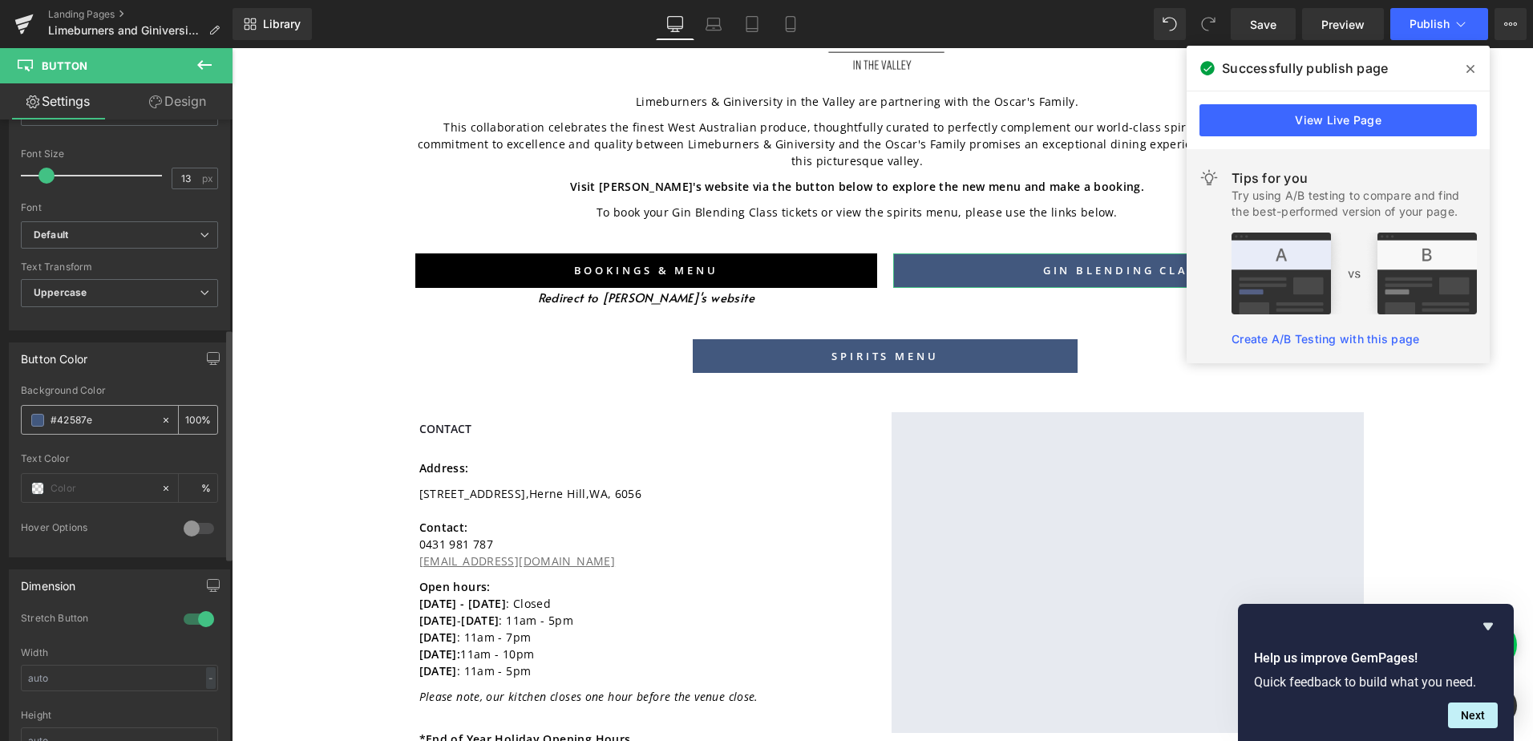
click at [40, 419] on span at bounding box center [37, 420] width 13 height 13
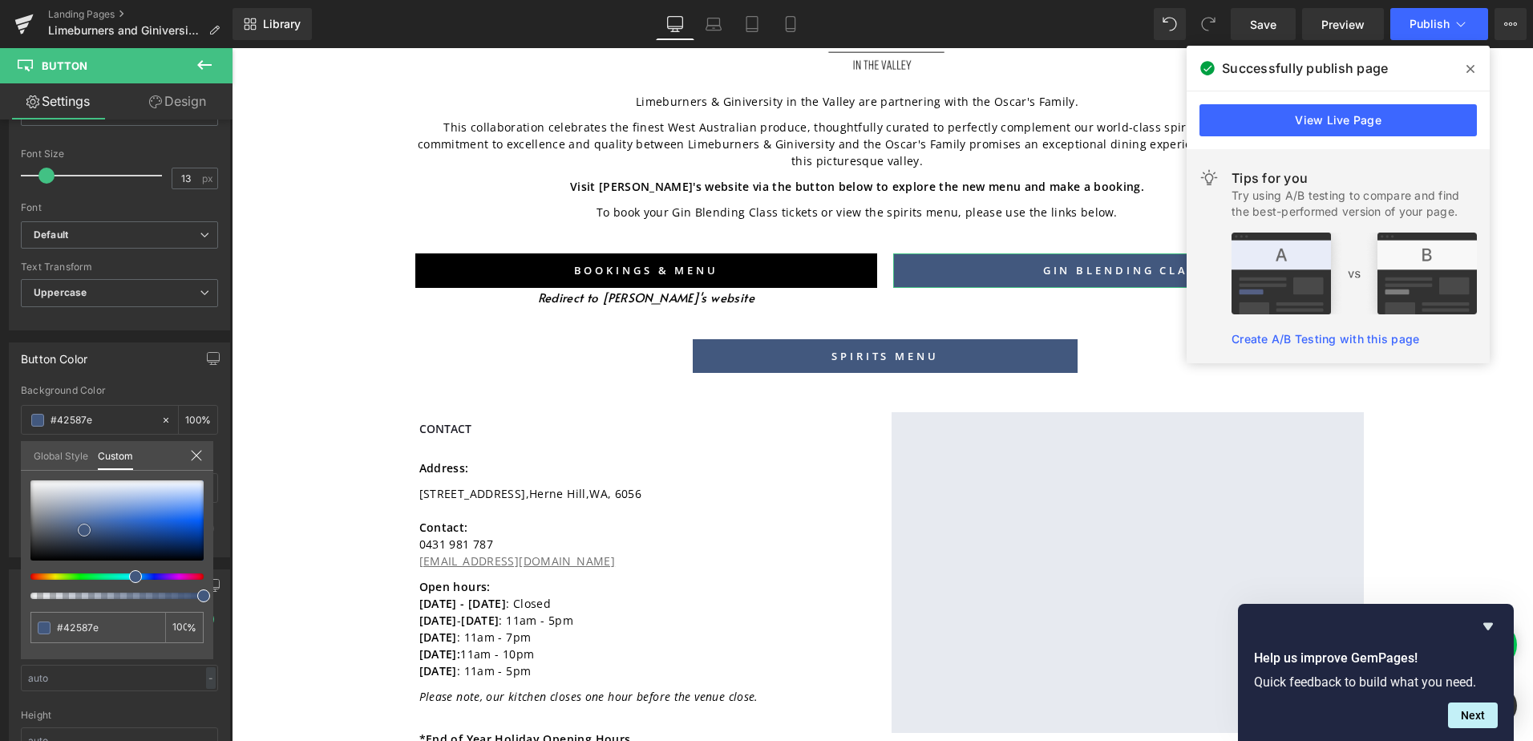
type input "#676d79"
type input "#3b3c3e"
type input "#000000"
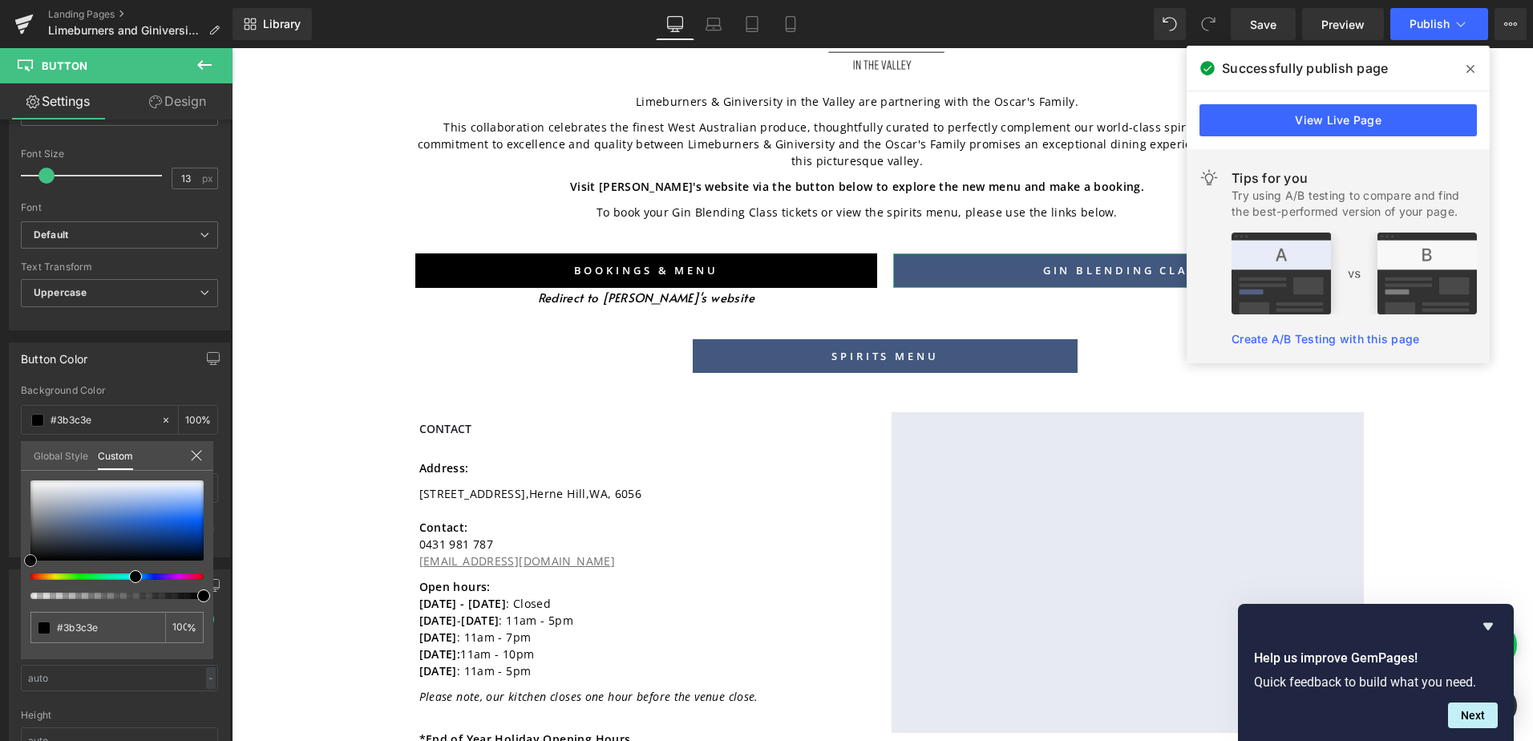
type input "#000000"
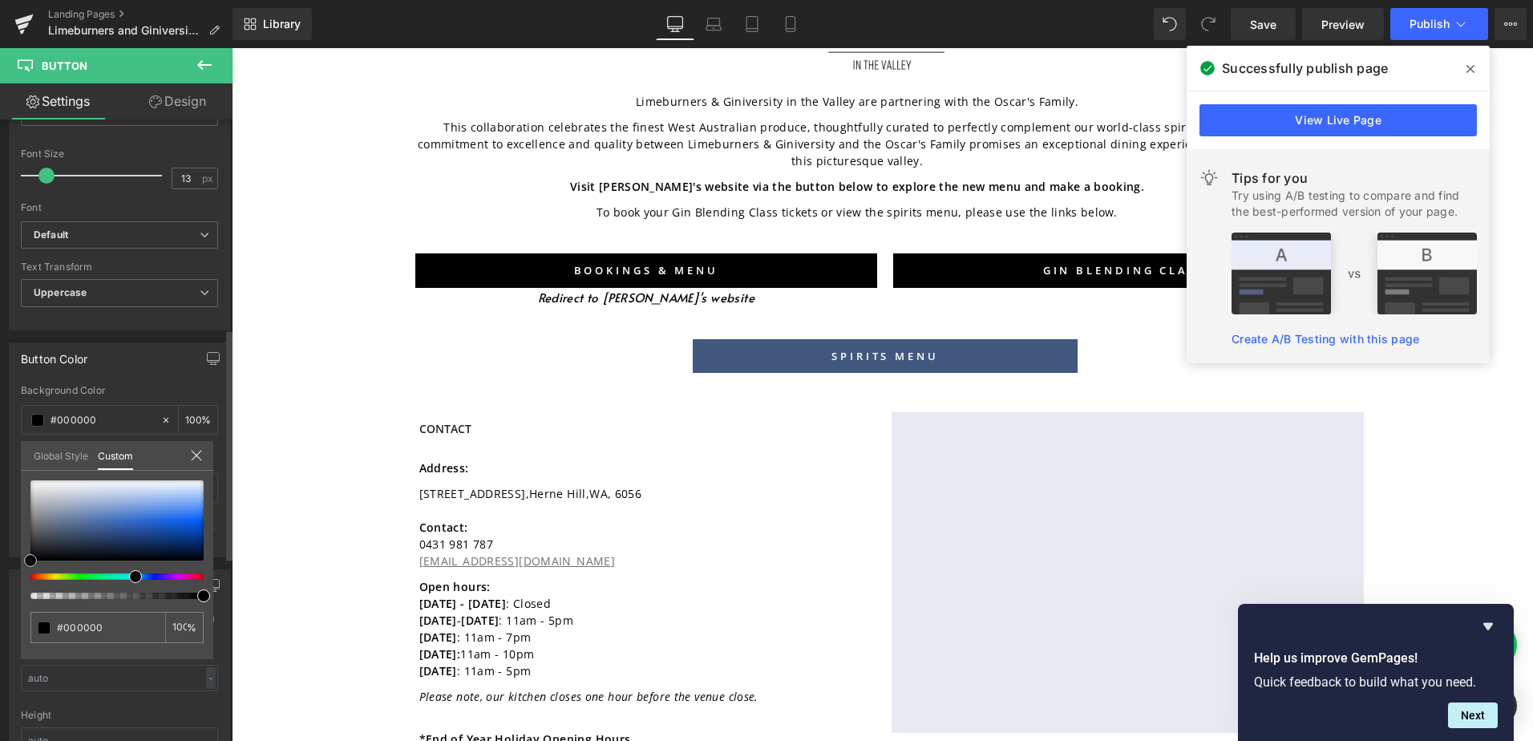
drag, startPoint x: -3, startPoint y: 589, endPoint x: 67, endPoint y: 581, distance: 70.2
click at [0, 608] on html "Button You are previewing how the will restyle your page. You can not edit Elem…" at bounding box center [766, 370] width 1533 height 741
click at [720, 346] on body "Skip to content Close menu HOME CRAFT SPIRITS LIMEBURNERS WHISKY SHOP LIMEBURNE…" at bounding box center [882, 708] width 1301 height 1857
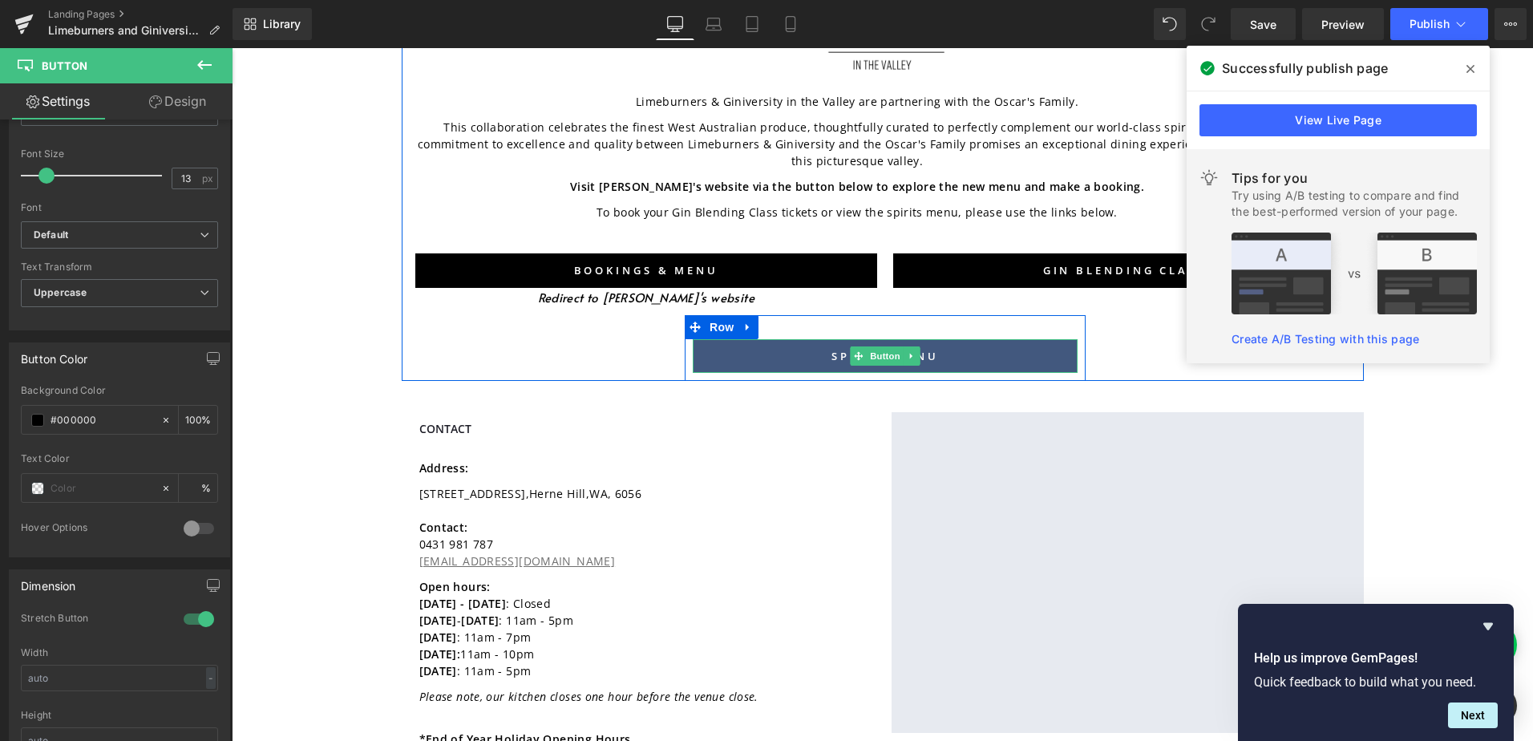
click at [732, 342] on link "SPIRITS MENU" at bounding box center [885, 356] width 385 height 34
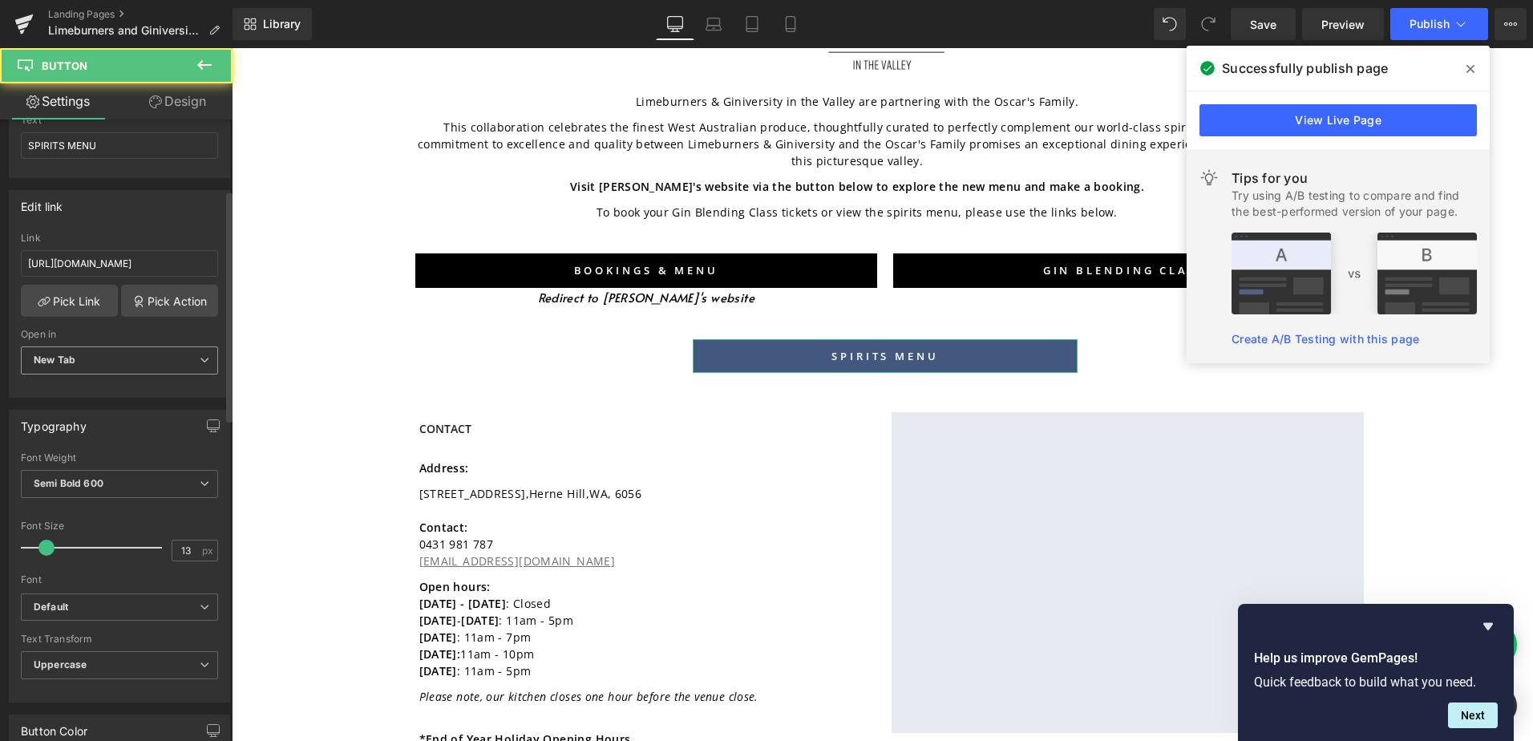
scroll to position [481, 0]
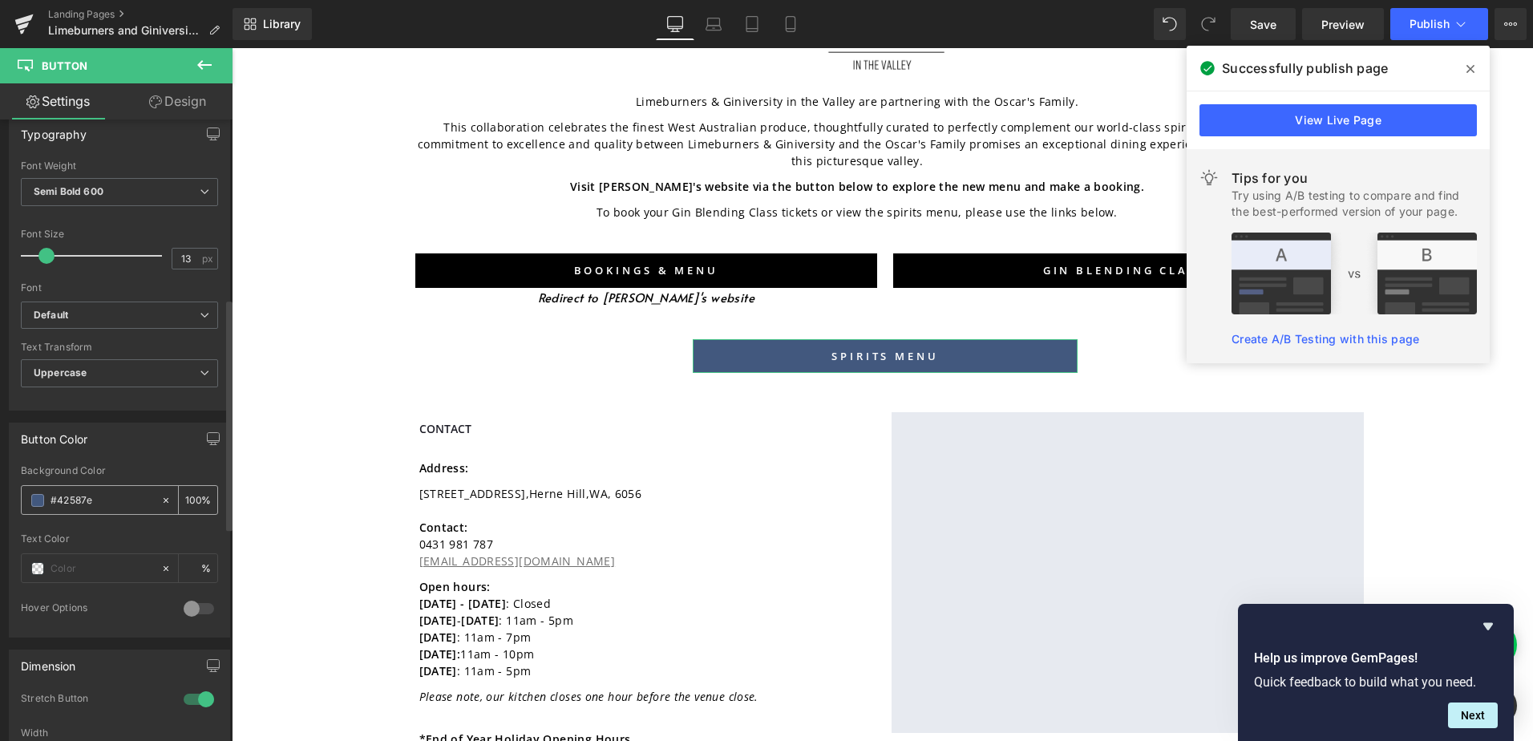
click at [44, 492] on div "#42587e" at bounding box center [91, 500] width 139 height 28
click at [37, 498] on span at bounding box center [37, 500] width 13 height 13
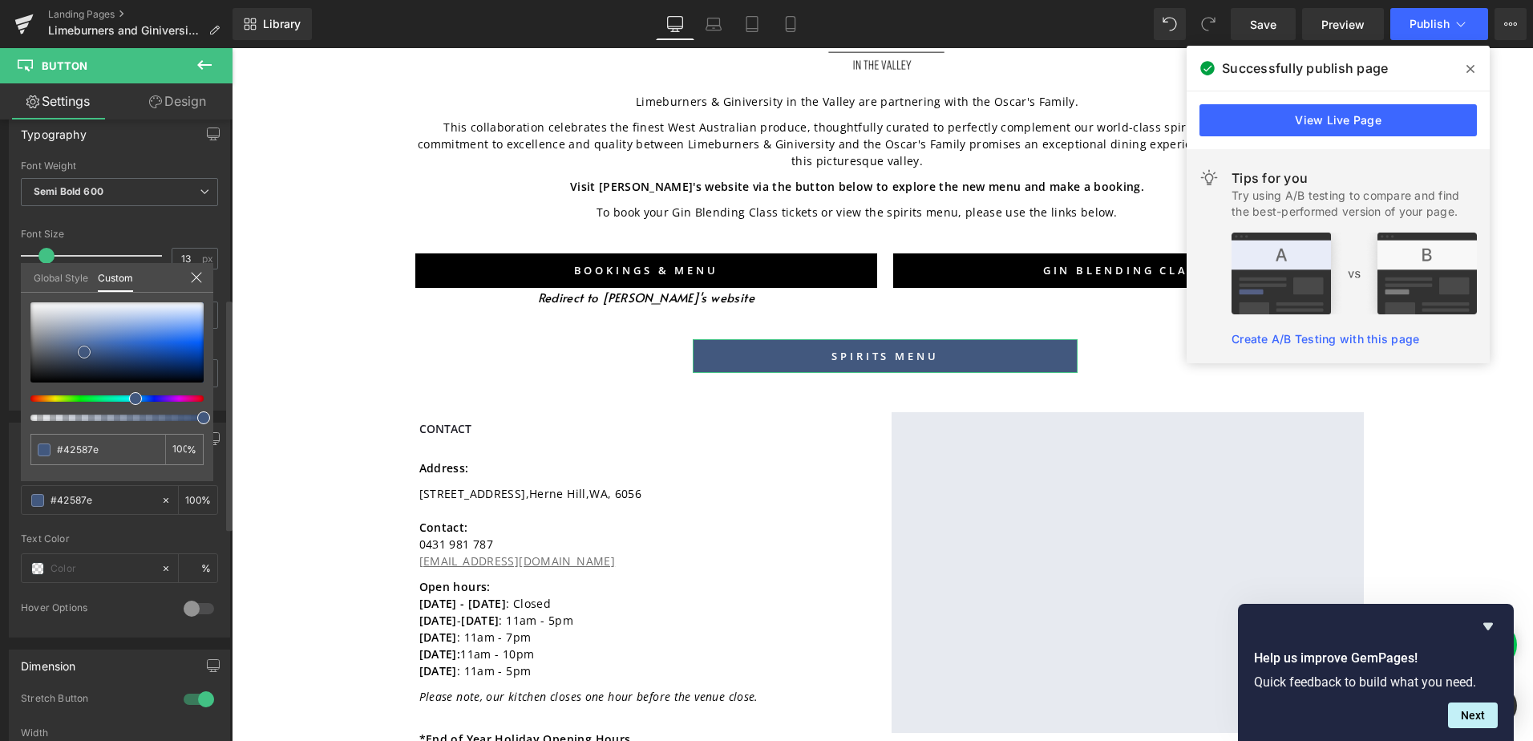
type input "#465875"
type input "#3f4d63"
type input "#000000"
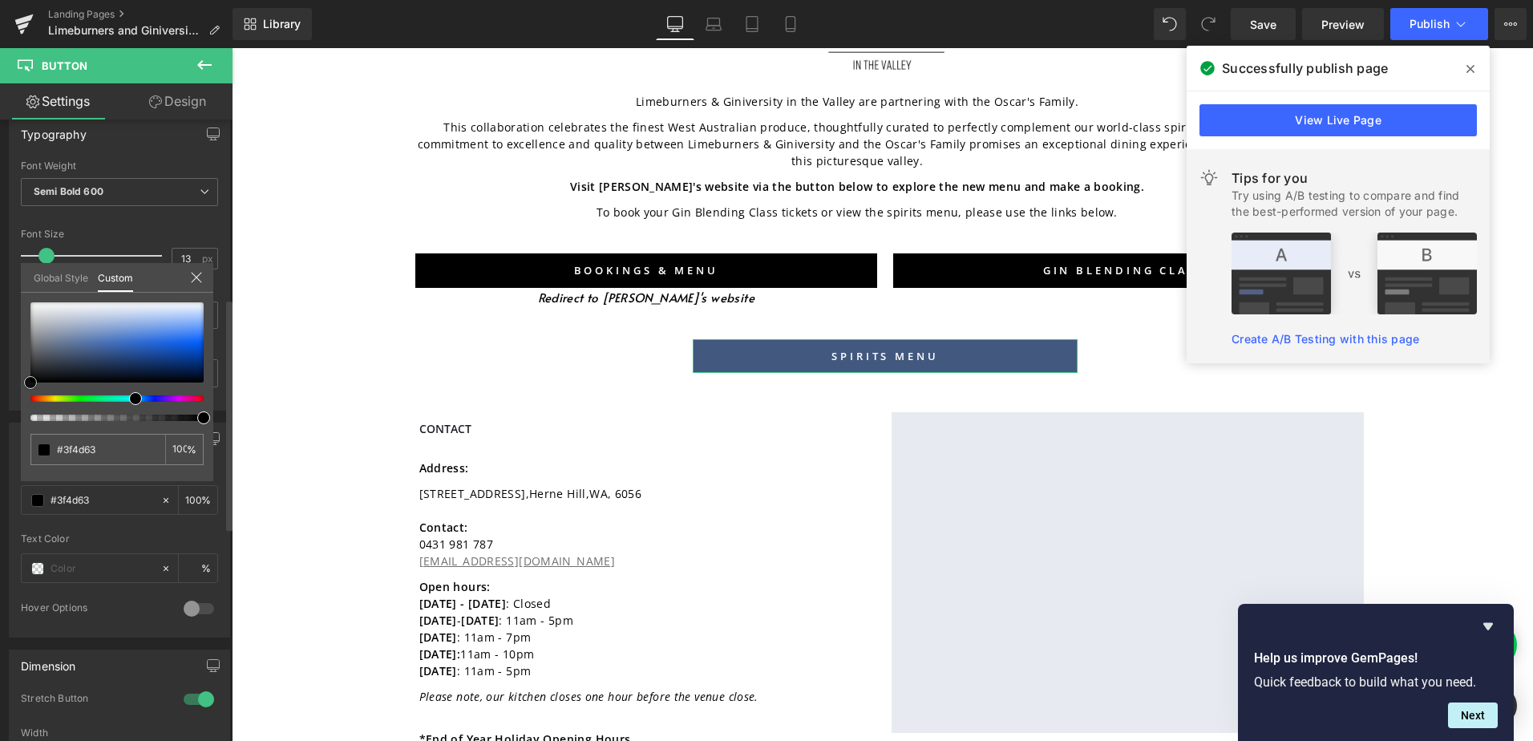
type input "#000000"
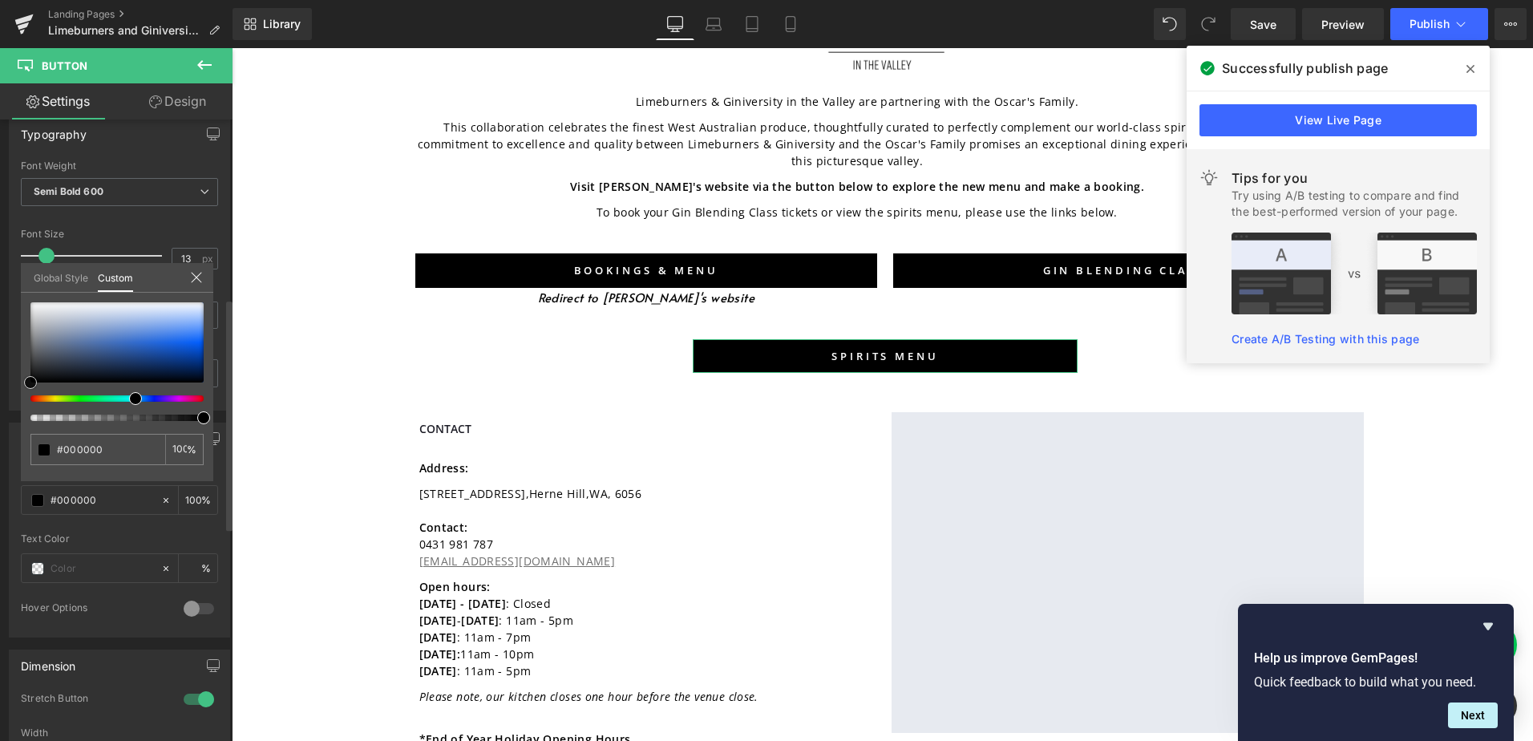
drag, startPoint x: 59, startPoint y: 362, endPoint x: 33, endPoint y: 428, distance: 70.9
click at [0, 455] on html "Button You are previewing how the will restyle your page. You can not edit Elem…" at bounding box center [766, 370] width 1533 height 741
click at [1416, 23] on span "Publish" at bounding box center [1429, 24] width 40 height 13
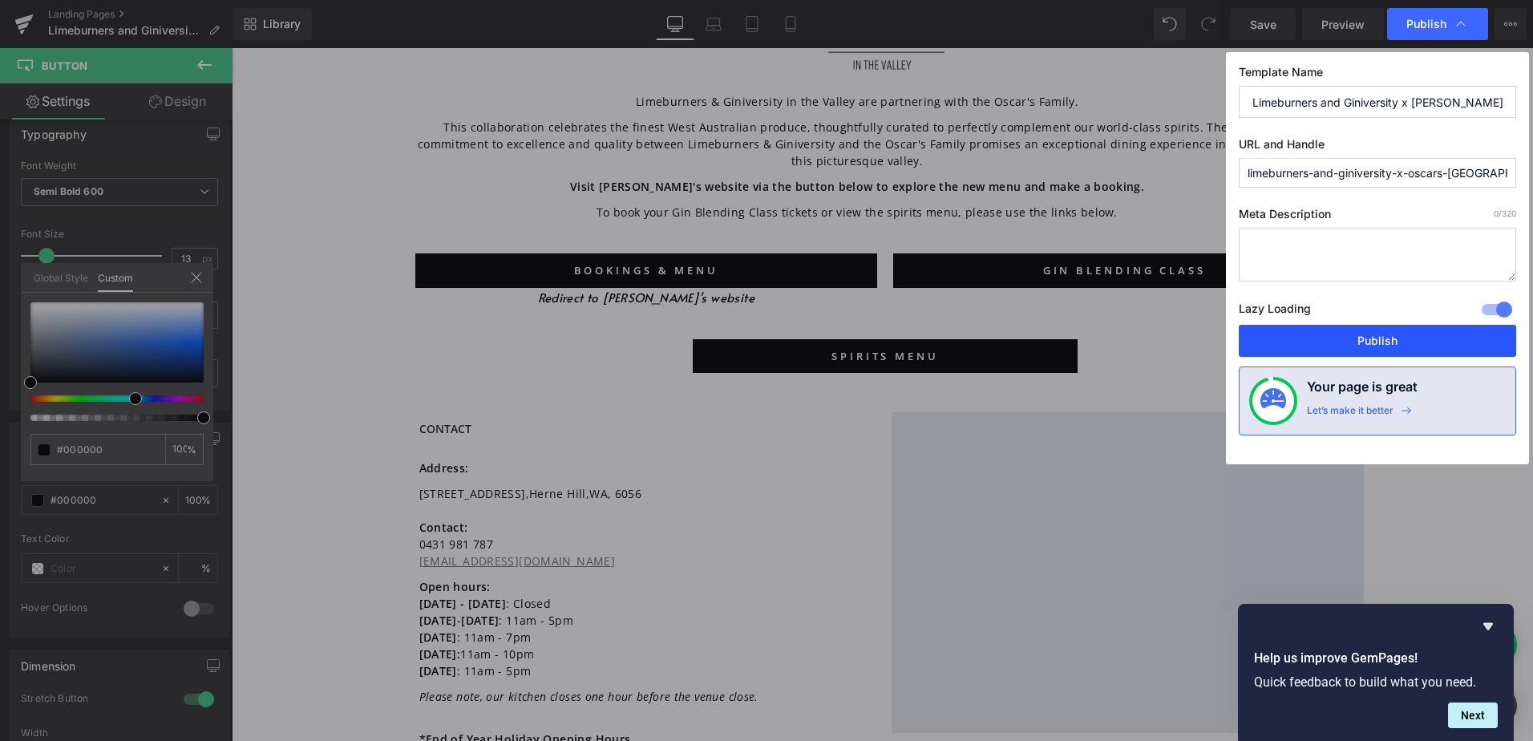
click at [1349, 338] on button "Publish" at bounding box center [1376, 341] width 277 height 32
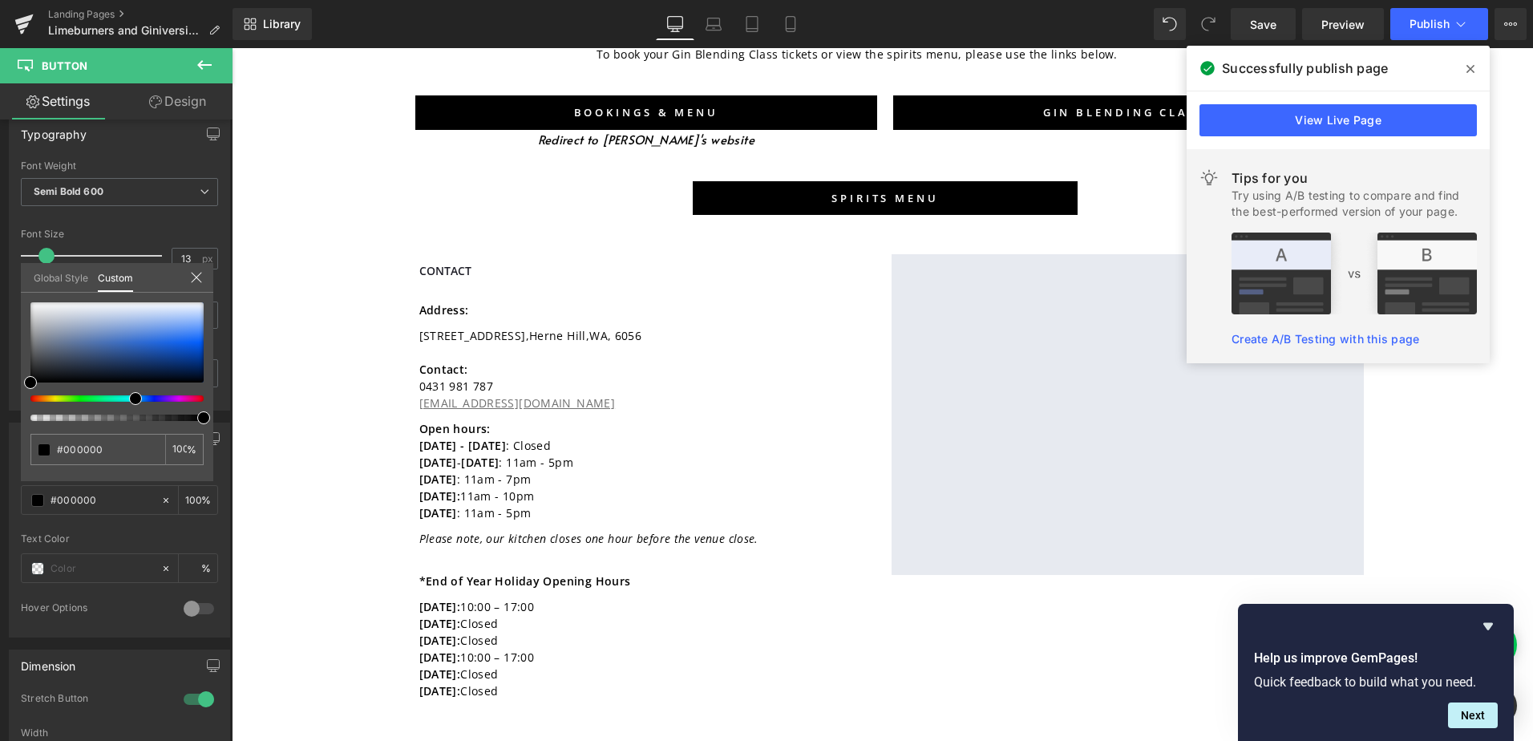
scroll to position [401, 0]
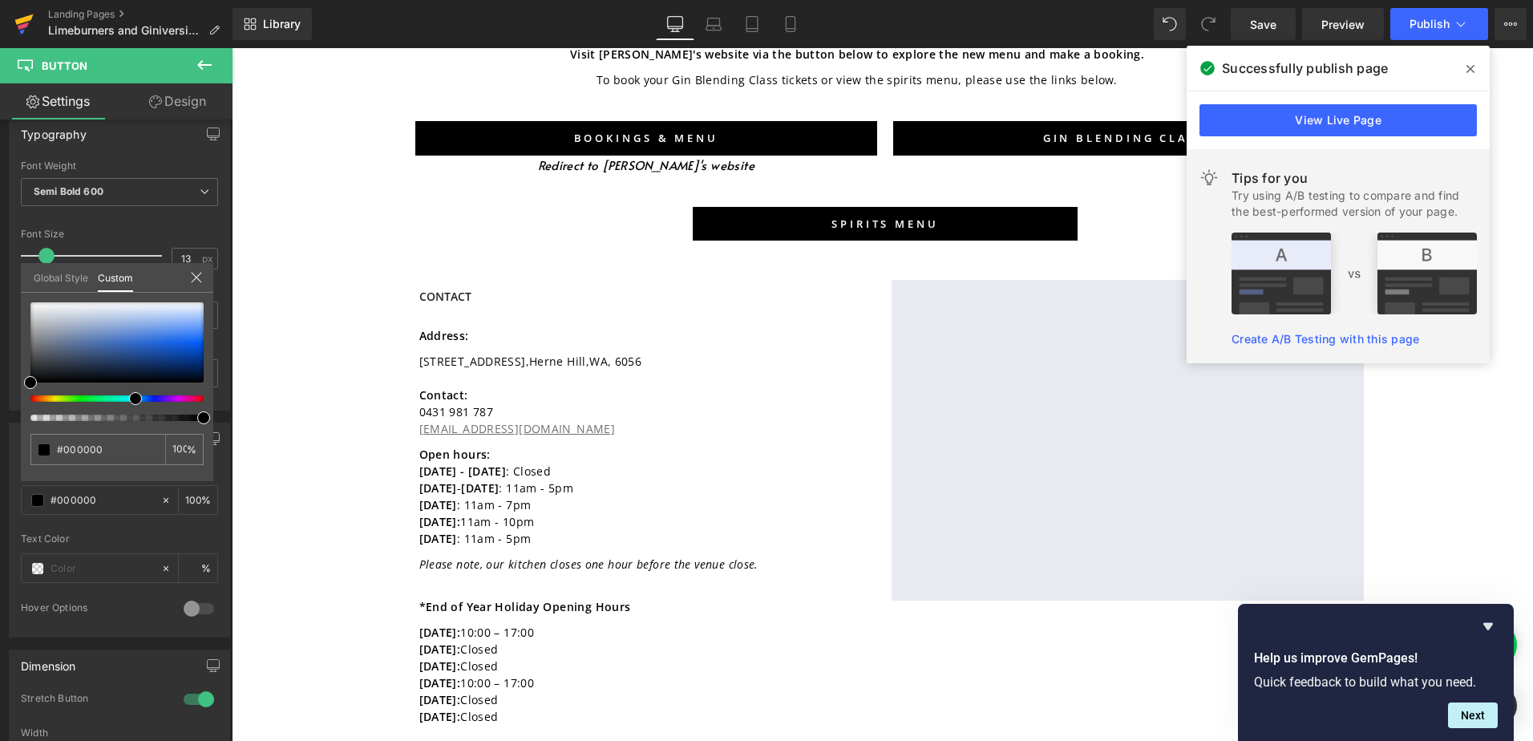
click at [20, 25] on icon at bounding box center [23, 24] width 19 height 40
